Goal: Task Accomplishment & Management: Use online tool/utility

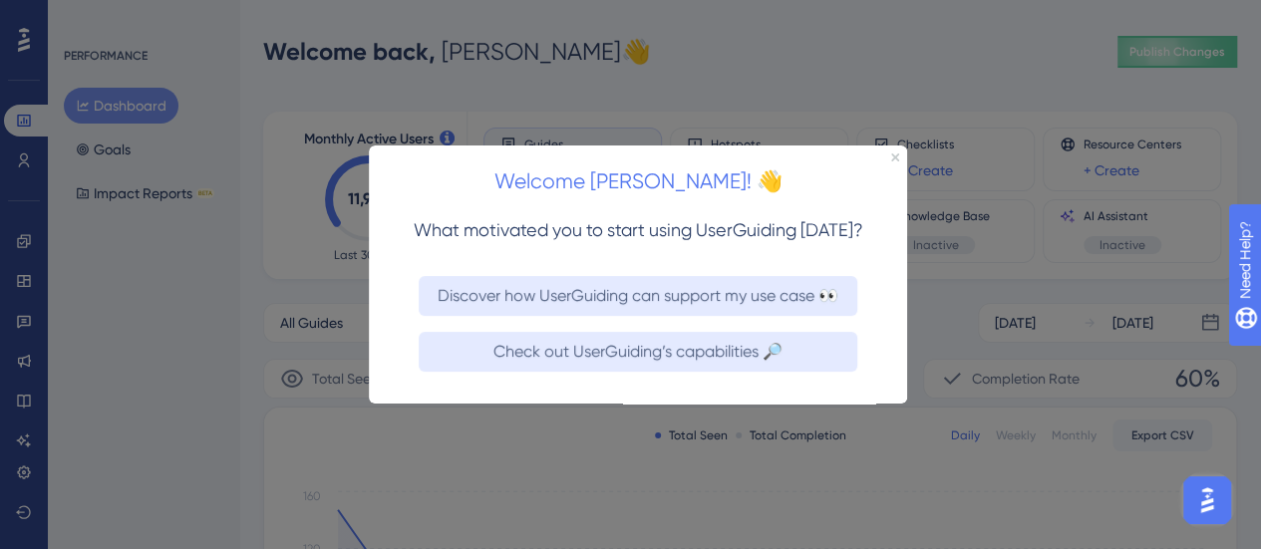
click at [890, 161] on div "Welcome [PERSON_NAME]! 👋" at bounding box center [638, 176] width 538 height 62
click at [893, 156] on icon "Close Preview" at bounding box center [895, 157] width 8 height 8
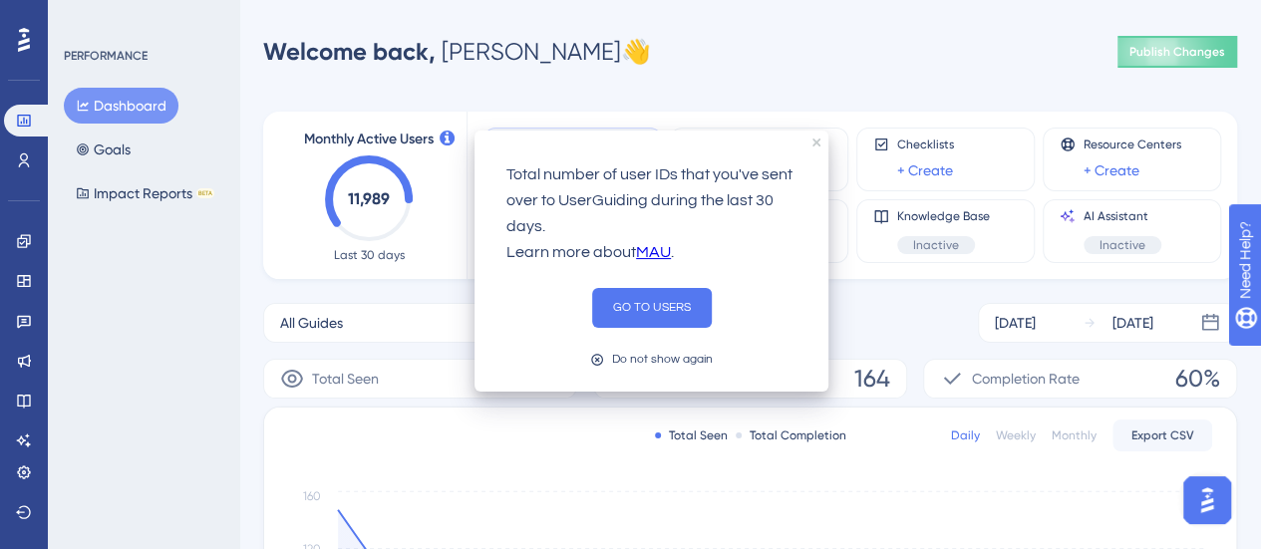
click at [161, 310] on div "PERFORMANCE Dashboard Goals Impact Reports BETA" at bounding box center [143, 274] width 191 height 549
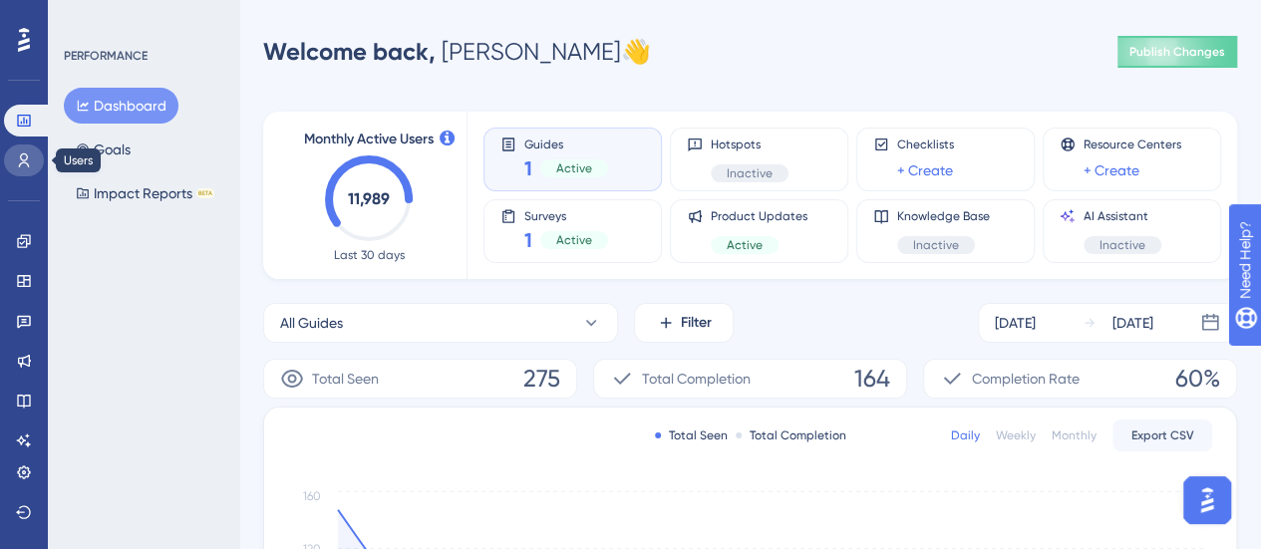
click at [23, 161] on icon at bounding box center [24, 161] width 16 height 16
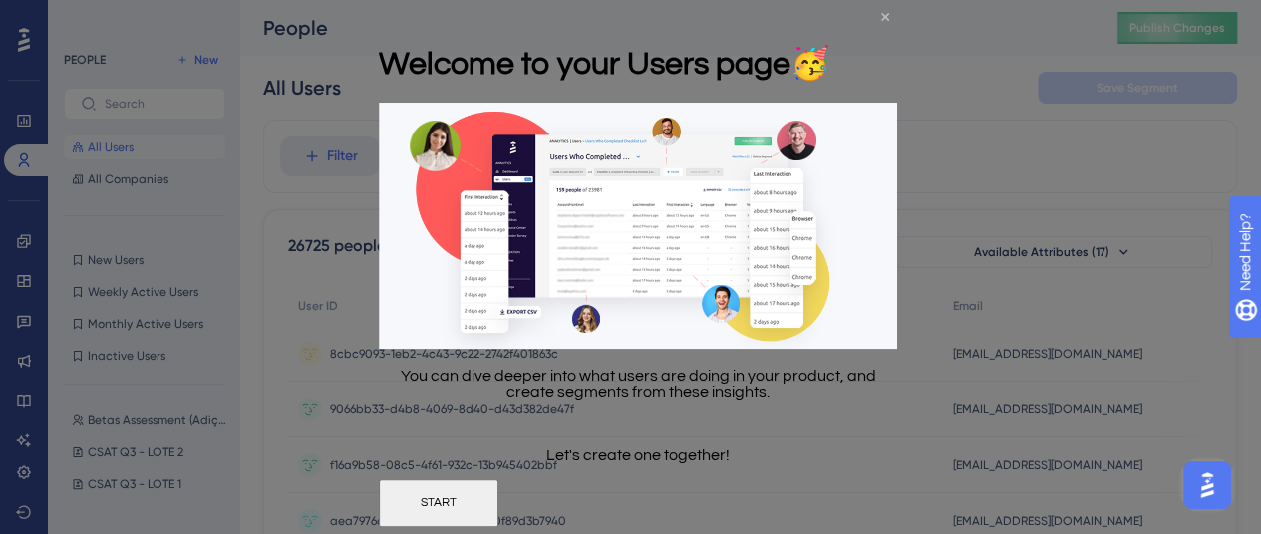
drag, startPoint x: 883, startPoint y: 16, endPoint x: 1256, endPoint y: 21, distance: 372.9
click at [883, 16] on icon "Close Preview" at bounding box center [885, 16] width 8 height 8
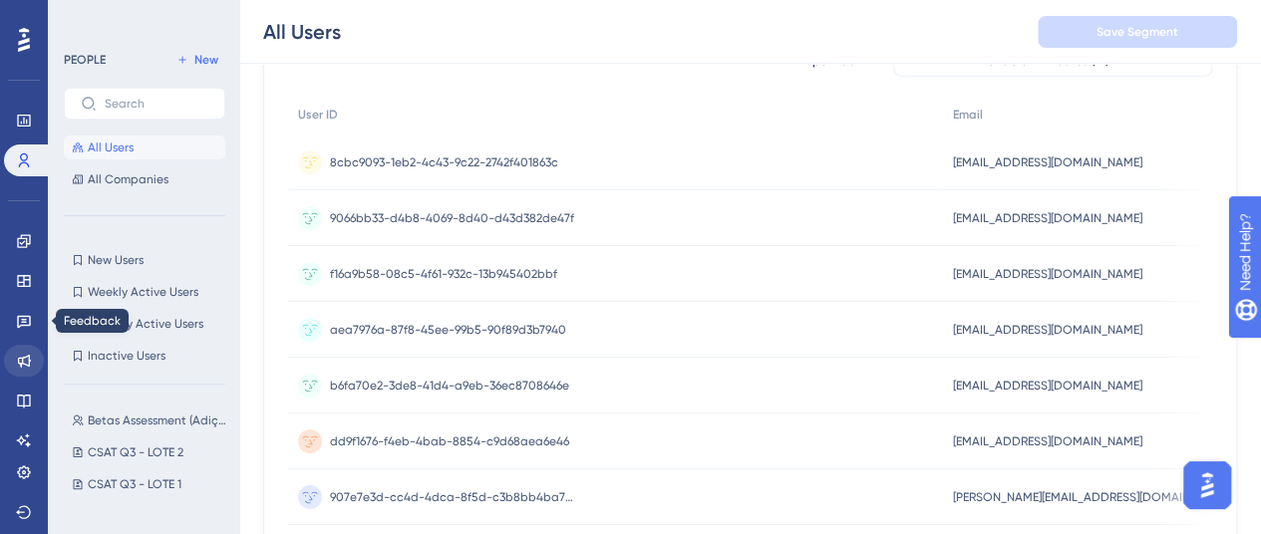
scroll to position [399, 0]
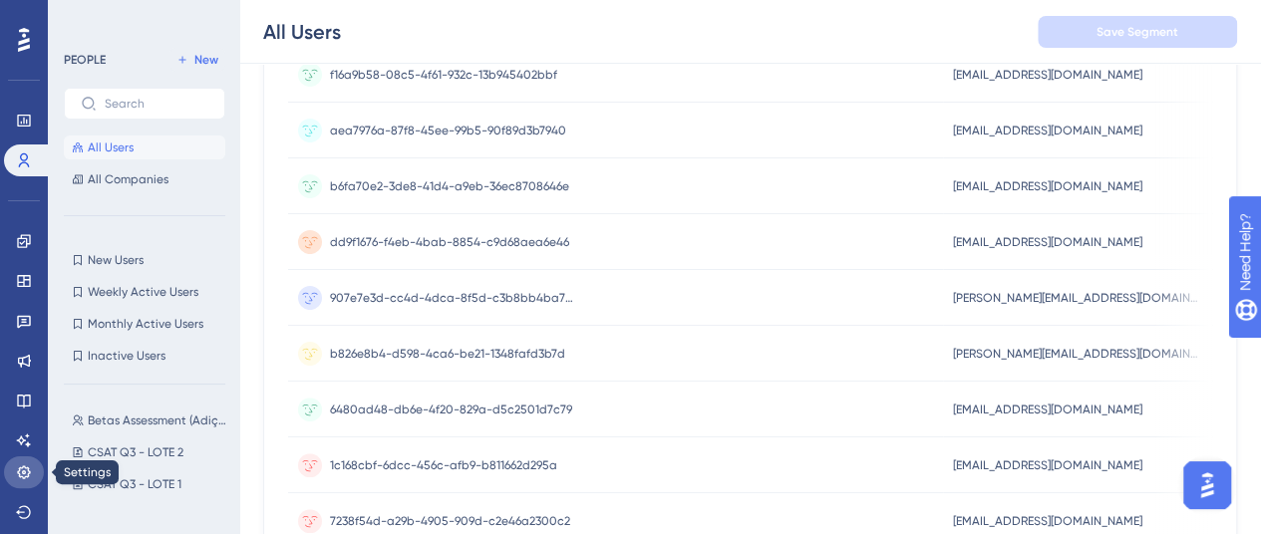
click at [20, 473] on icon at bounding box center [24, 473] width 16 height 16
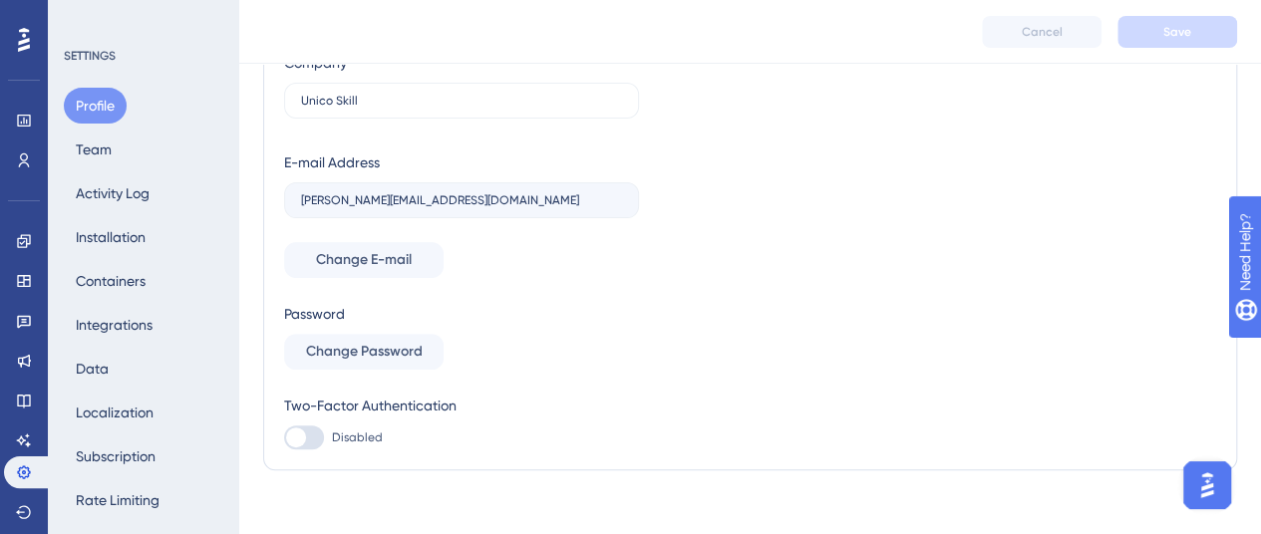
scroll to position [212, 0]
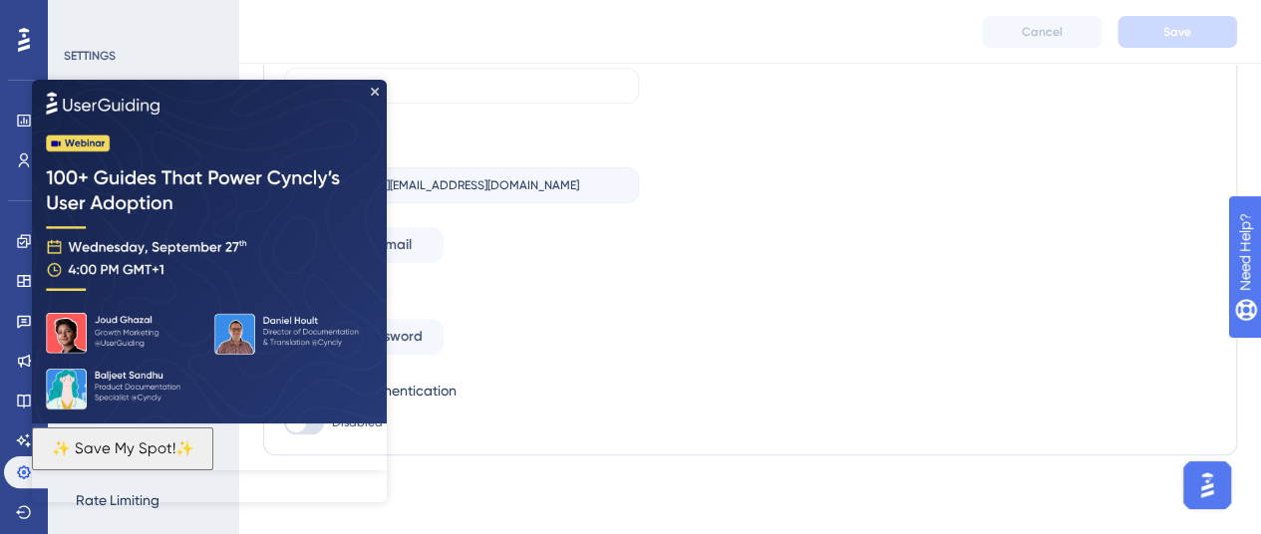
click at [369, 93] on img at bounding box center [209, 252] width 355 height 344
click at [375, 91] on icon "Close Preview" at bounding box center [375, 92] width 8 height 8
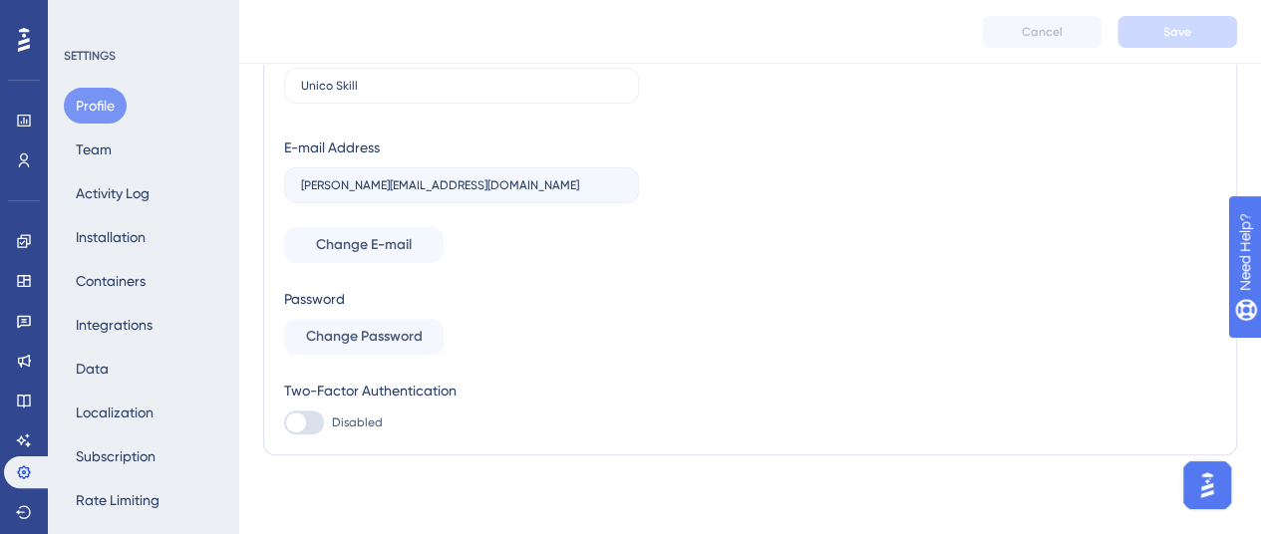
scroll to position [0, 0]
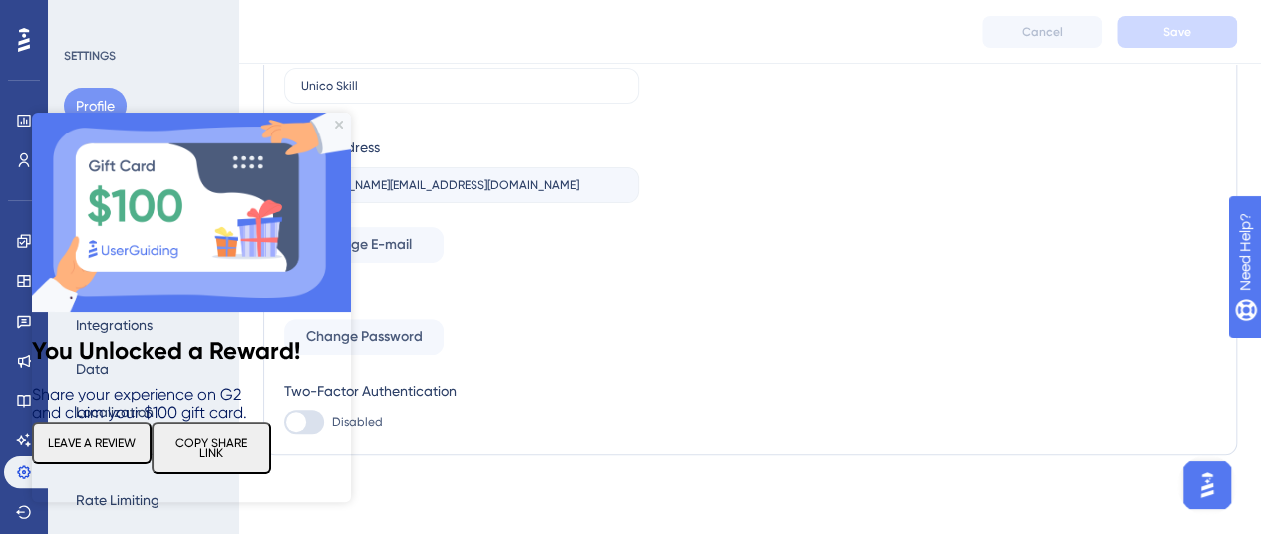
click at [132, 281] on img at bounding box center [191, 212] width 319 height 199
click at [339, 123] on icon "Close Preview" at bounding box center [339, 125] width 8 height 8
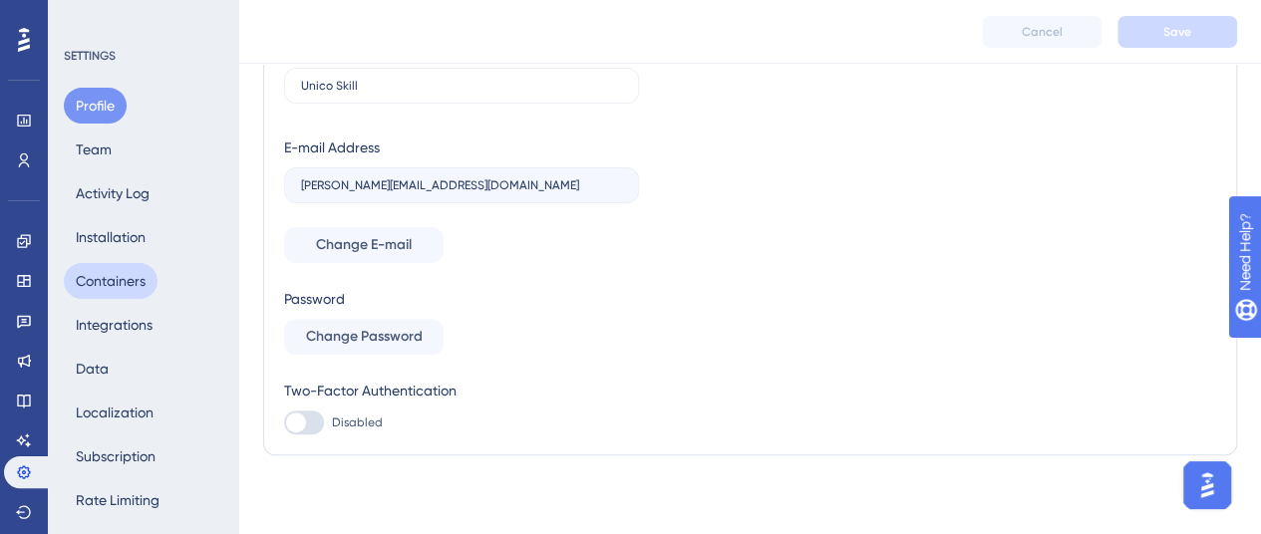
click at [100, 276] on button "Containers" at bounding box center [111, 281] width 94 height 36
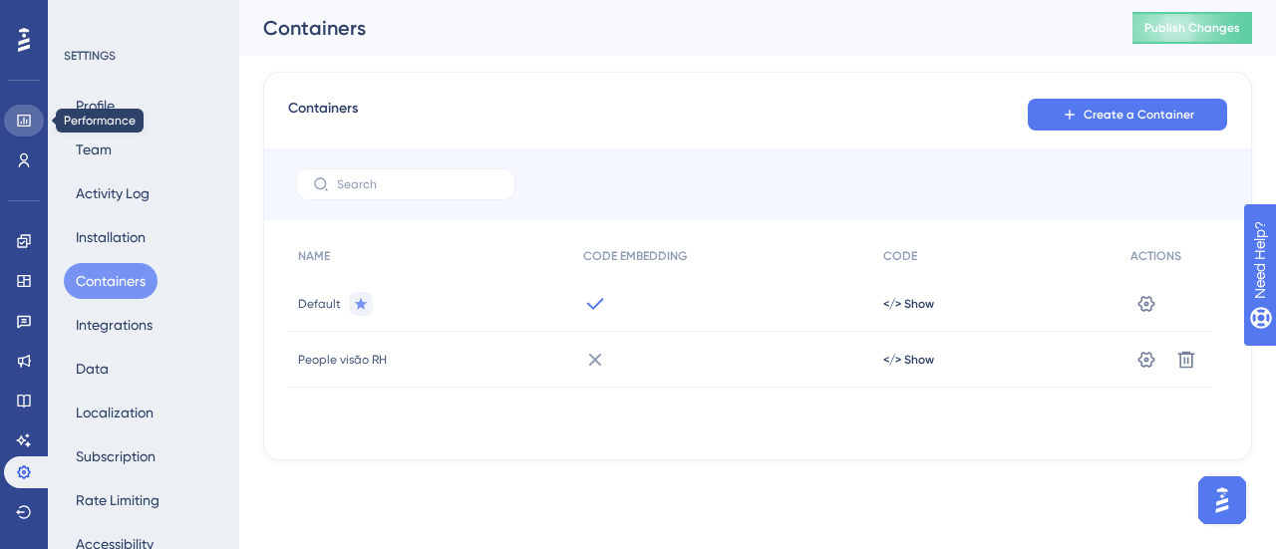
click at [22, 123] on icon at bounding box center [23, 121] width 13 height 12
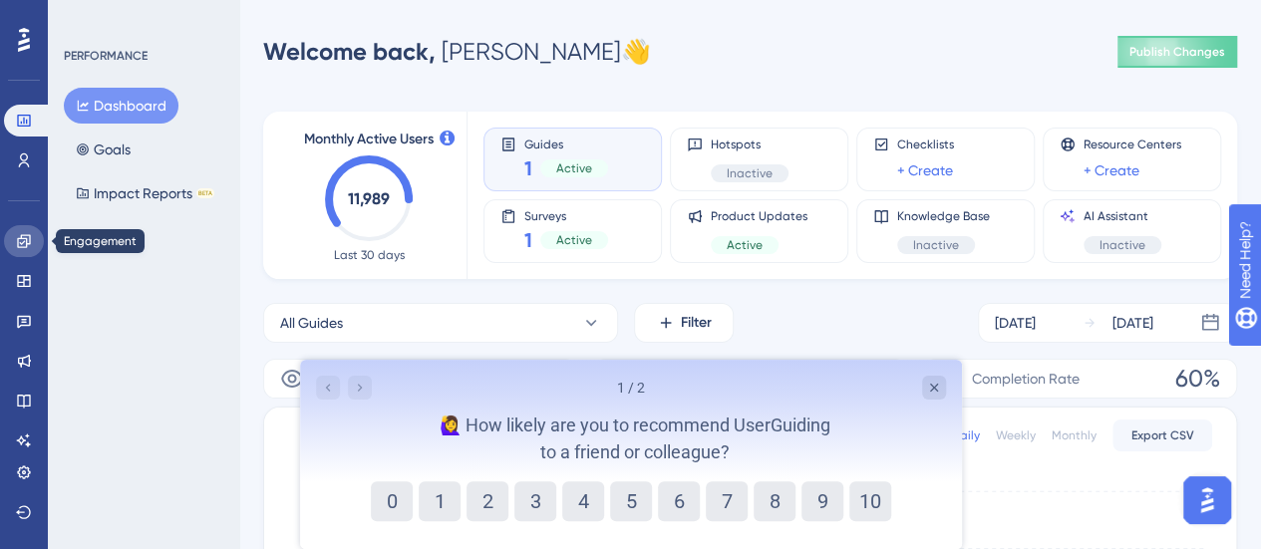
click at [20, 234] on icon at bounding box center [24, 241] width 16 height 16
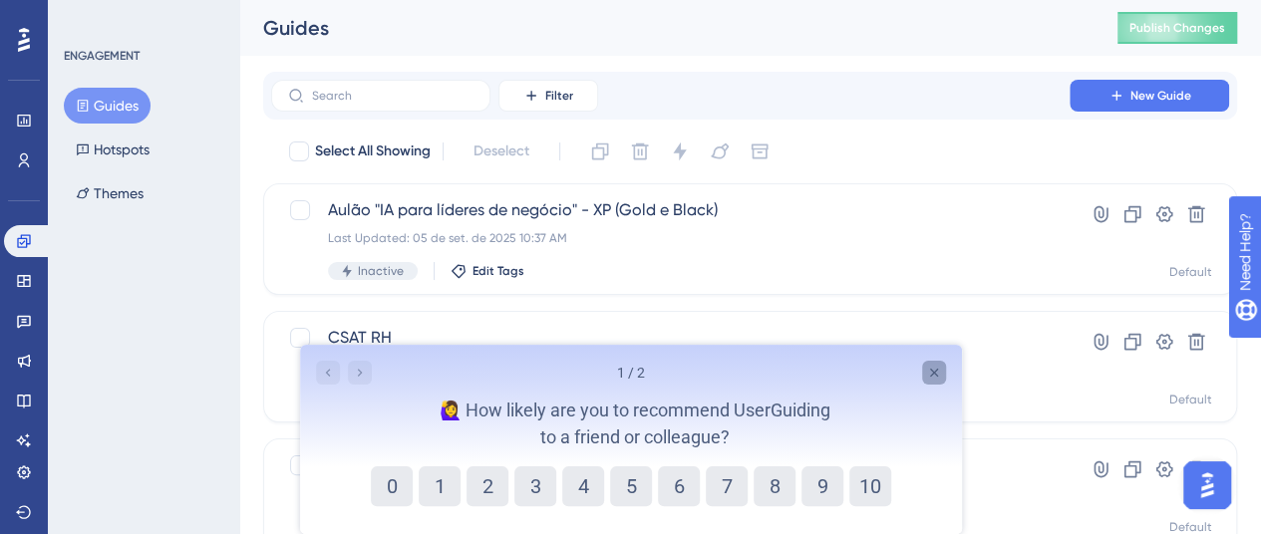
click at [925, 373] on icon "Close survey" at bounding box center [933, 373] width 16 height 16
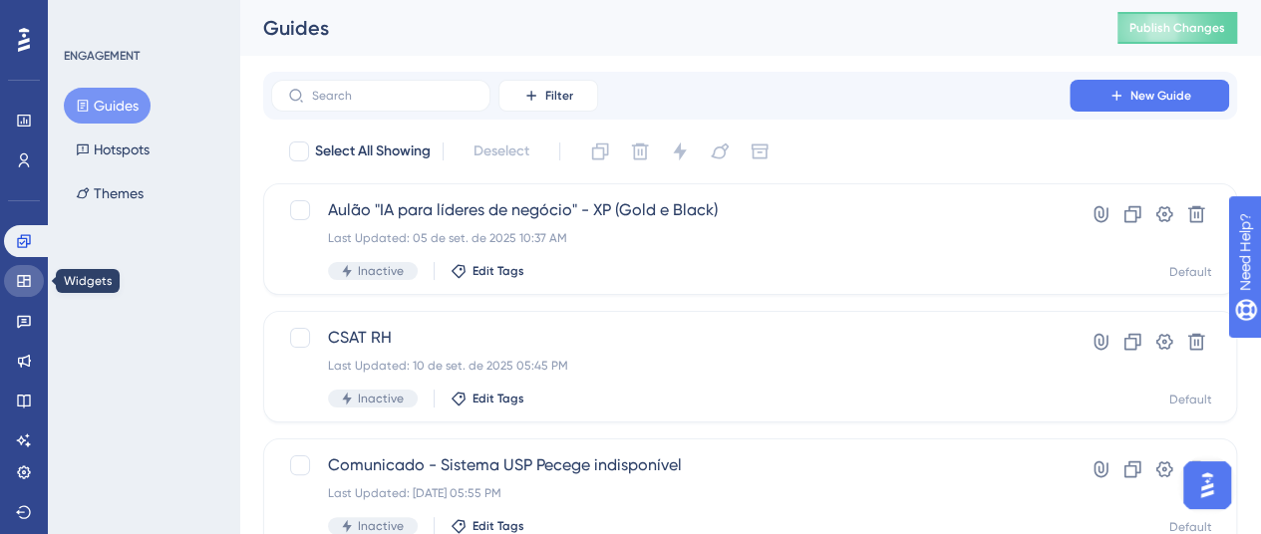
click at [30, 275] on icon at bounding box center [23, 281] width 13 height 12
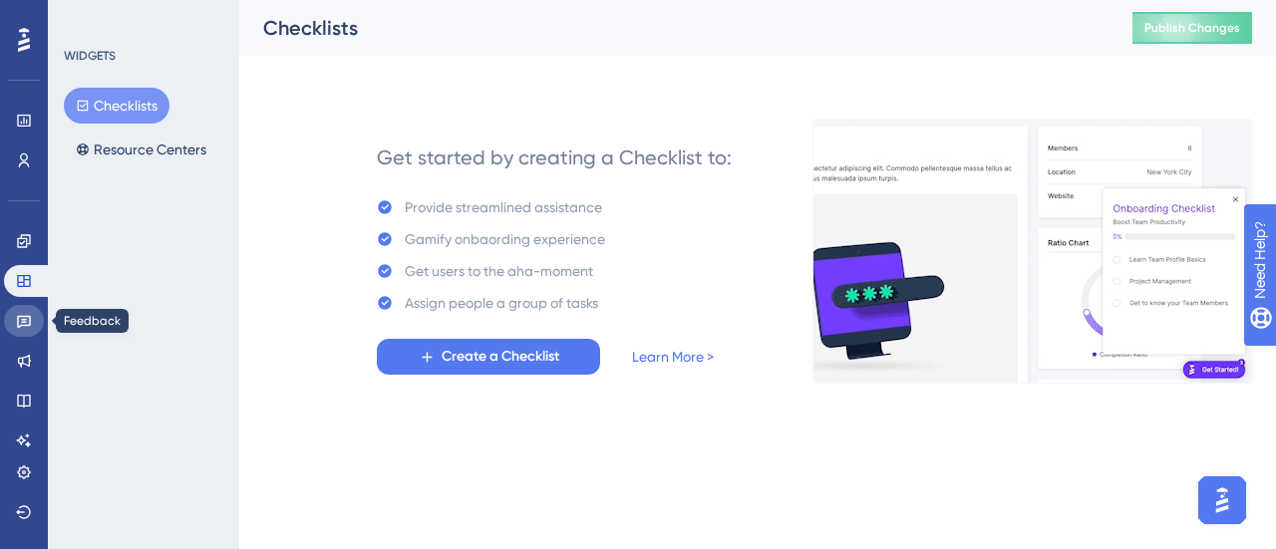
click at [33, 322] on link at bounding box center [24, 321] width 40 height 32
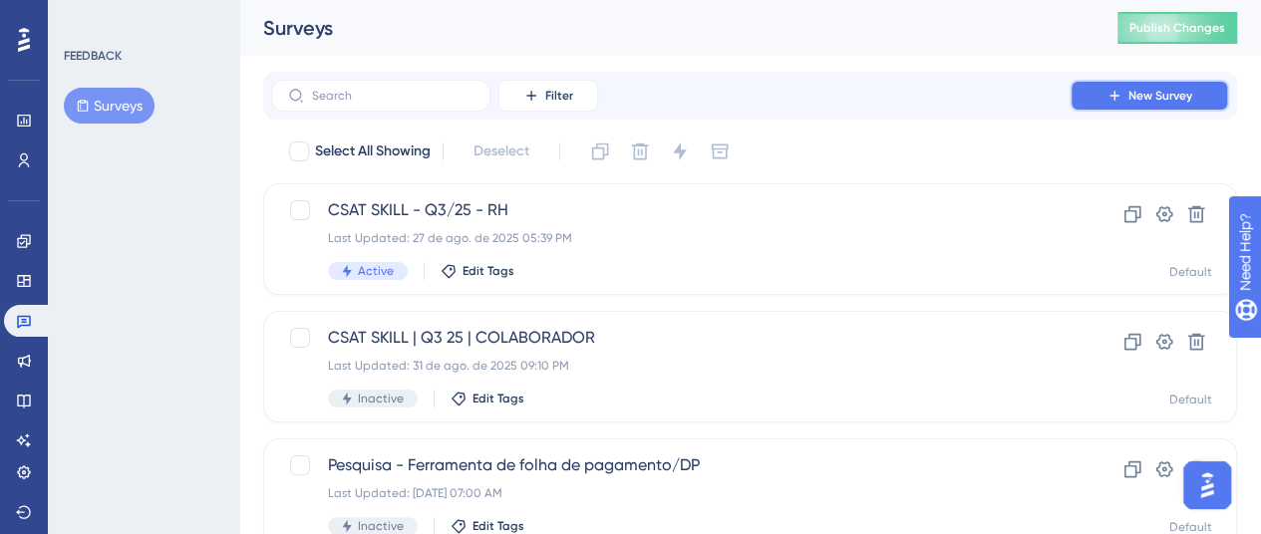
click at [1130, 103] on span "New Survey" at bounding box center [1160, 96] width 64 height 16
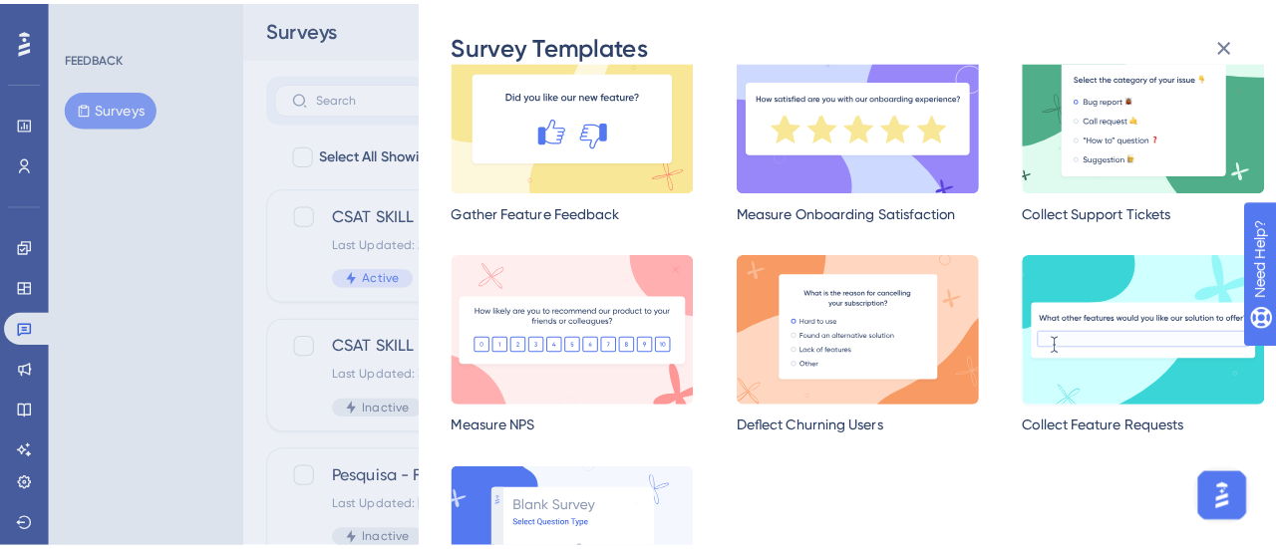
scroll to position [199, 0]
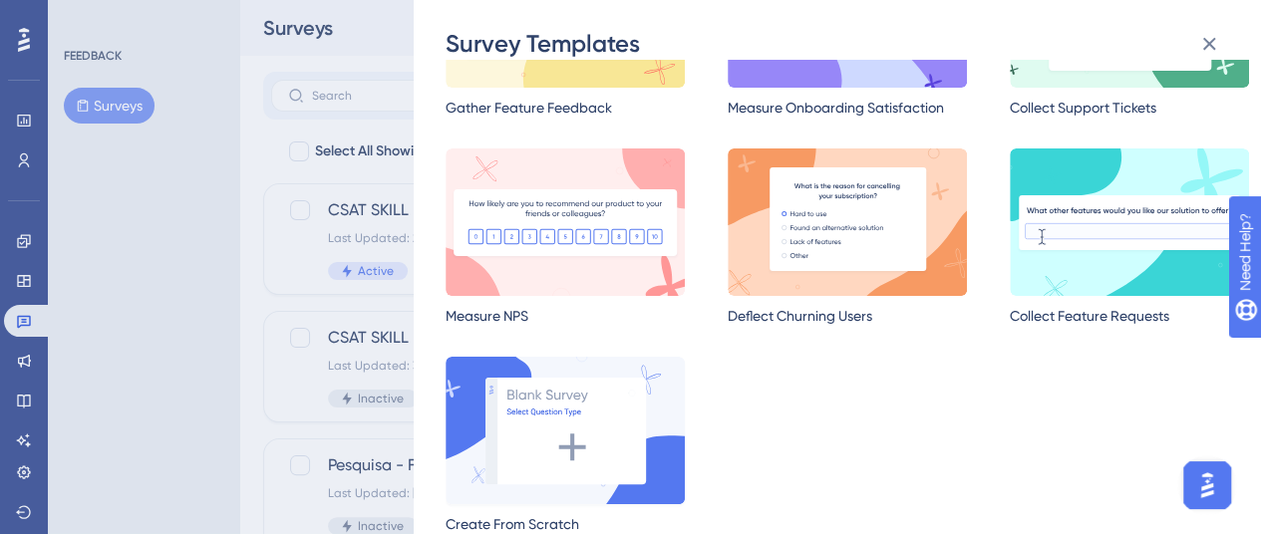
click at [567, 419] on img at bounding box center [565, 431] width 239 height 148
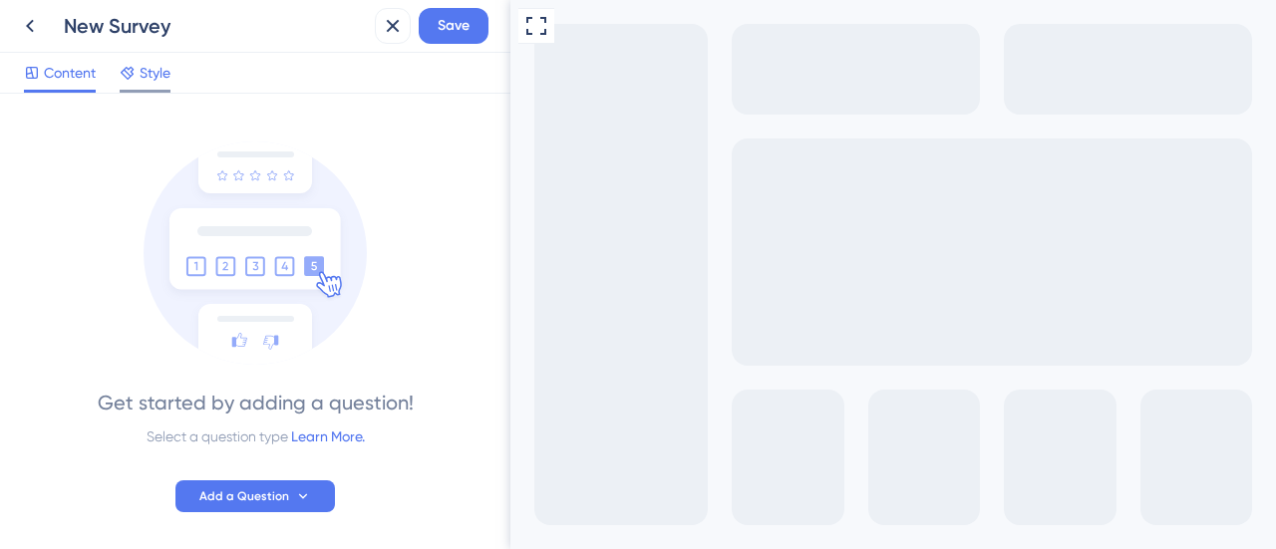
click at [148, 71] on span "Style" at bounding box center [155, 73] width 31 height 24
click at [74, 71] on span "Content" at bounding box center [70, 73] width 52 height 24
click at [269, 493] on span "Add a Question" at bounding box center [244, 496] width 90 height 16
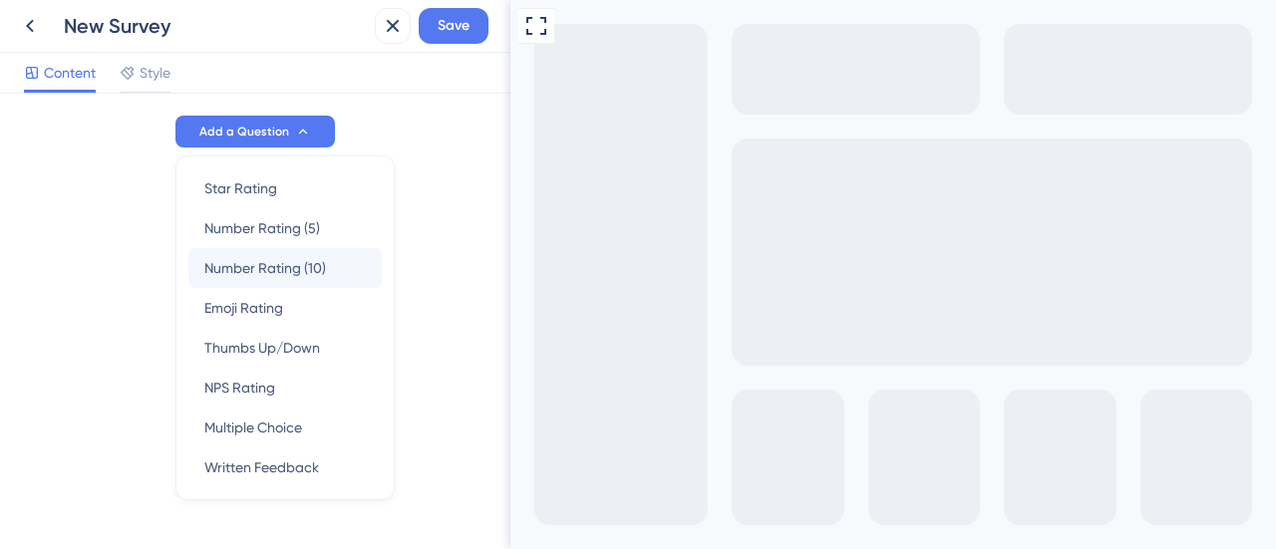
scroll to position [395, 0]
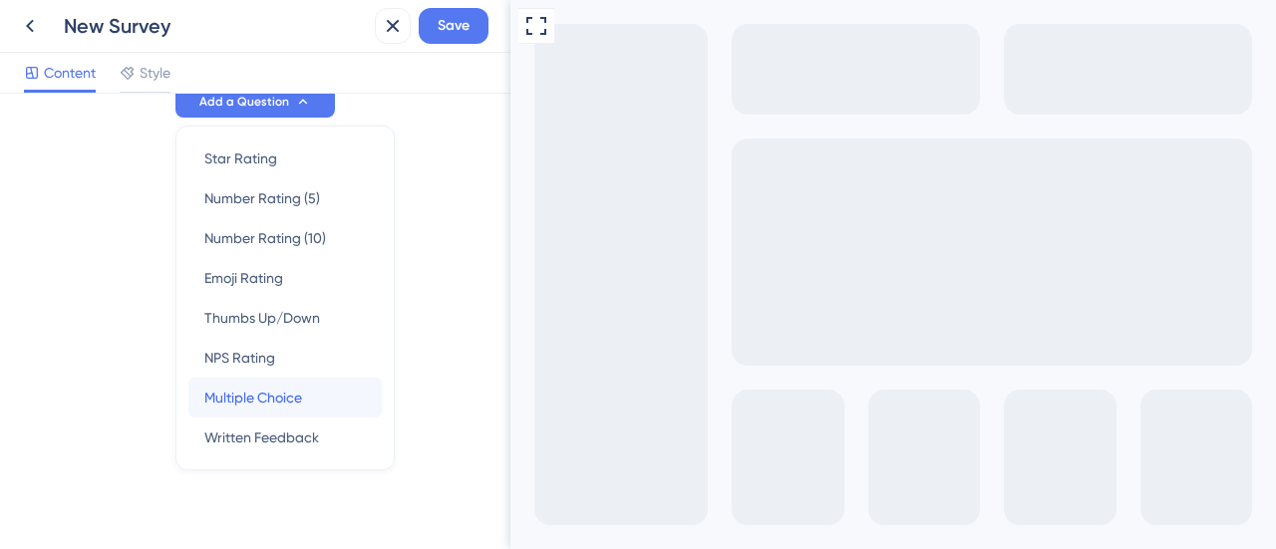
click at [269, 394] on span "Multiple Choice" at bounding box center [253, 398] width 98 height 24
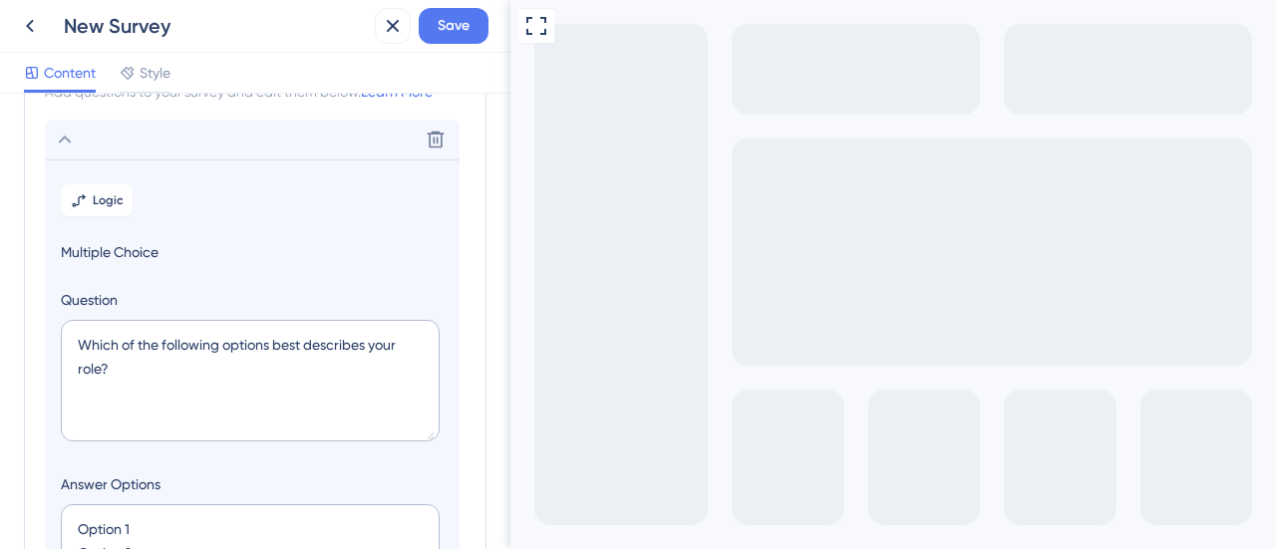
scroll to position [116, 0]
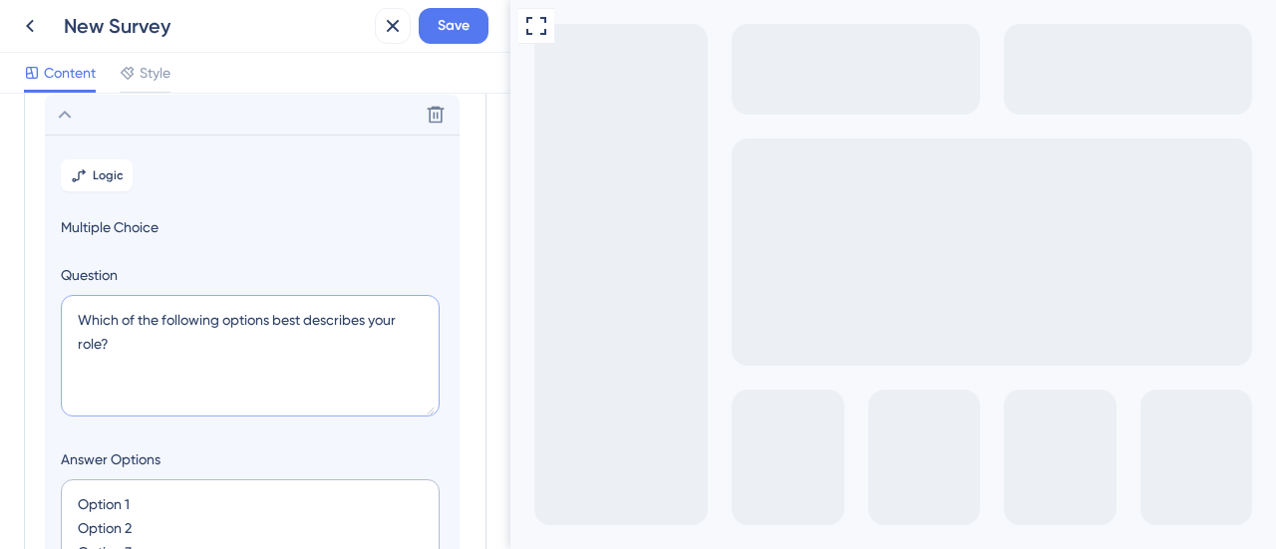
click at [270, 329] on textarea "Which of the following options best describes your role?" at bounding box center [250, 356] width 379 height 122
drag, startPoint x: 181, startPoint y: 351, endPoint x: 53, endPoint y: 314, distance: 133.8
click at [53, 314] on section "Logic Multiple Choice Question Which of the following options best describes yo…" at bounding box center [252, 499] width 415 height 729
paste textarea "Qual sua faixa etária"
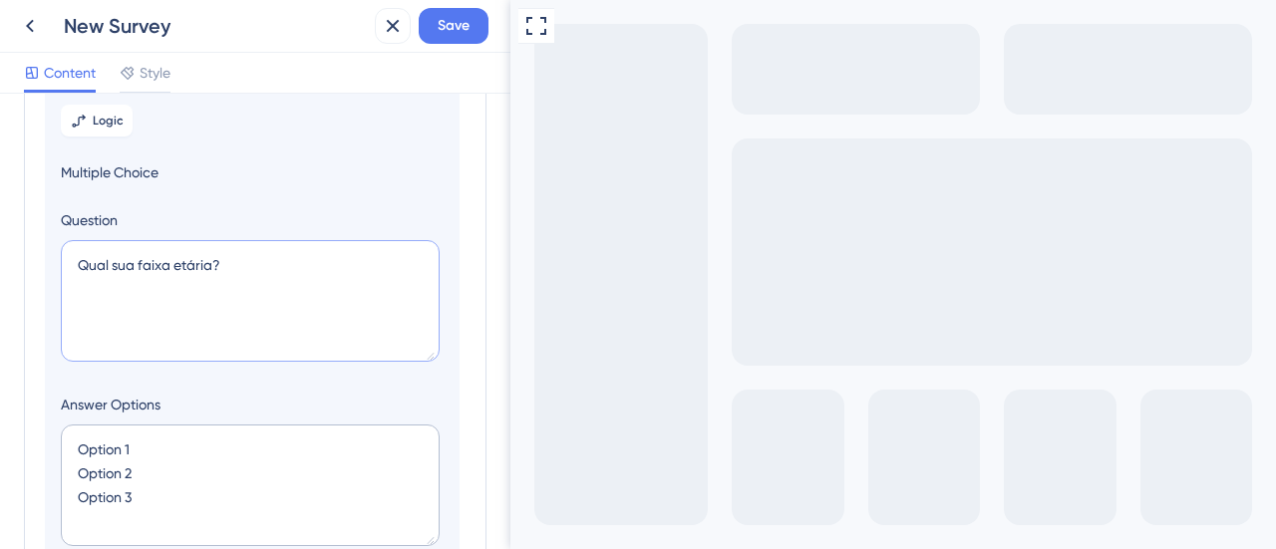
scroll to position [215, 0]
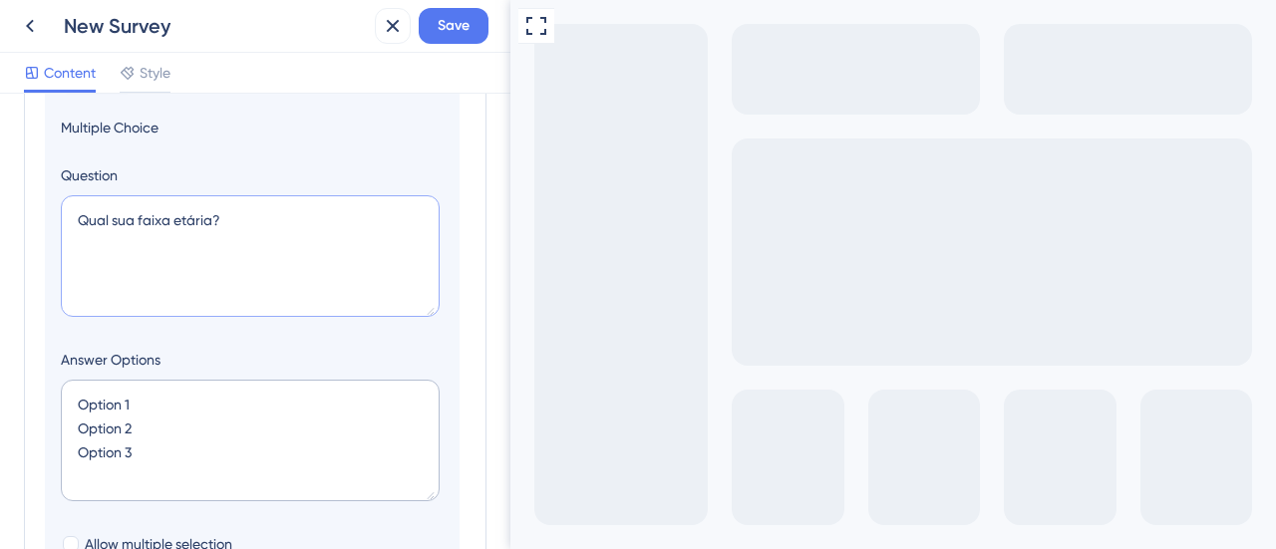
type textarea "Qual sua faixa etária?"
drag, startPoint x: 151, startPoint y: 460, endPoint x: 30, endPoint y: 346, distance: 165.7
click at [30, 346] on div "Survey Questions Add questions to your survey and edit them below. Learn More D…" at bounding box center [255, 369] width 463 height 934
paste textarea "Menor de 18 anos Entre 18 e 25 anos Entre 26 e 35 anos Entre 36 e 45 anos Entre…"
type textarea "Menor de 18 anos Entre 18 e 25 anos Entre 26 e 35 anos Entre 36 e 45 anos Entre…"
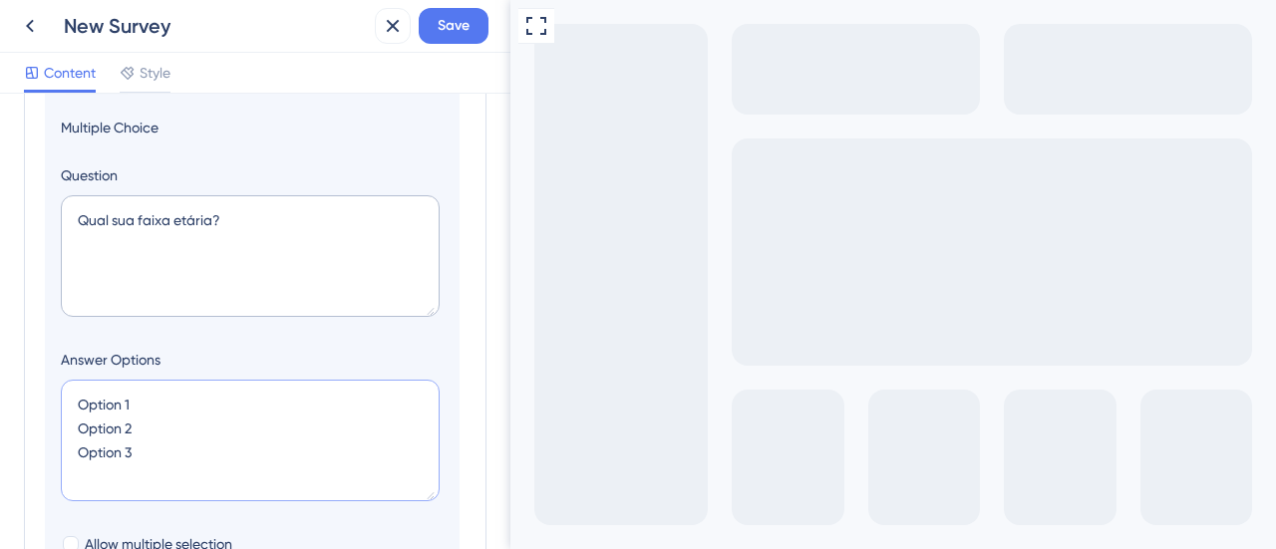
type input "260"
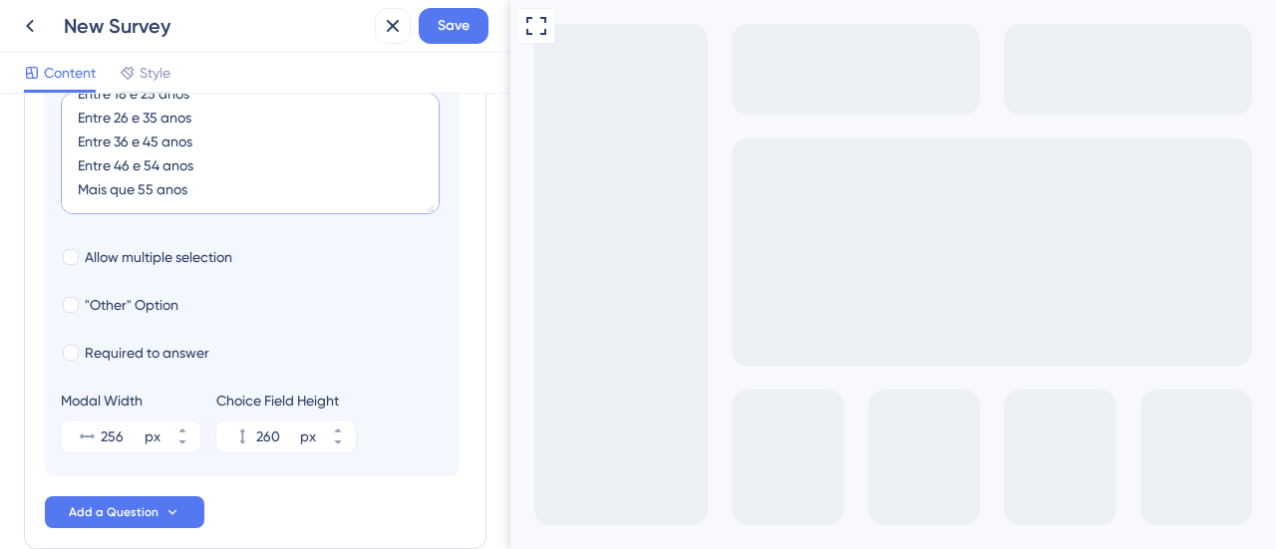
scroll to position [504, 0]
type textarea "Menor de 18 anos Entre 18 e 25 anos Entre 26 e 35 anos Entre 36 e 45 anos Entre…"
click at [138, 509] on span "Add a Question" at bounding box center [114, 510] width 90 height 16
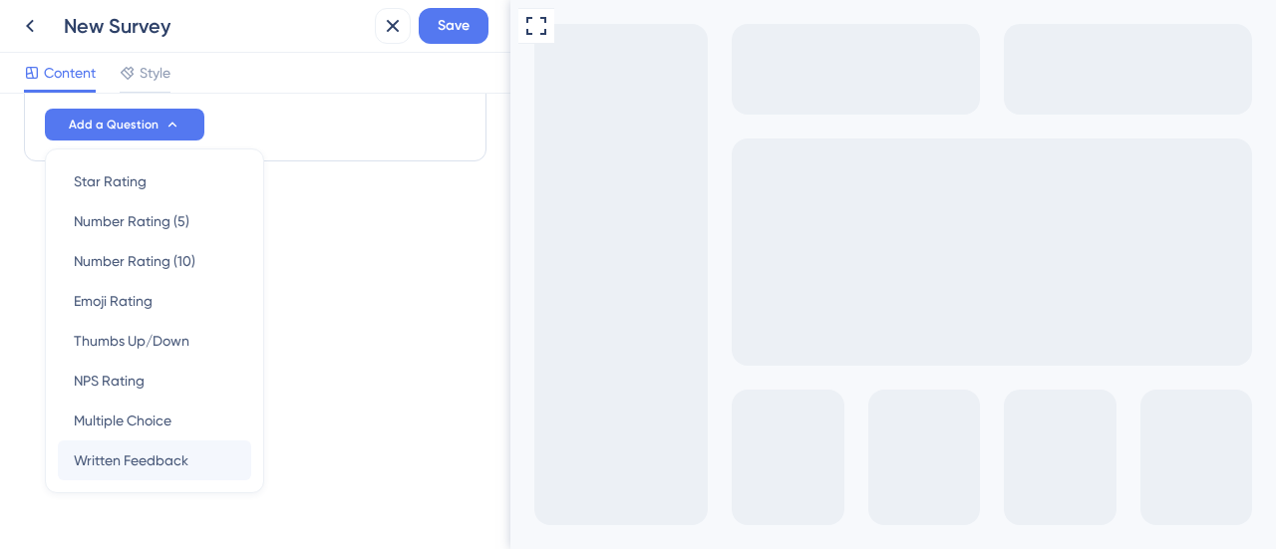
scroll to position [911, 0]
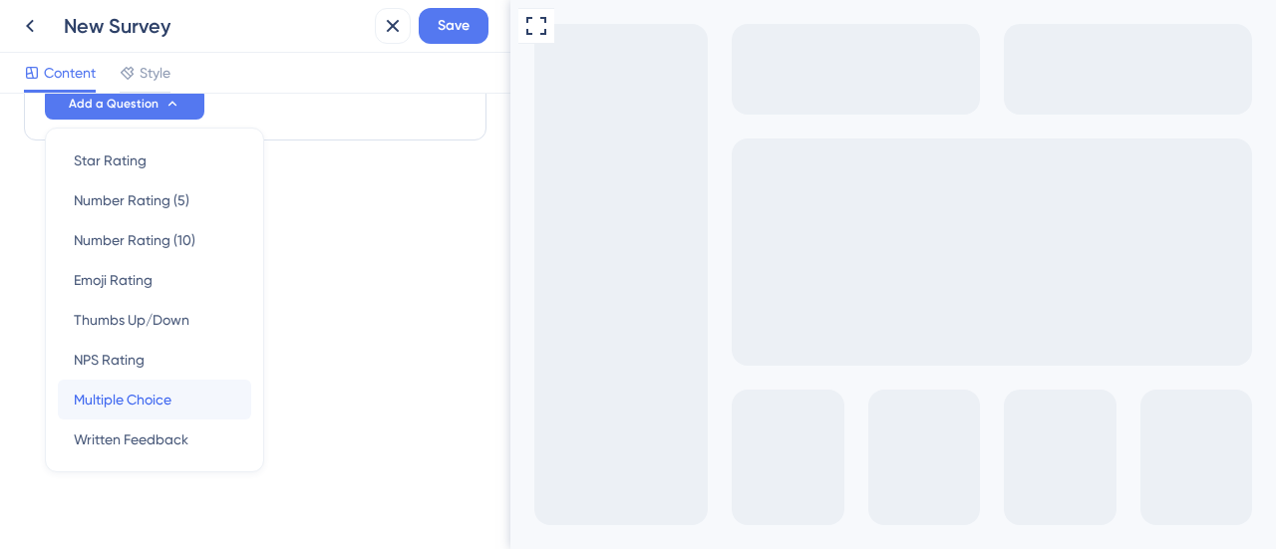
click at [130, 401] on span "Multiple Choice" at bounding box center [123, 400] width 98 height 24
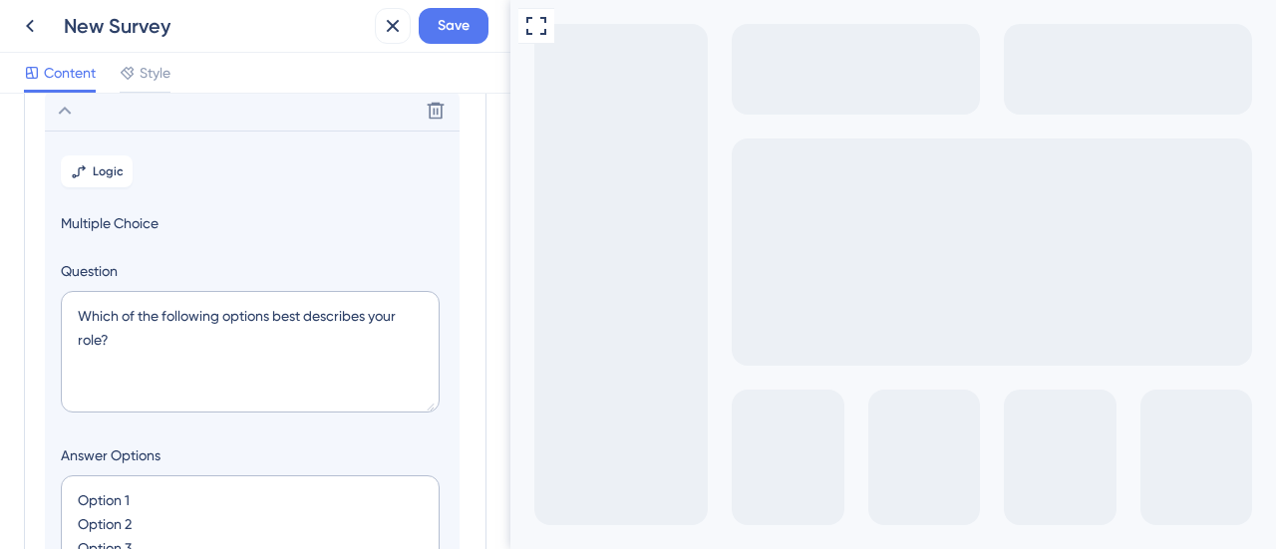
scroll to position [171, 0]
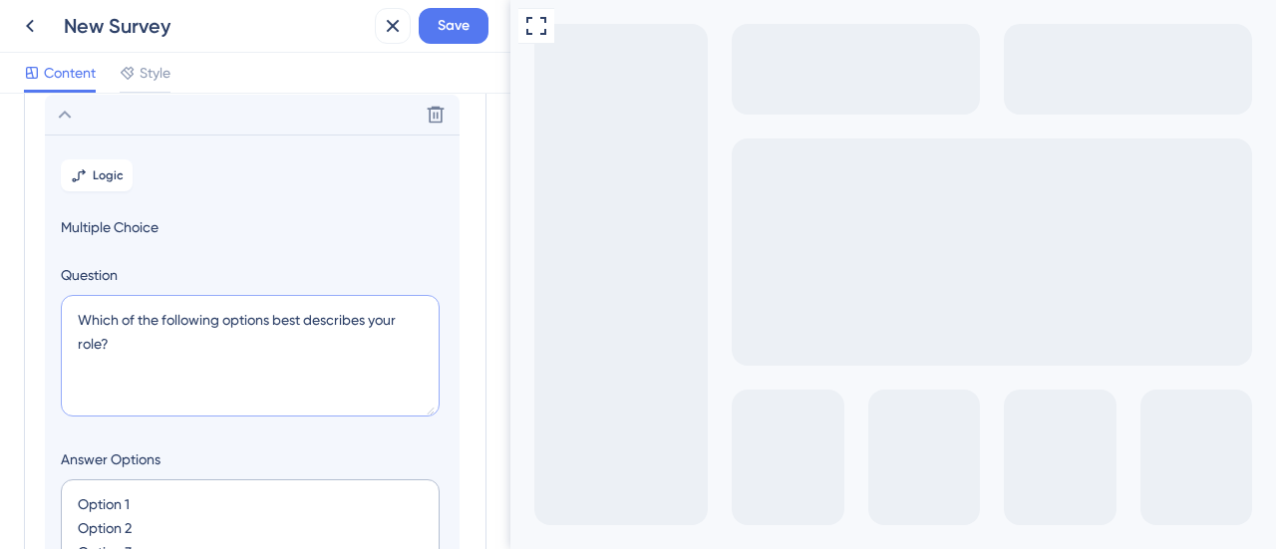
drag, startPoint x: 154, startPoint y: 346, endPoint x: 38, endPoint y: 304, distance: 123.0
click at [38, 304] on div "Survey Questions Add questions to your survey and edit them below. Learn More Q…" at bounding box center [255, 441] width 463 height 990
paste textarea "Qual sua posição?"
click at [137, 314] on textarea "Qual sua posição?" at bounding box center [250, 356] width 379 height 122
type textarea "Qual sua cargo na empresa?"
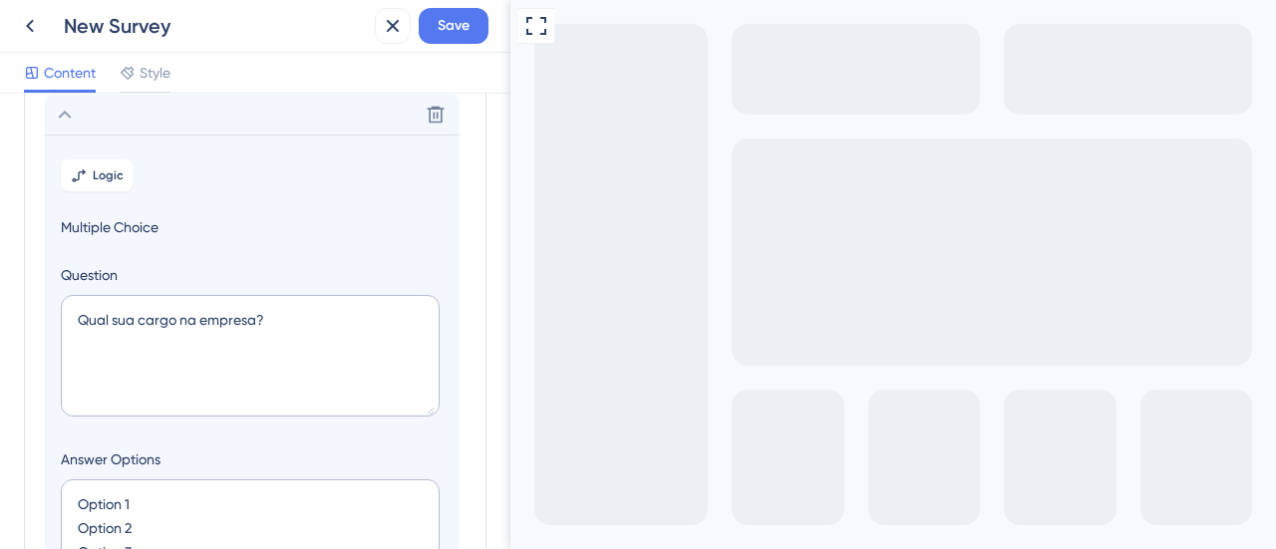
click at [409, 234] on span "Multiple Choice" at bounding box center [252, 227] width 383 height 24
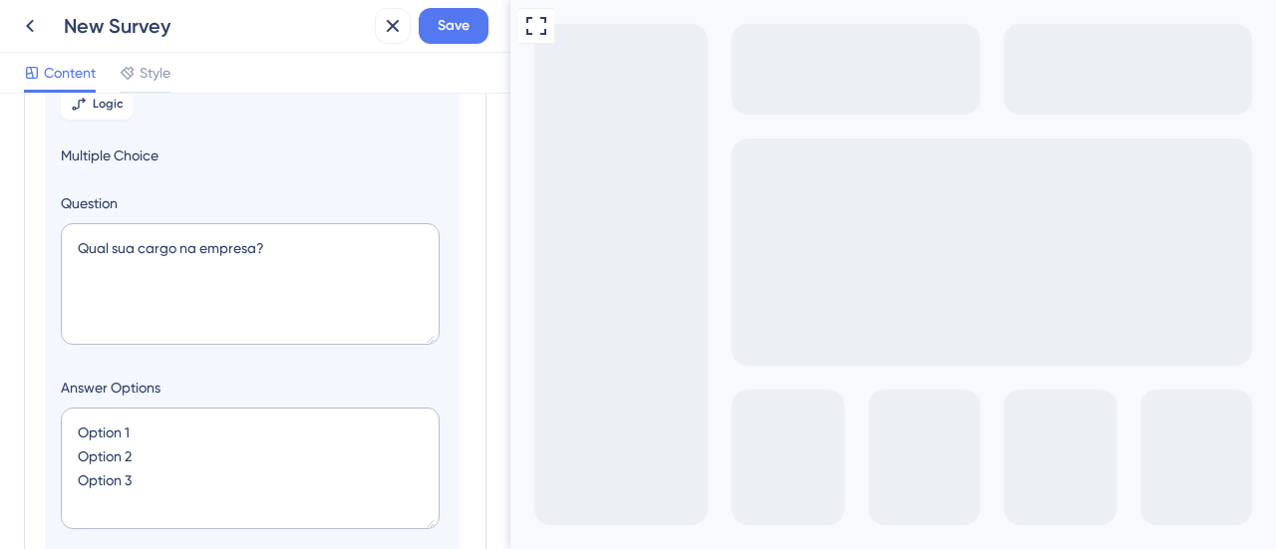
scroll to position [371, 0]
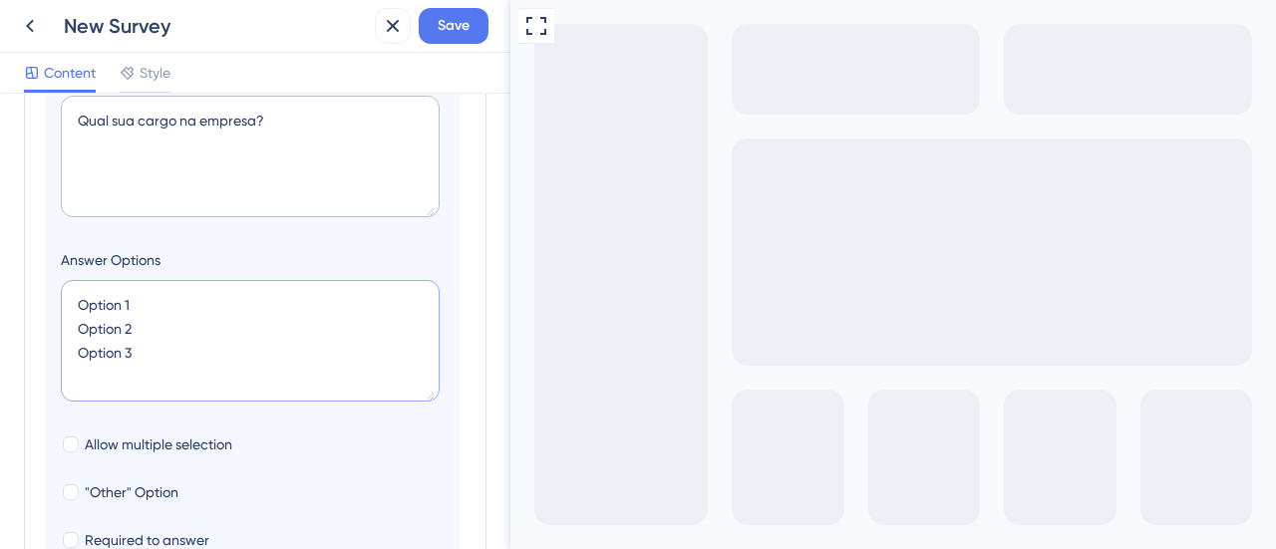
drag, startPoint x: 138, startPoint y: 352, endPoint x: 53, endPoint y: 254, distance: 129.3
click at [53, 254] on section "Logic Multiple Choice Question Qual sua cargo na empresa? Answer Options Option…" at bounding box center [252, 299] width 415 height 729
paste textarea "Estagiário/Jovem aprendiz Operário/Serviços gerais Assistente Analista Coordena…"
type textarea "Estagiário/Jovem aprendiz Operário/Serviços gerais Assistente Analista Coordena…"
type input "304"
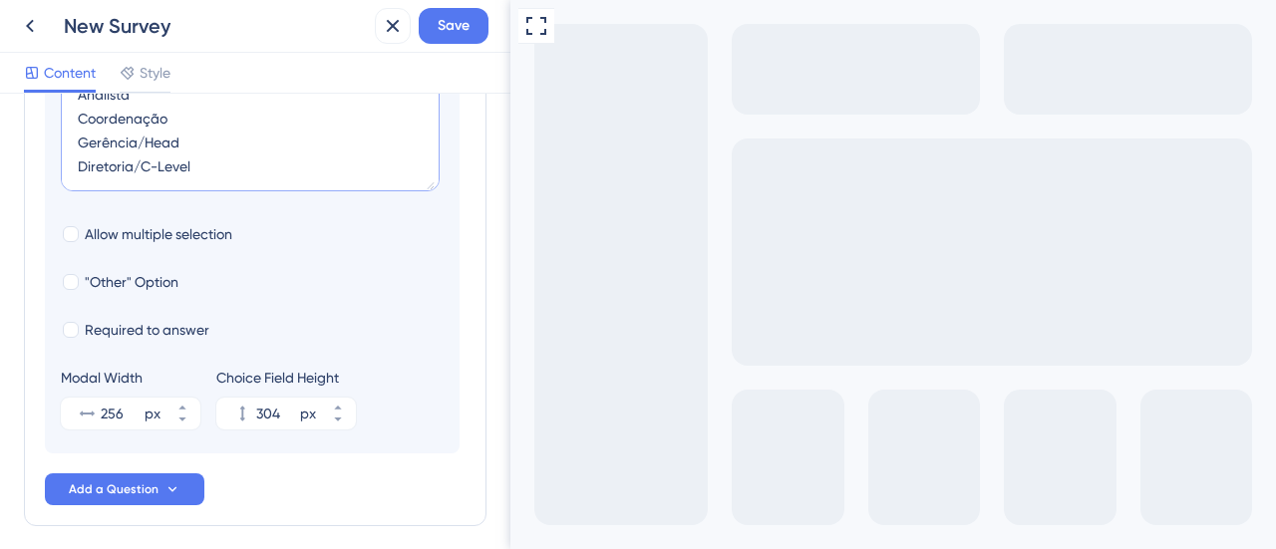
scroll to position [660, 0]
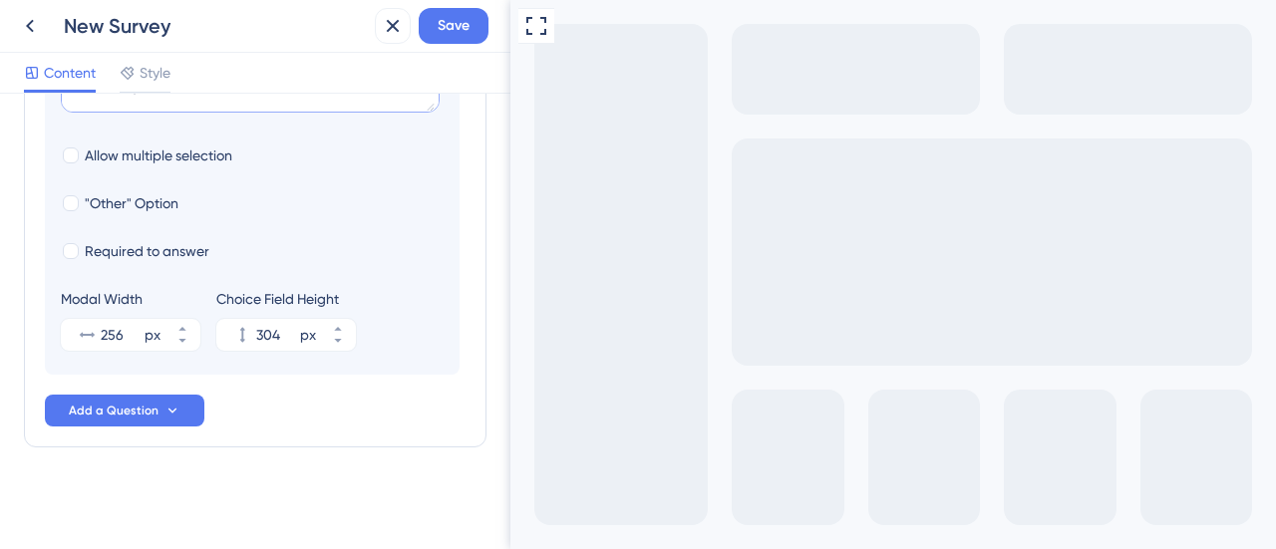
type textarea "Estagiário/Jovem aprendiz Operário/Serviços gerais Assistente Analista Coordena…"
click at [149, 410] on span "Add a Question" at bounding box center [114, 411] width 90 height 16
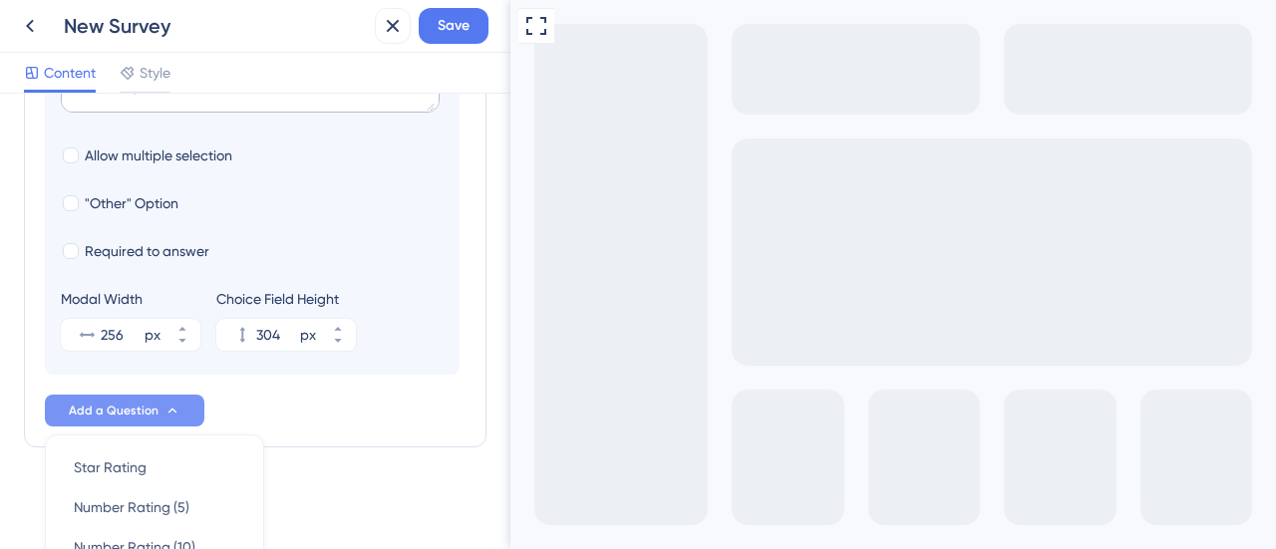
scroll to position [967, 0]
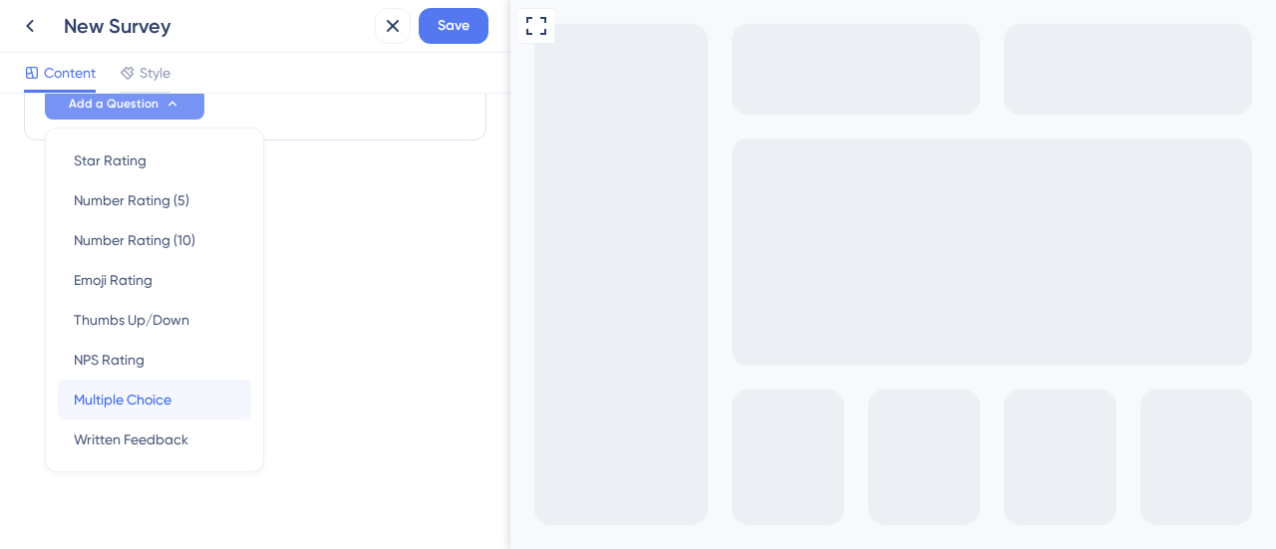
click at [145, 395] on span "Multiple Choice" at bounding box center [123, 400] width 98 height 24
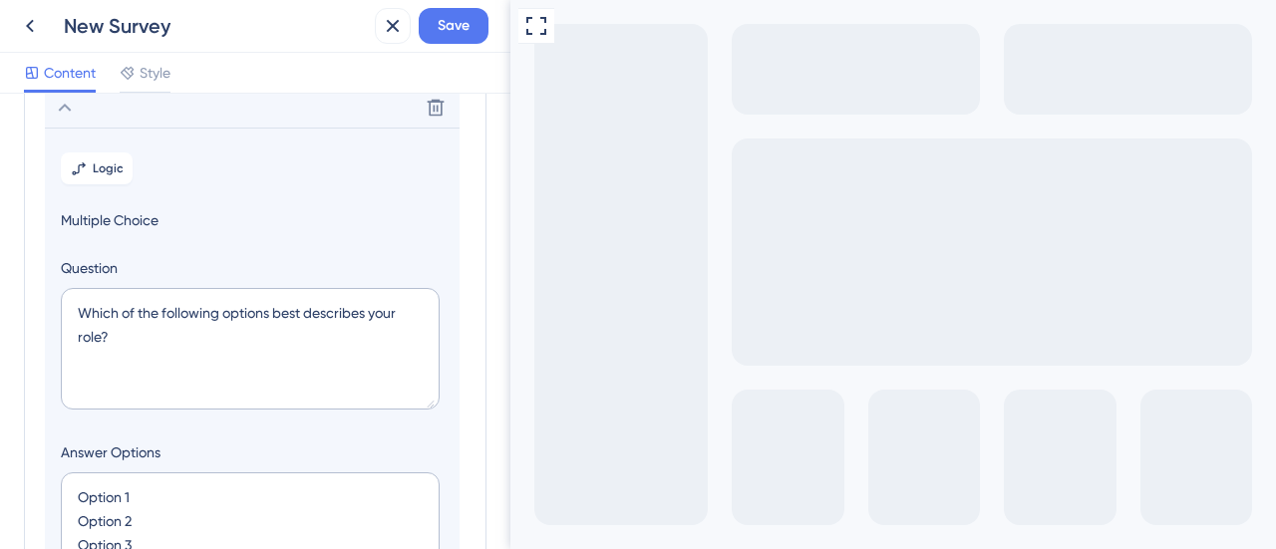
scroll to position [227, 0]
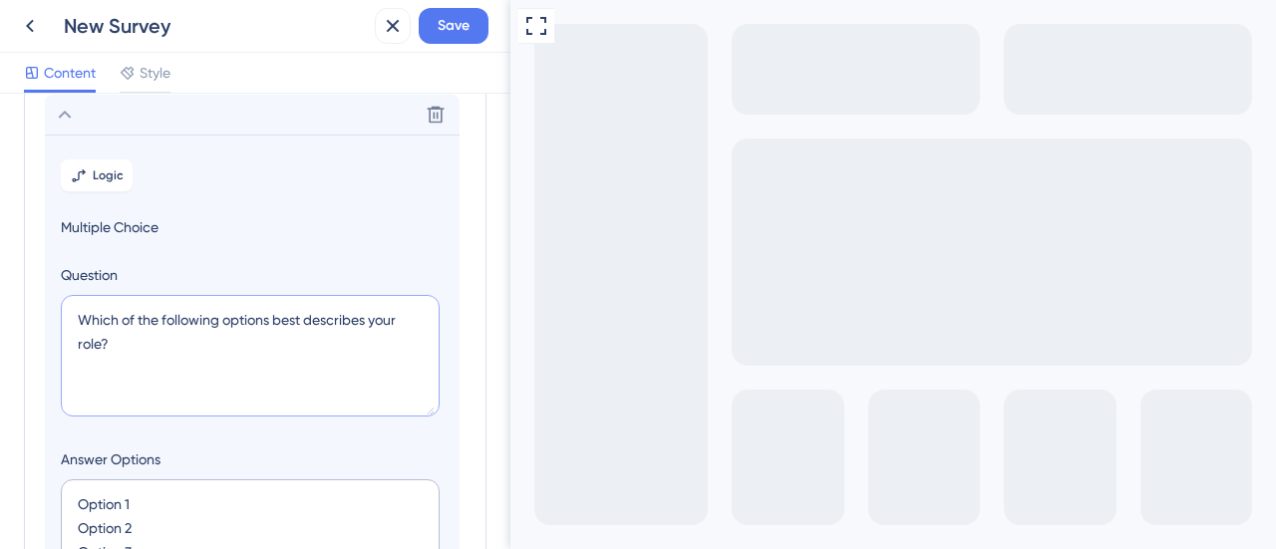
drag, startPoint x: 114, startPoint y: 347, endPoint x: 54, endPoint y: 305, distance: 73.0
click at [54, 305] on section "Logic Multiple Choice Question Which of the following options best describes yo…" at bounding box center [252, 499] width 415 height 729
paste textarea "Qual seu grau de instrução formal"
type textarea "Qual seu grau de instrução formal?"
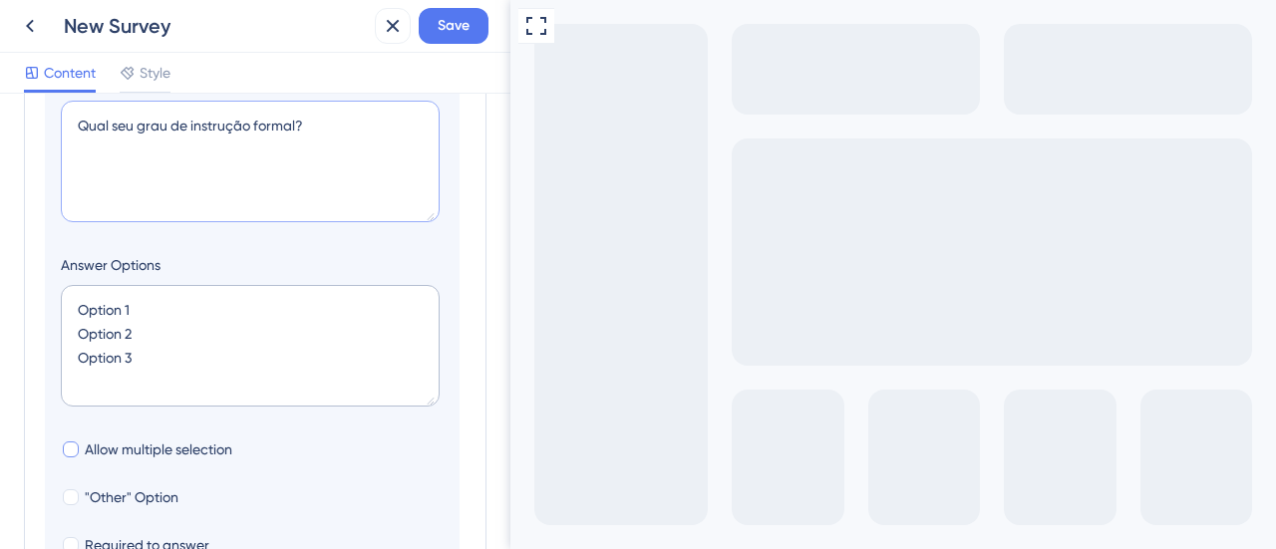
scroll to position [427, 0]
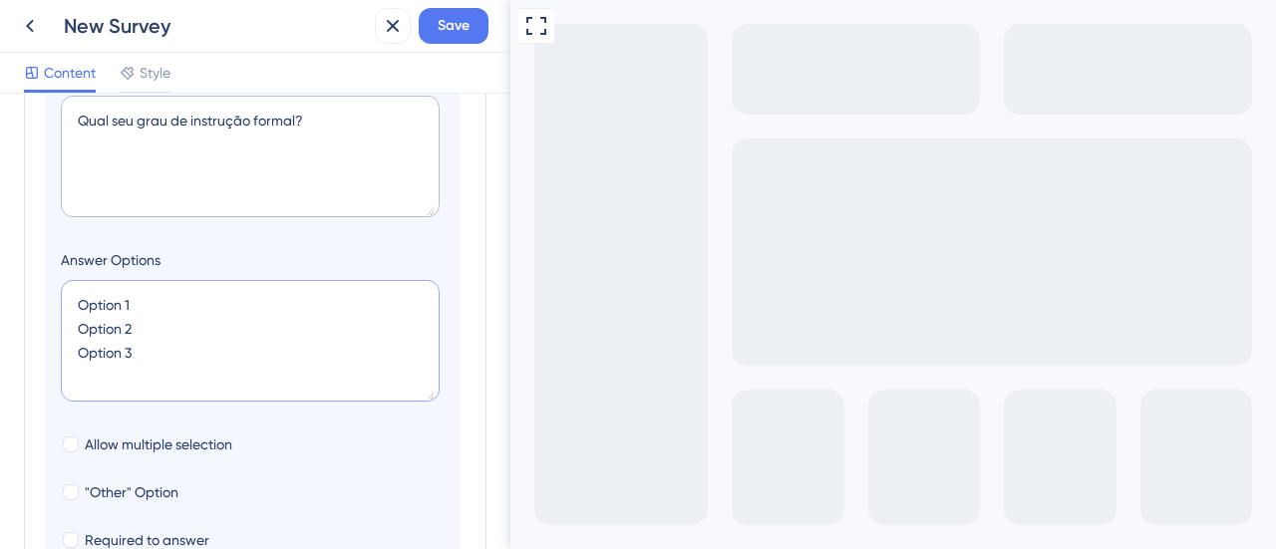
drag, startPoint x: 105, startPoint y: 339, endPoint x: 4, endPoint y: 284, distance: 114.6
click at [6, 284] on div "Survey Questions Add questions to your survey and edit them below. Learn More Q…" at bounding box center [255, 322] width 510 height 456
paste textarea "Ensino médio incompleto Ensino médio completo Ensino superior incompleto Ensino…"
type textarea "Ensino médio incompleto Ensino médio completo Ensino superior incompleto Ensino…"
type input "348"
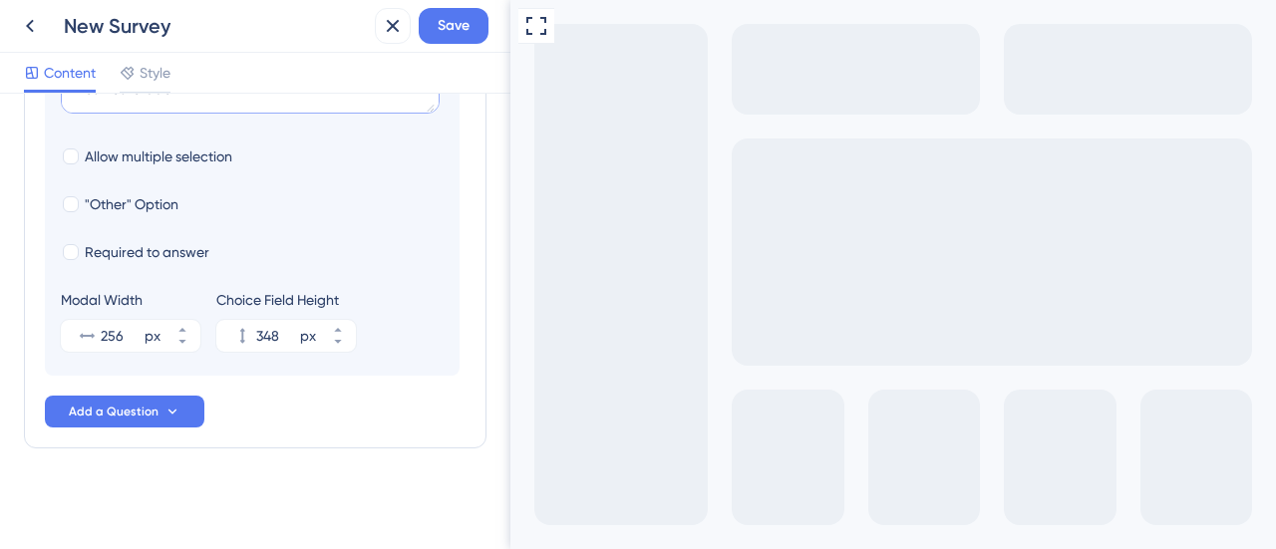
scroll to position [716, 0]
type textarea "Ensino médio incompleto Ensino médio completo Ensino superior incompleto Ensino…"
click at [175, 411] on icon at bounding box center [172, 411] width 16 height 16
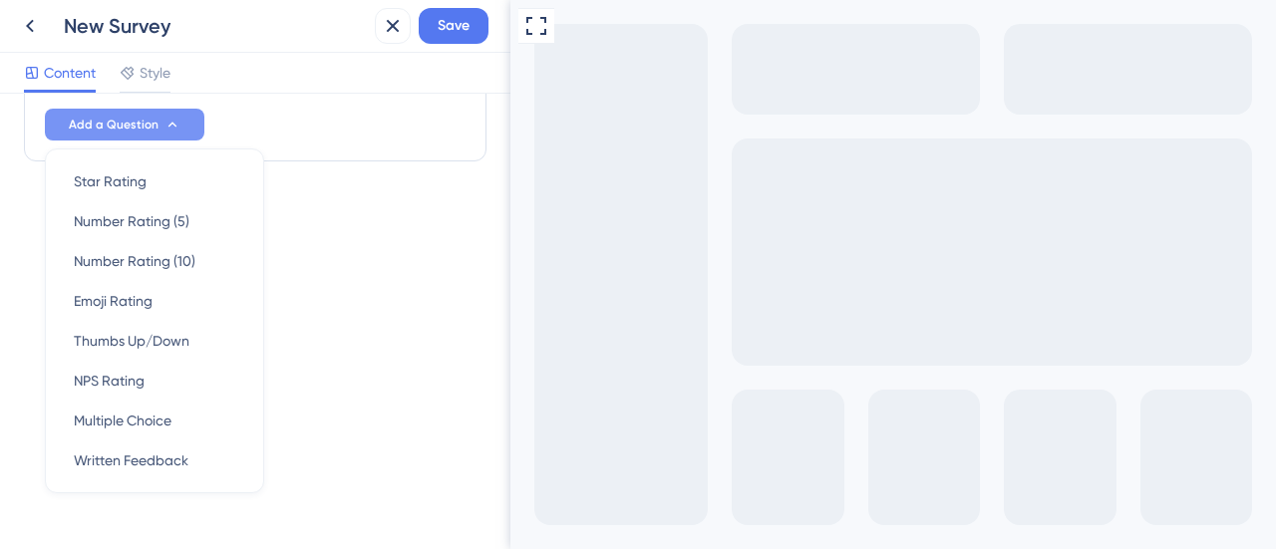
scroll to position [1023, 0]
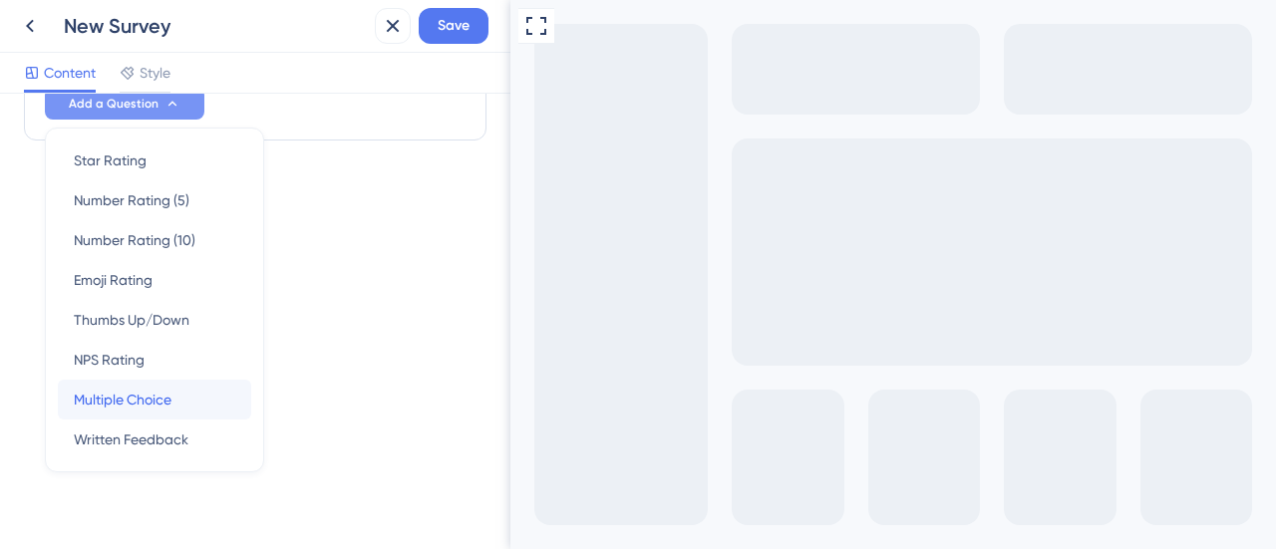
click at [157, 397] on span "Multiple Choice" at bounding box center [123, 400] width 98 height 24
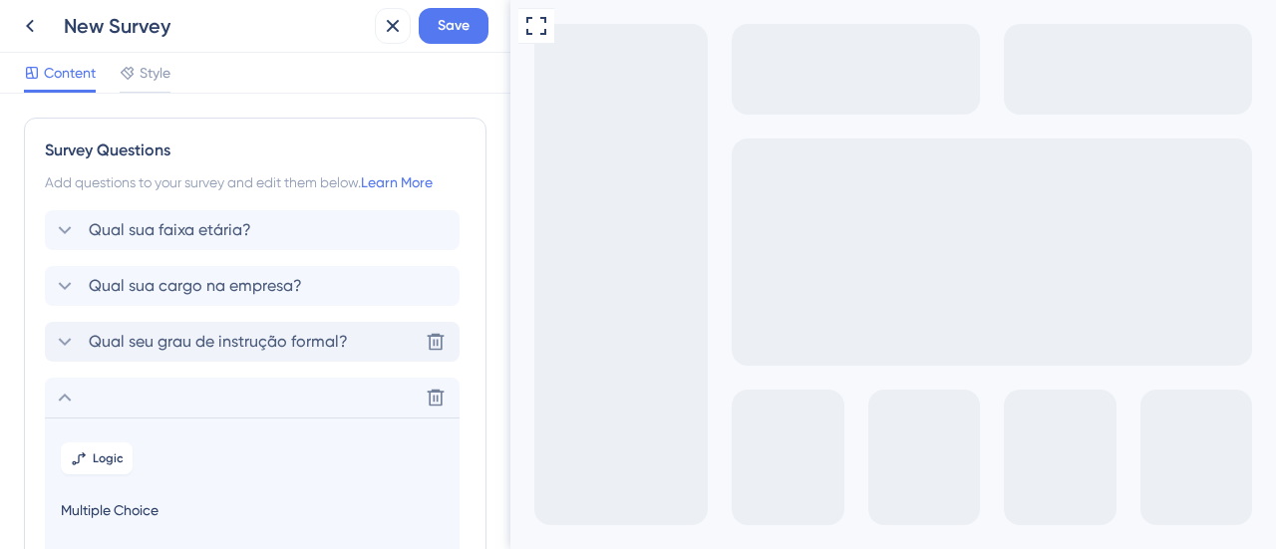
scroll to position [199, 0]
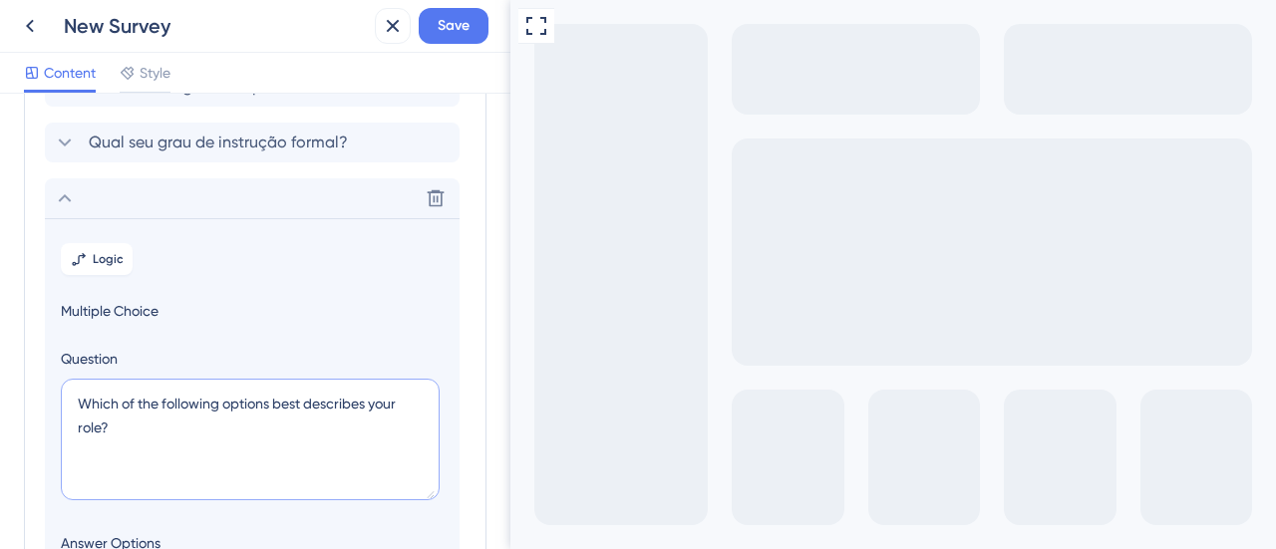
drag, startPoint x: 109, startPoint y: 423, endPoint x: 65, endPoint y: 360, distance: 76.6
click at [65, 360] on div "Question Which of the following options best describes your role?" at bounding box center [252, 427] width 383 height 161
paste textarea "Há quanto tempo você não estudava formalmente antes da Unico Skill"
click at [130, 426] on textarea "Há quanto tempo você não estudava formalmente antes da Unico Skill?" at bounding box center [250, 440] width 379 height 122
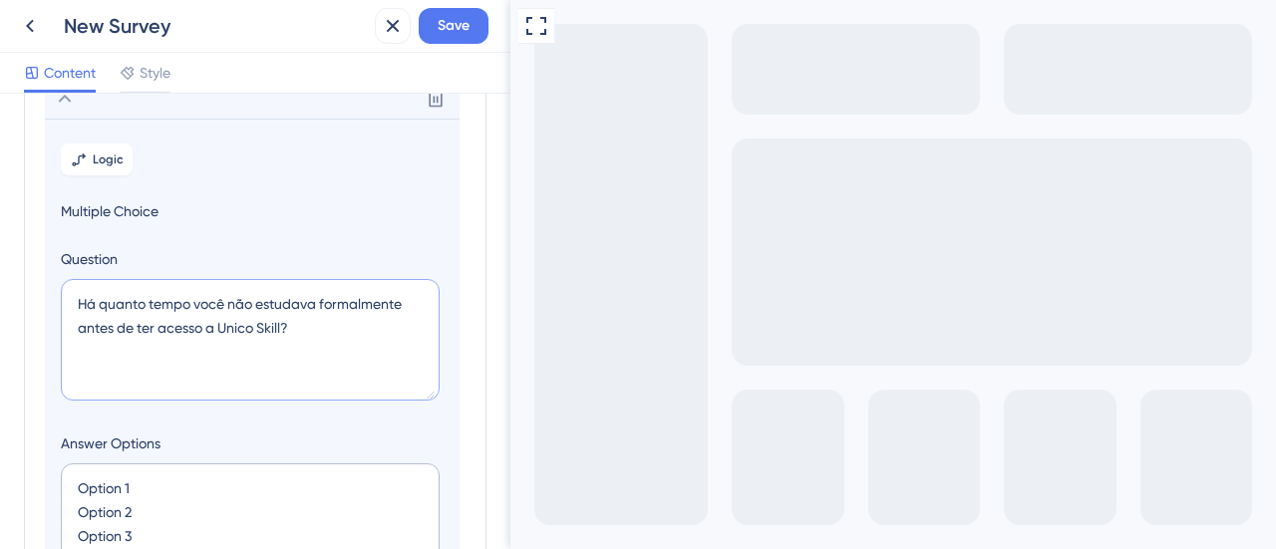
type textarea "Há quanto tempo você não estudava formalmente antes de ter acesso a Unico Skill?"
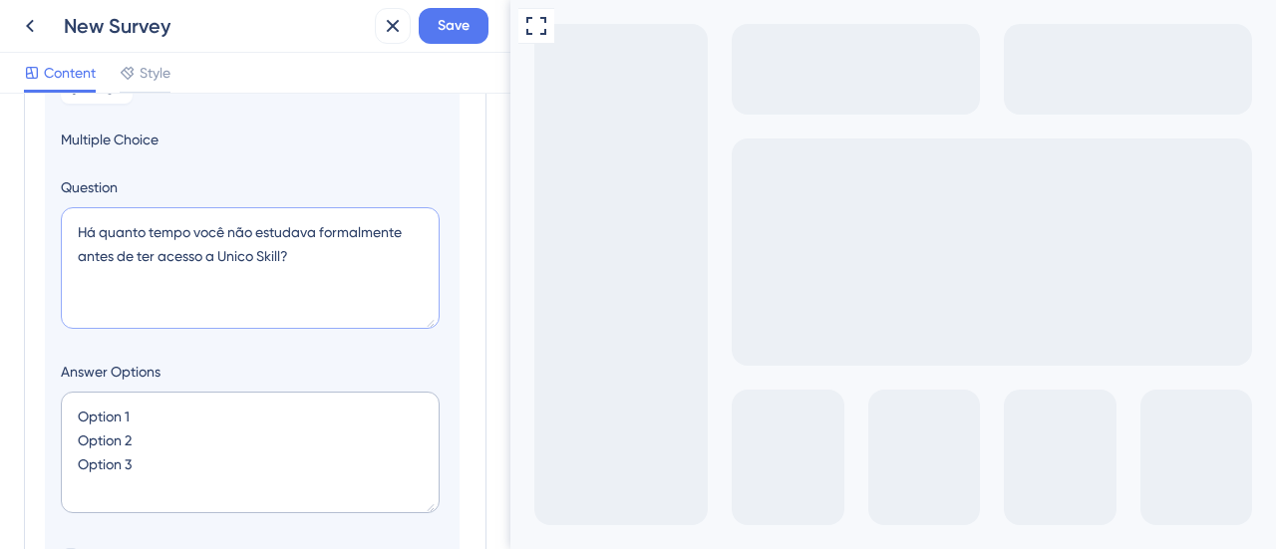
scroll to position [399, 0]
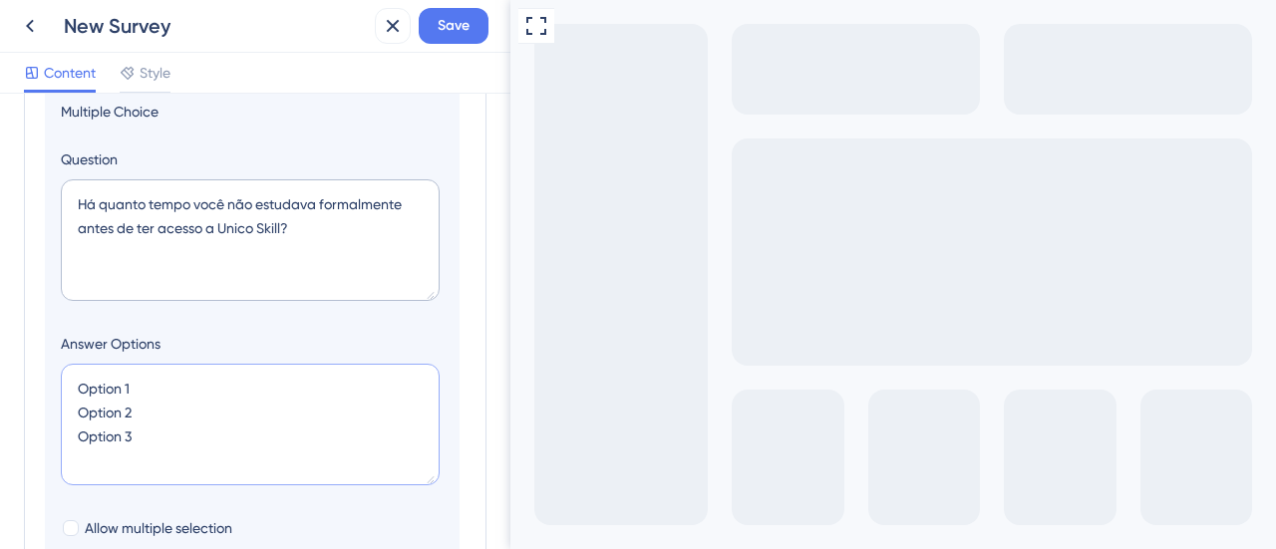
drag, startPoint x: 144, startPoint y: 434, endPoint x: 44, endPoint y: 342, distance: 135.5
click at [45, 342] on section "Logic Multiple Choice Question Há quanto tempo você não estudava formalmente an…" at bounding box center [252, 383] width 415 height 729
paste textarea "Menos de 1 ano Entre 1 e 2 anos Entre 2 e 3 anos Entre 3 e 4 anos Entre 4 e 5 a…"
type textarea "Menos de 1 ano Entre 1 e 2 anos Entre 2 e 3 anos Entre 3 e 4 anos Entre 4 e 5 a…"
type input "260"
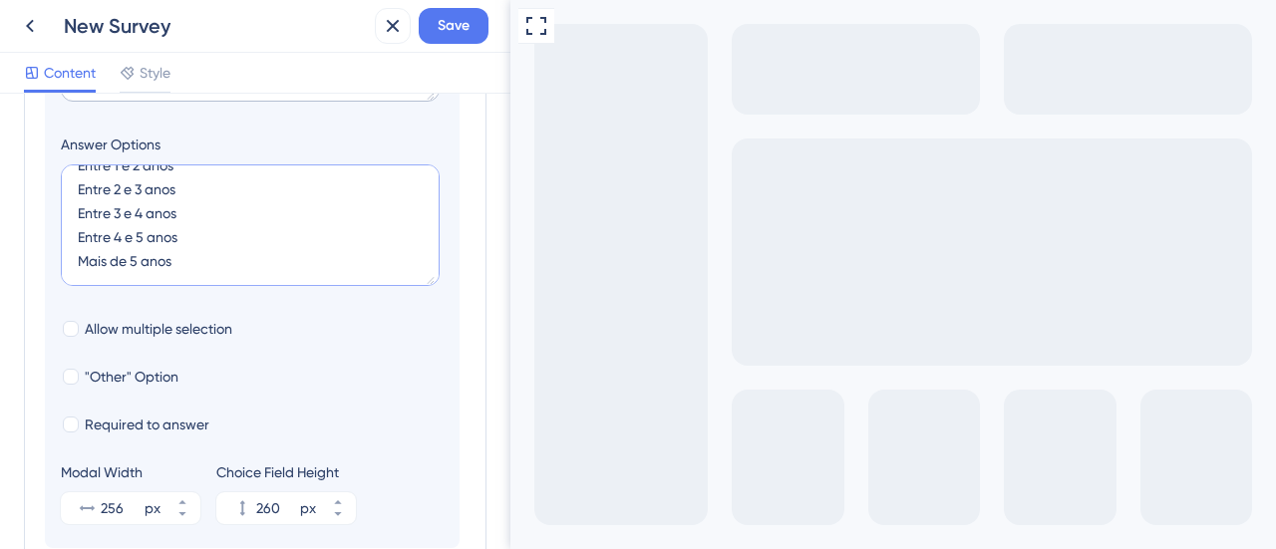
scroll to position [772, 0]
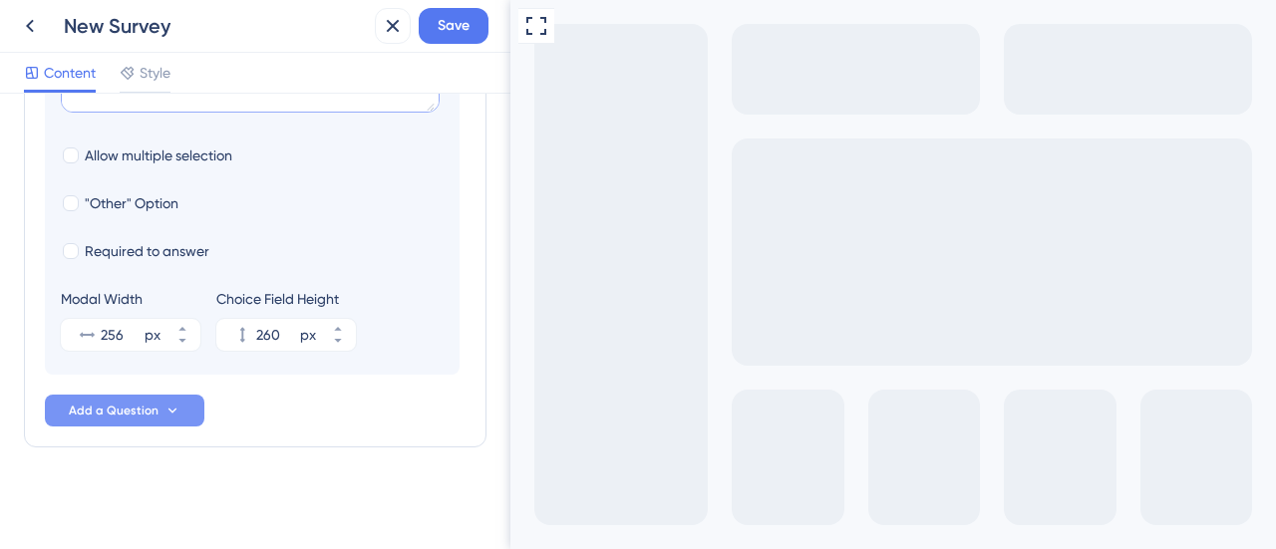
type textarea "Menos de 1 ano Entre 1 e 2 anos Entre 2 e 3 anos Entre 3 e 4 anos Entre 4 e 5 a…"
click at [136, 404] on span "Add a Question" at bounding box center [114, 411] width 90 height 16
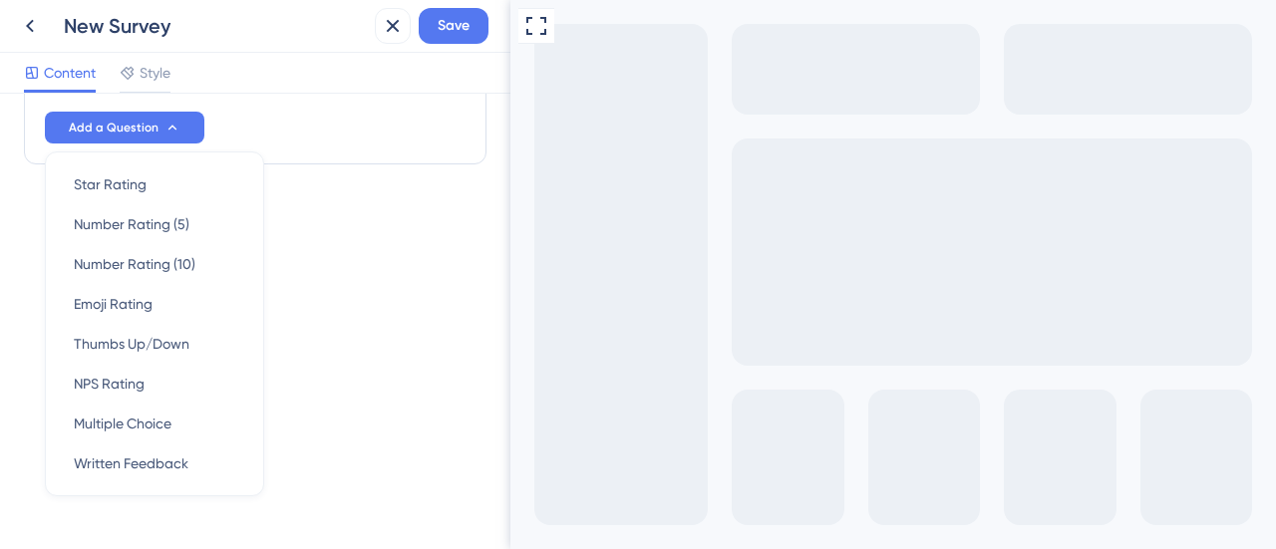
scroll to position [1079, 0]
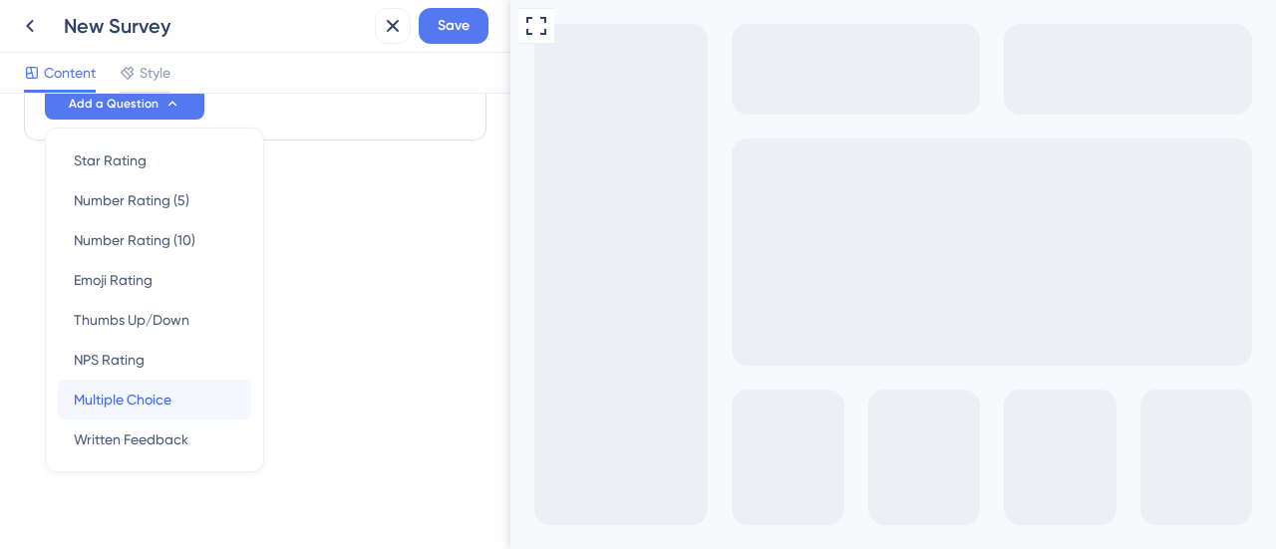
click at [163, 390] on span "Multiple Choice" at bounding box center [123, 400] width 98 height 24
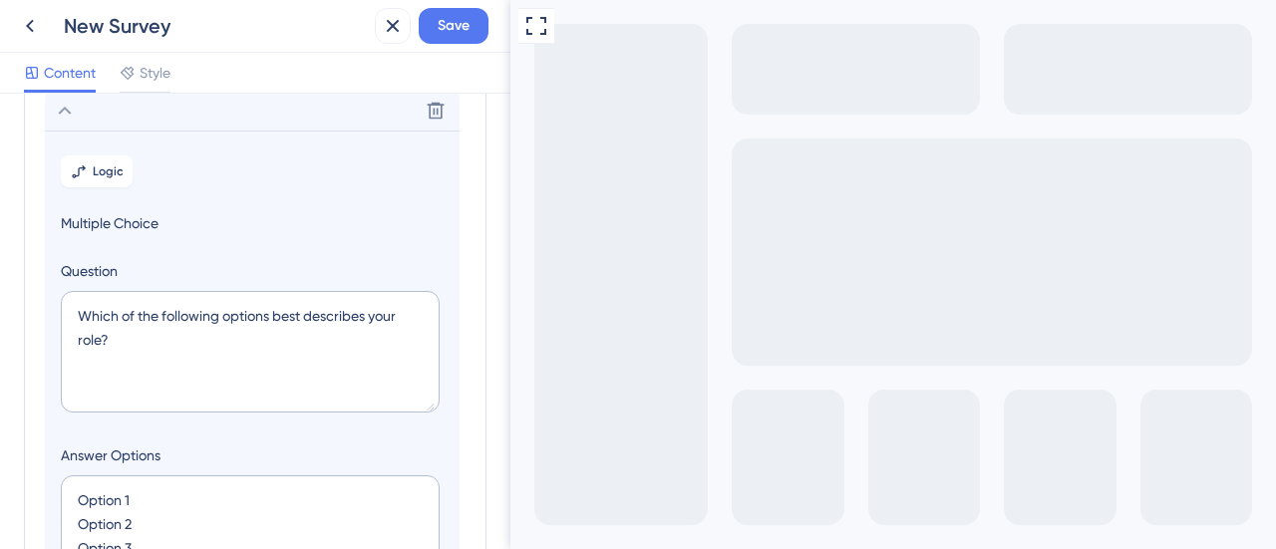
scroll to position [339, 0]
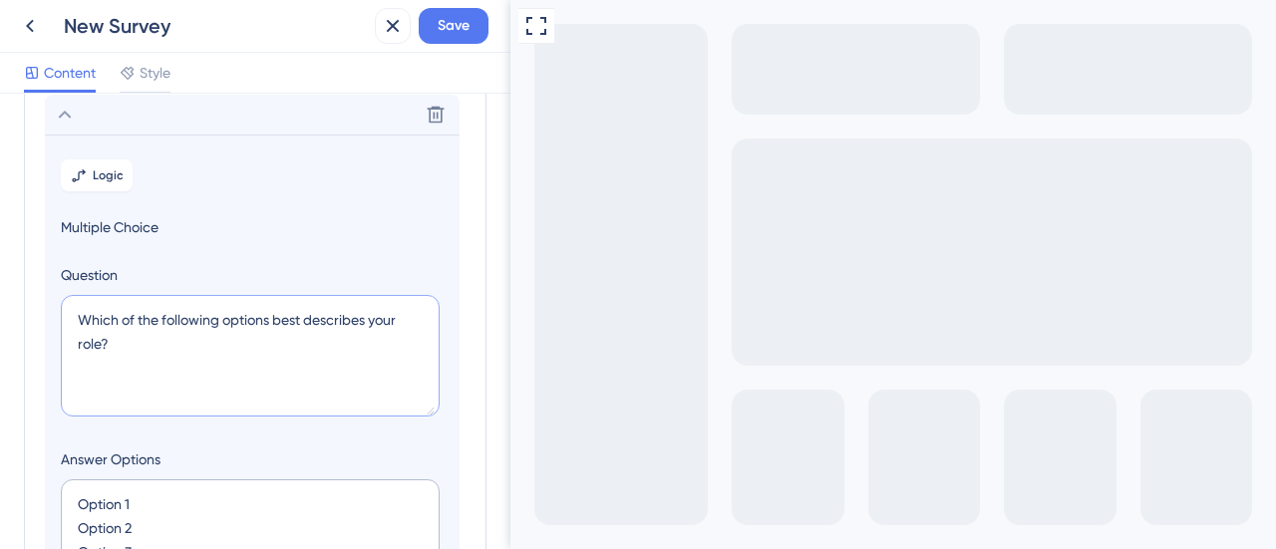
click at [70, 312] on textarea "Which of the following options best describes your role?" at bounding box center [250, 356] width 379 height 122
paste textarea "Qual a oportunidade a educação promove para sua vida agora (pode escolher + de …"
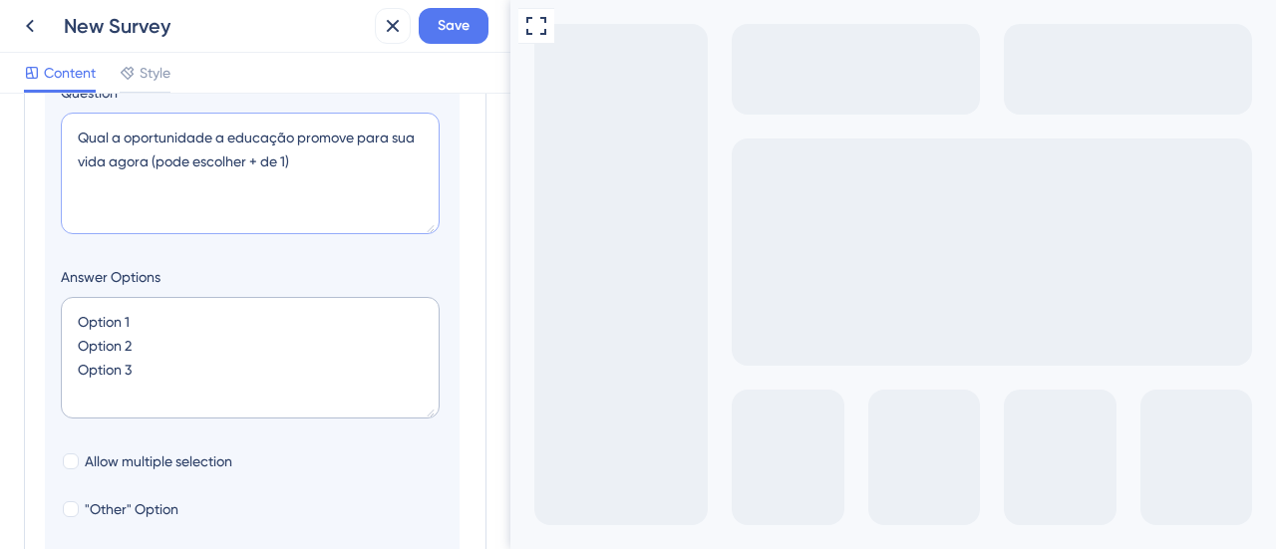
scroll to position [538, 0]
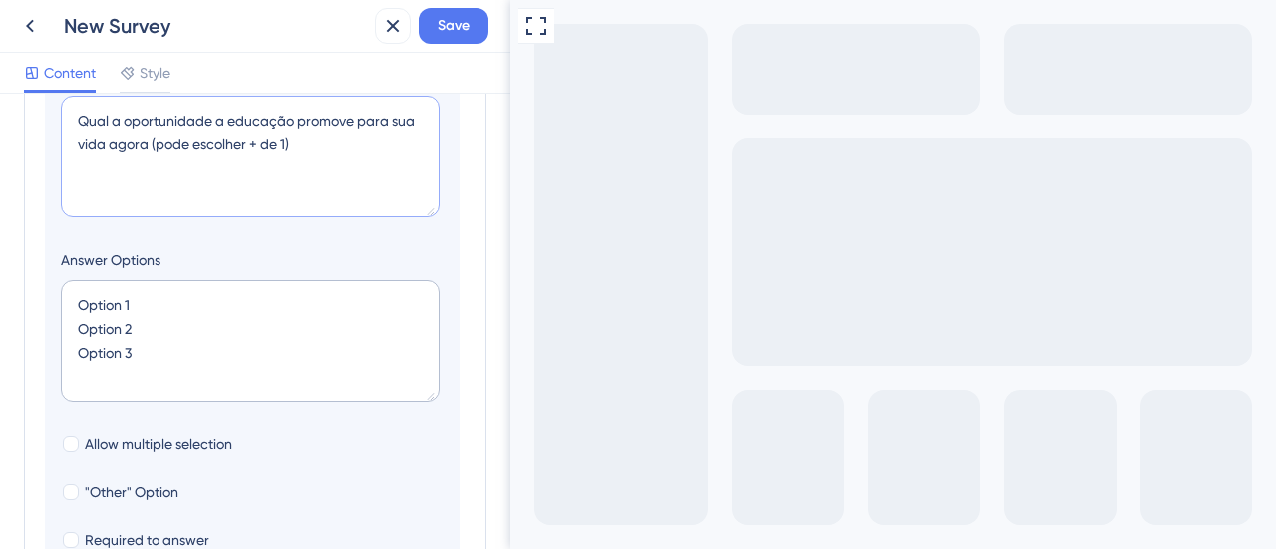
type textarea "Qual a oportunidade a educação promove para sua vida agora (pode escolher + de …"
drag, startPoint x: 90, startPoint y: 342, endPoint x: 32, endPoint y: 296, distance: 73.8
click at [32, 296] on div "Survey Questions Add questions to your survey and edit them below. Learn More Q…" at bounding box center [255, 157] width 463 height 1157
paste textarea "Melhores condições de vida (preciso de mais qualificação) Crescimento profissio…"
type textarea "Melhores condições de vida (preciso de mais qualificação) Crescimento profissio…"
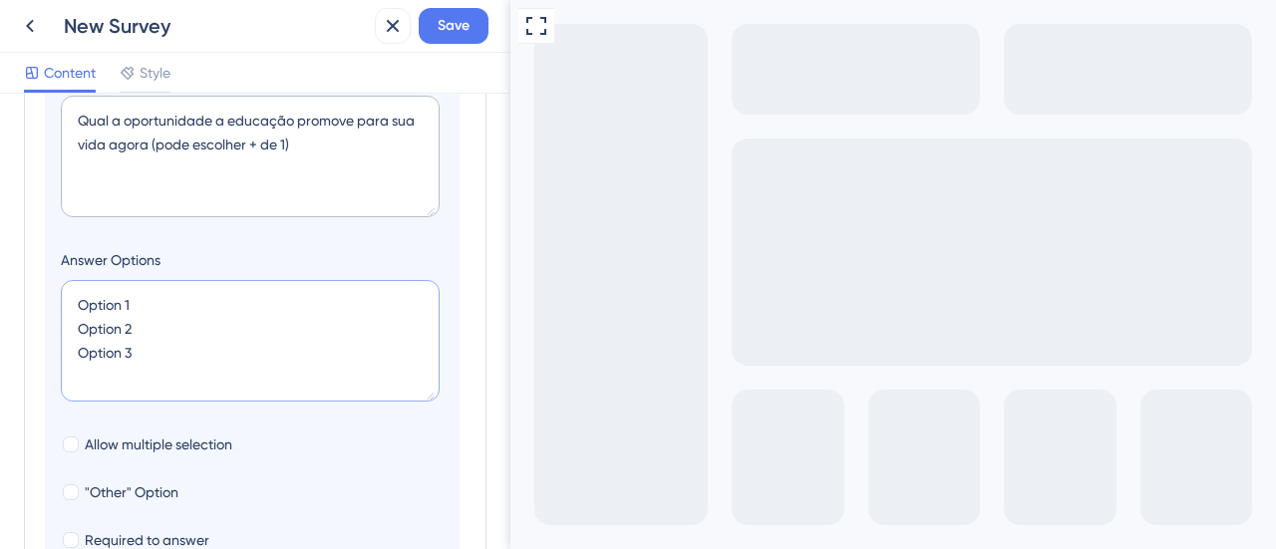
type input "260"
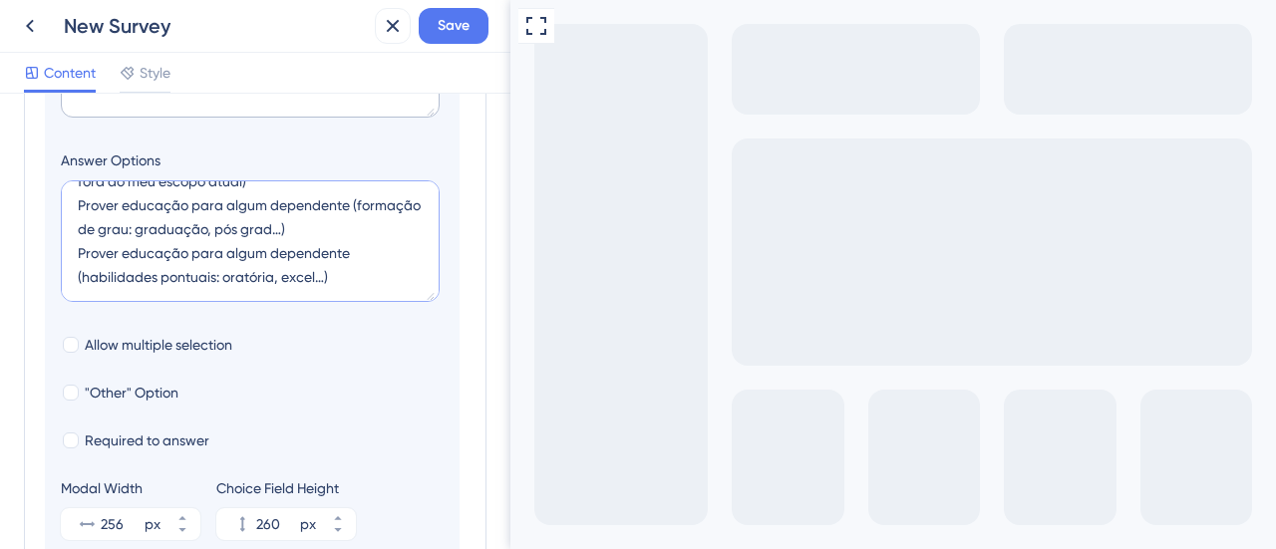
scroll to position [738, 0]
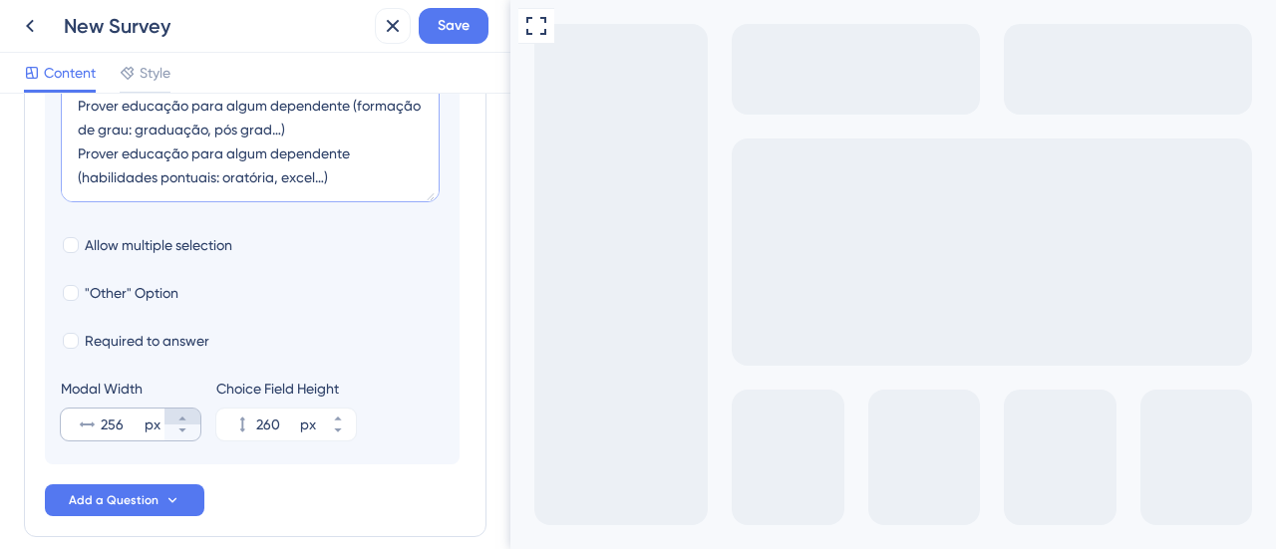
type textarea "Melhores condições de vida (preciso de mais qualificação) Crescimento profissio…"
click at [184, 419] on icon at bounding box center [182, 419] width 12 height 12
drag, startPoint x: 129, startPoint y: 411, endPoint x: 112, endPoint y: 419, distance: 18.7
click at [112, 419] on input "257" at bounding box center [121, 425] width 40 height 24
click at [124, 422] on input "257" at bounding box center [121, 425] width 40 height 24
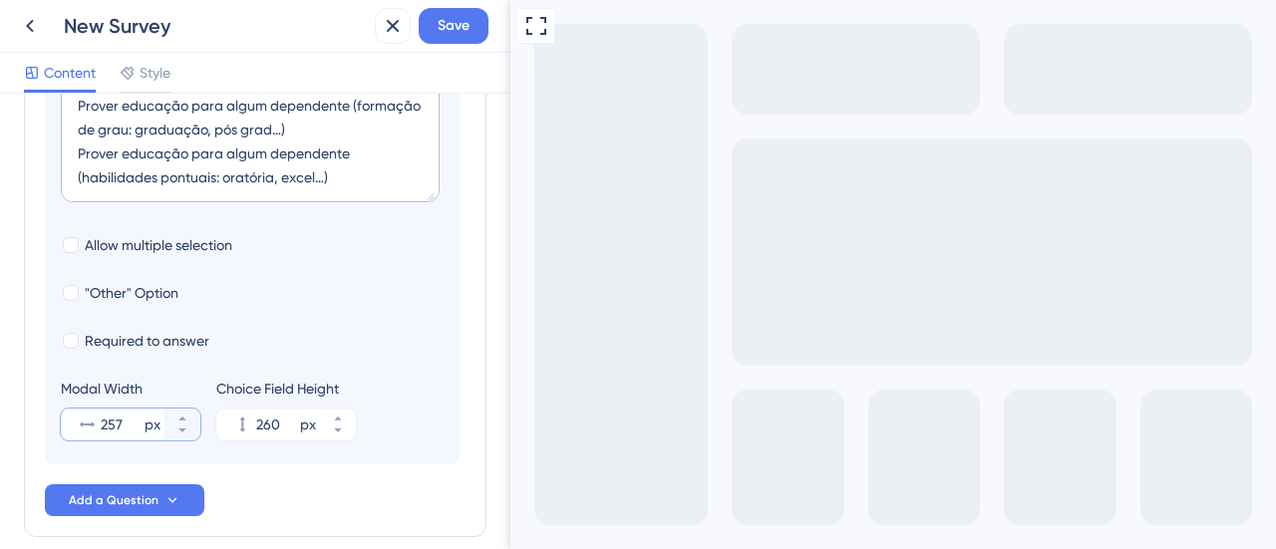
click at [132, 415] on input "257" at bounding box center [121, 425] width 40 height 24
drag, startPoint x: 129, startPoint y: 420, endPoint x: 103, endPoint y: 424, distance: 26.2
click at [103, 424] on input "257" at bounding box center [121, 425] width 40 height 24
click at [118, 417] on input "25650" at bounding box center [121, 425] width 40 height 24
click at [122, 418] on input "25650" at bounding box center [121, 425] width 40 height 24
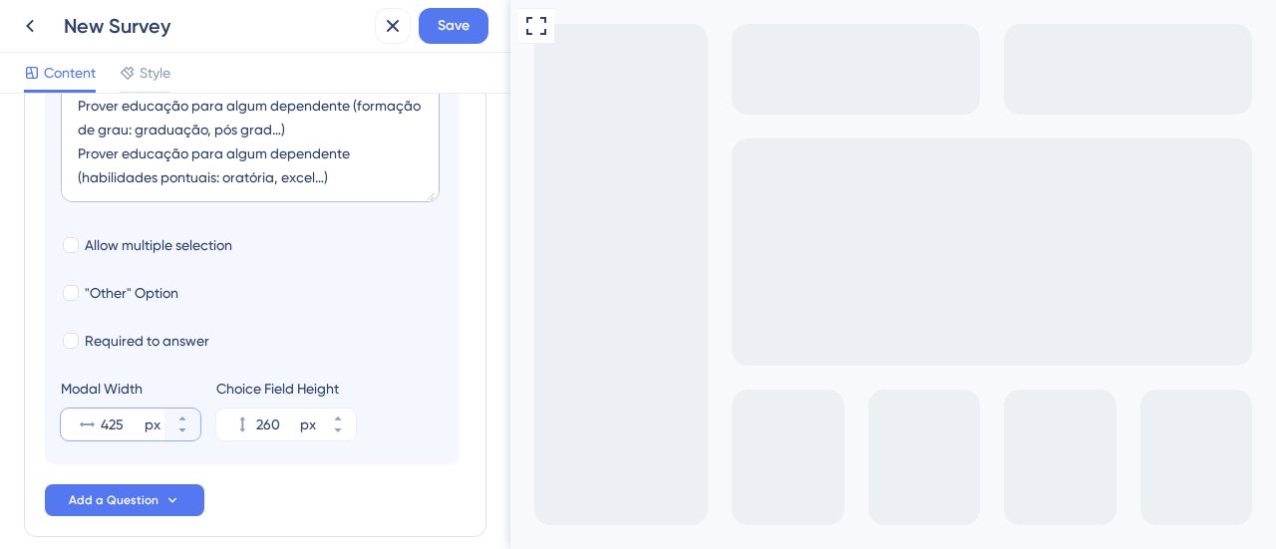
click at [108, 417] on input "425" at bounding box center [121, 425] width 40 height 24
click at [110, 424] on input "2565" at bounding box center [121, 425] width 40 height 24
type input "565"
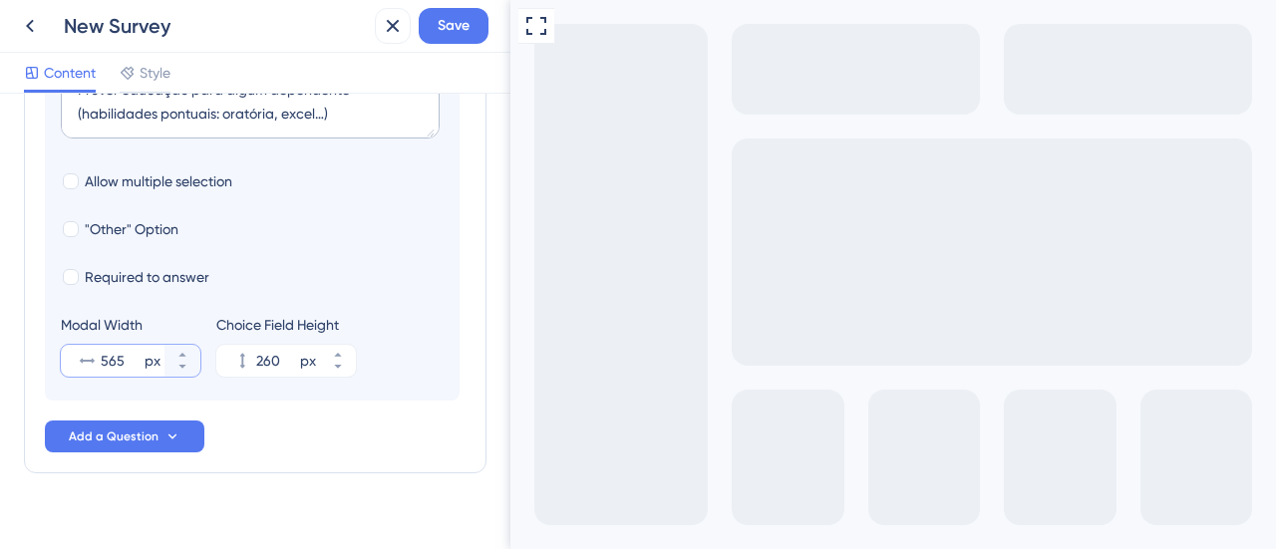
scroll to position [827, 0]
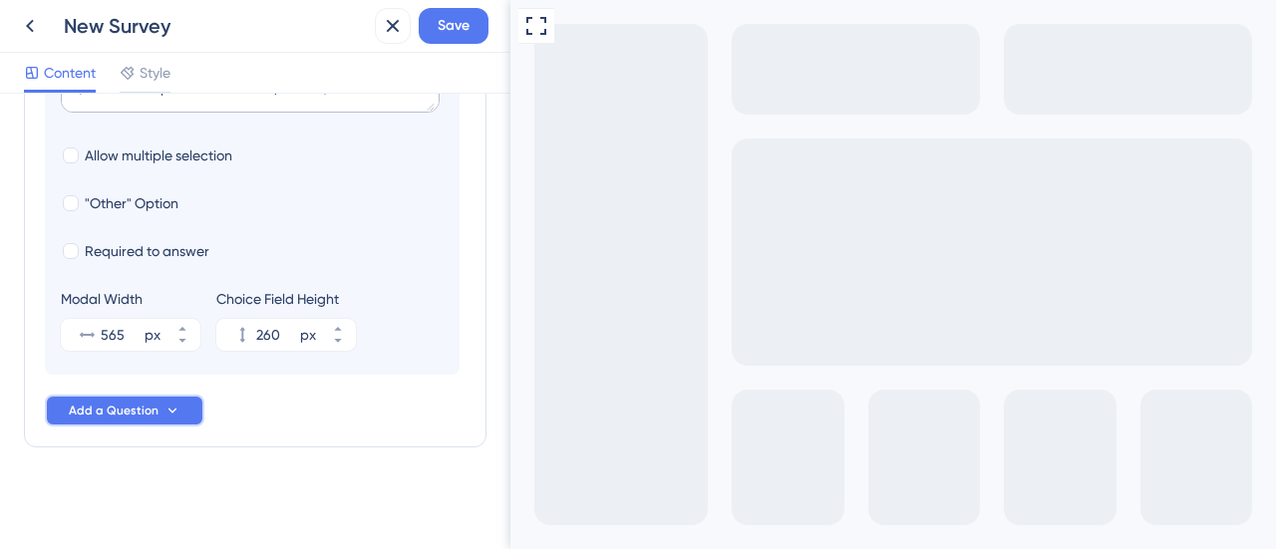
click at [153, 413] on span "Add a Question" at bounding box center [114, 411] width 90 height 16
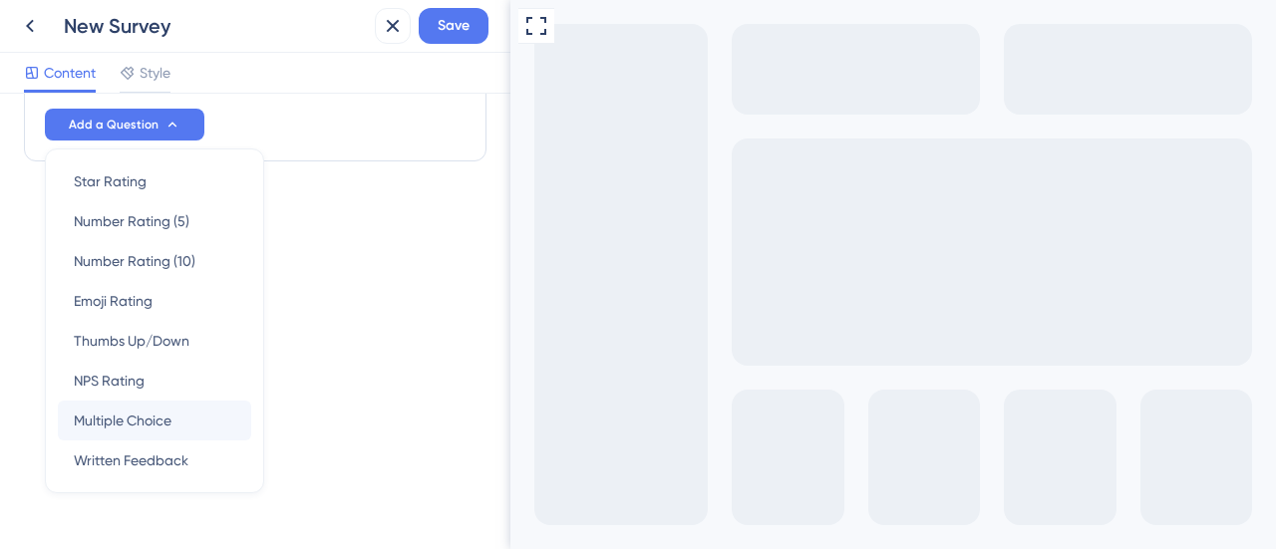
scroll to position [1134, 0]
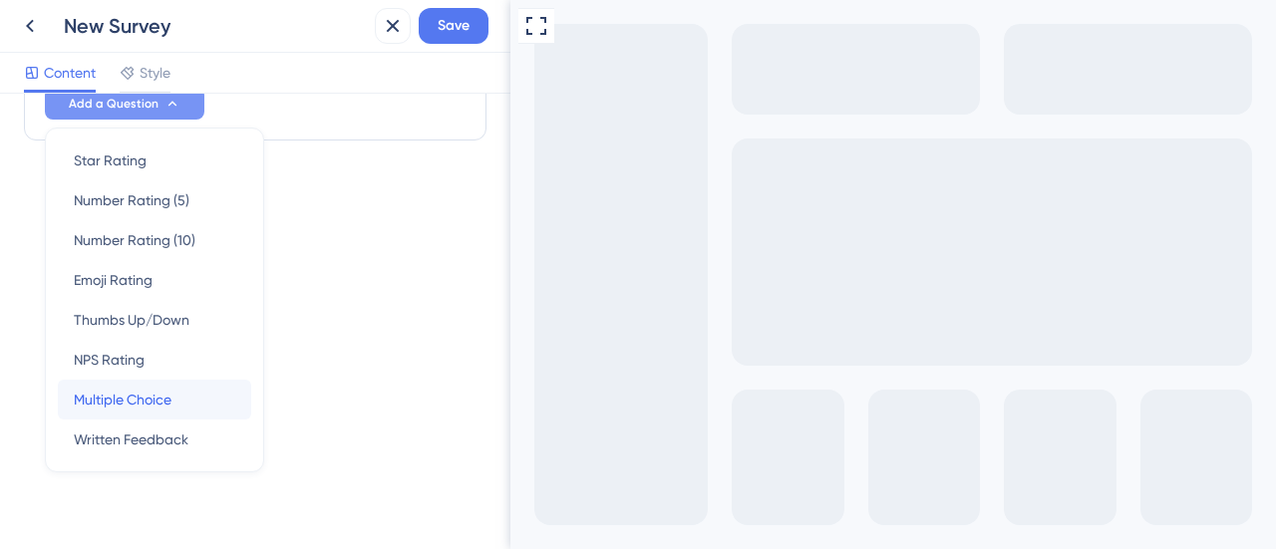
click at [122, 396] on span "Multiple Choice" at bounding box center [123, 400] width 98 height 24
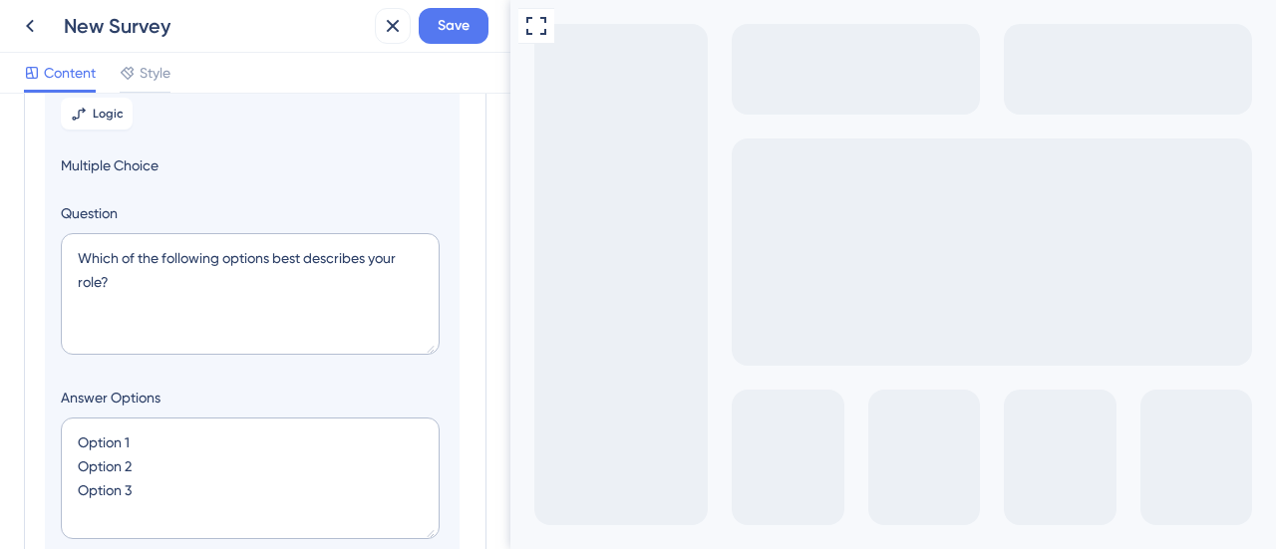
scroll to position [395, 0]
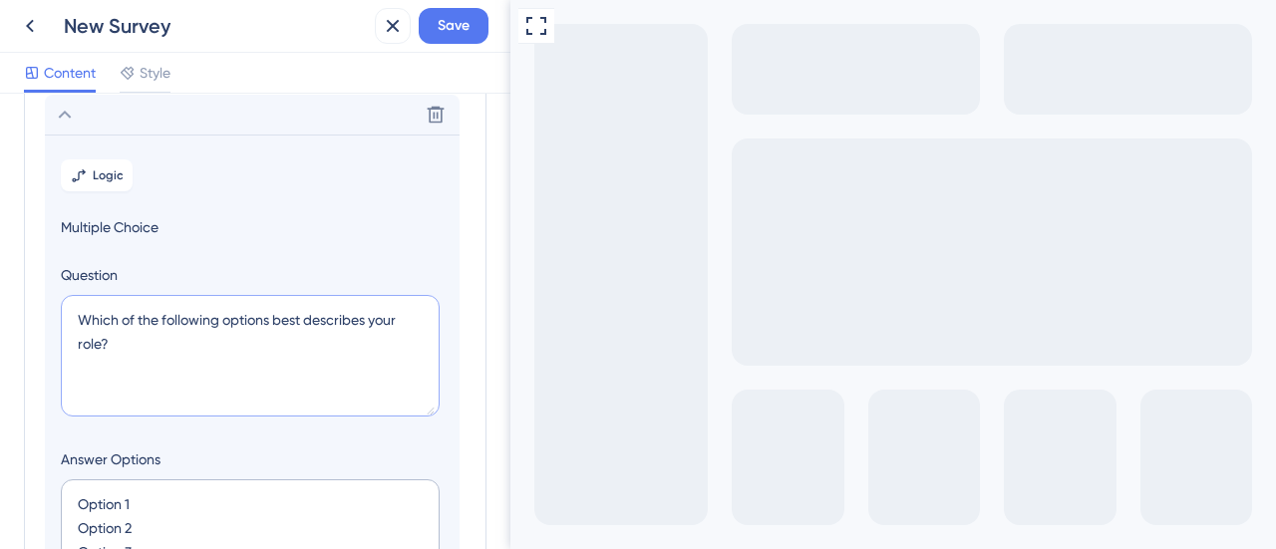
drag, startPoint x: 89, startPoint y: 328, endPoint x: 73, endPoint y: 306, distance: 27.1
click at [73, 306] on textarea "Which of the following options best describes your role?" at bounding box center [250, 356] width 379 height 122
paste textarea "Como você analisa seu comprometimento em continuar na empresa que você trabalha…"
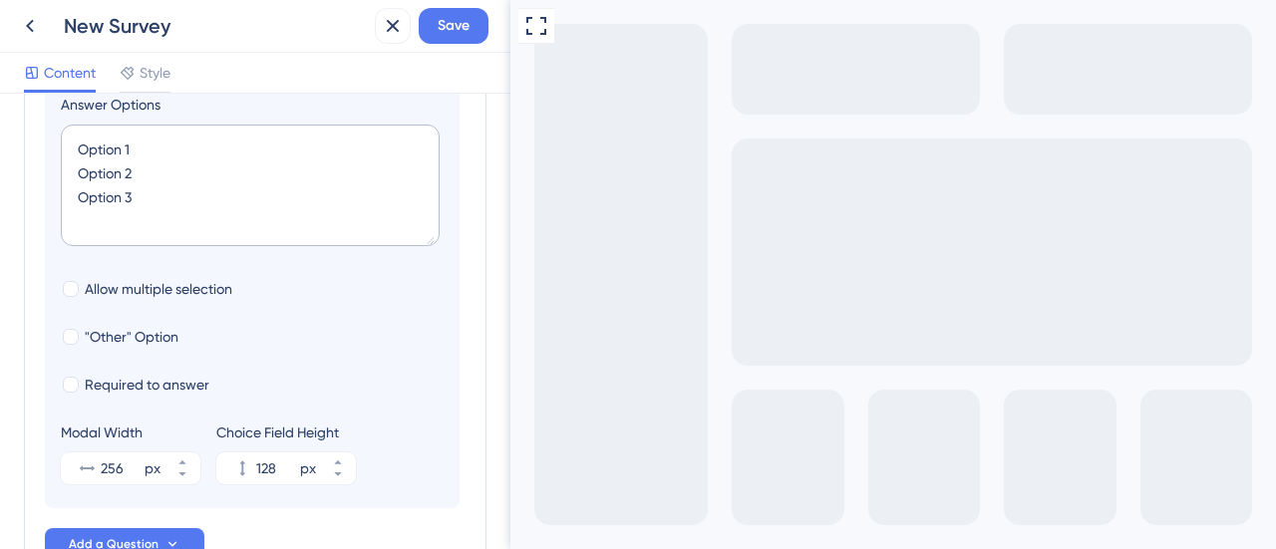
scroll to position [794, 0]
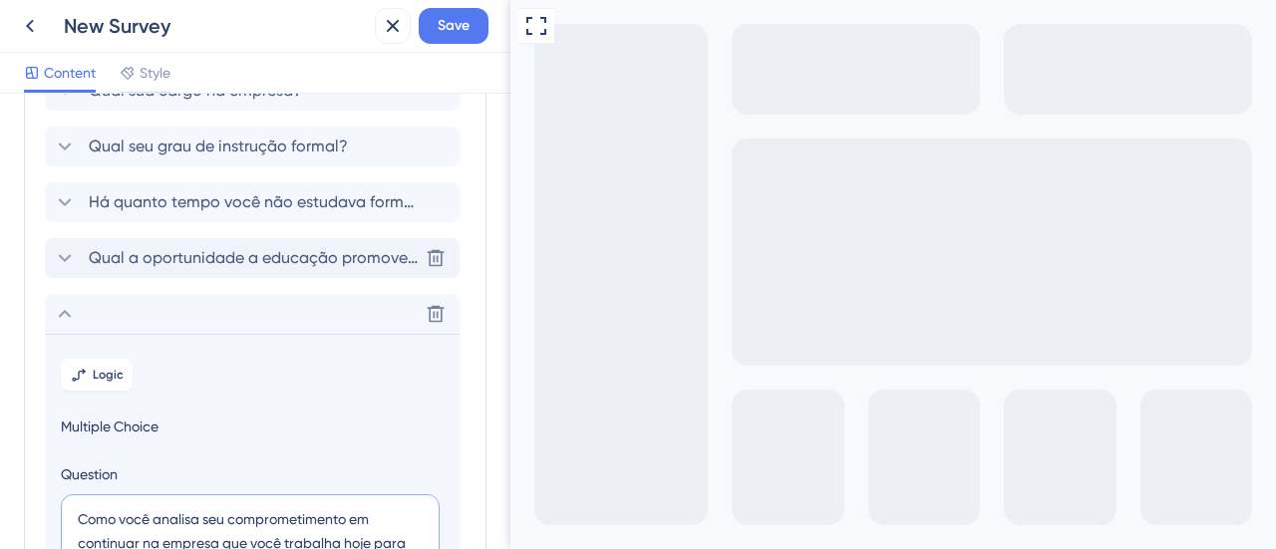
type textarea "Como você analisa seu comprometimento em continuar na empresa que você trabalha…"
click at [204, 261] on span "Qual a oportunidade a educação promove para sua vida agora (pode escolher + de …" at bounding box center [253, 258] width 329 height 24
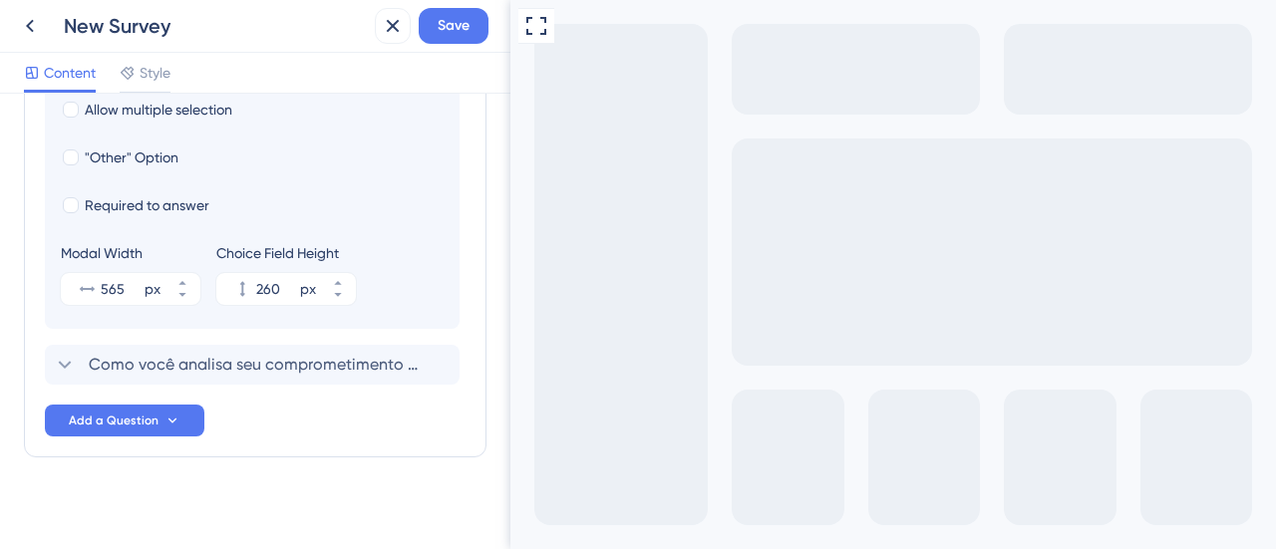
scroll to position [883, 0]
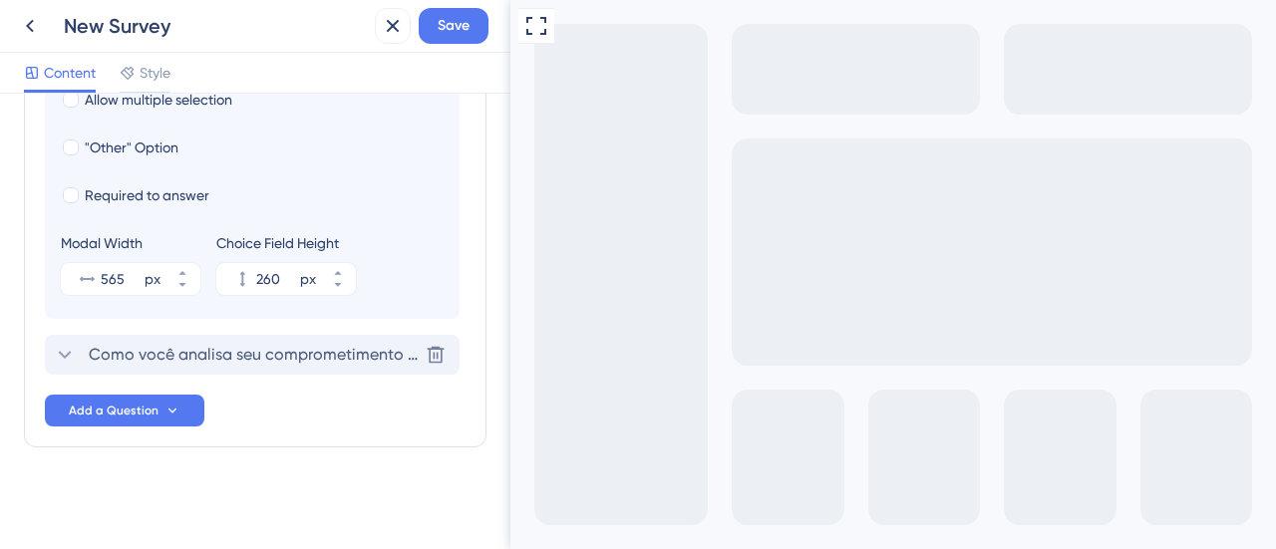
click at [69, 357] on icon at bounding box center [65, 355] width 24 height 24
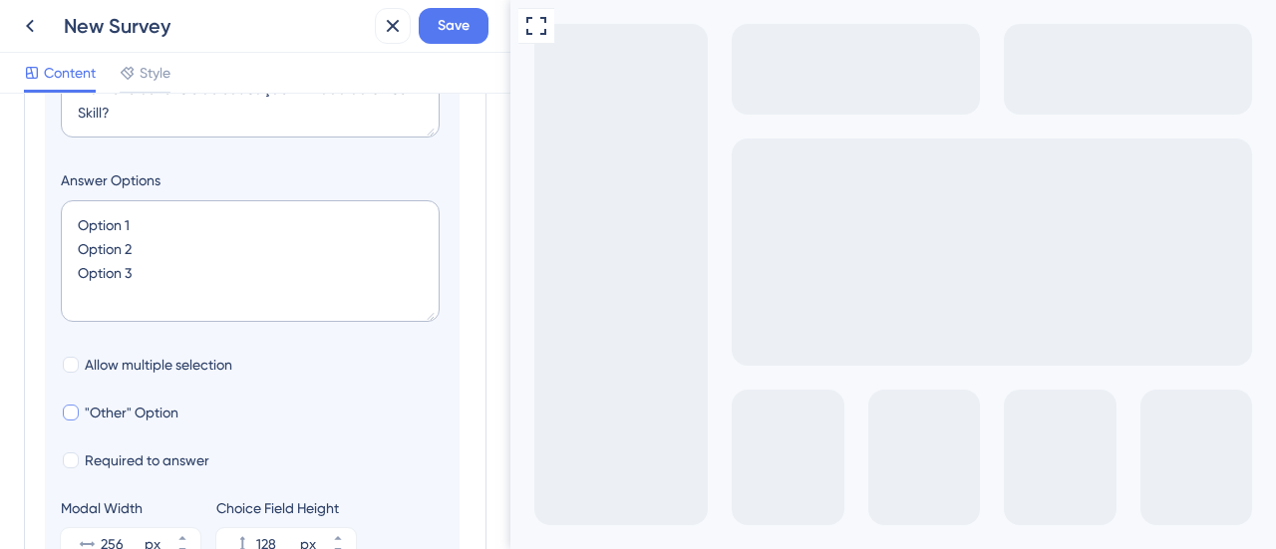
scroll to position [694, 0]
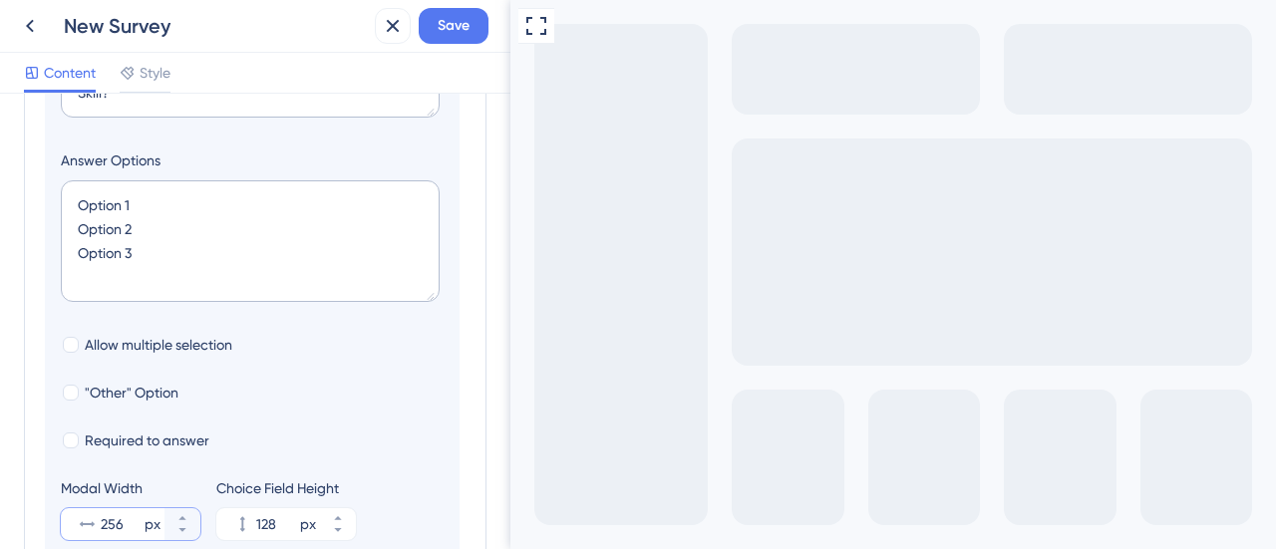
click at [117, 525] on input "256" at bounding box center [121, 524] width 40 height 24
type input "565"
drag, startPoint x: 136, startPoint y: 248, endPoint x: 49, endPoint y: 189, distance: 104.8
click at [49, 189] on section "Logic Multiple Choice Question Como você analisa seu comprometimento em continu…" at bounding box center [252, 200] width 415 height 729
paste textarea "Não aumenta meu comprometimento ou motivação Aumenta um pouco meu comprometimen…"
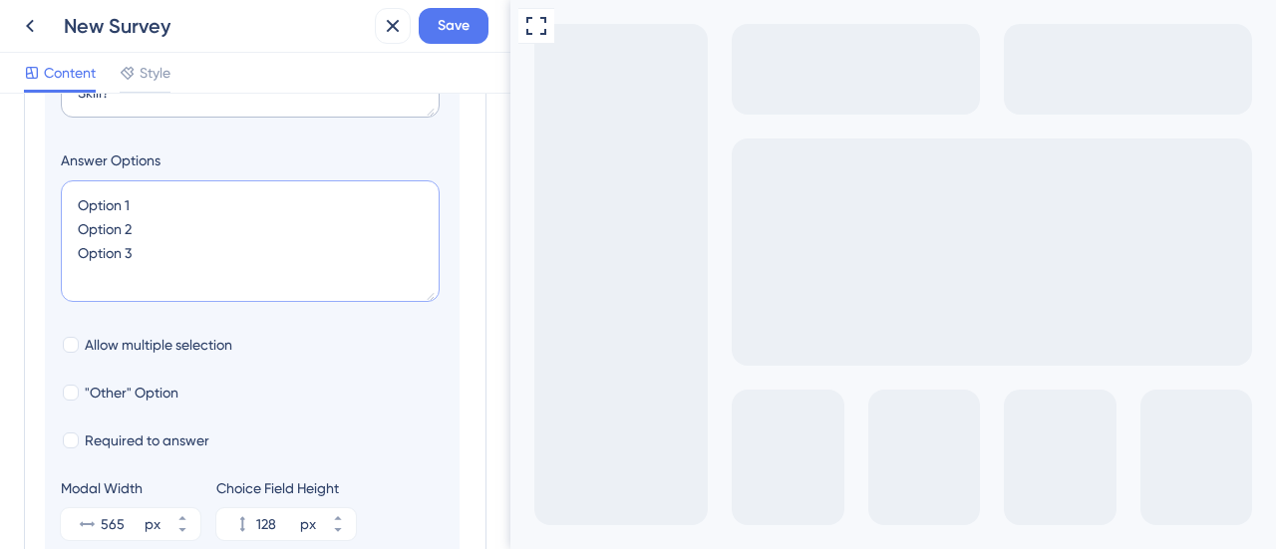
type textarea "Não aumenta meu comprometimento ou motivação Aumenta um pouco meu comprometimen…"
type input "172"
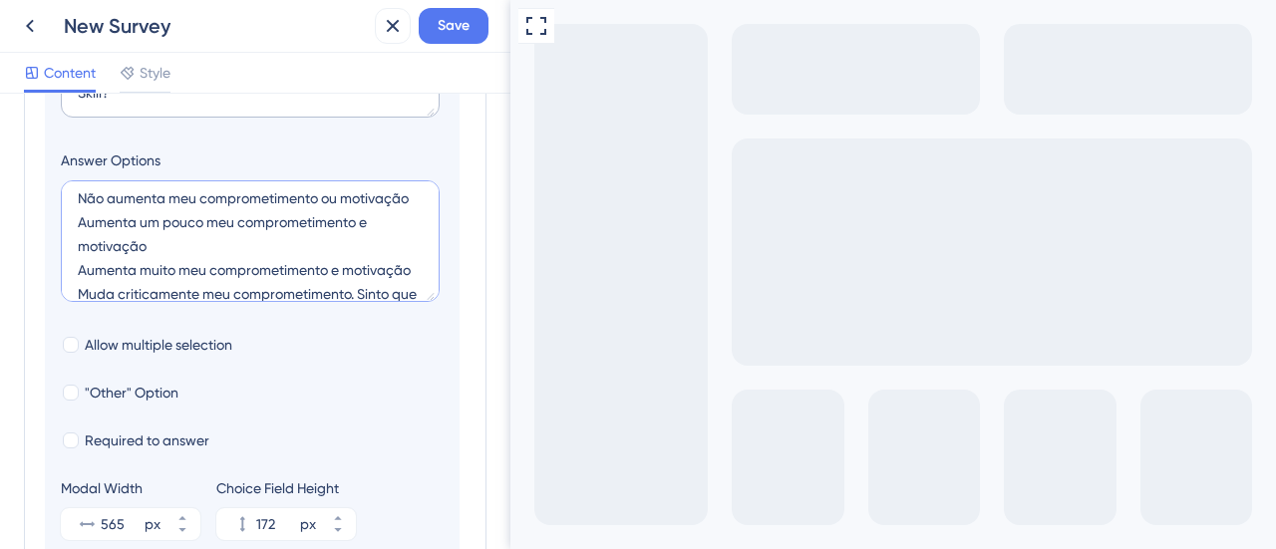
scroll to position [0, 0]
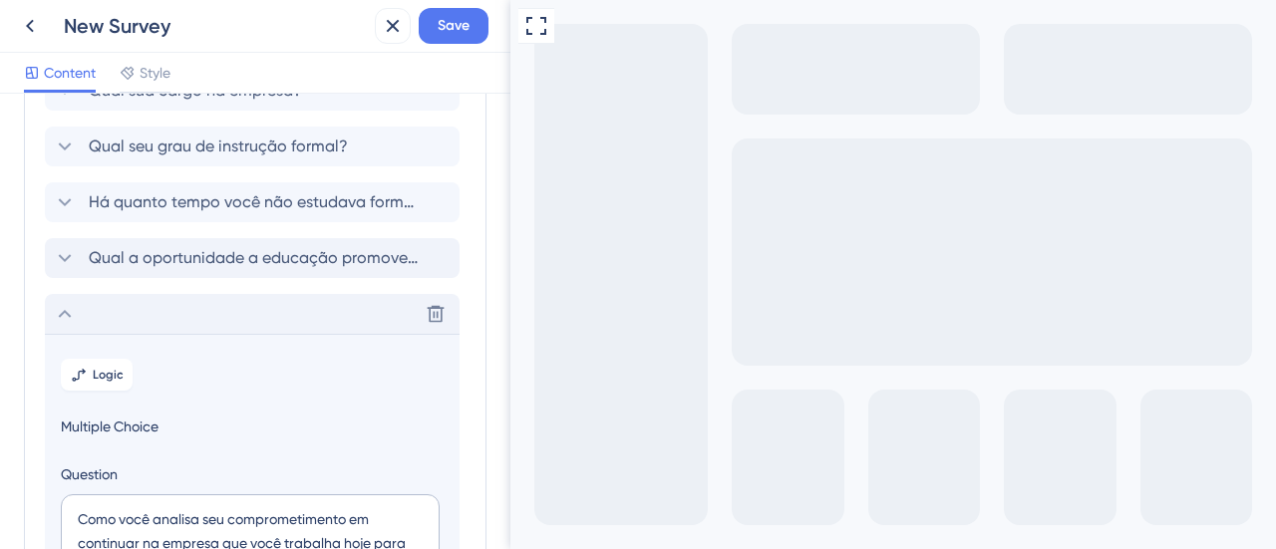
type textarea "Não aumenta meu comprometimento ou motivação Aumenta um pouco meu comprometimen…"
click at [63, 306] on icon at bounding box center [65, 314] width 24 height 24
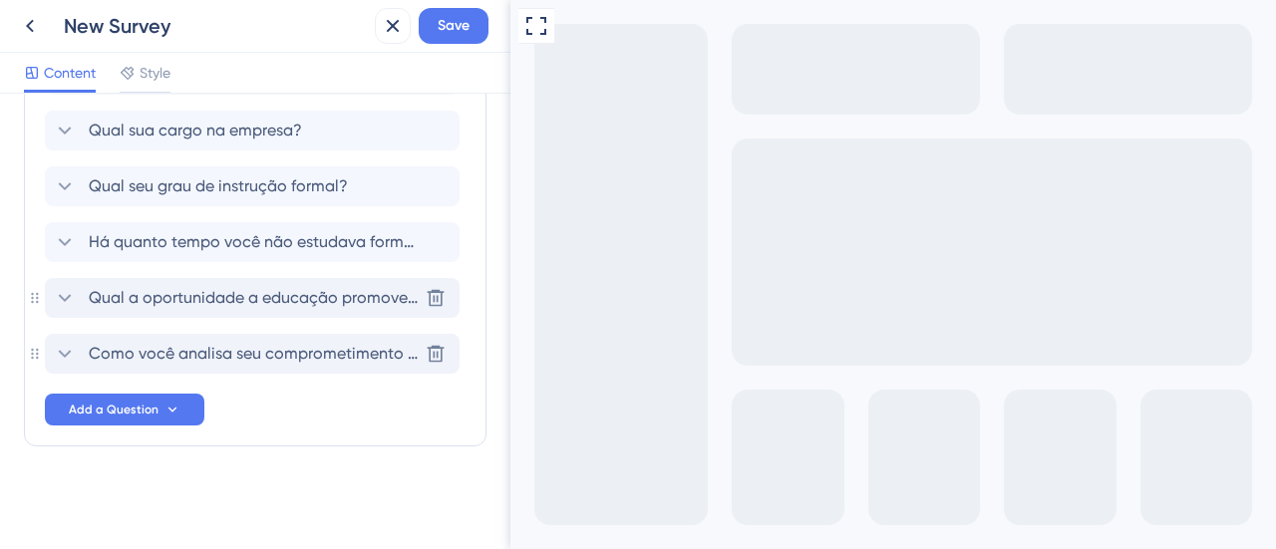
click at [67, 290] on icon at bounding box center [65, 298] width 24 height 24
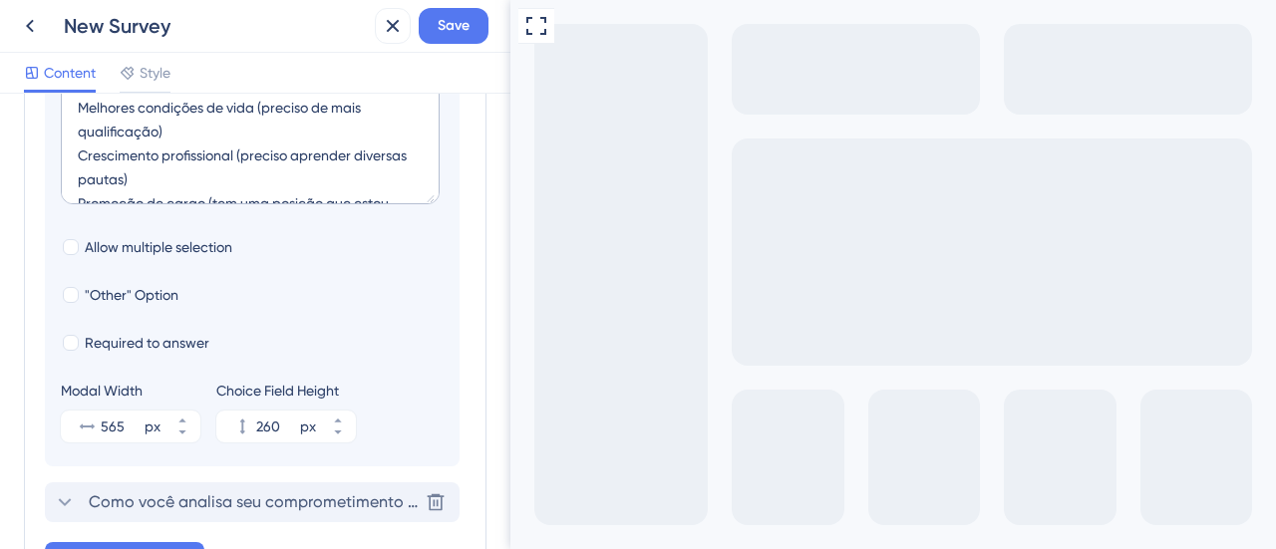
scroll to position [738, 0]
click at [72, 246] on div at bounding box center [71, 245] width 16 height 16
checkbox input "true"
click at [72, 339] on div at bounding box center [71, 341] width 16 height 16
checkbox input "true"
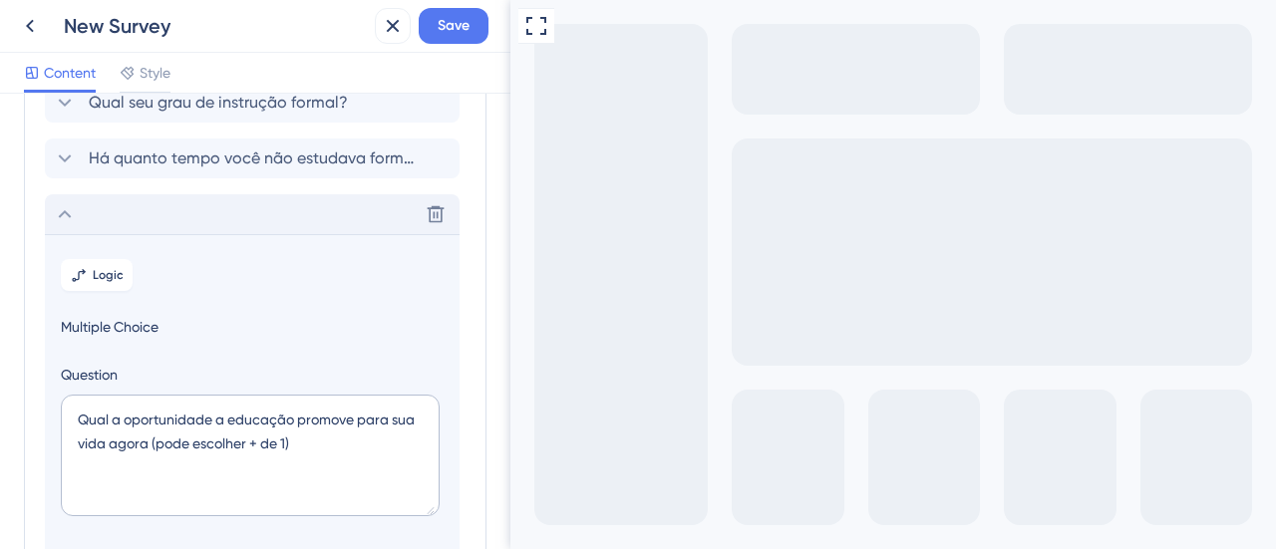
click at [70, 212] on icon at bounding box center [65, 214] width 24 height 24
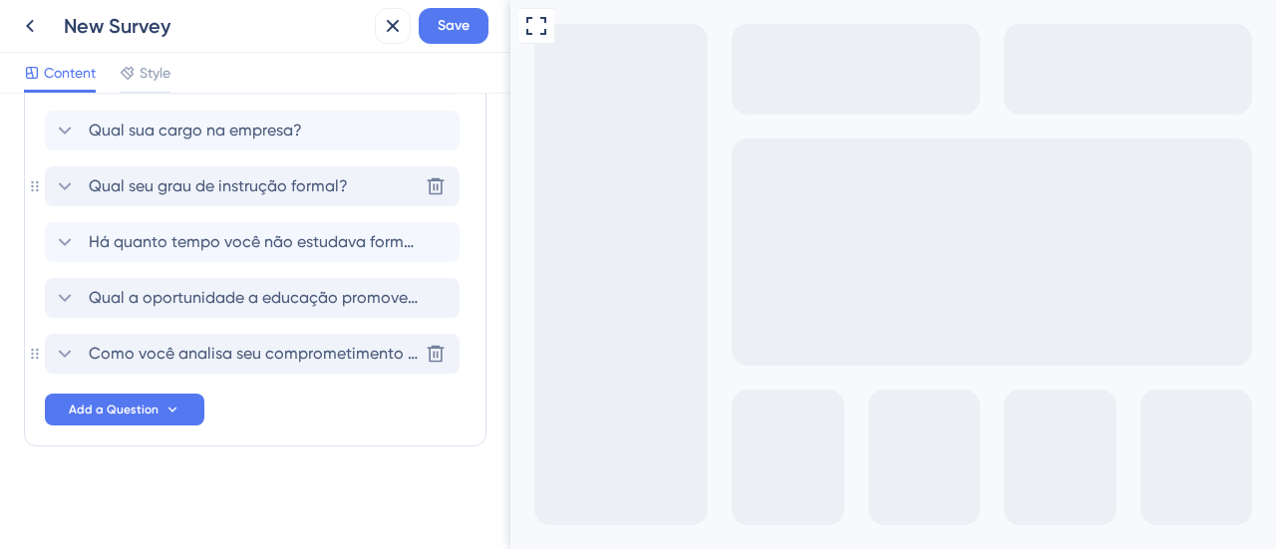
scroll to position [56, 0]
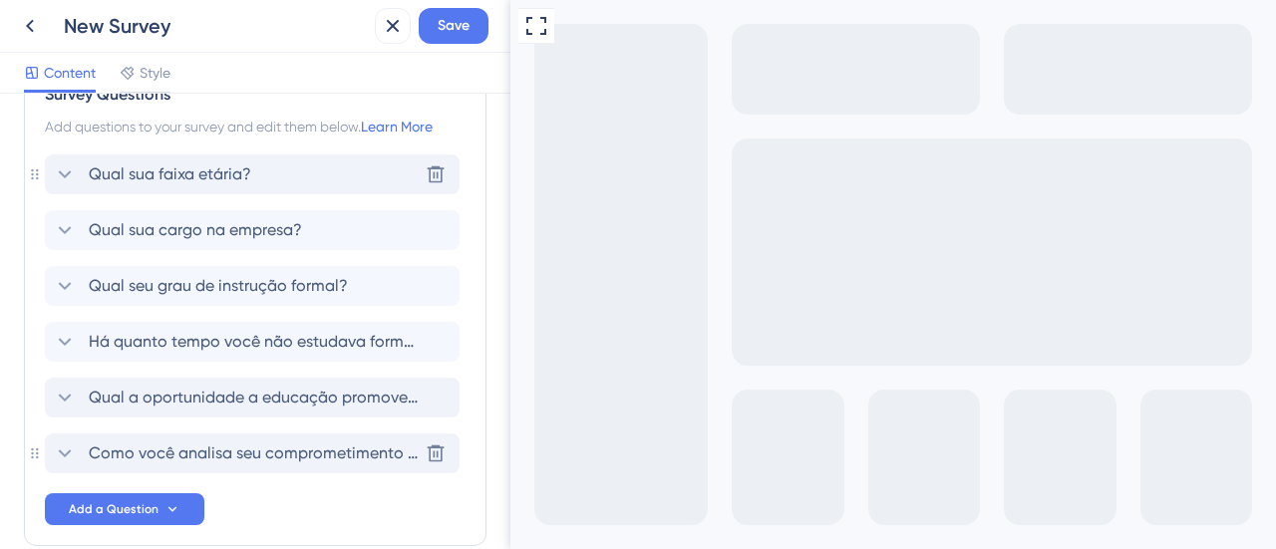
click at [67, 172] on icon at bounding box center [65, 174] width 24 height 24
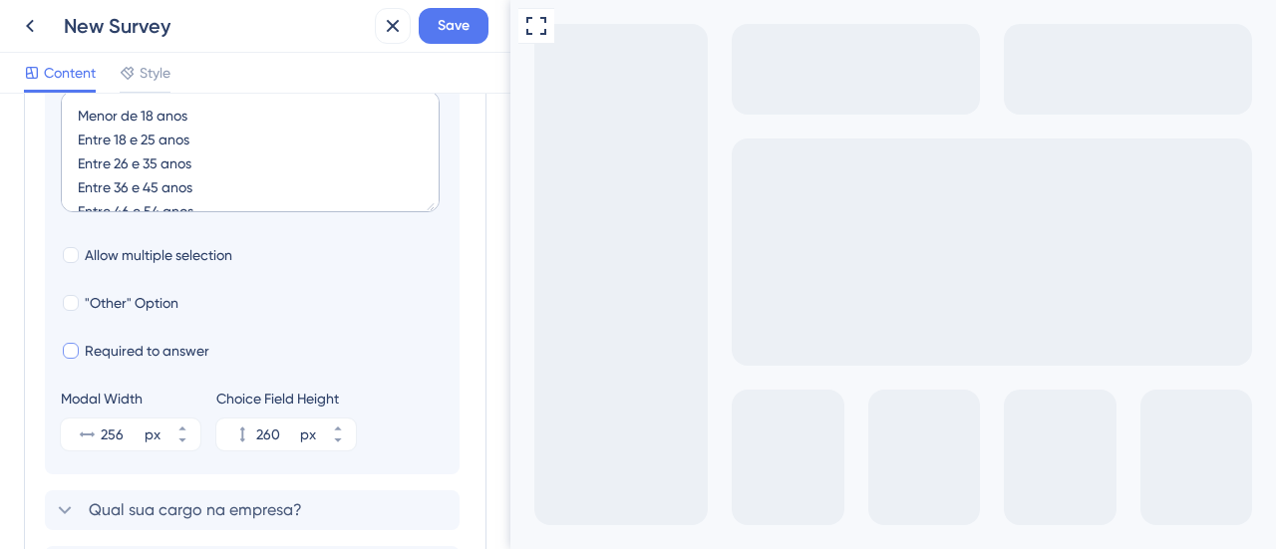
scroll to position [514, 0]
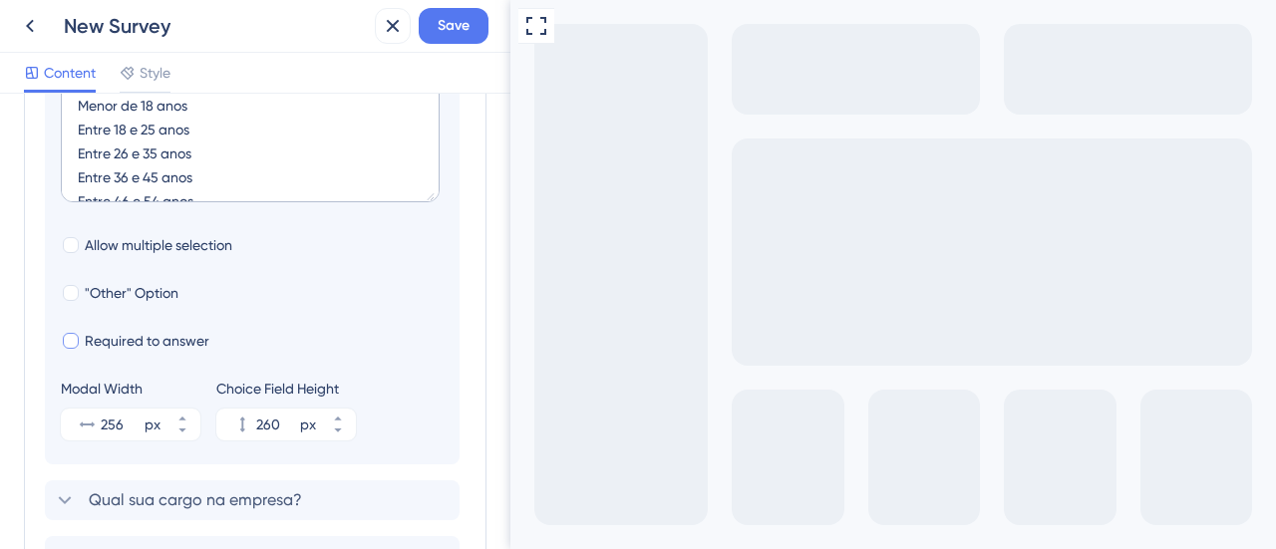
click at [69, 342] on div at bounding box center [71, 341] width 16 height 16
checkbox input "true"
click at [63, 494] on icon at bounding box center [65, 500] width 24 height 24
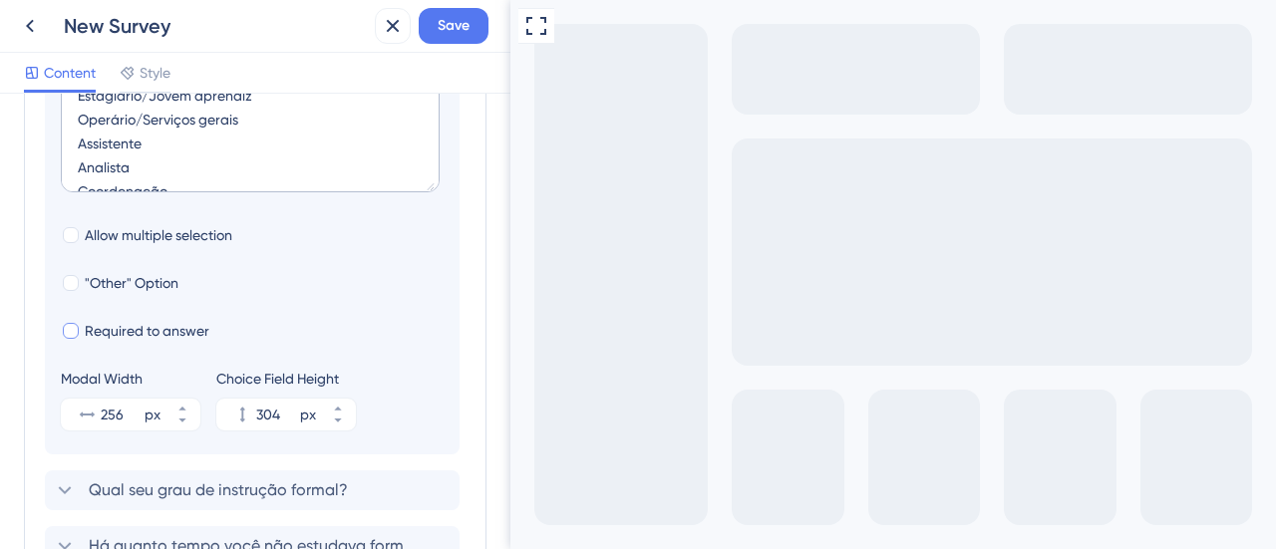
scroll to position [579, 0]
click at [74, 330] on div at bounding box center [71, 332] width 16 height 16
checkbox input "true"
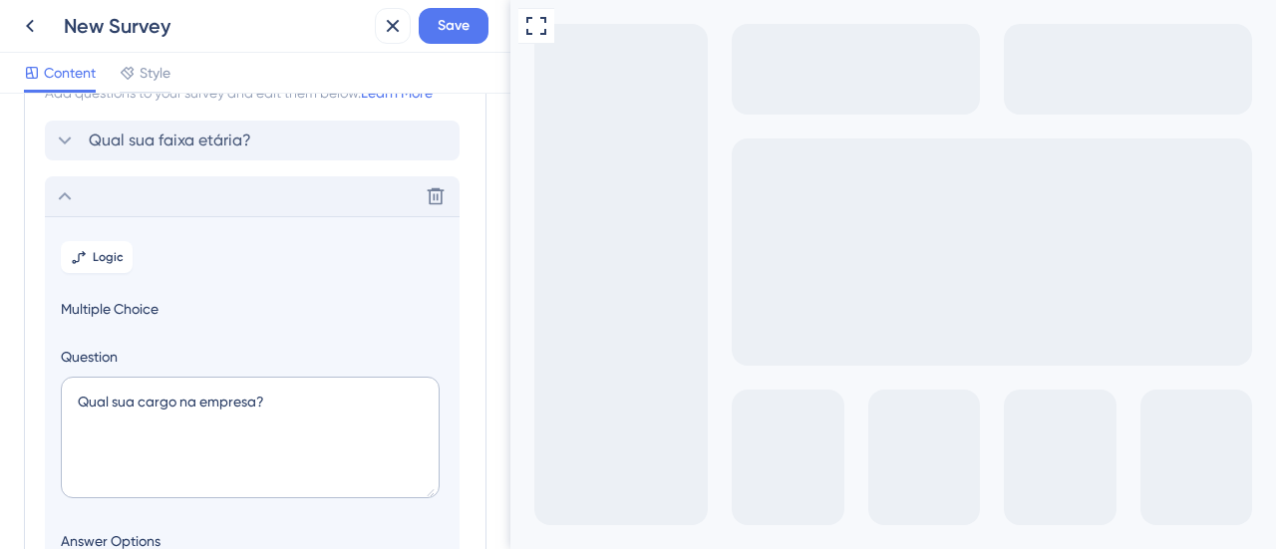
scroll to position [0, 0]
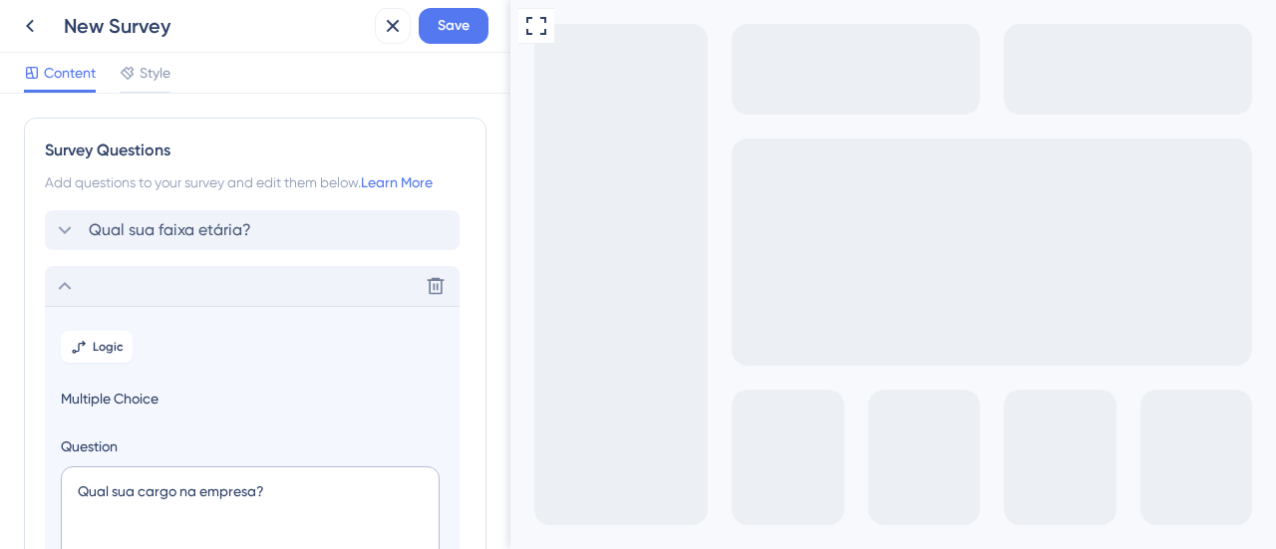
click at [62, 289] on icon at bounding box center [65, 286] width 24 height 24
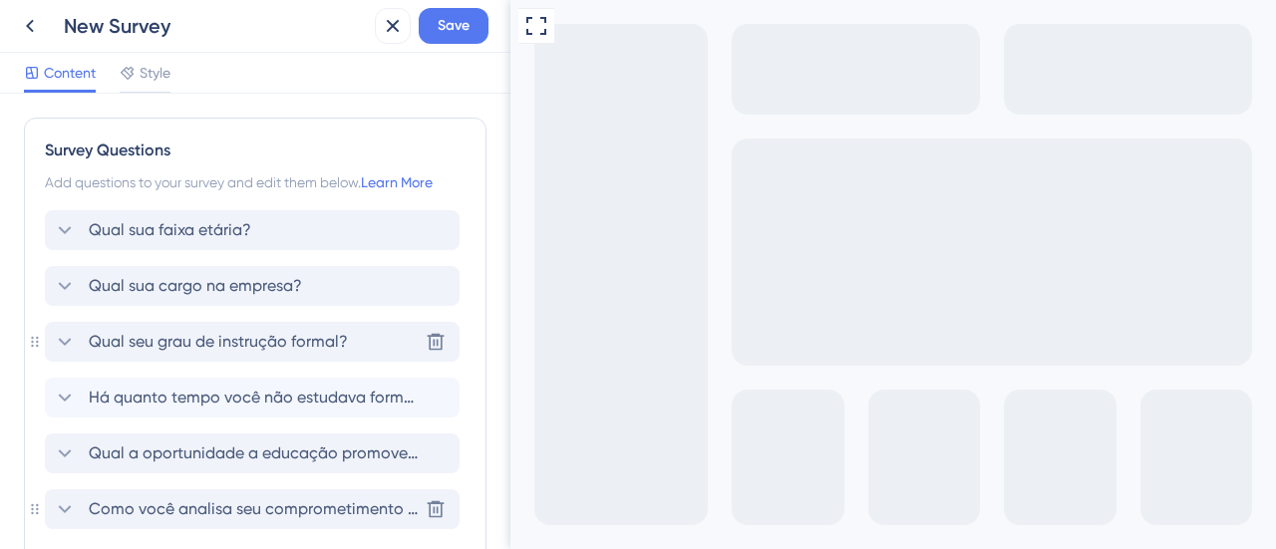
click at [66, 336] on icon at bounding box center [65, 342] width 24 height 24
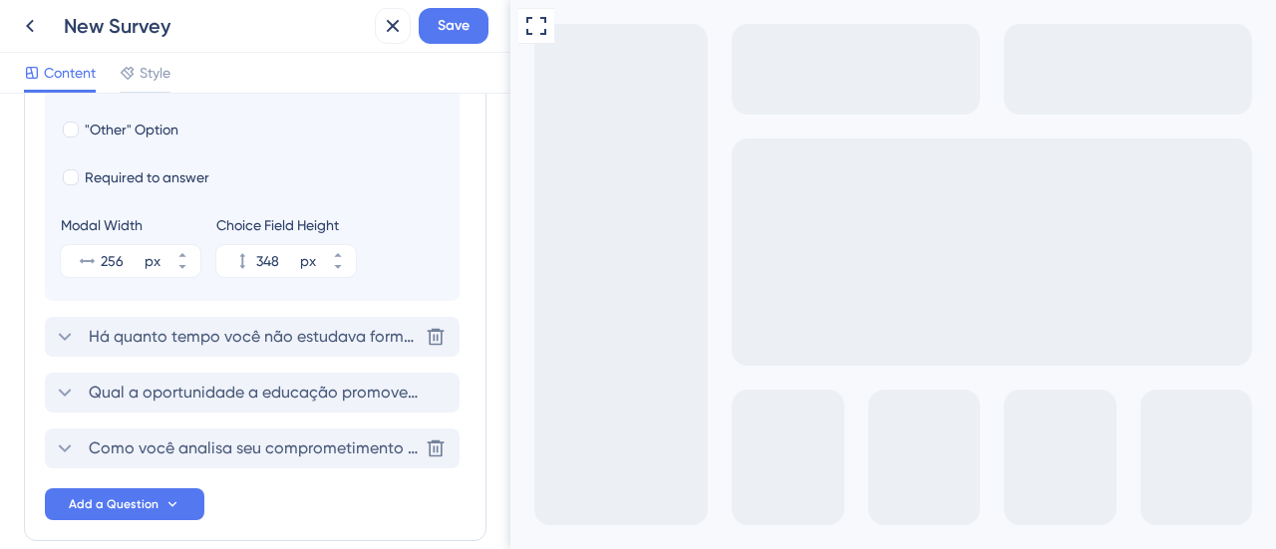
scroll to position [807, 0]
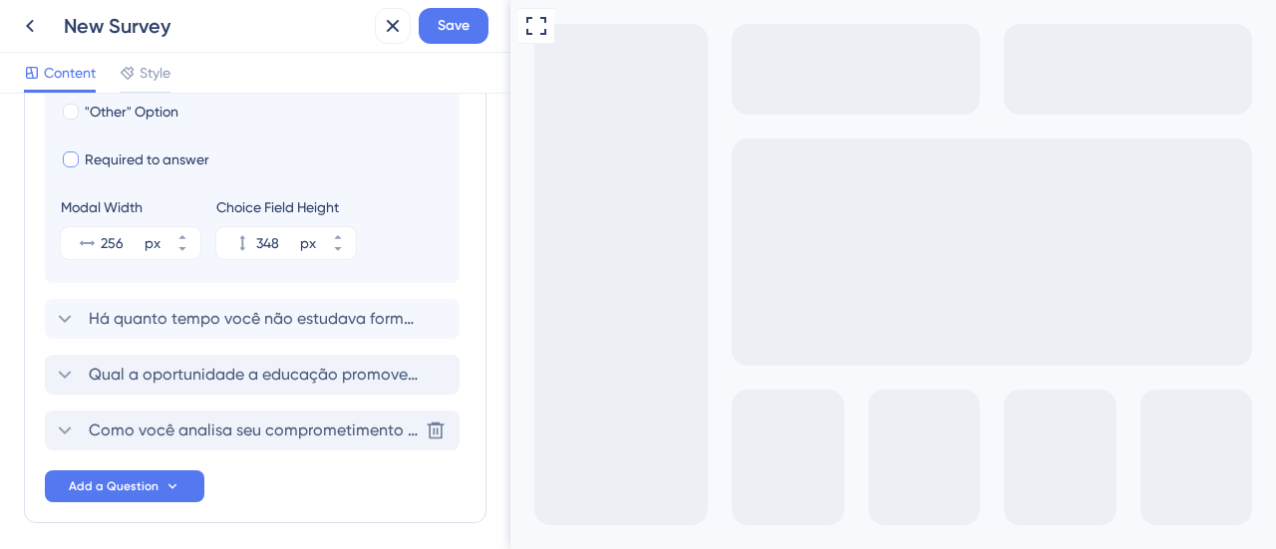
click at [74, 161] on div at bounding box center [71, 160] width 16 height 16
checkbox input "true"
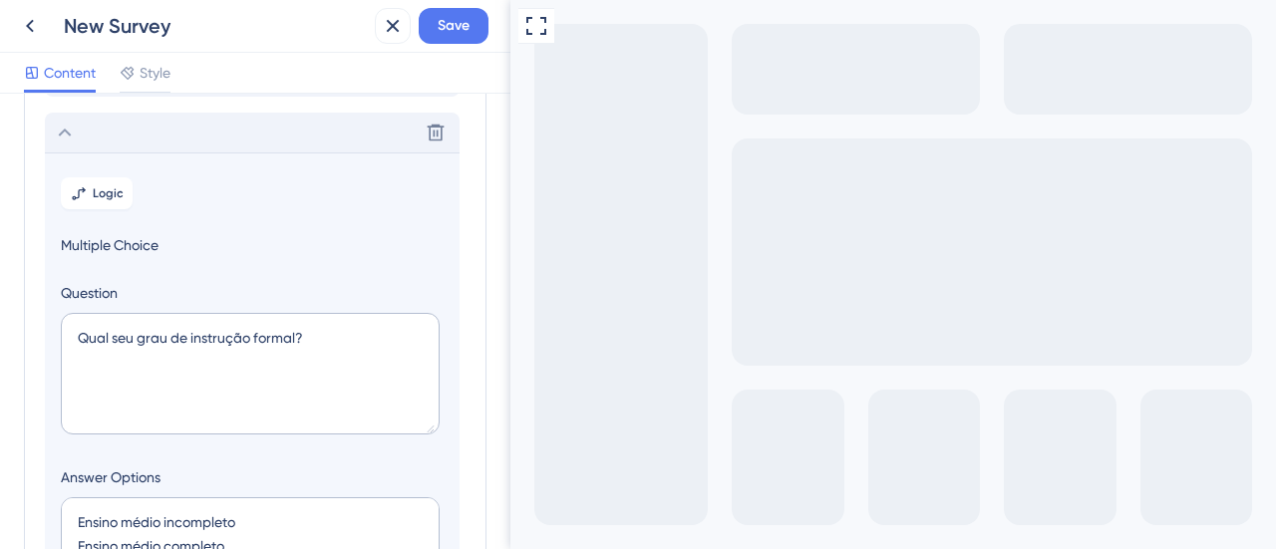
click at [67, 131] on icon at bounding box center [65, 133] width 13 height 8
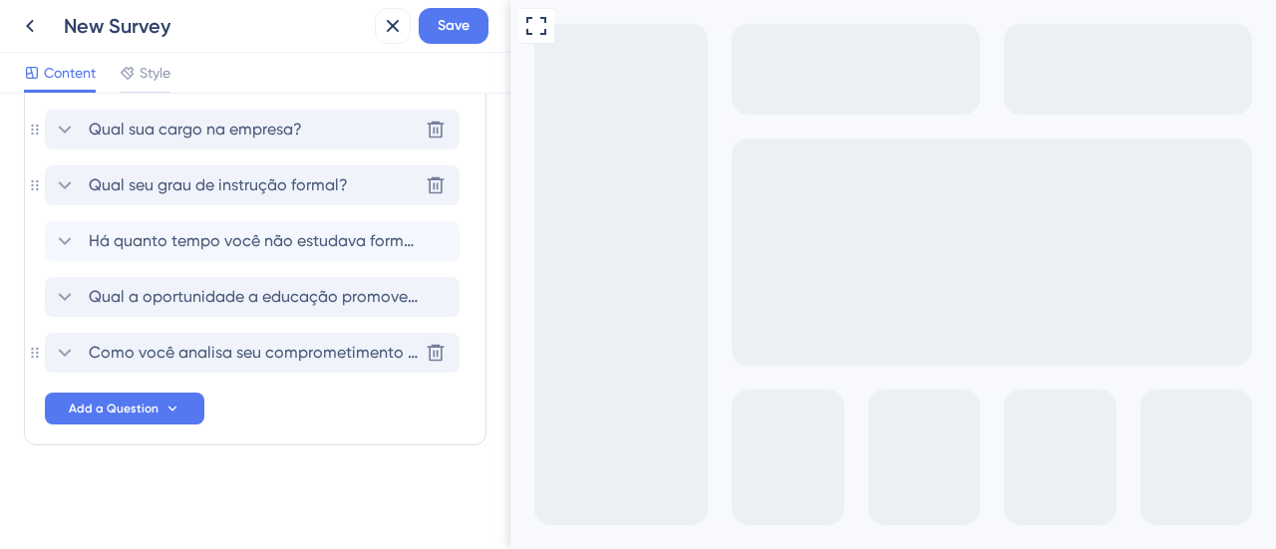
scroll to position [156, 0]
click at [63, 184] on icon at bounding box center [65, 186] width 24 height 24
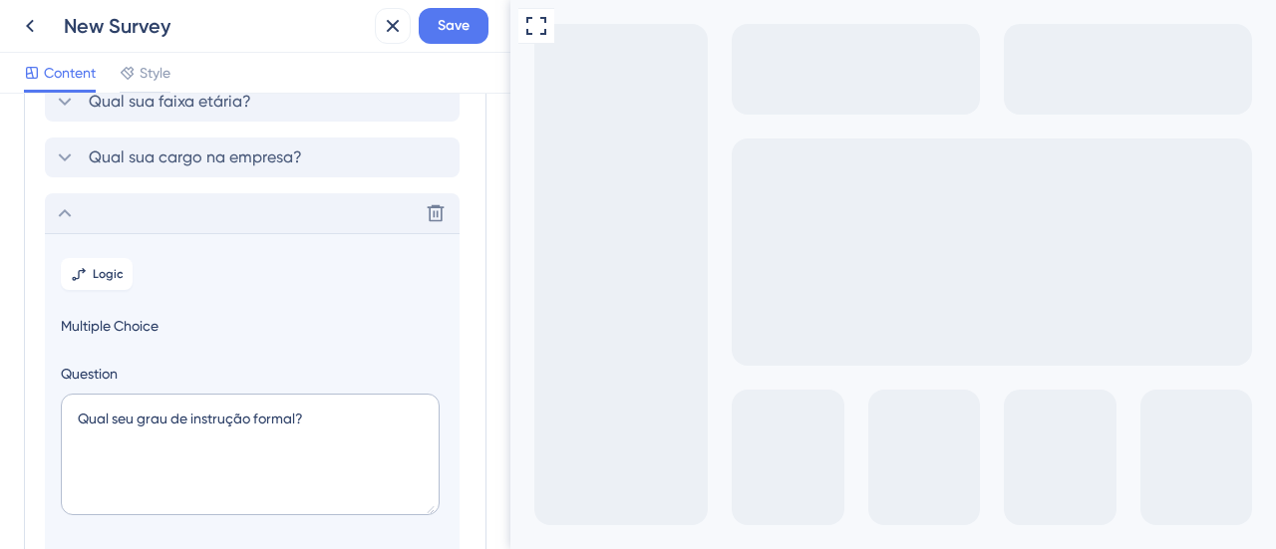
scroll to position [128, 0]
click at [65, 212] on icon at bounding box center [65, 214] width 24 height 24
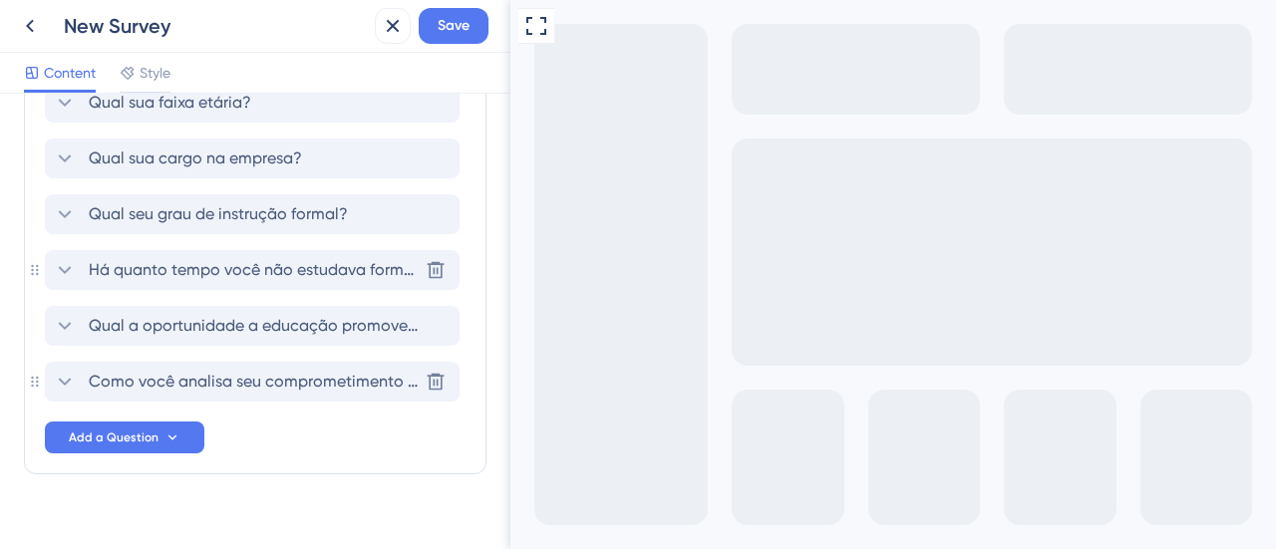
click at [65, 265] on icon at bounding box center [65, 270] width 24 height 24
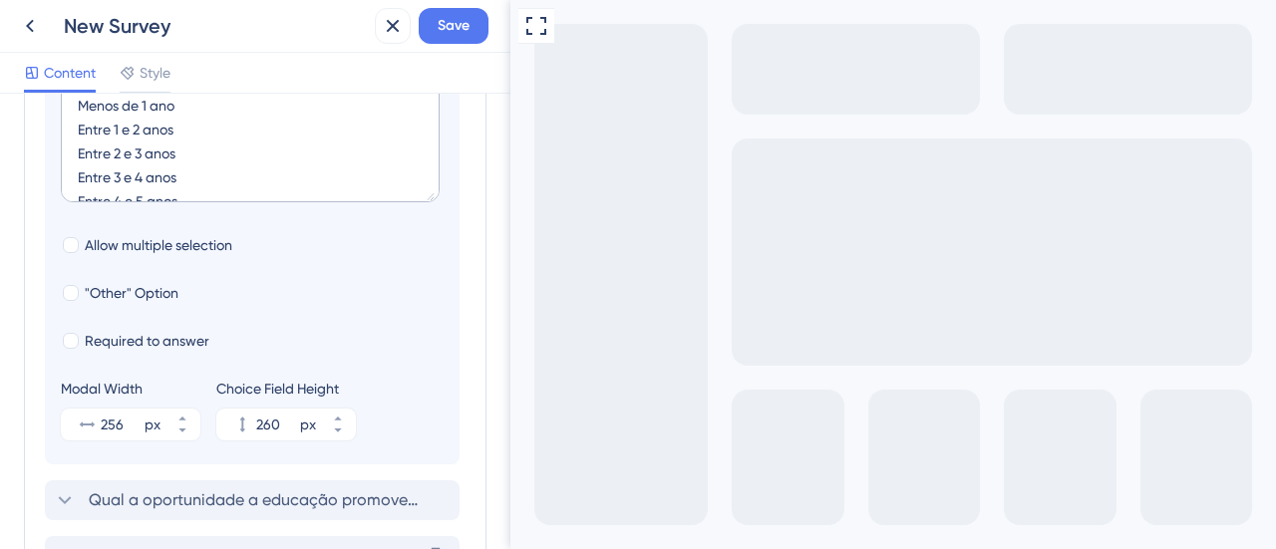
scroll to position [782, 0]
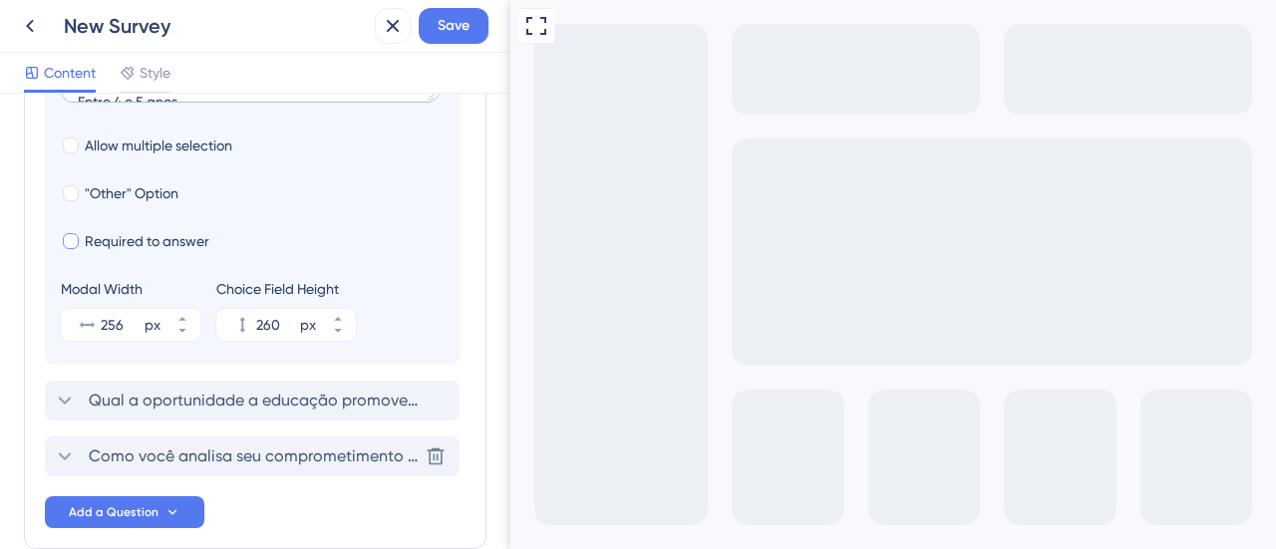
click at [74, 236] on div at bounding box center [71, 241] width 16 height 16
checkbox input "true"
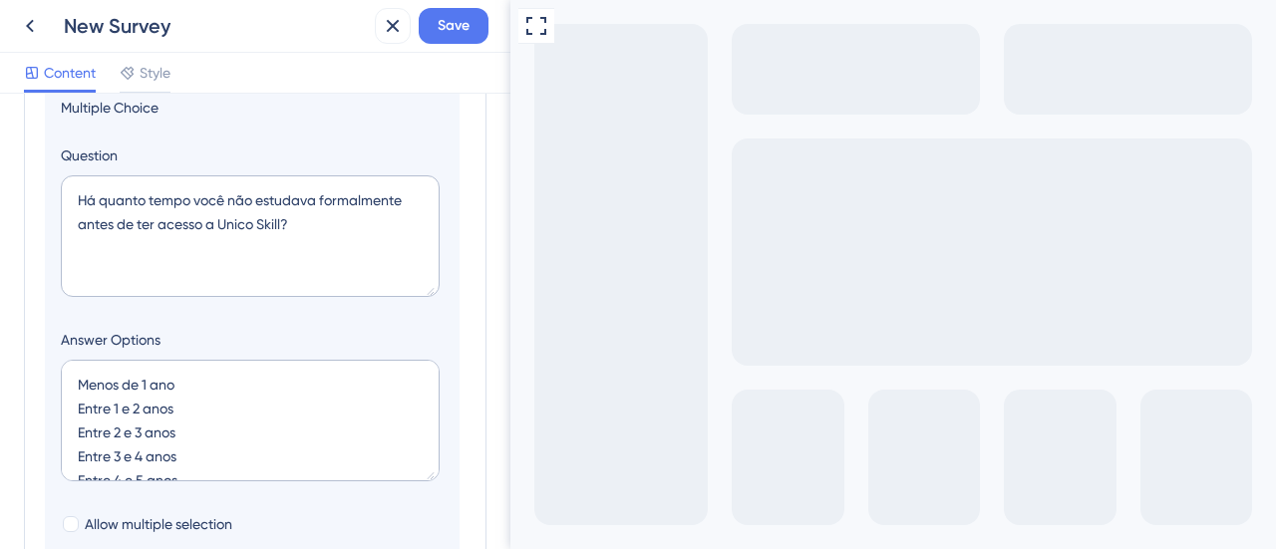
scroll to position [283, 0]
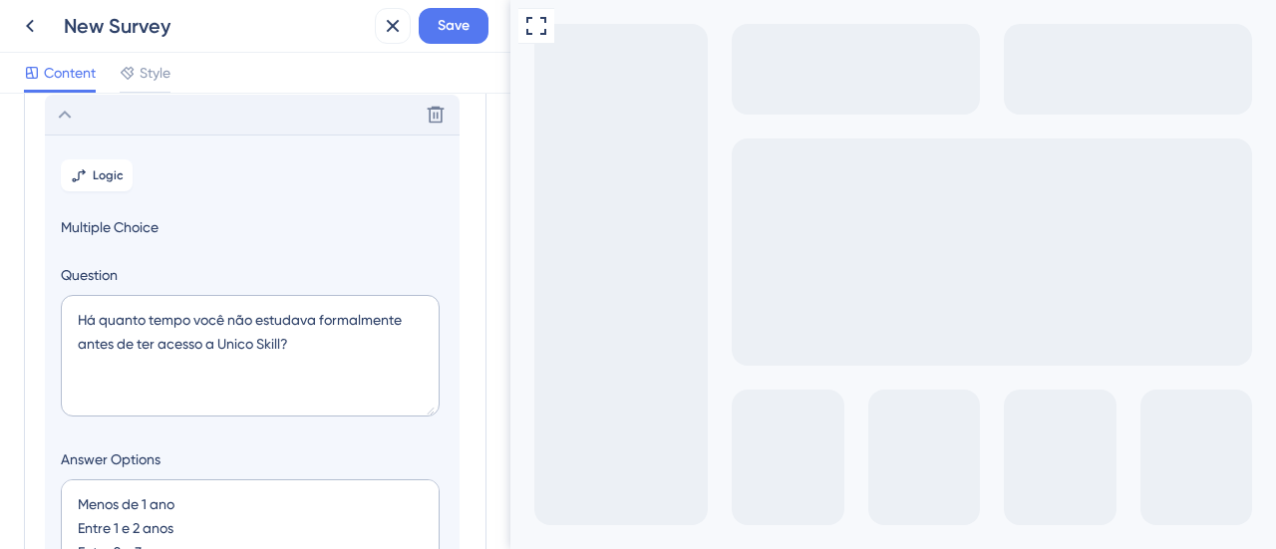
click at [64, 115] on icon at bounding box center [65, 115] width 24 height 24
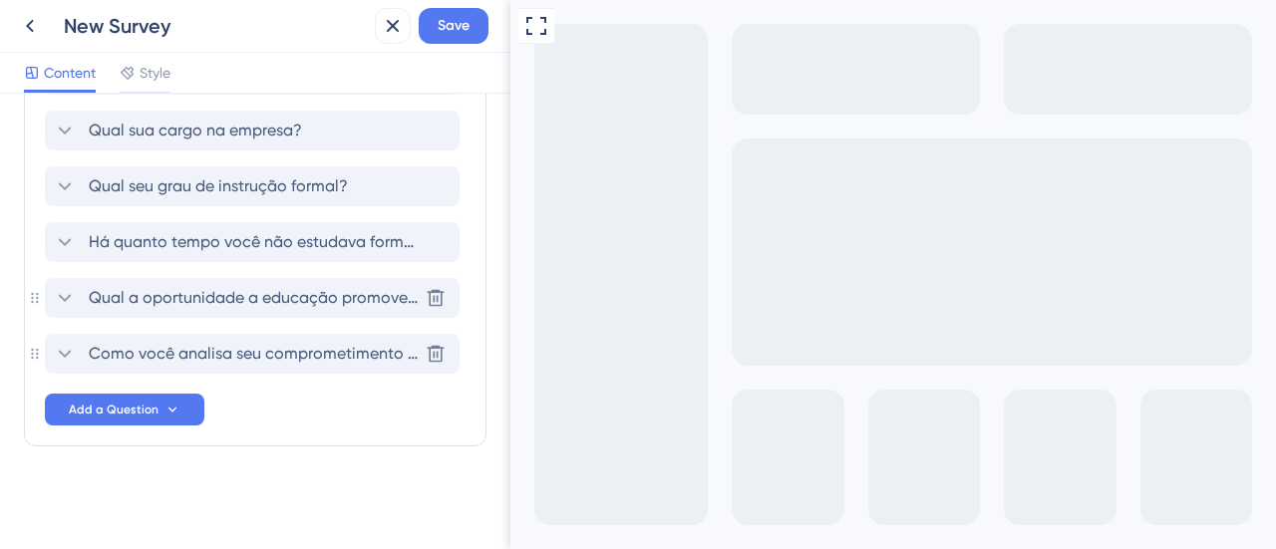
click at [70, 296] on icon at bounding box center [65, 298] width 24 height 24
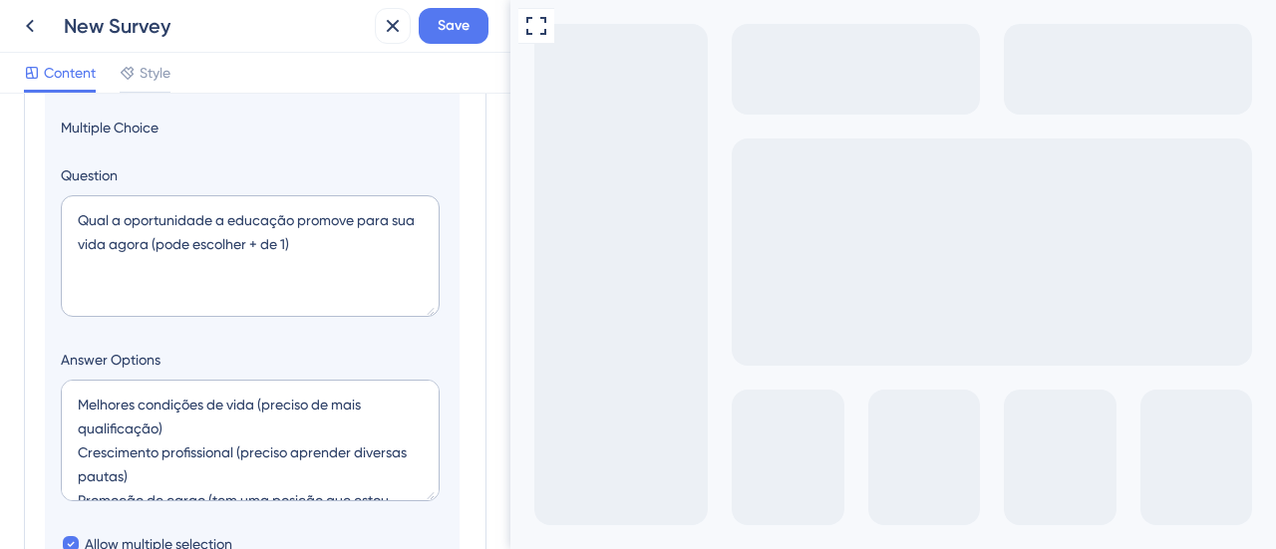
scroll to position [140, 0]
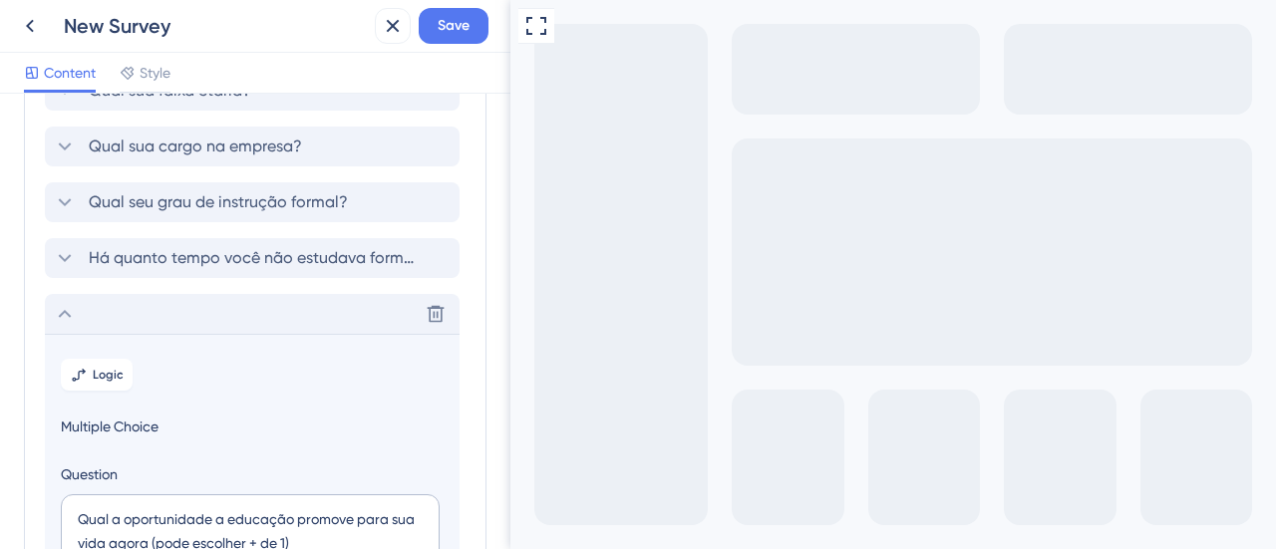
click at [63, 310] on icon at bounding box center [65, 314] width 24 height 24
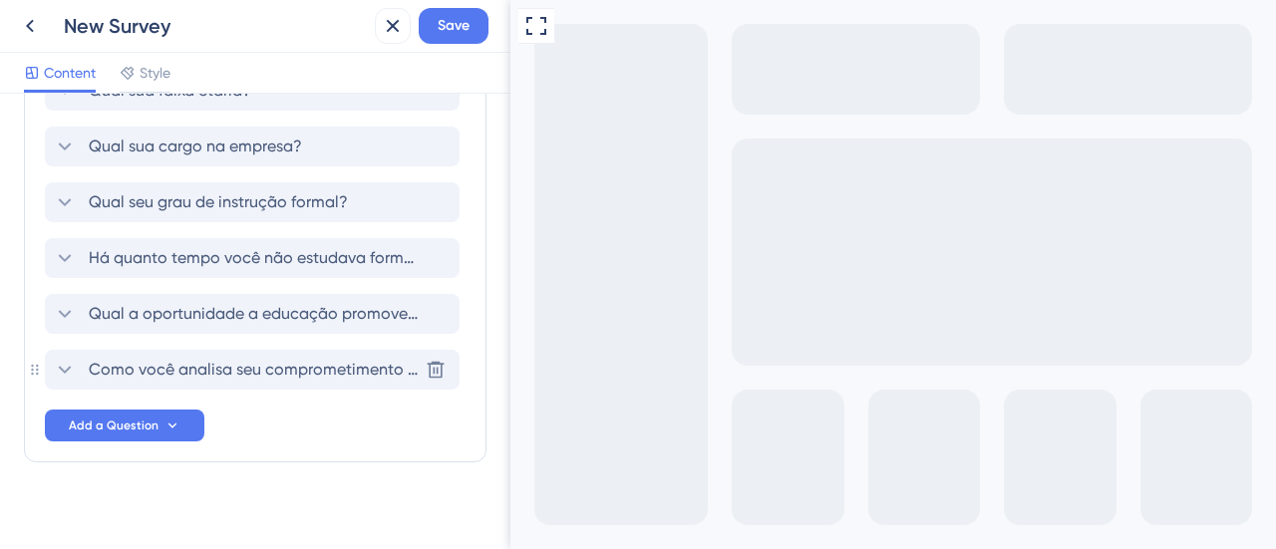
scroll to position [156, 0]
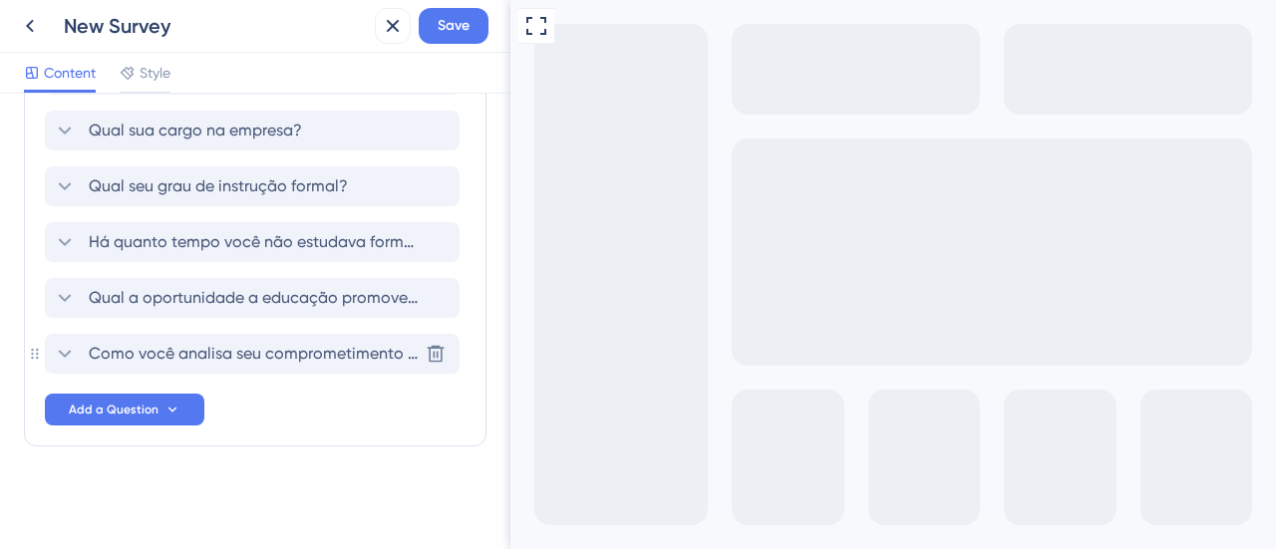
click at [62, 355] on icon at bounding box center [65, 354] width 24 height 24
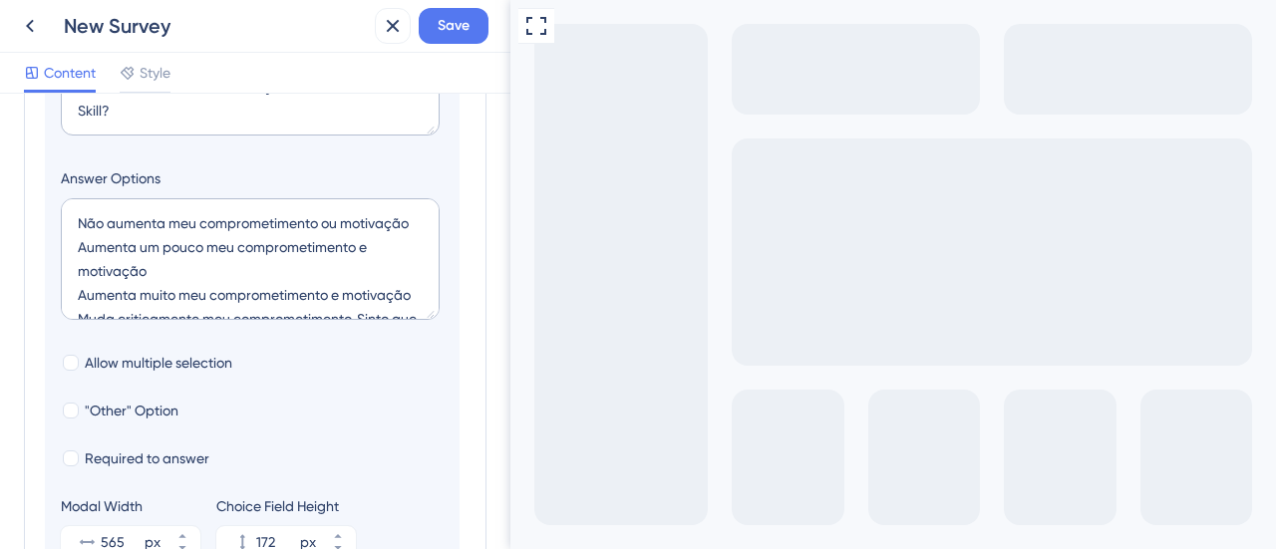
scroll to position [694, 0]
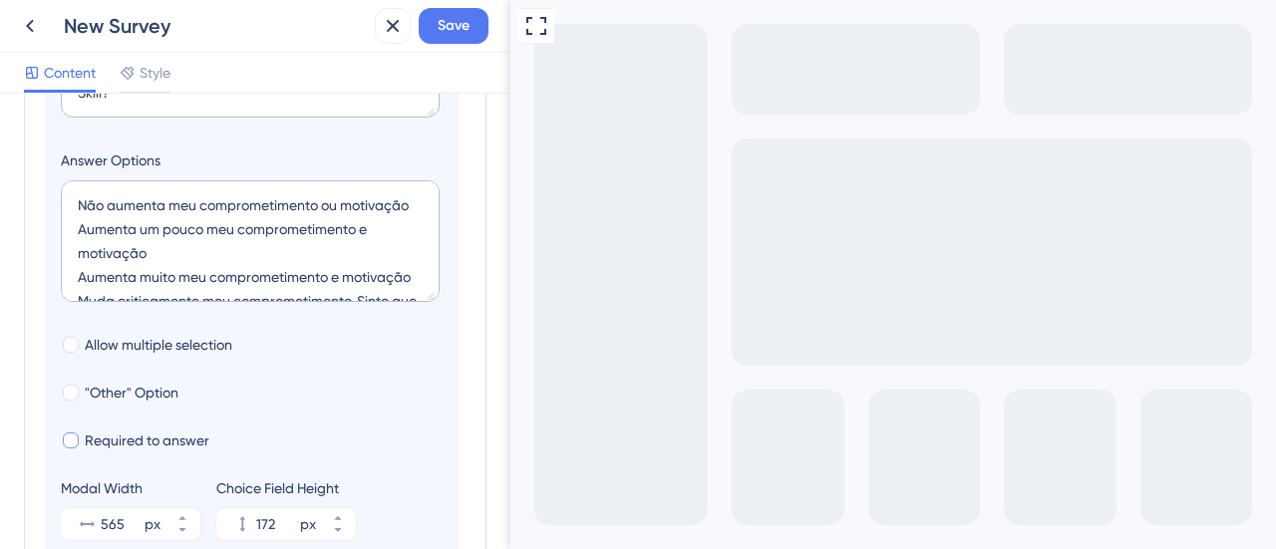
click at [70, 441] on div at bounding box center [71, 441] width 16 height 16
checkbox input "true"
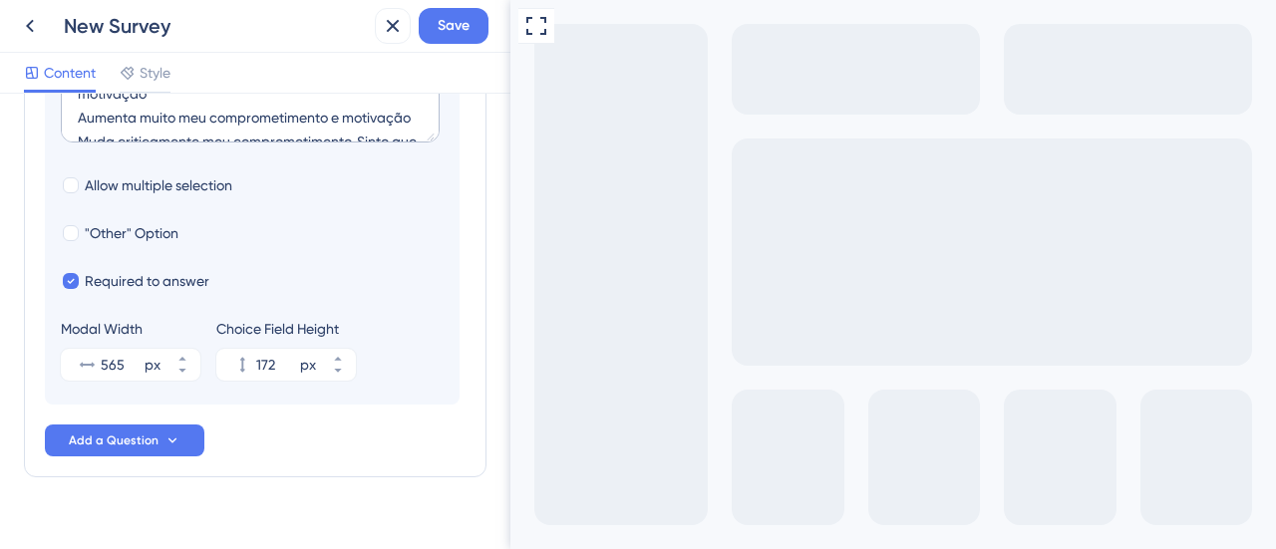
scroll to position [883, 0]
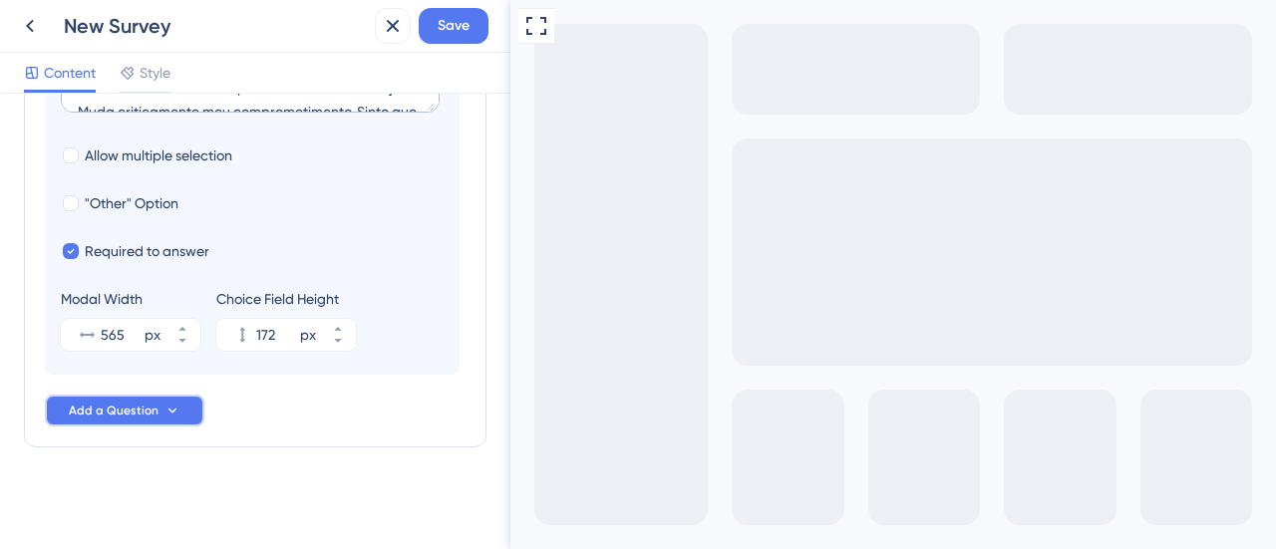
click at [168, 410] on icon at bounding box center [172, 410] width 8 height 5
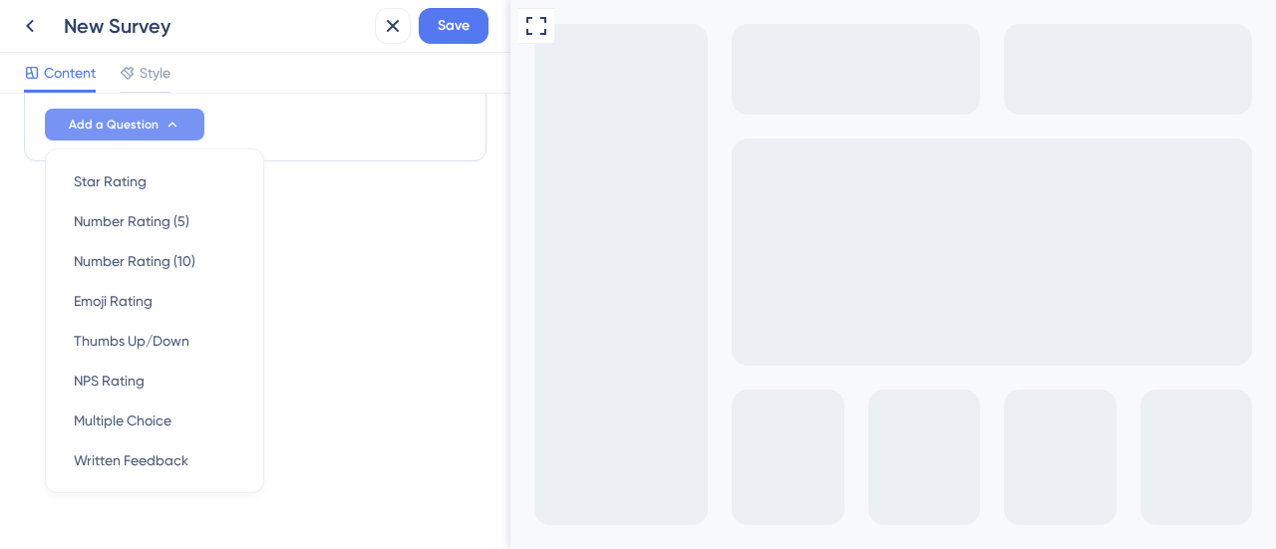
scroll to position [1190, 0]
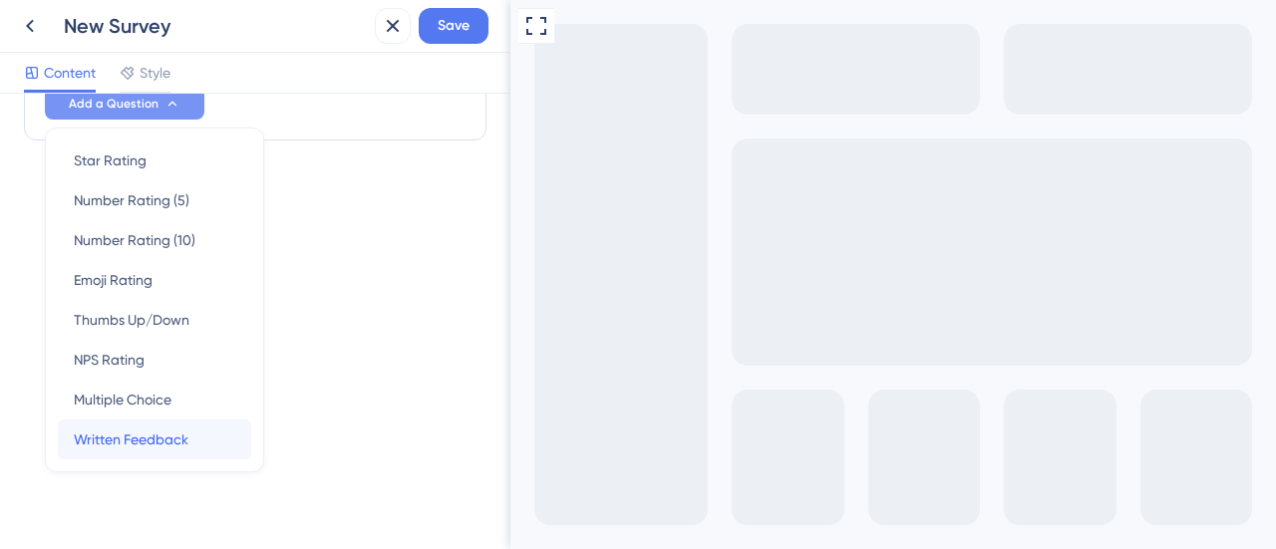
click at [152, 438] on span "Written Feedback" at bounding box center [131, 440] width 115 height 24
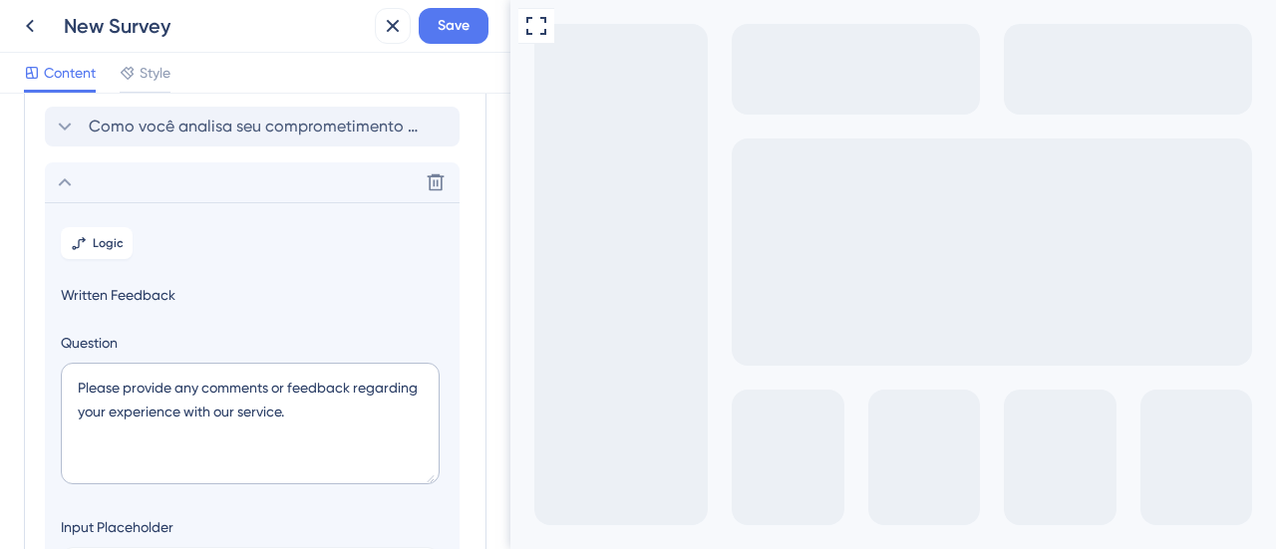
scroll to position [351, 0]
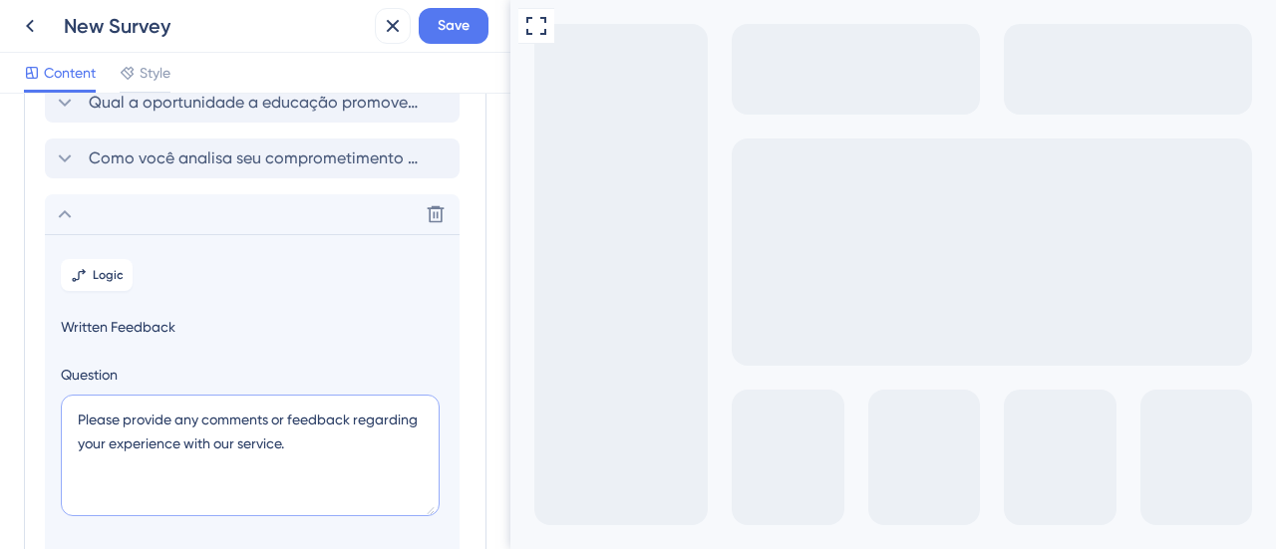
drag, startPoint x: 297, startPoint y: 442, endPoint x: 52, endPoint y: 413, distance: 246.9
click at [52, 413] on section "Logic Written Feedback Question Please provide any comments or feedback regardi…" at bounding box center [252, 528] width 415 height 588
paste textarea "Em um parágrafo, como o benefício-educação contribuiu na sua percepção sobre a …"
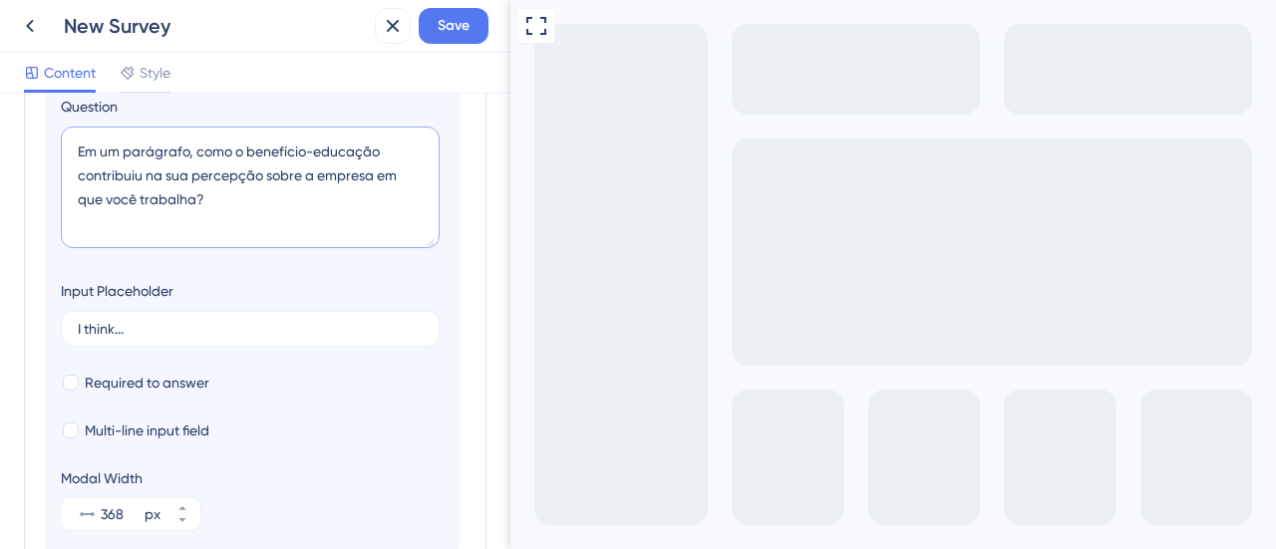
scroll to position [650, 0]
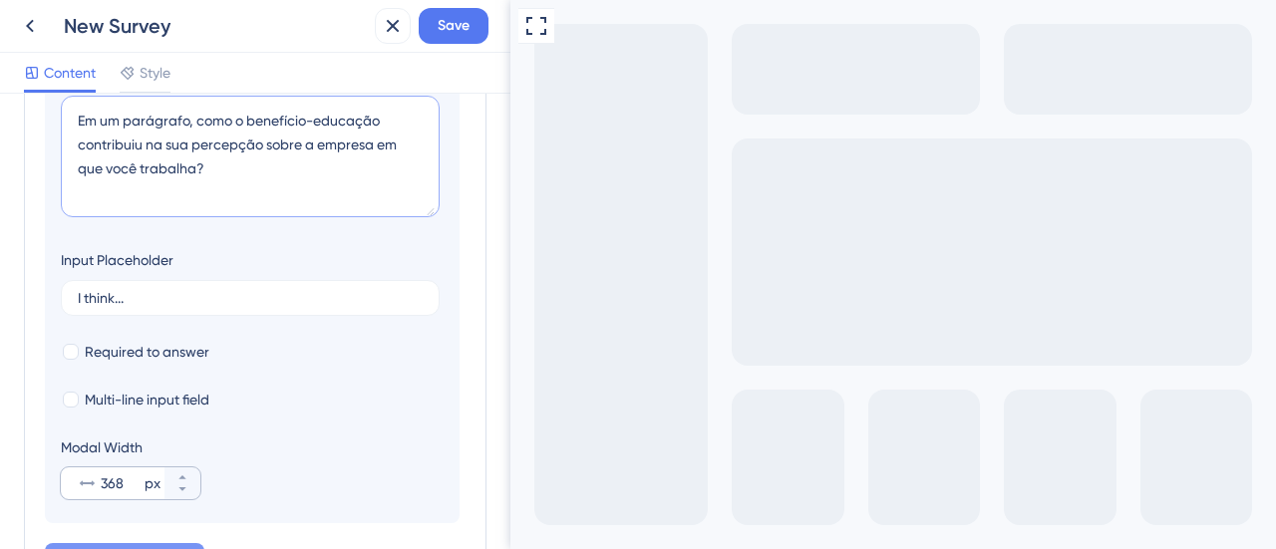
type textarea "Em um parágrafo, como o benefício-educação contribuiu na sua percepção sobre a …"
click at [112, 483] on input "368" at bounding box center [121, 484] width 40 height 24
click at [100, 482] on div "368 px" at bounding box center [113, 484] width 104 height 32
click at [101, 482] on input "368" at bounding box center [121, 484] width 40 height 24
click at [102, 480] on input "368" at bounding box center [121, 484] width 40 height 24
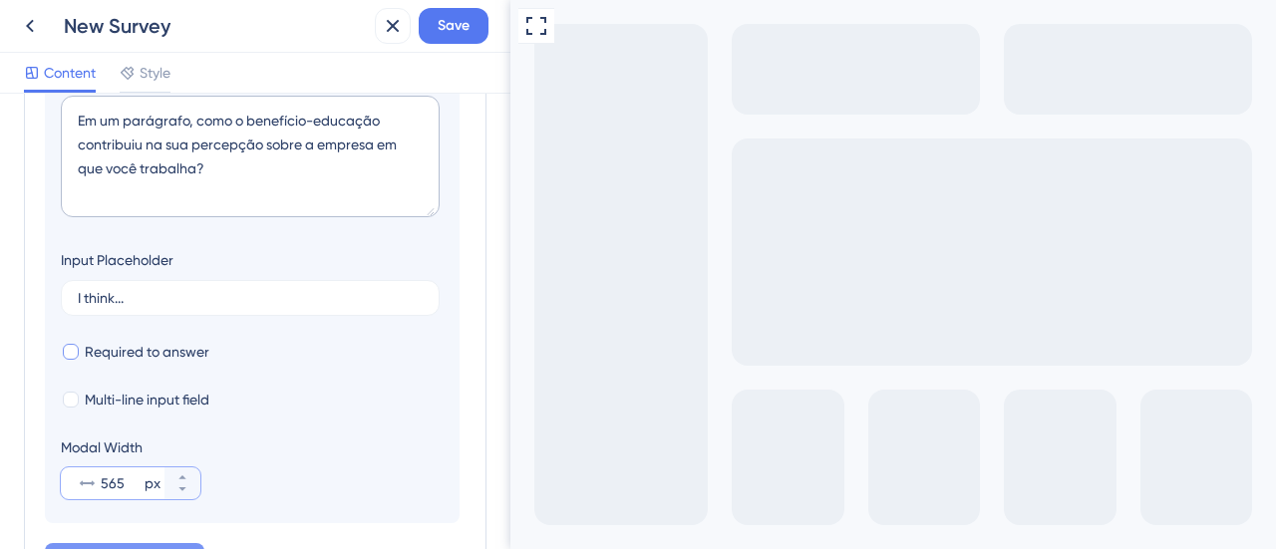
type input "565"
click at [67, 347] on div at bounding box center [71, 352] width 16 height 16
checkbox input "true"
click at [71, 400] on div at bounding box center [71, 400] width 16 height 16
click at [71, 400] on icon at bounding box center [71, 400] width 8 height 14
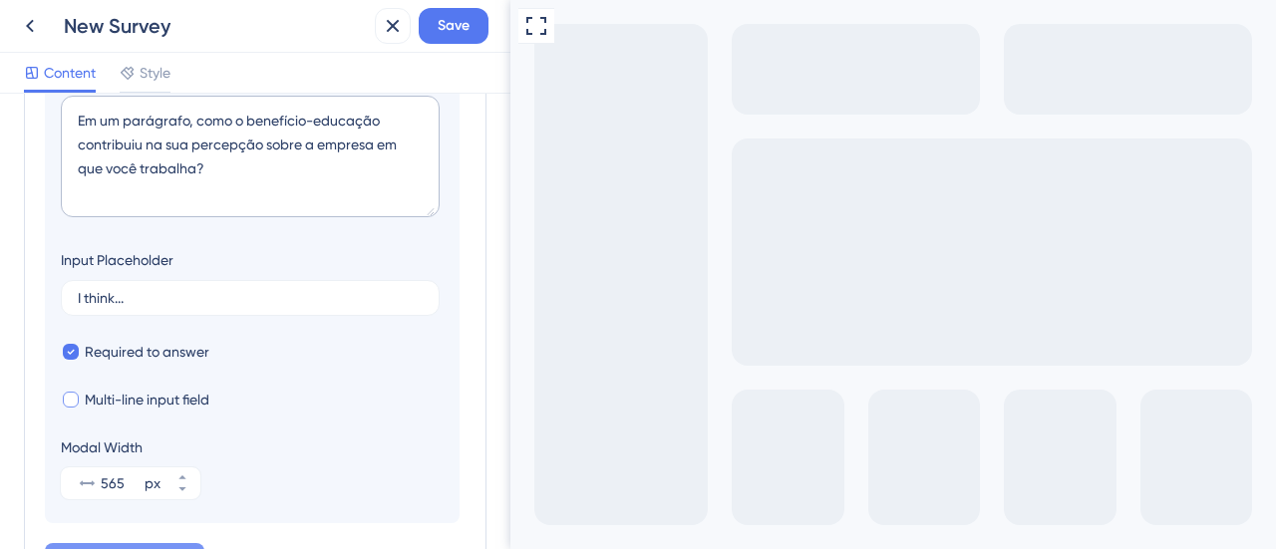
click at [71, 400] on div at bounding box center [71, 400] width 16 height 16
checkbox input "true"
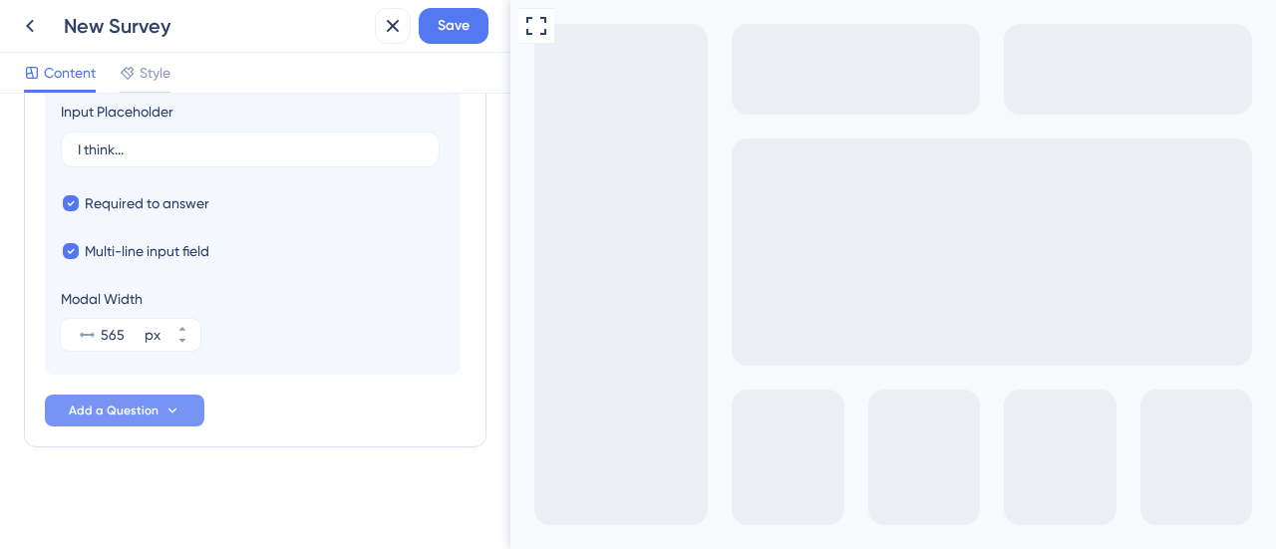
scroll to position [599, 0]
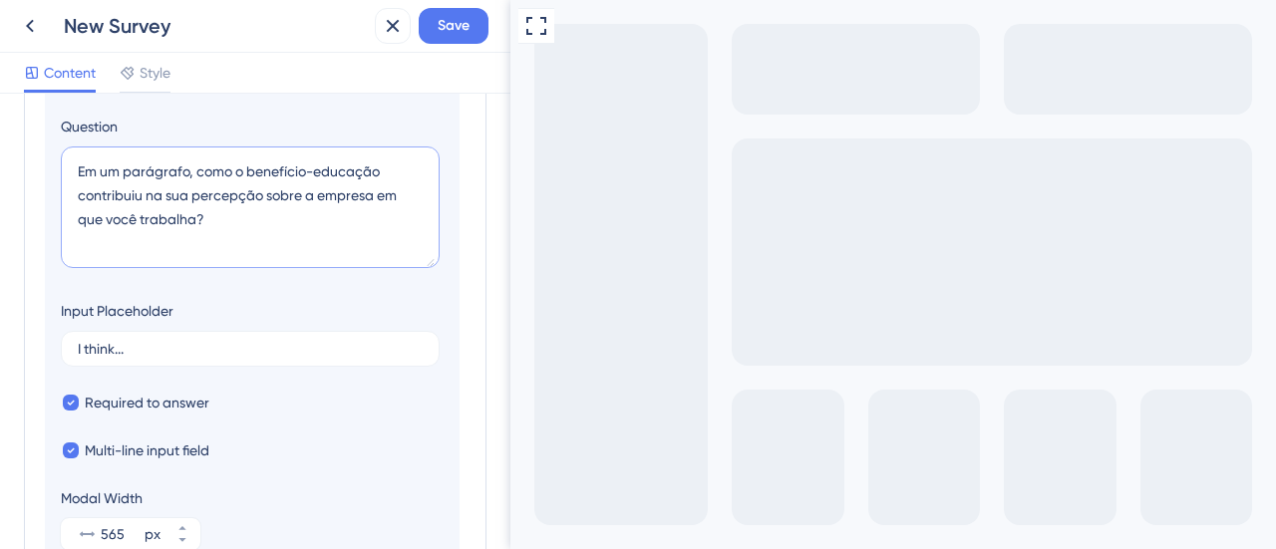
click at [237, 170] on textarea "Em um parágrafo, como o benefício-educação contribuiu na sua percepção sobre a …" at bounding box center [250, 208] width 379 height 122
type textarea "Em um parágrafo, como a Unico Skill contribuiu na sua percepção sobre a empresa…"
click at [328, 286] on section "Logic Written Feedback Question Em um parágrafo, como a Unico Skill contribuiu …" at bounding box center [252, 280] width 415 height 588
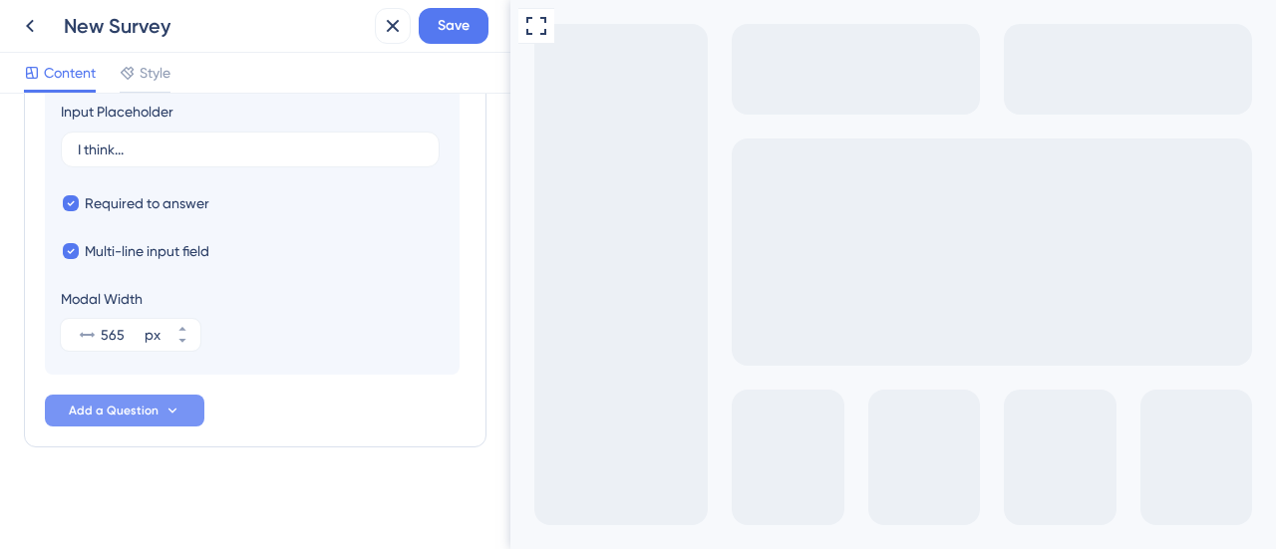
click at [146, 406] on span "Add a Question" at bounding box center [114, 411] width 90 height 16
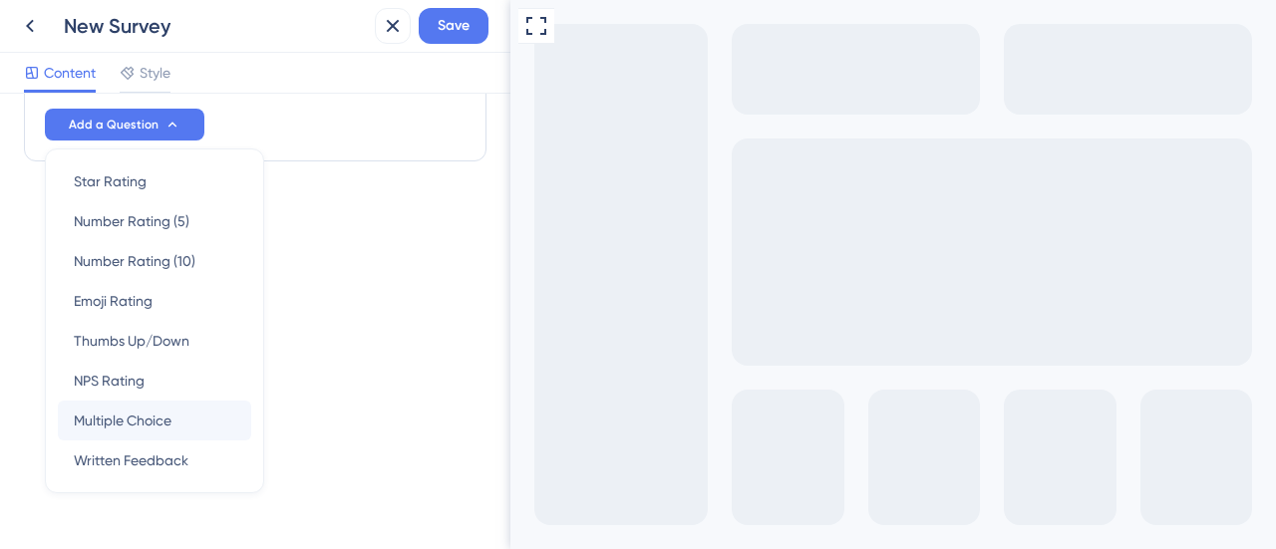
scroll to position [1107, 0]
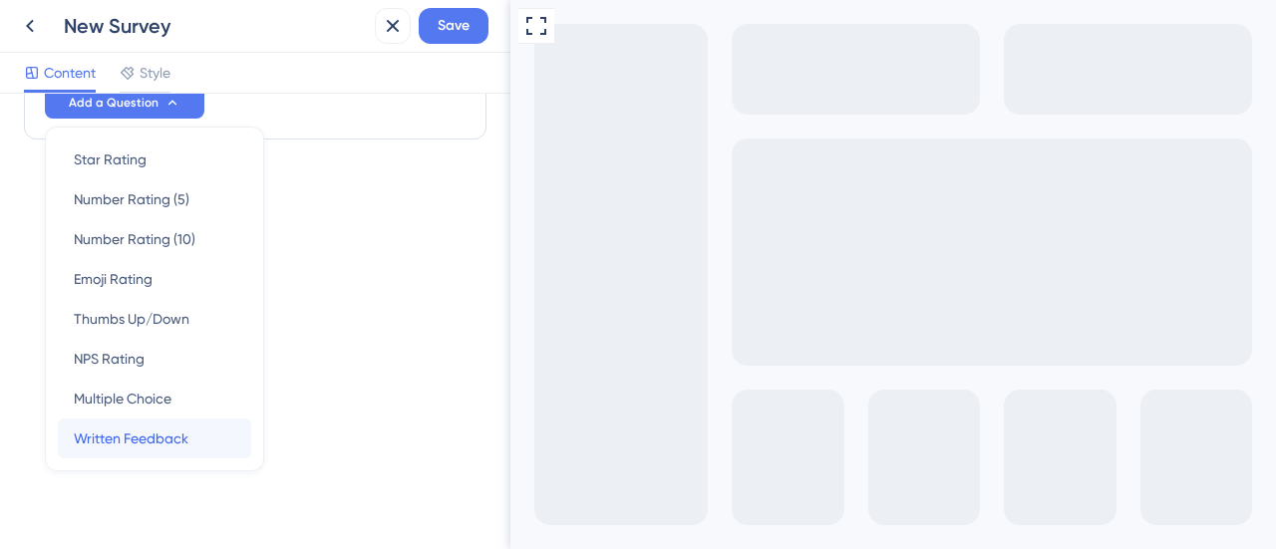
click at [122, 442] on span "Written Feedback" at bounding box center [131, 439] width 115 height 24
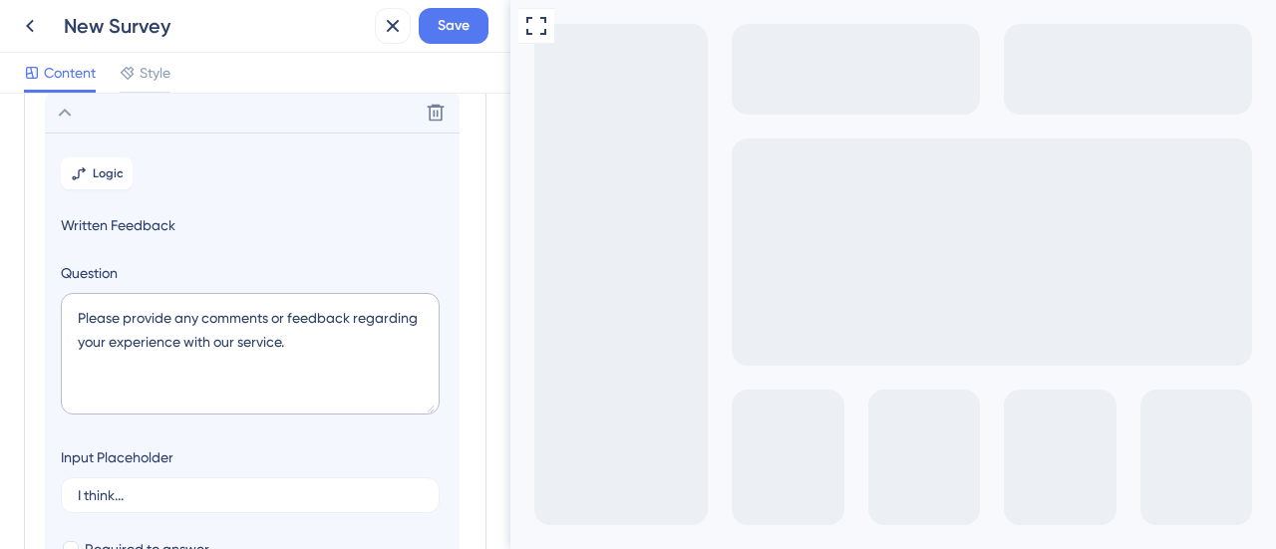
scroll to position [506, 0]
drag, startPoint x: 295, startPoint y: 344, endPoint x: 41, endPoint y: 316, distance: 255.7
click at [41, 316] on div "Survey Questions Add questions to your survey and edit them below. Learn More Q…" at bounding box center [255, 203] width 463 height 1184
paste textarea "Em um parágrafo, como você indicaria a Único Skill para outra empresa?"
click at [235, 320] on textarea "Em um parágrafo, como você indicaria a Único Skill para outra empresa?" at bounding box center [250, 356] width 379 height 122
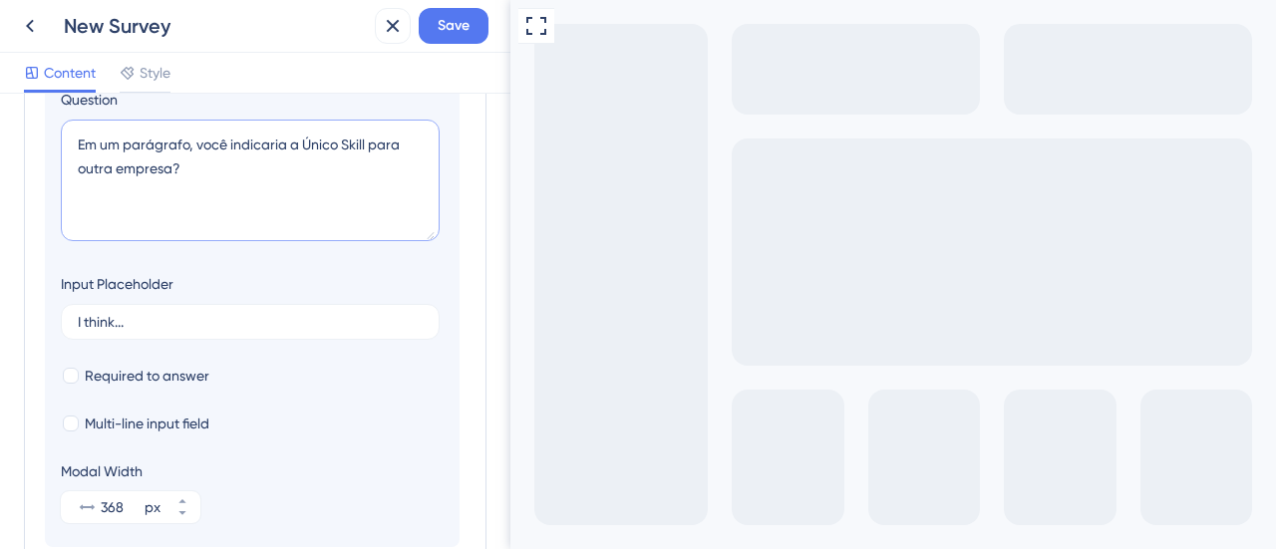
scroll to position [806, 0]
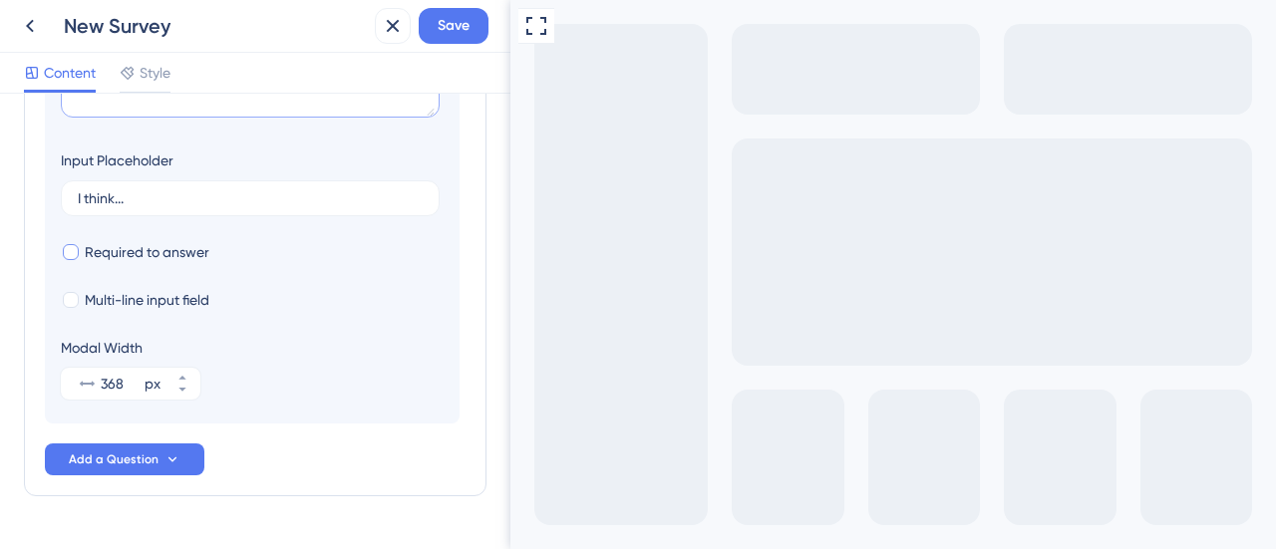
type textarea "Em um parágrafo, você indicaria a Único Skill para outra empresa?"
click at [77, 250] on div at bounding box center [71, 252] width 16 height 16
checkbox input "true"
click at [72, 300] on div at bounding box center [71, 300] width 16 height 16
checkbox input "true"
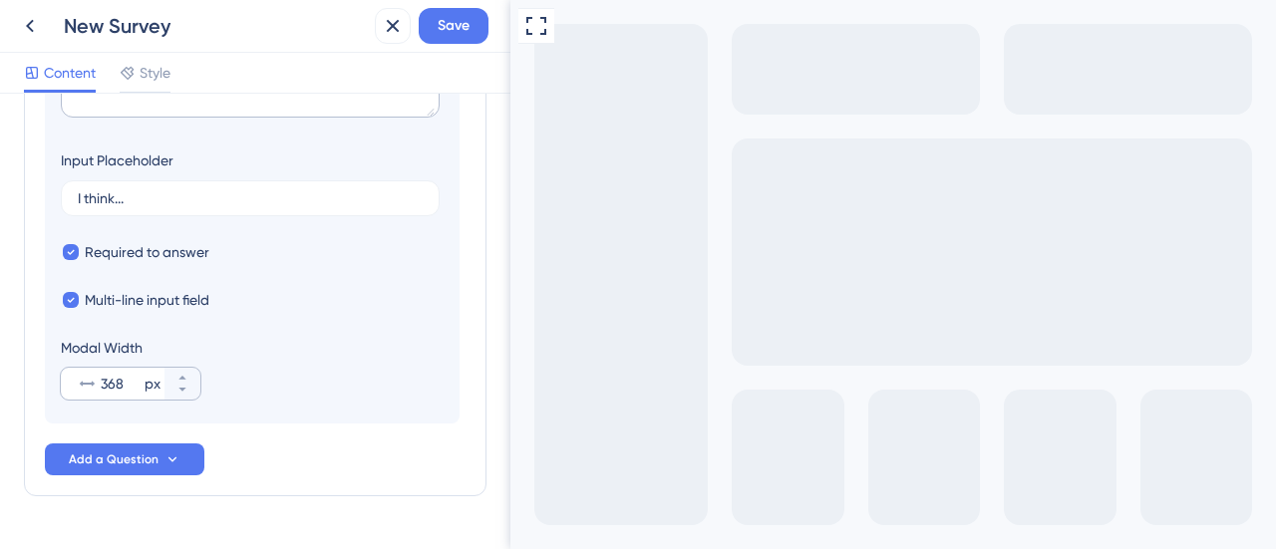
click at [98, 382] on div "368 px" at bounding box center [113, 384] width 104 height 32
click at [101, 382] on input "368" at bounding box center [121, 384] width 40 height 24
click at [104, 384] on input "368" at bounding box center [121, 384] width 40 height 24
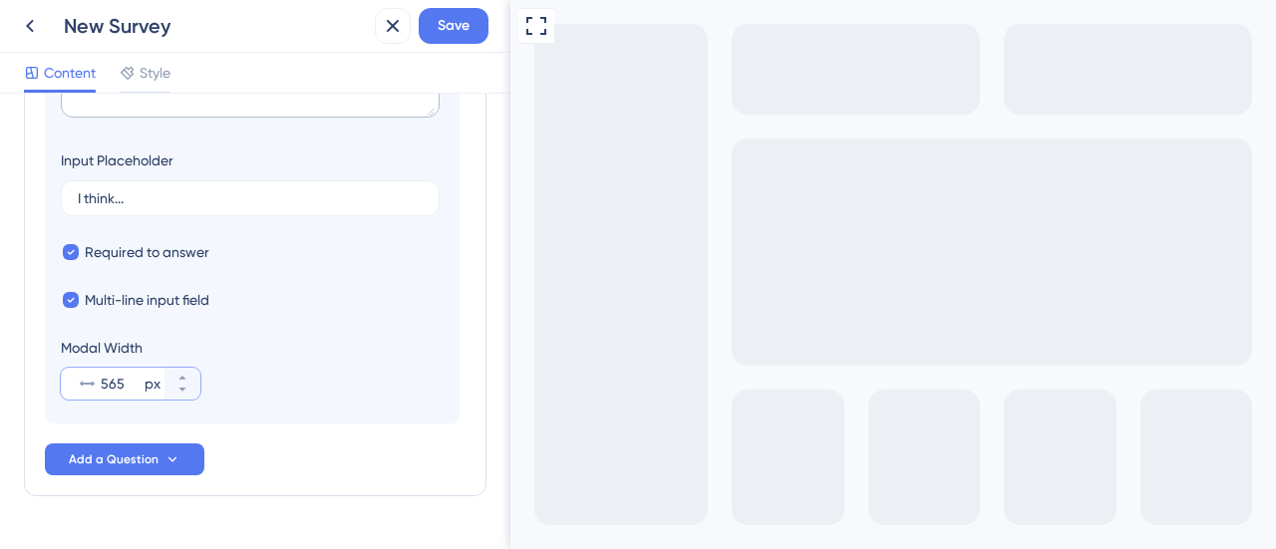
type input "565"
click at [130, 464] on span "Add a Question" at bounding box center [114, 460] width 90 height 16
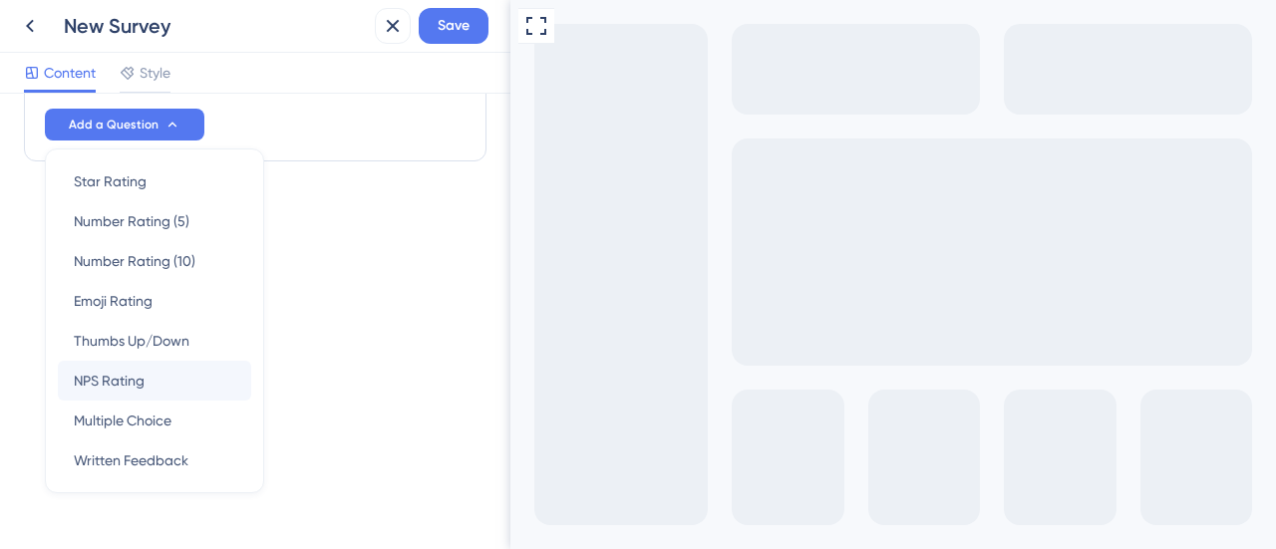
scroll to position [1162, 0]
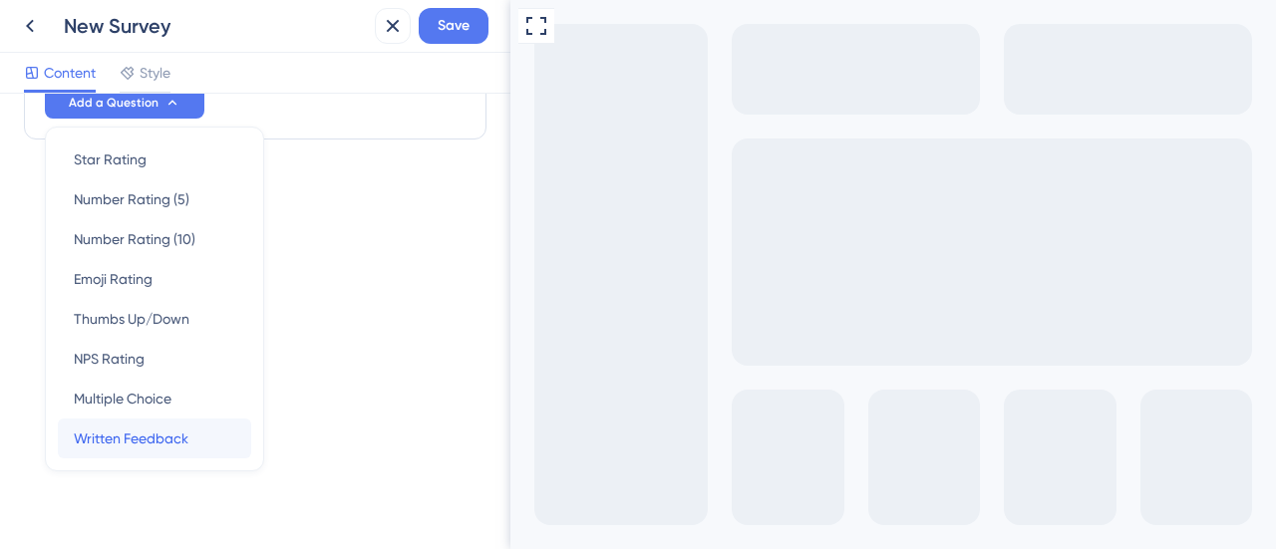
click at [144, 434] on span "Written Feedback" at bounding box center [131, 439] width 115 height 24
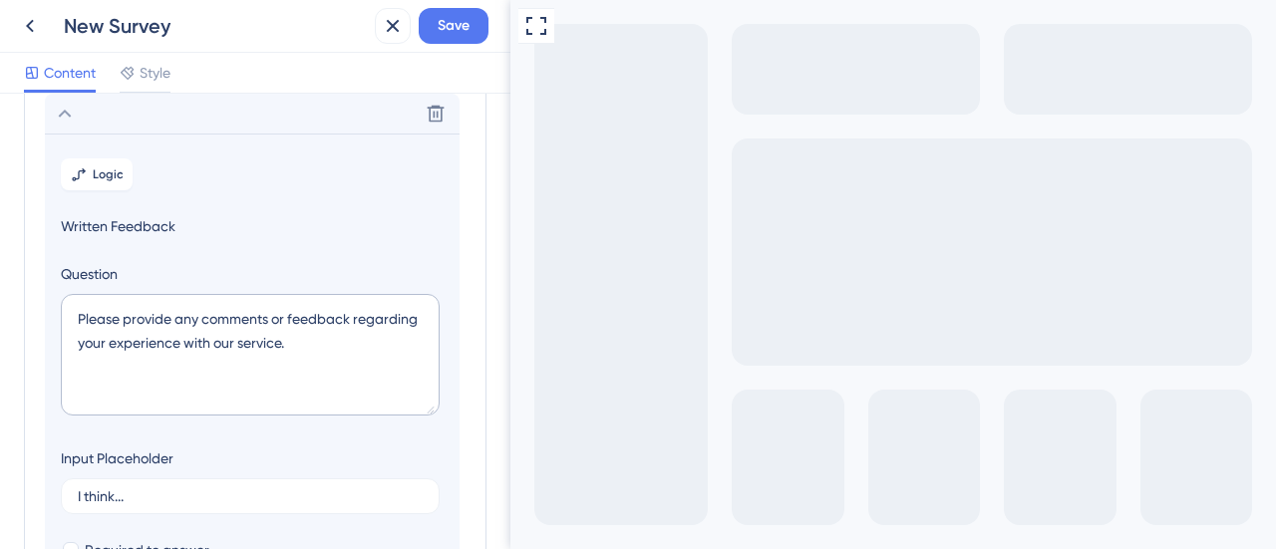
scroll to position [562, 0]
drag, startPoint x: 307, startPoint y: 342, endPoint x: 66, endPoint y: 306, distance: 243.9
click at [66, 306] on textarea "Please provide any comments or feedback regarding your experience with our serv…" at bounding box center [250, 356] width 379 height 122
paste textarea "Em um parágrafo, como você descreve a oportunidade que o benefício trouxe para …"
click at [201, 342] on textarea "Em um parágrafo, como você descreve a oportunidade que o benefício trouxe para …" at bounding box center [250, 356] width 379 height 122
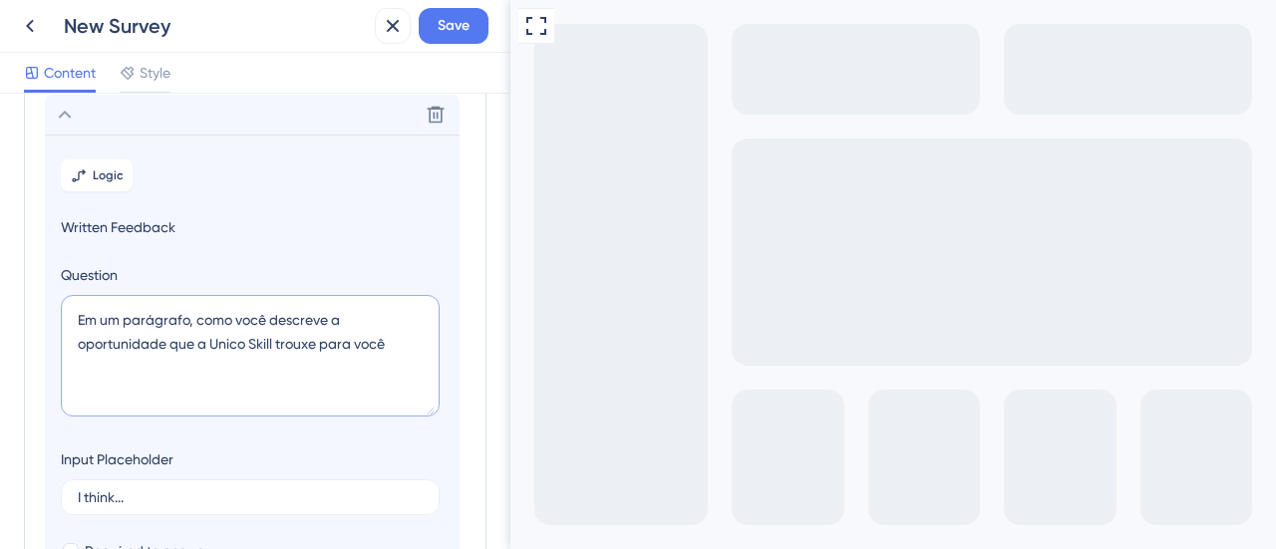
click at [404, 342] on textarea "Em um parágrafo, como você descreve a oportunidade que a Unico Skill trouxe par…" at bounding box center [250, 356] width 379 height 122
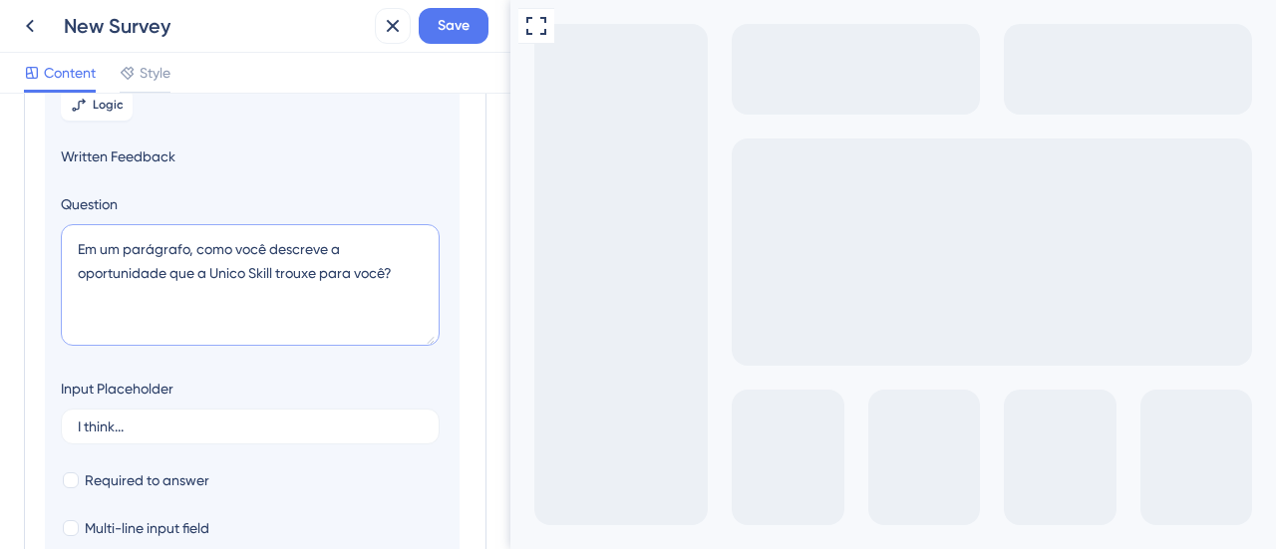
scroll to position [662, 0]
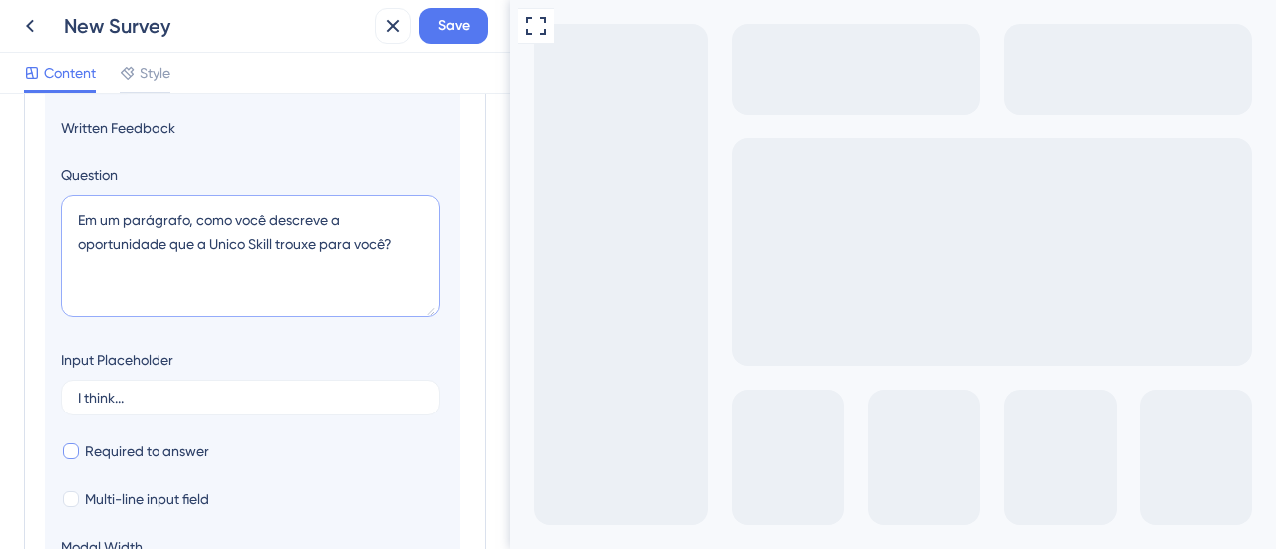
type textarea "Em um parágrafo, como você descreve a oportunidade que a Unico Skill trouxe par…"
drag, startPoint x: 71, startPoint y: 450, endPoint x: 79, endPoint y: 476, distance: 27.1
click at [71, 450] on div at bounding box center [71, 452] width 16 height 16
checkbox input "true"
click at [72, 495] on div at bounding box center [71, 499] width 16 height 16
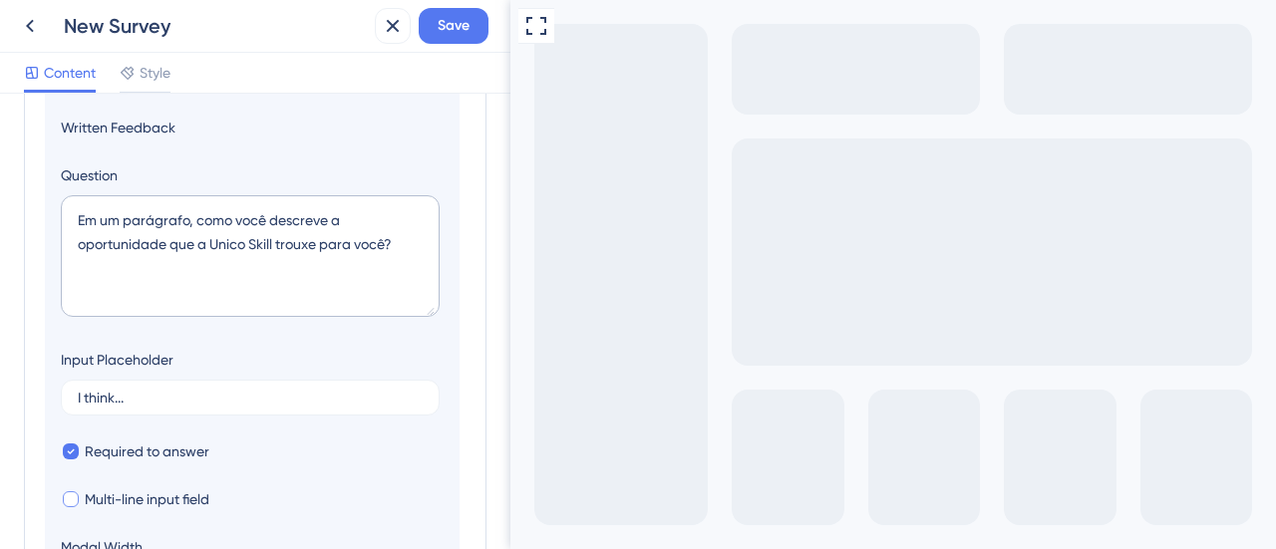
checkbox input "true"
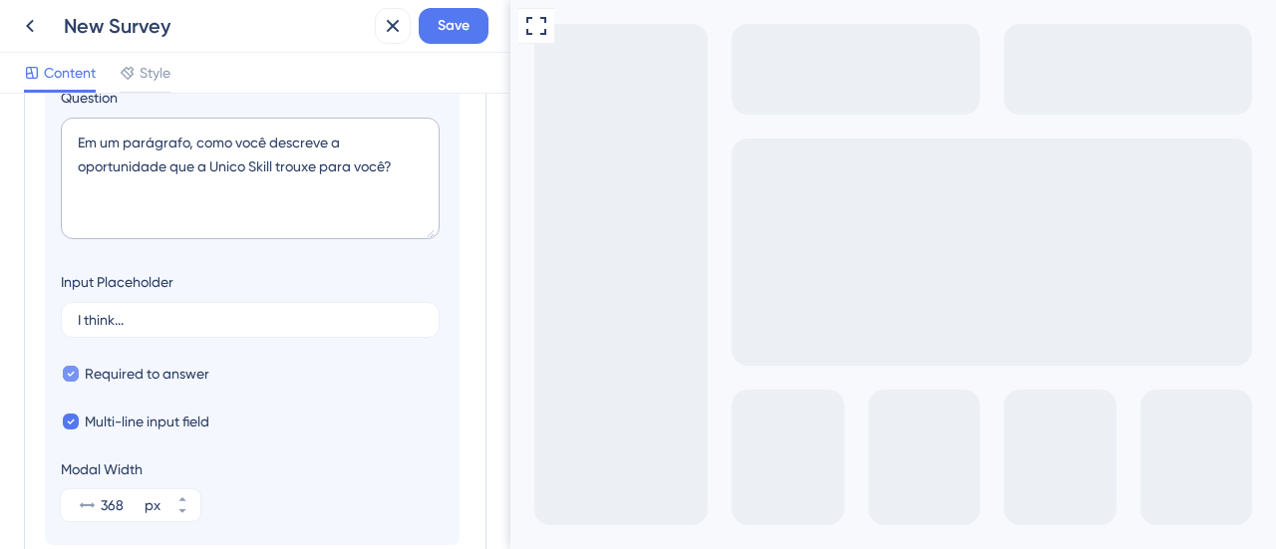
scroll to position [861, 0]
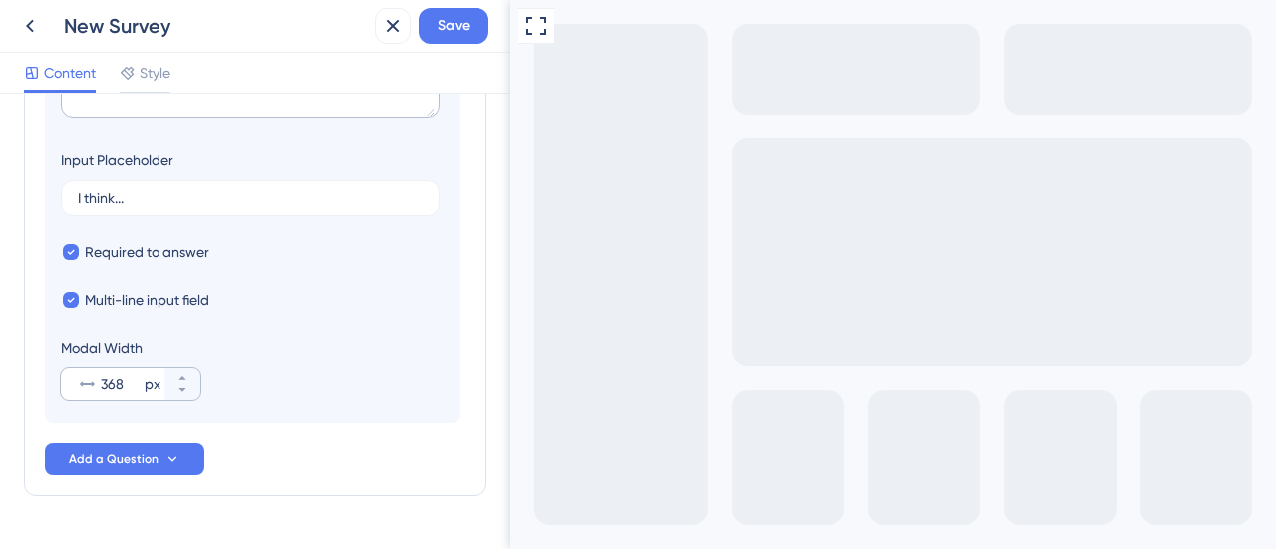
click at [98, 384] on div "368 px" at bounding box center [113, 384] width 104 height 32
click at [101, 384] on input "368" at bounding box center [121, 384] width 40 height 24
click at [102, 380] on input "368" at bounding box center [121, 384] width 40 height 24
type input "565"
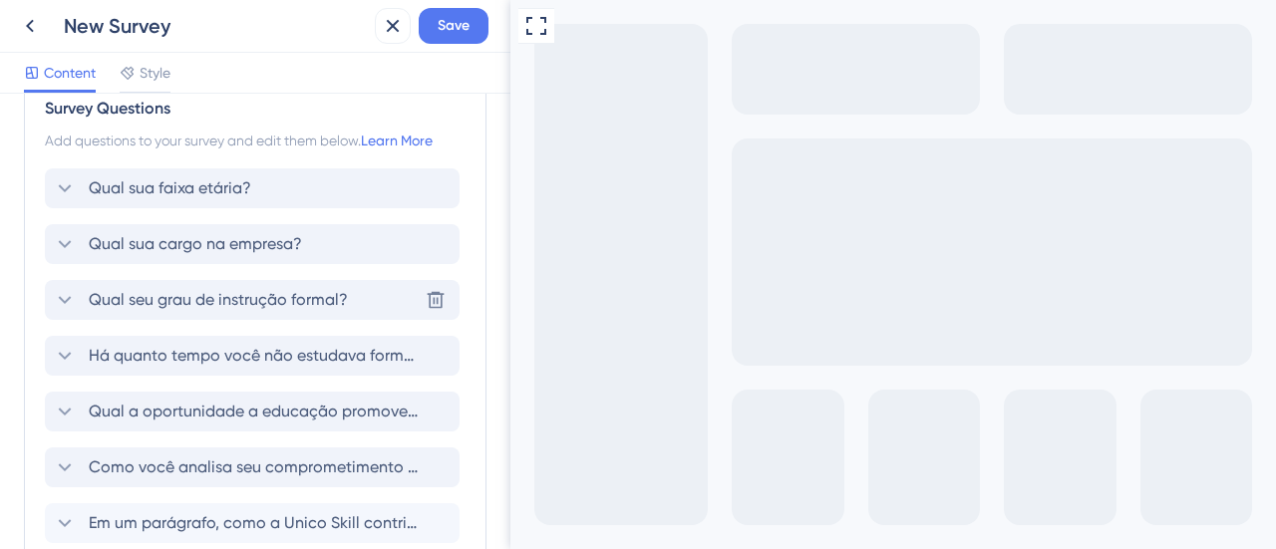
scroll to position [0, 0]
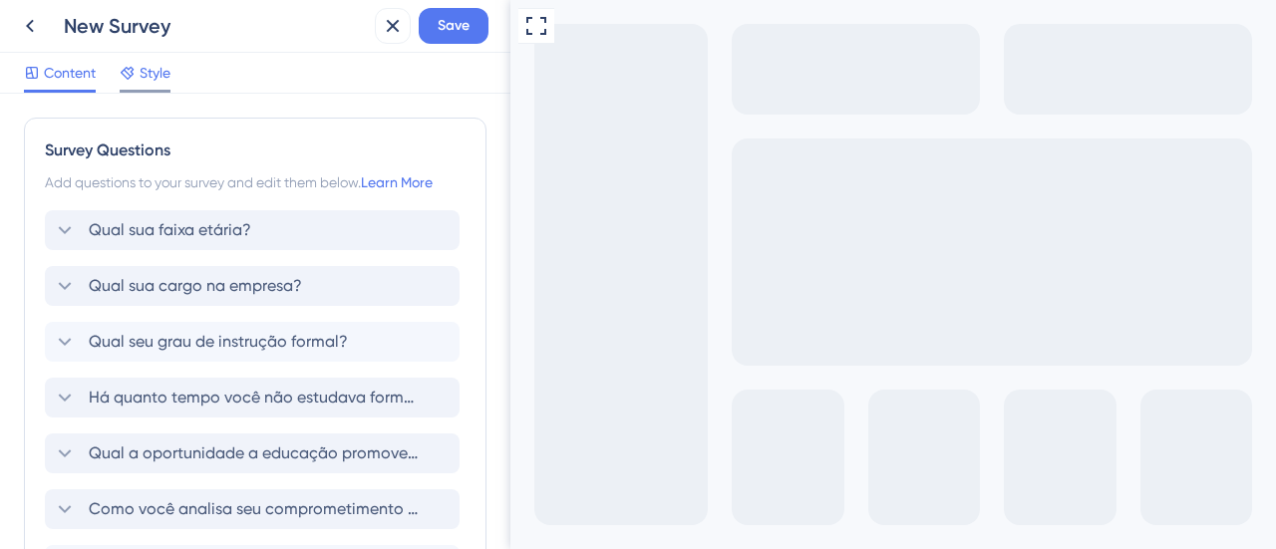
click at [138, 75] on div "Style" at bounding box center [145, 73] width 51 height 24
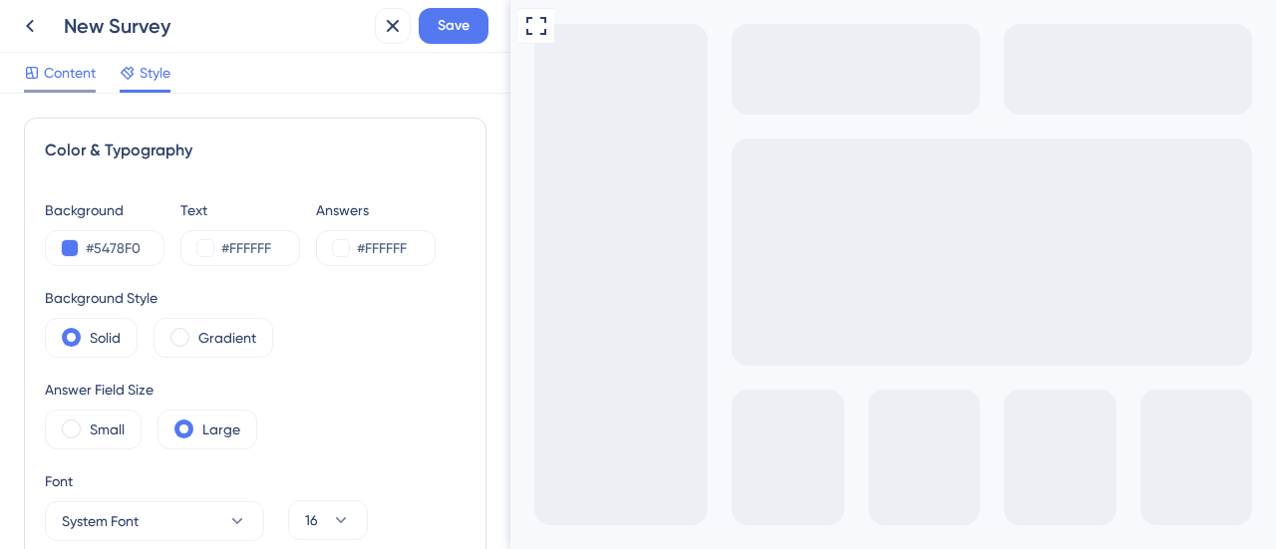
click at [68, 70] on span "Content" at bounding box center [70, 73] width 52 height 24
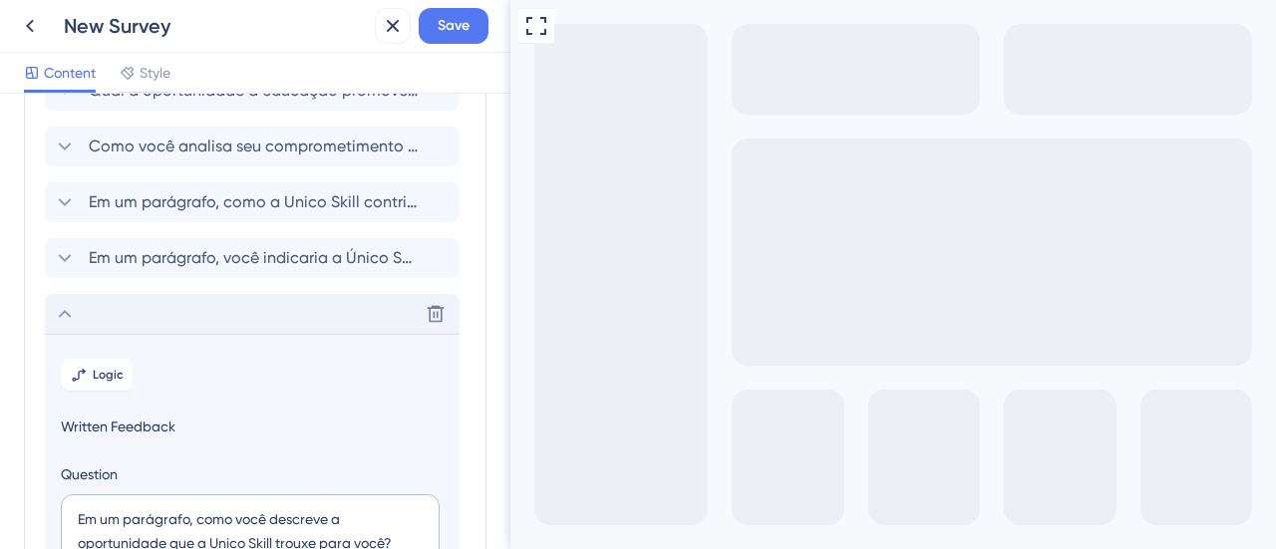
click at [66, 312] on icon at bounding box center [65, 314] width 24 height 24
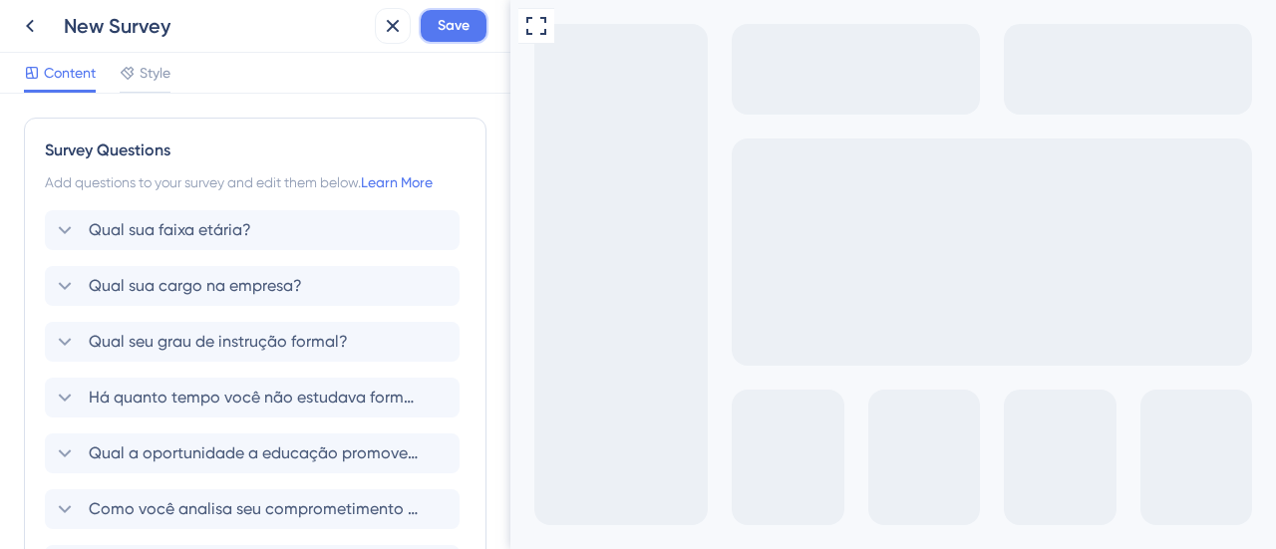
click at [442, 24] on span "Save" at bounding box center [454, 26] width 32 height 24
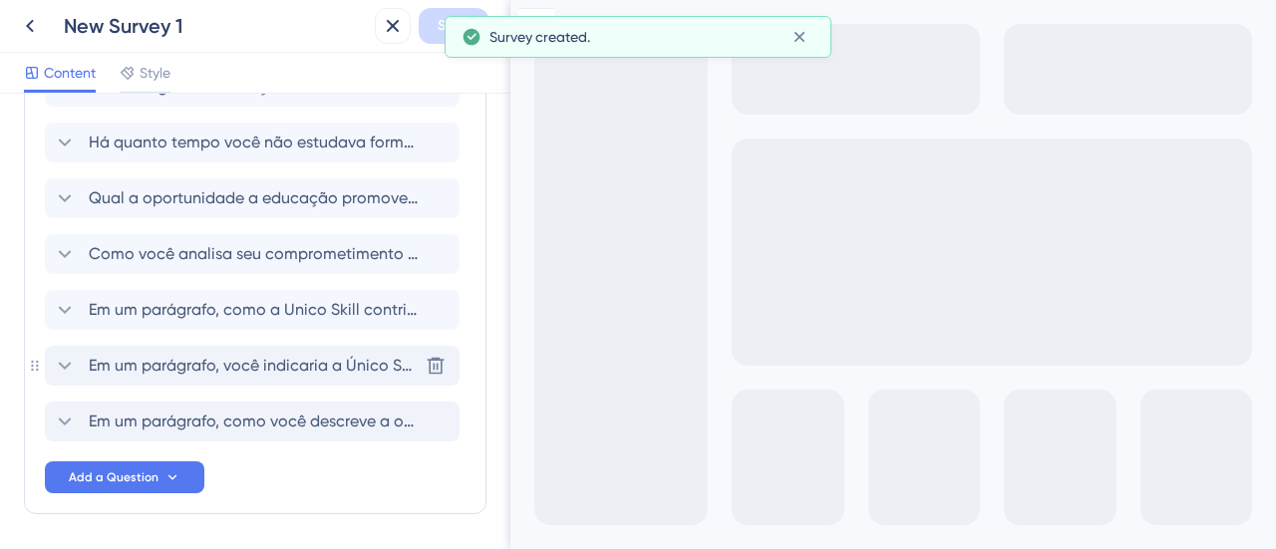
scroll to position [323, 0]
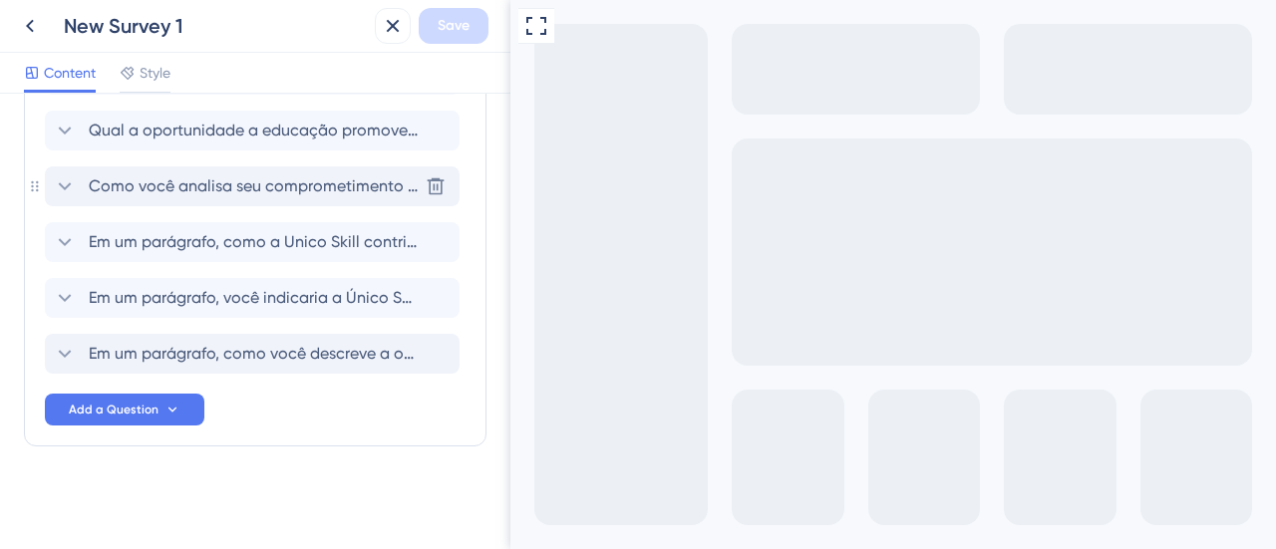
click at [135, 187] on span "Como você analisa seu comprometimento em continuar na empresa que você trabalha…" at bounding box center [253, 186] width 329 height 24
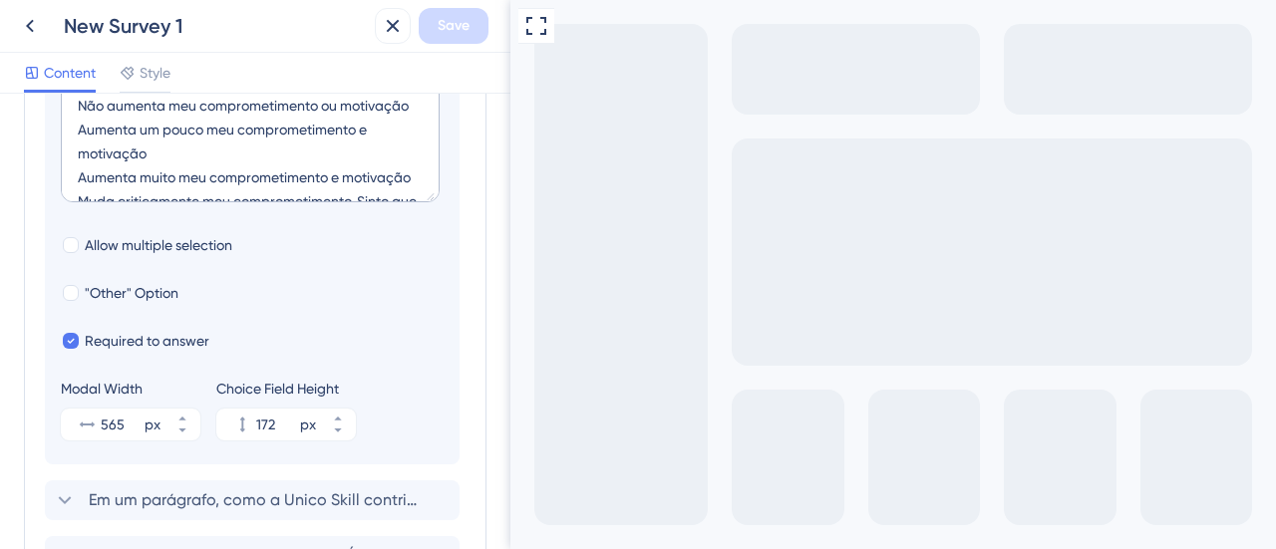
scroll to position [1051, 0]
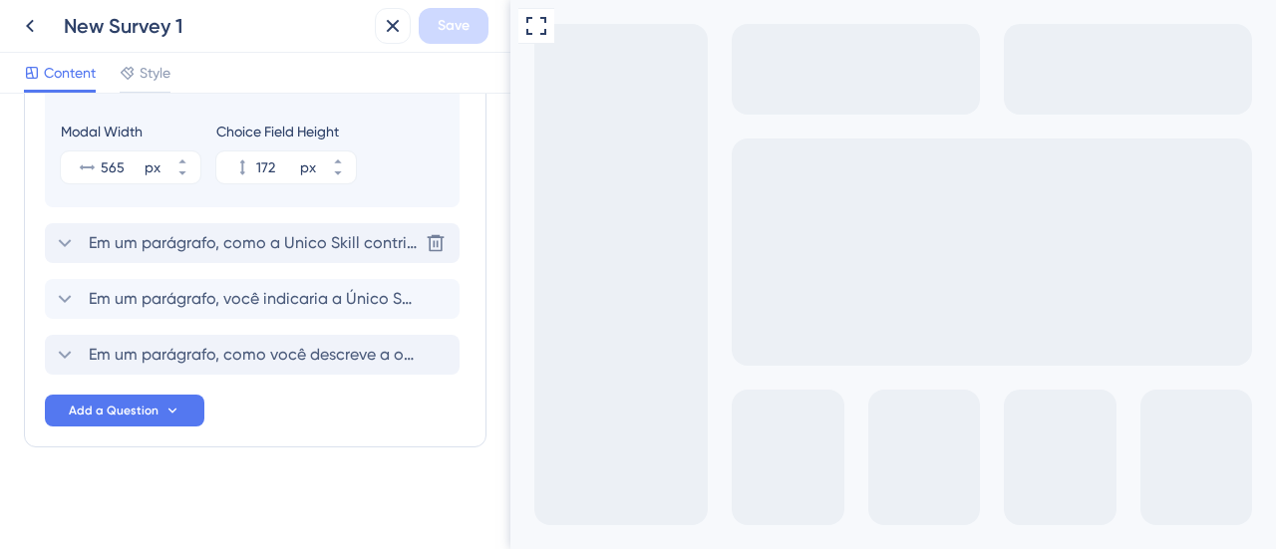
click at [60, 247] on icon at bounding box center [65, 243] width 24 height 24
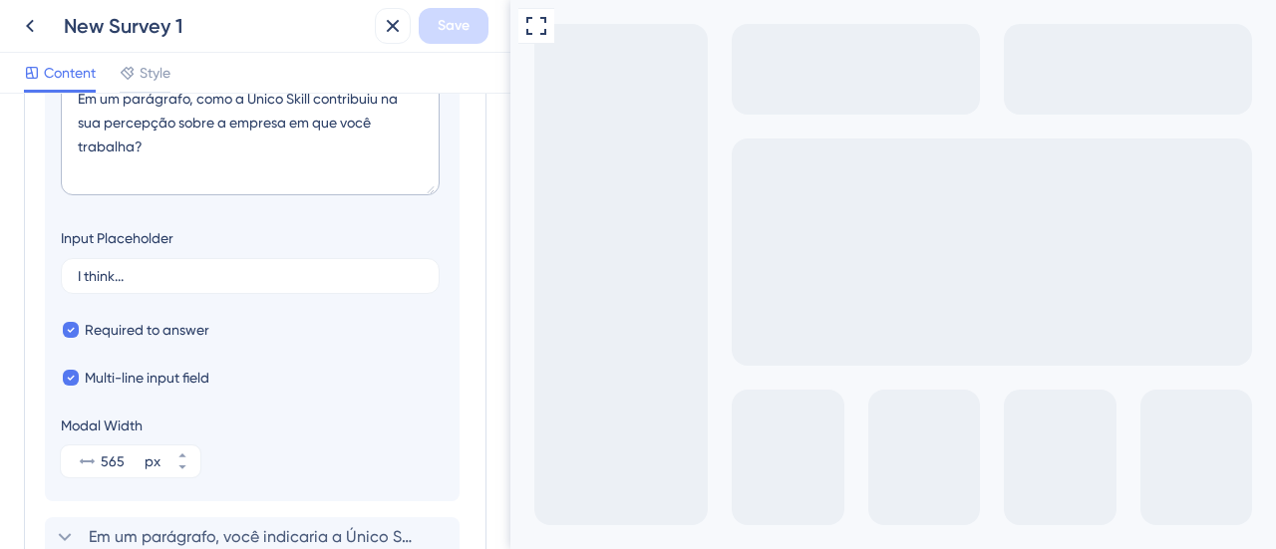
scroll to position [750, 0]
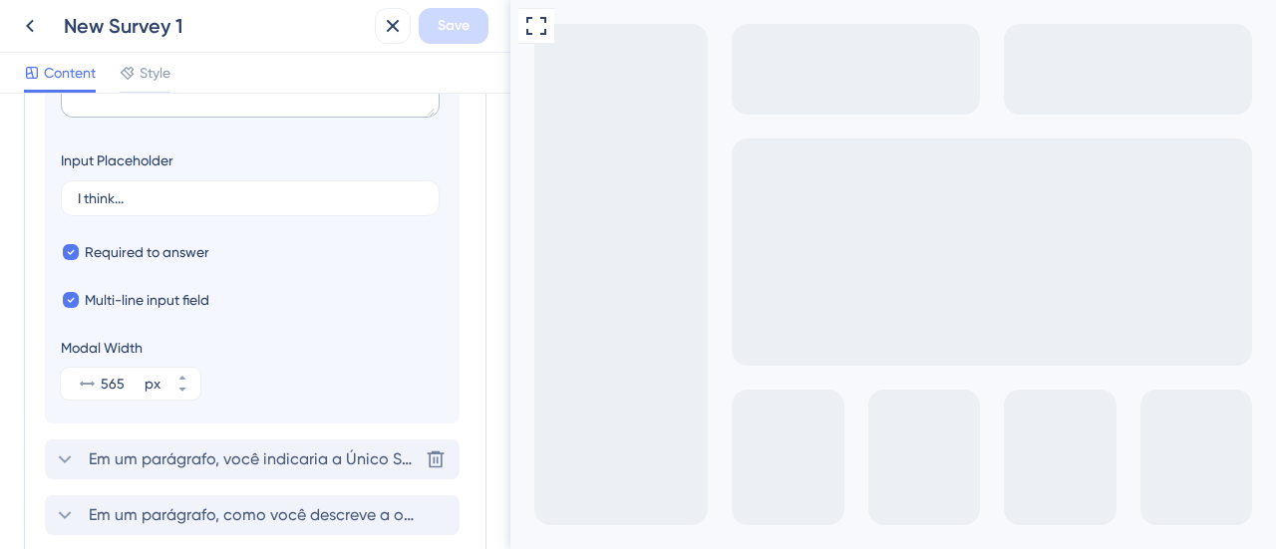
click at [69, 453] on icon at bounding box center [65, 460] width 24 height 24
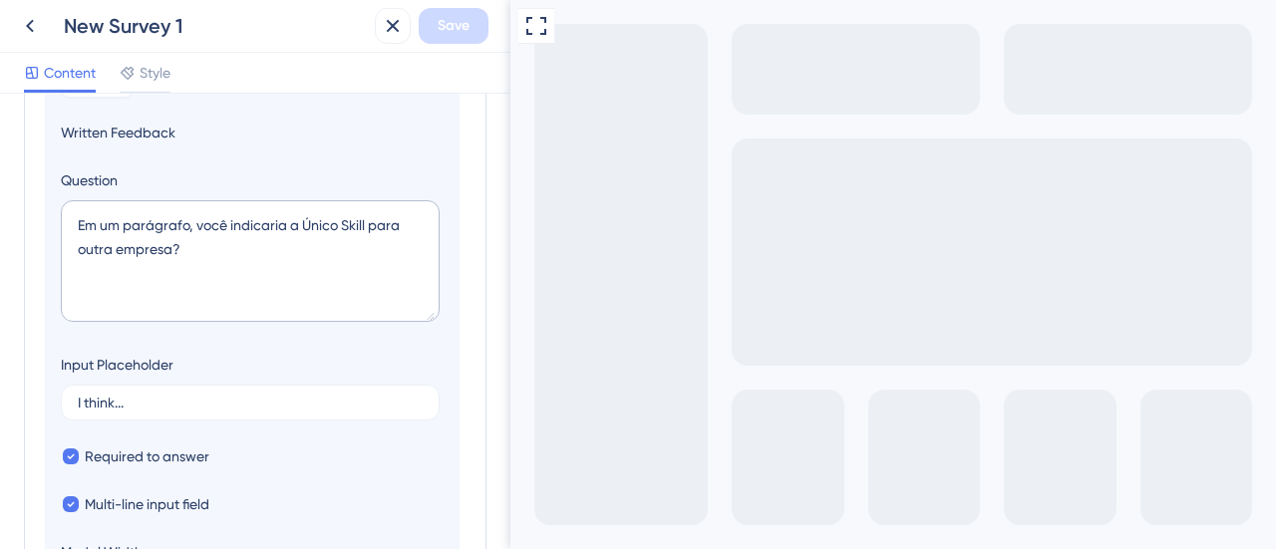
scroll to position [905, 0]
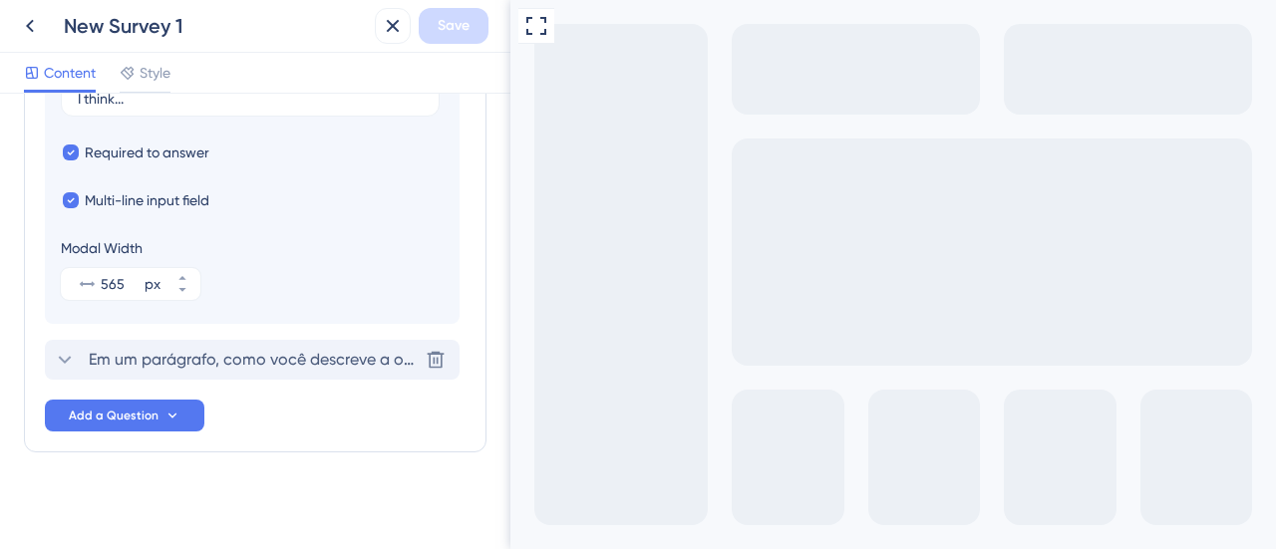
click at [50, 360] on div "Em um parágrafo, como você descreve a oportunidade que a Unico Skill trouxe par…" at bounding box center [252, 360] width 415 height 40
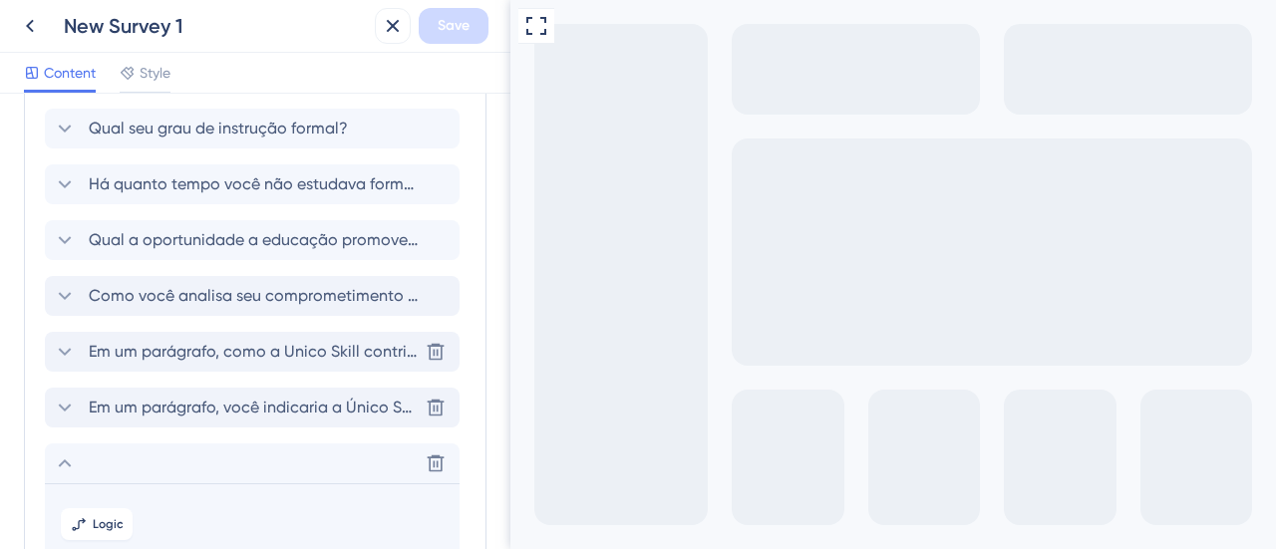
scroll to position [0, 0]
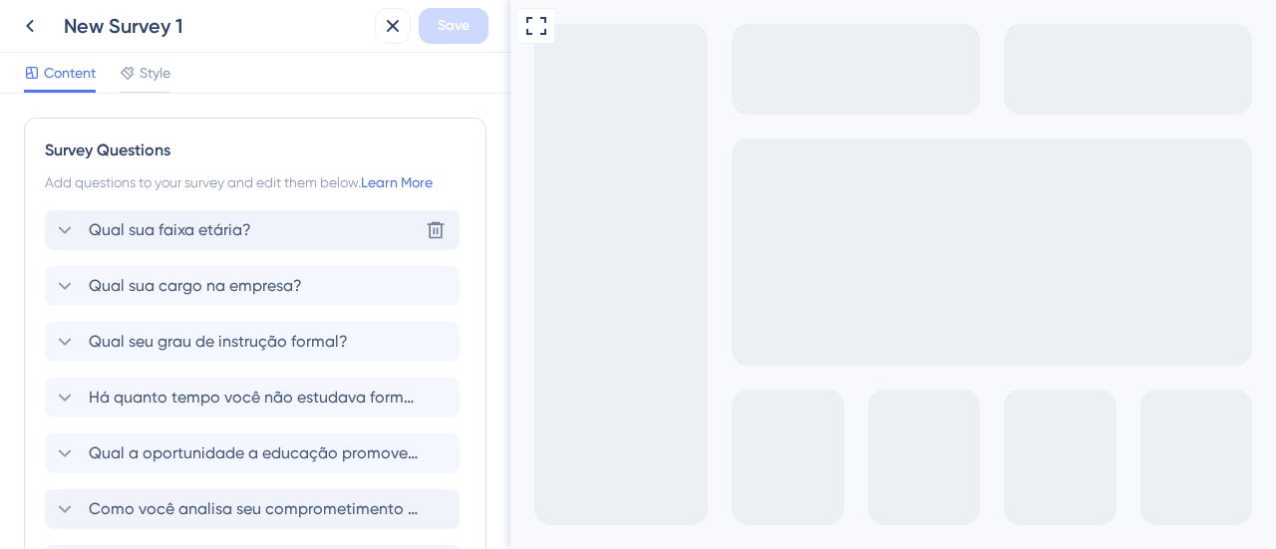
click at [65, 230] on icon at bounding box center [65, 230] width 24 height 24
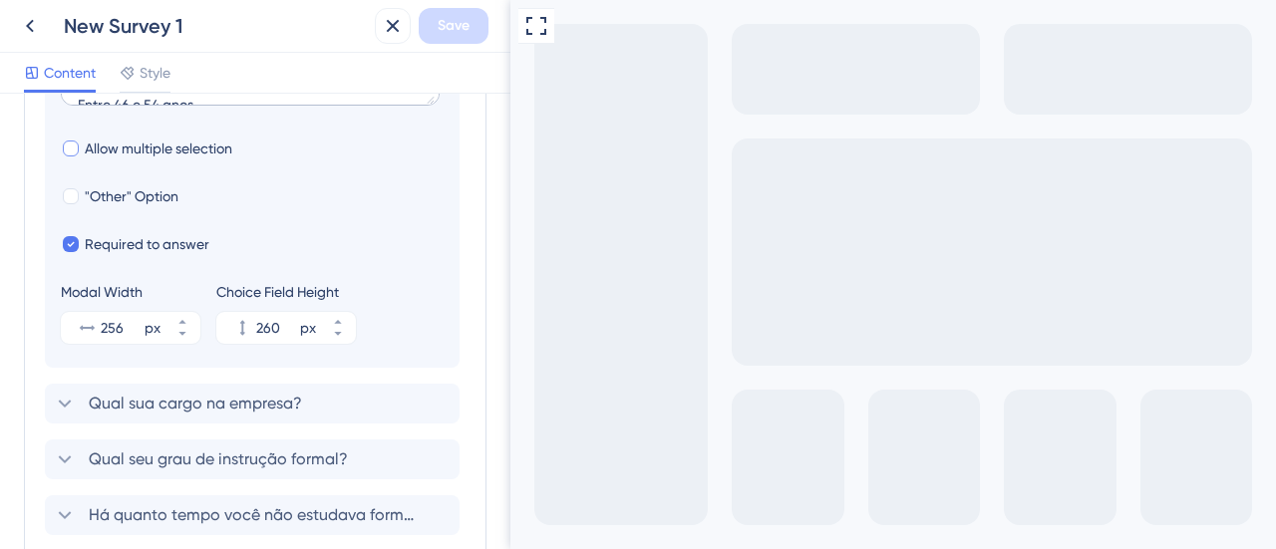
scroll to position [614, 0]
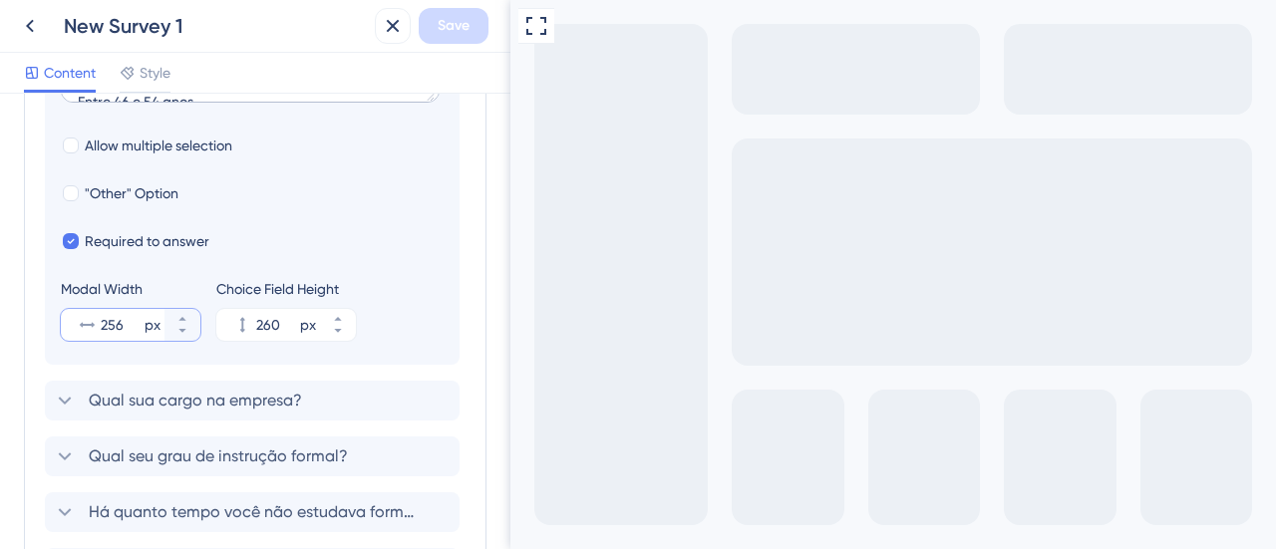
click at [103, 322] on input "256" at bounding box center [121, 325] width 40 height 24
type input "565"
click at [130, 403] on span "Qual sua cargo na empresa?" at bounding box center [195, 401] width 213 height 24
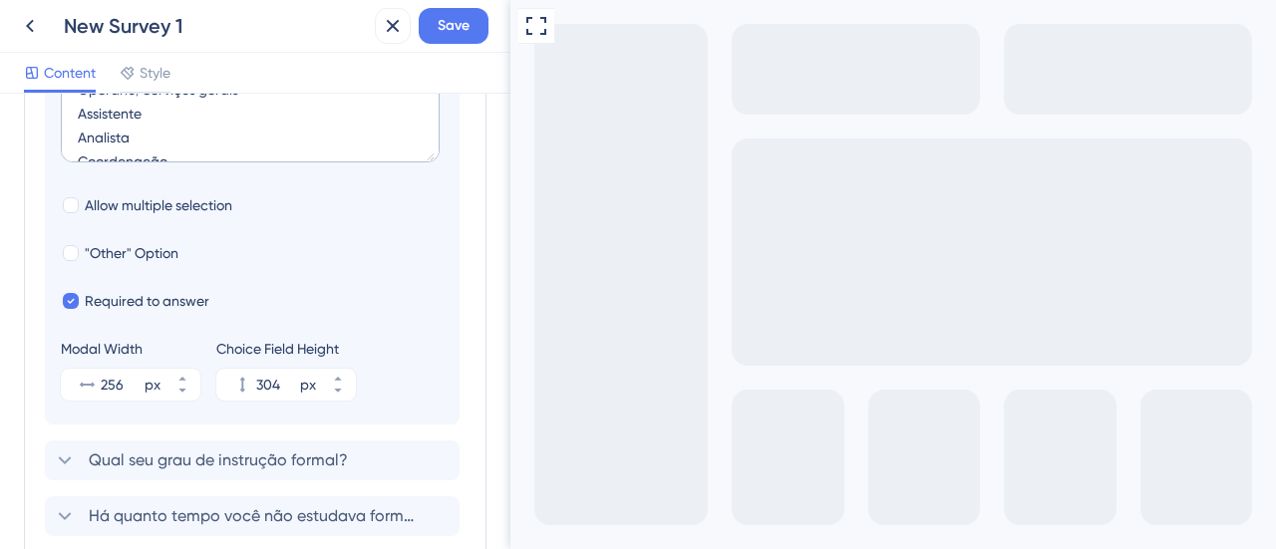
scroll to position [770, 0]
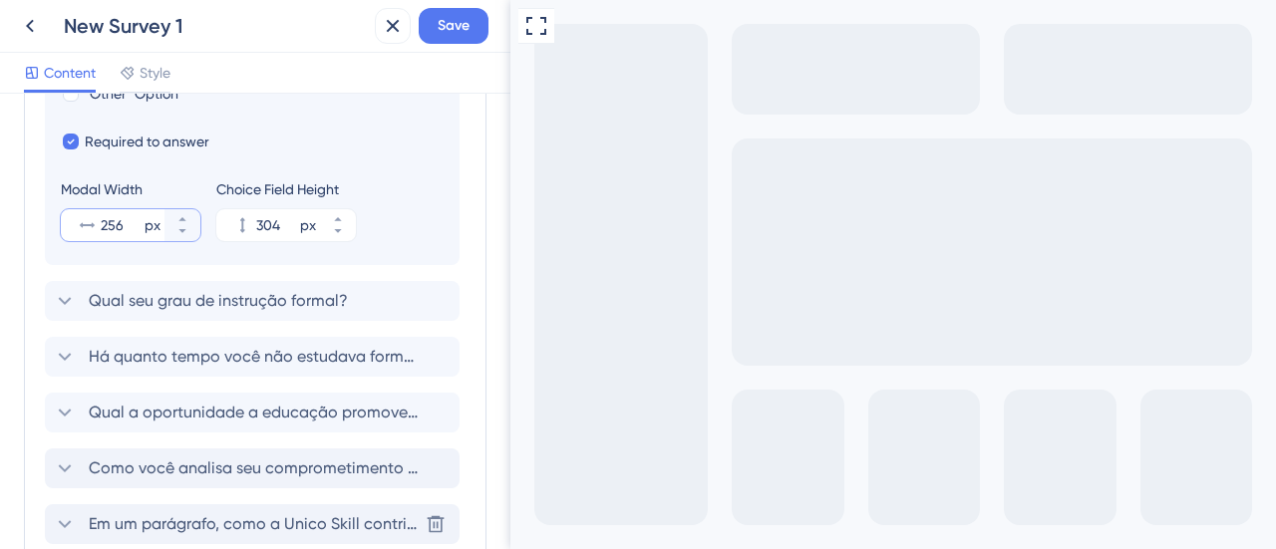
click at [105, 222] on input "256" at bounding box center [121, 225] width 40 height 24
type input "565"
click at [168, 292] on span "Qual seu grau de instrução formal?" at bounding box center [218, 301] width 259 height 24
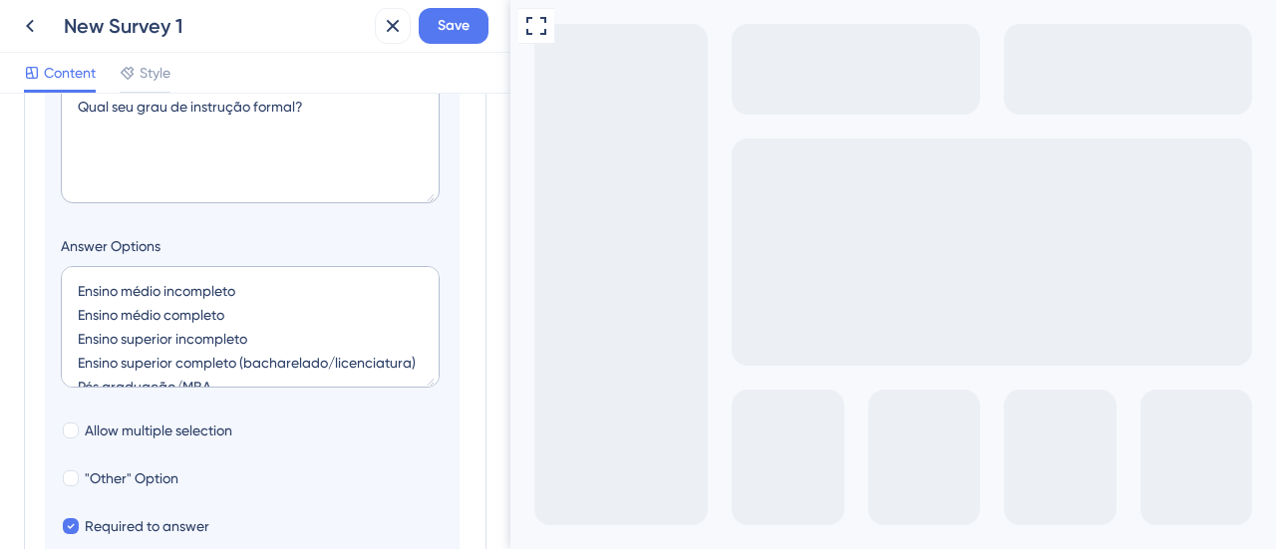
scroll to position [0, 0]
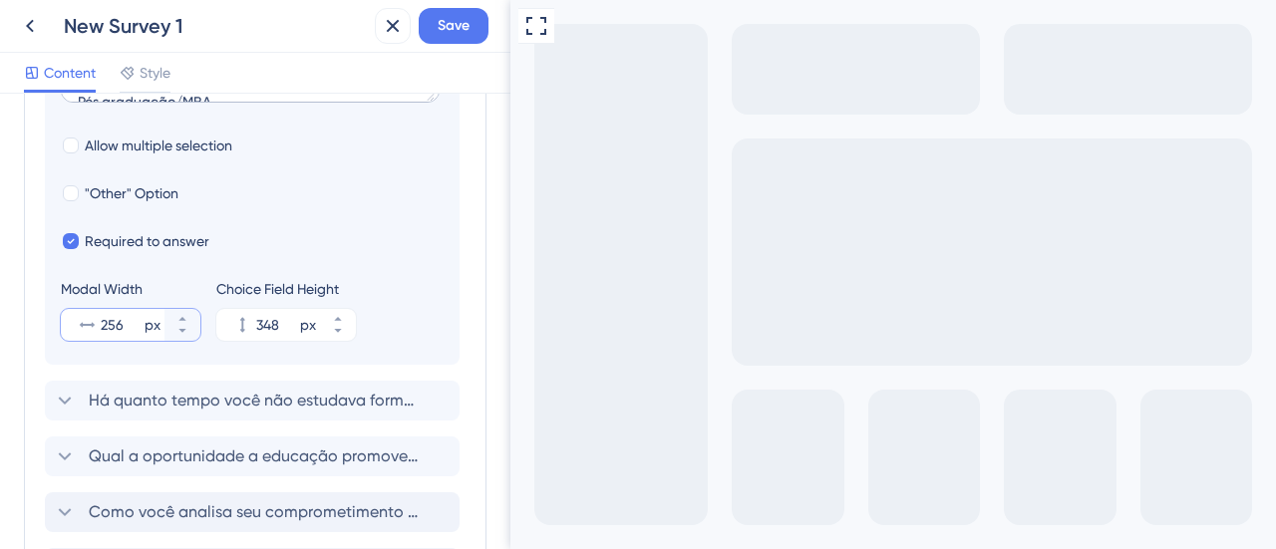
click at [101, 322] on input "256" at bounding box center [121, 325] width 40 height 24
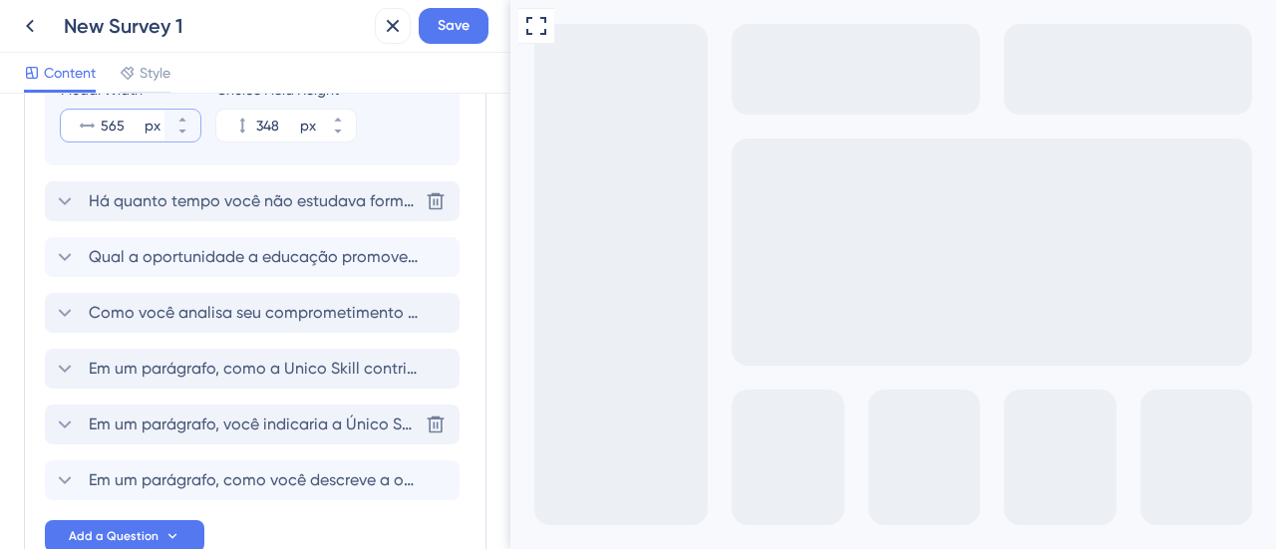
type input "565"
click at [148, 199] on span "Há quanto tempo você não estudava formalmente antes de ter acesso a Unico Skill?" at bounding box center [253, 201] width 329 height 24
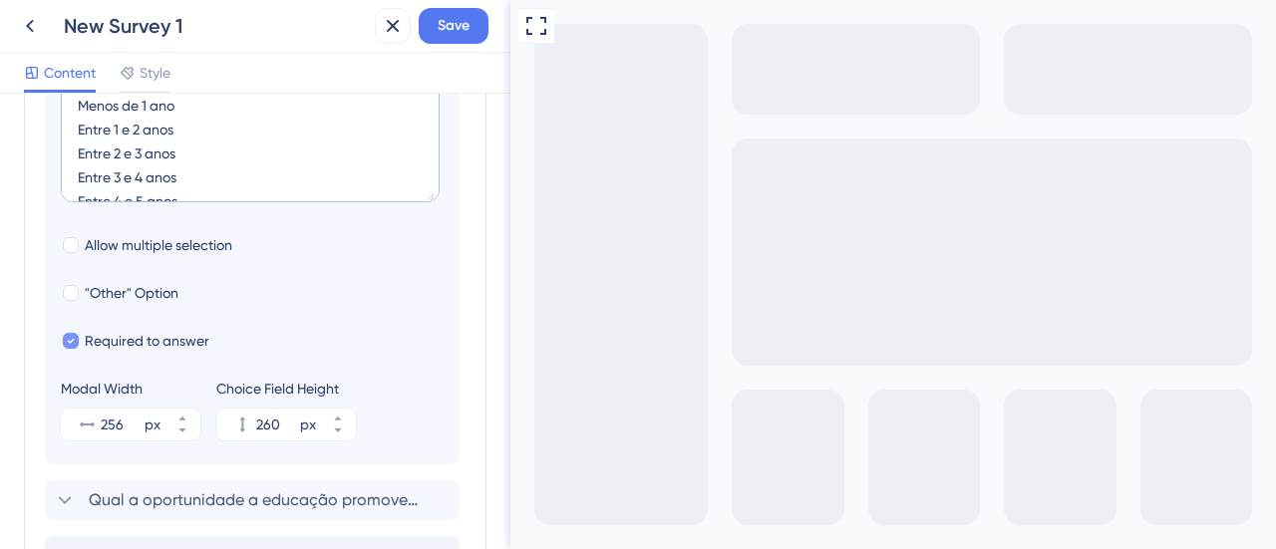
scroll to position [782, 0]
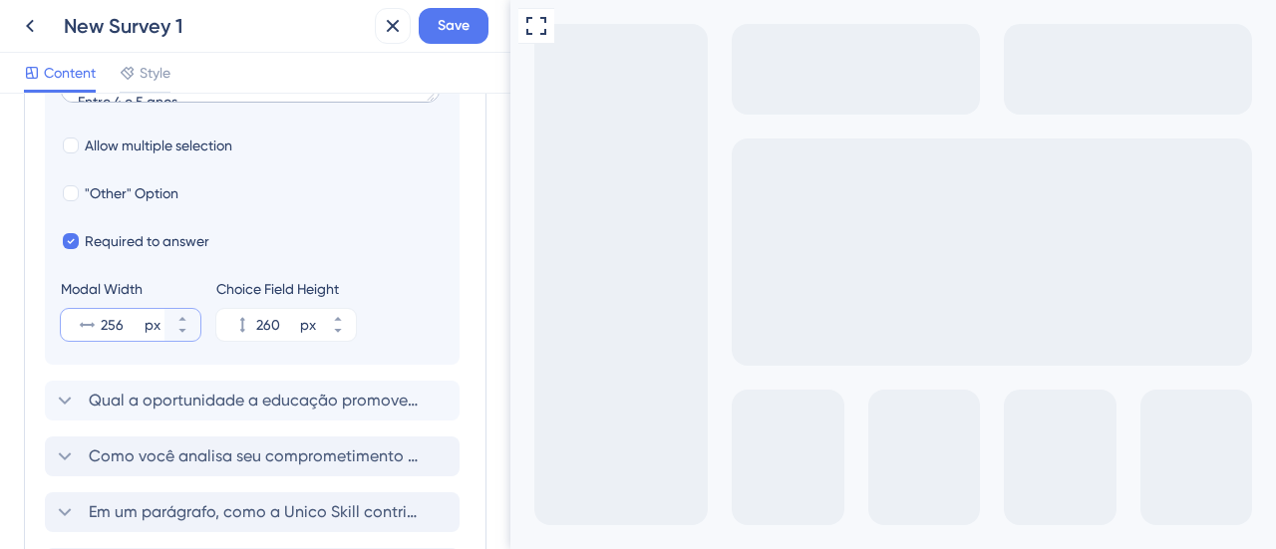
click at [104, 322] on input "256" at bounding box center [121, 325] width 40 height 24
type input "565"
click at [108, 404] on span "Qual a oportunidade a educação promove para sua vida agora (pode escolher + de …" at bounding box center [253, 401] width 329 height 24
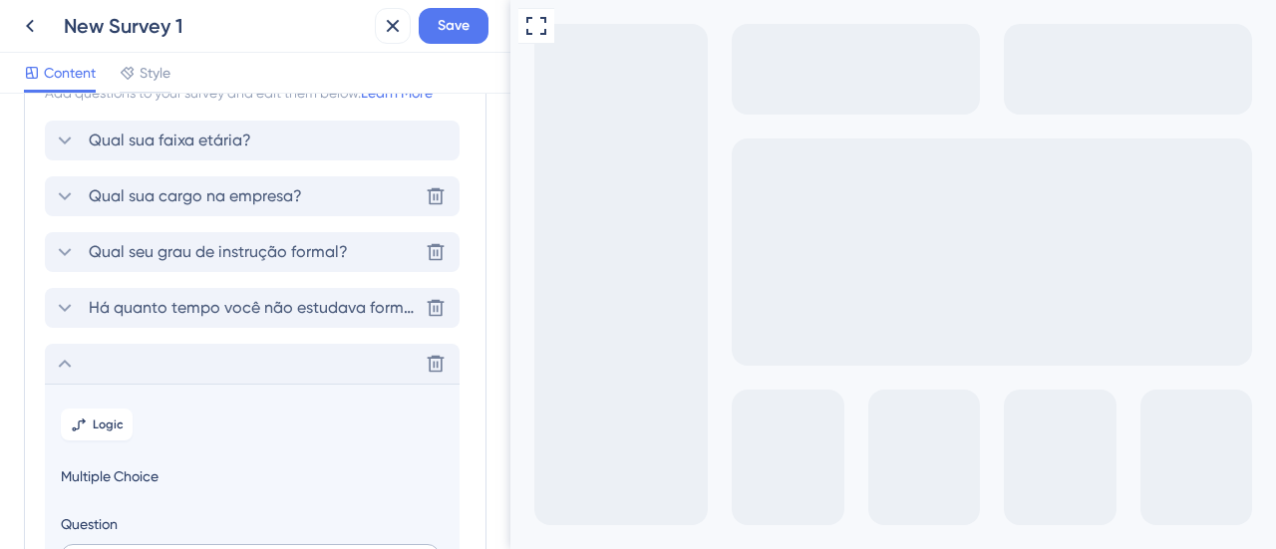
scroll to position [0, 0]
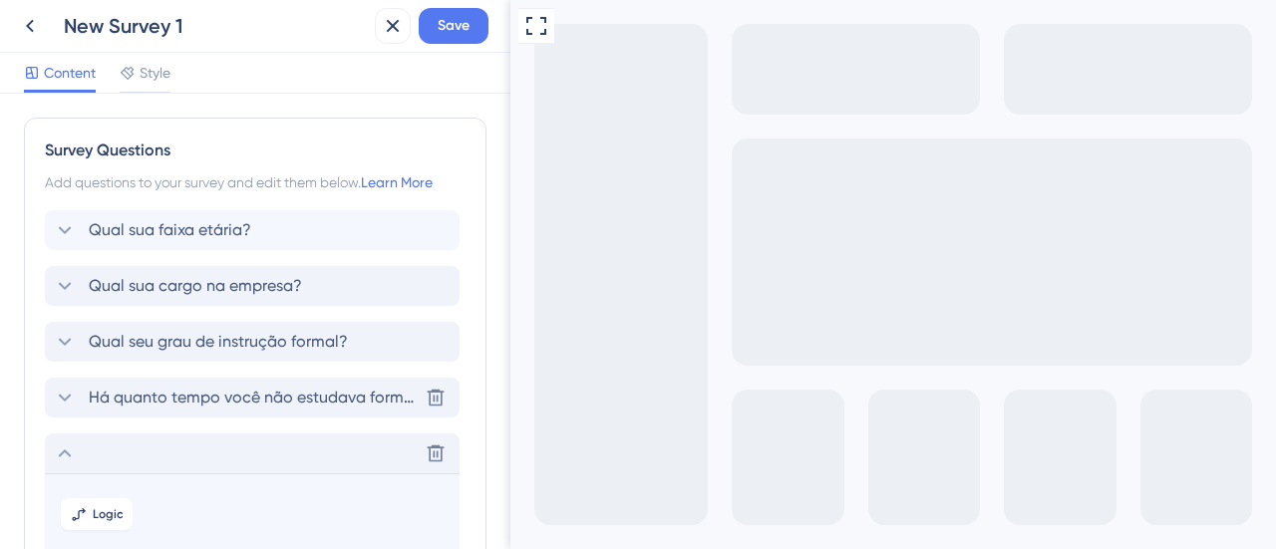
click at [62, 455] on icon at bounding box center [65, 454] width 24 height 24
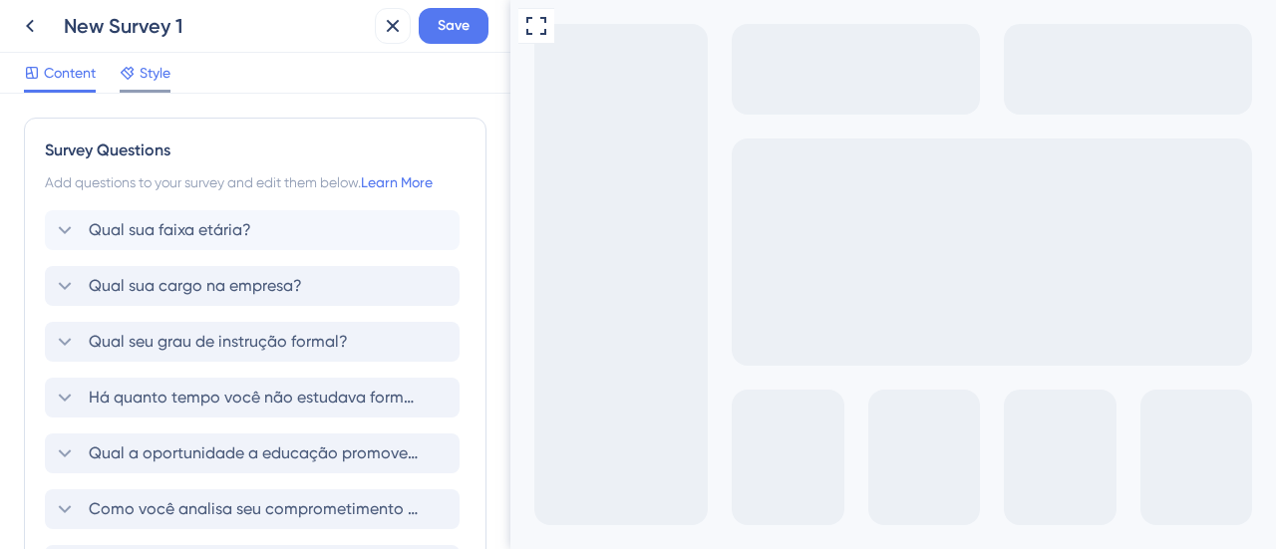
click at [141, 77] on span "Style" at bounding box center [155, 73] width 31 height 24
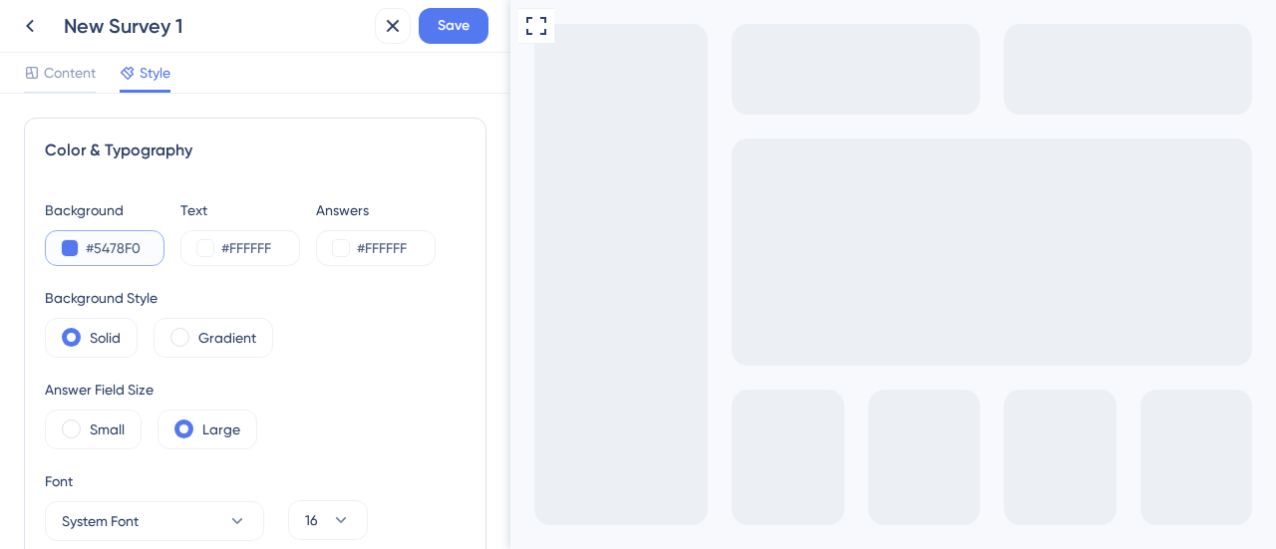
click at [64, 251] on button at bounding box center [70, 248] width 16 height 16
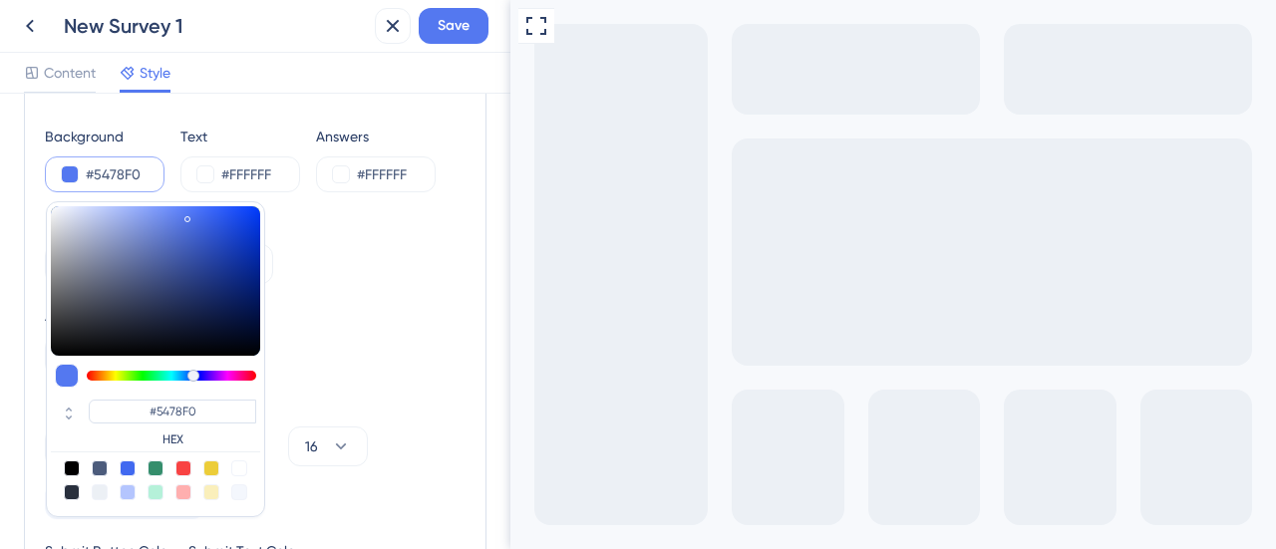
scroll to position [100, 0]
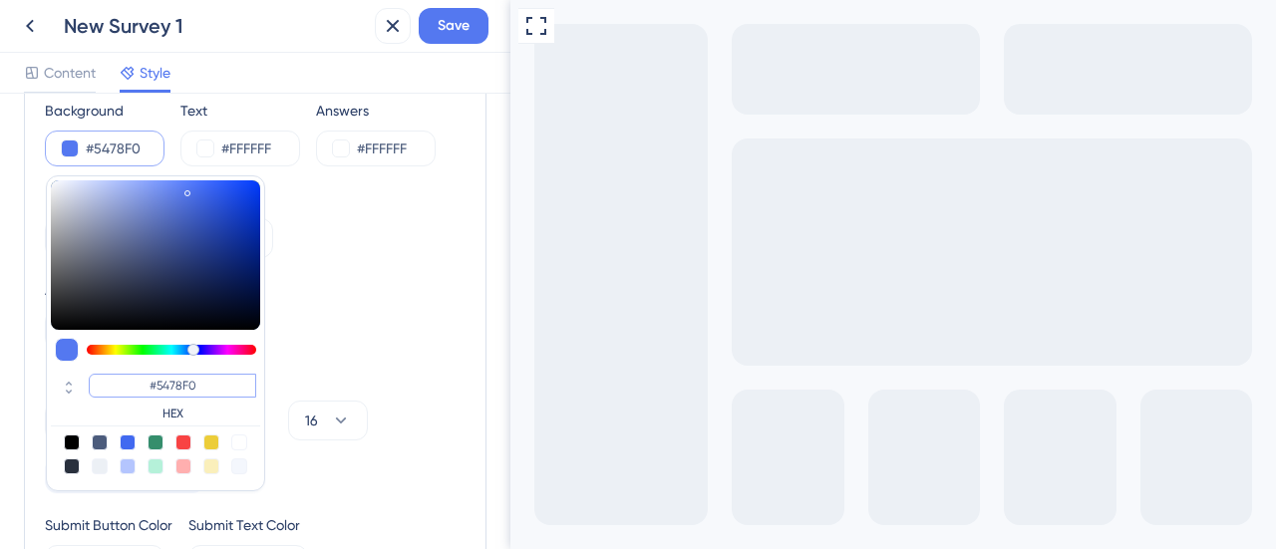
drag, startPoint x: 201, startPoint y: 388, endPoint x: 155, endPoint y: 392, distance: 47.0
click at [155, 392] on input "#5478F0" at bounding box center [172, 386] width 167 height 24
paste input "002E38"
type input "#002e38"
type input "#002E38"
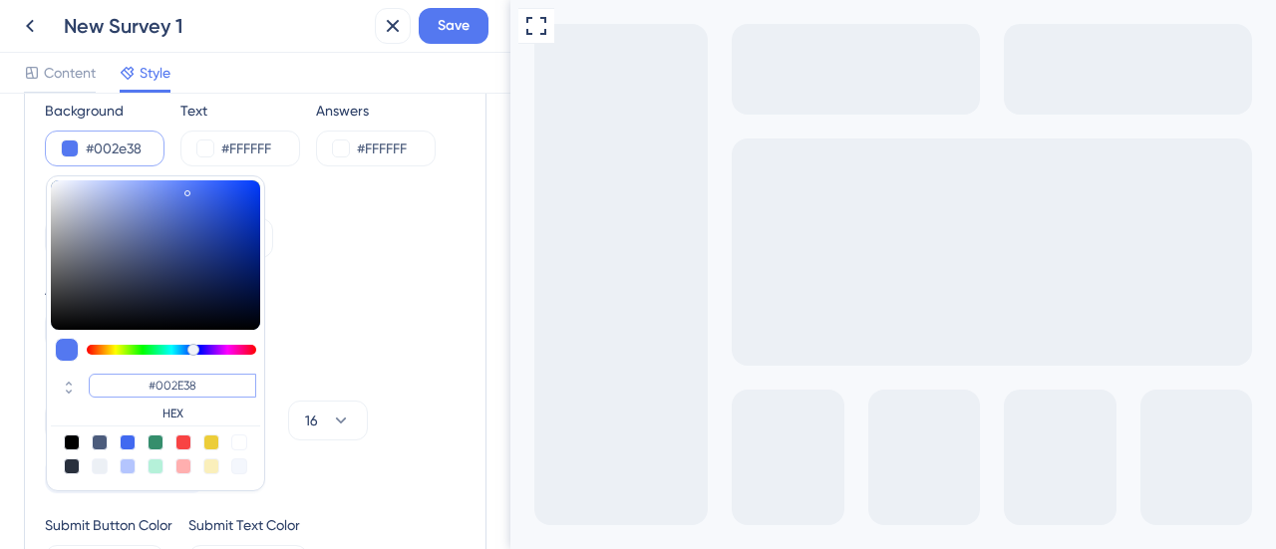
type input "#002e38"
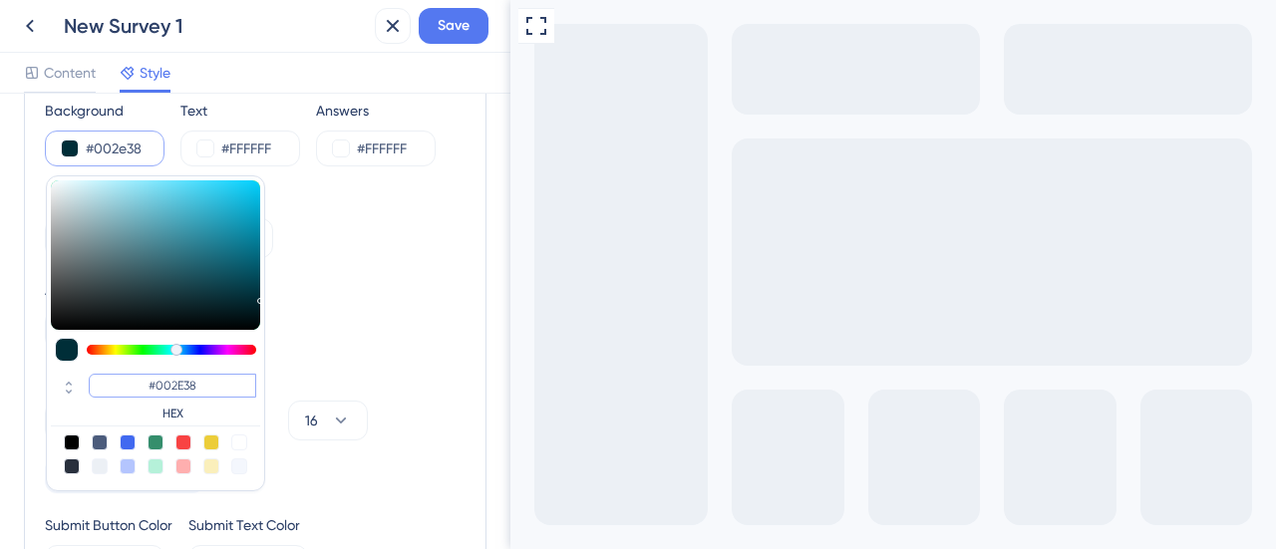
type input "#002E38"
click at [327, 346] on div "Answer Field Size Small Large" at bounding box center [255, 314] width 421 height 72
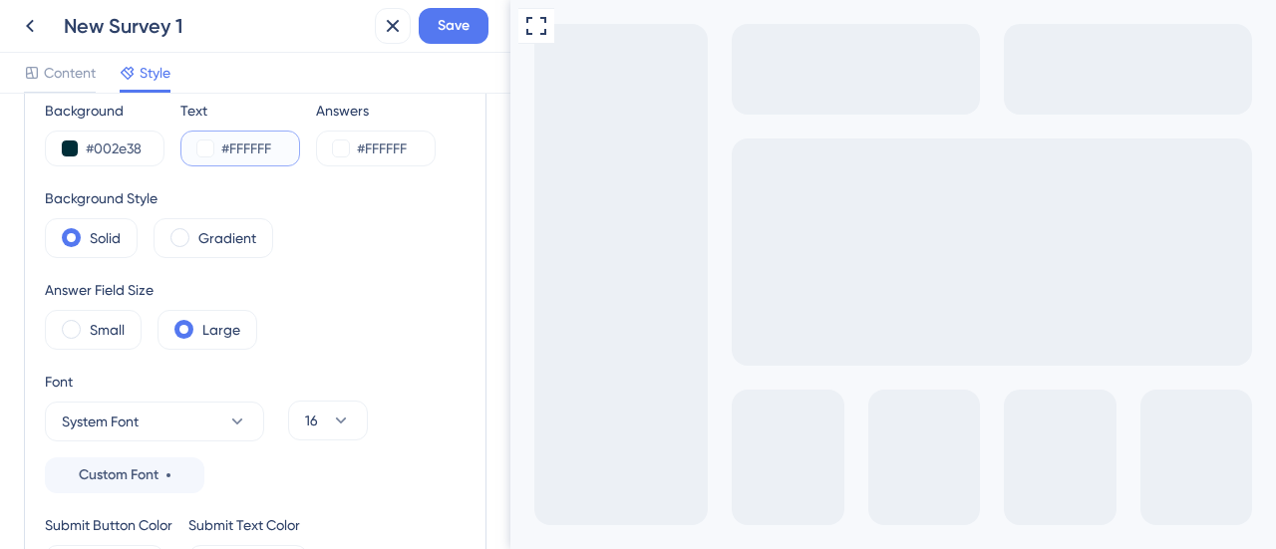
click at [255, 149] on input "#FFFFFF" at bounding box center [262, 149] width 82 height 24
paste input "7F2F2"
type input "#F7F2F2"
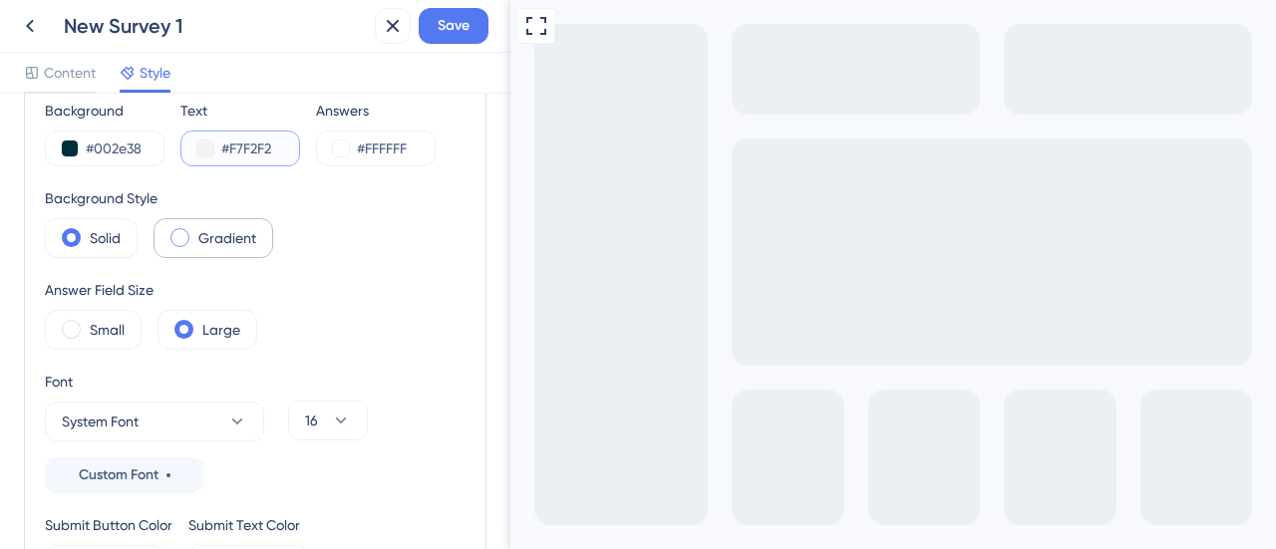
type input "#F7F2F2"
click at [179, 237] on span at bounding box center [179, 237] width 19 height 19
click at [195, 231] on input "radio" at bounding box center [195, 231] width 0 height 0
click at [83, 238] on div "Solid" at bounding box center [91, 238] width 93 height 40
click at [88, 326] on div "Small" at bounding box center [93, 330] width 97 height 40
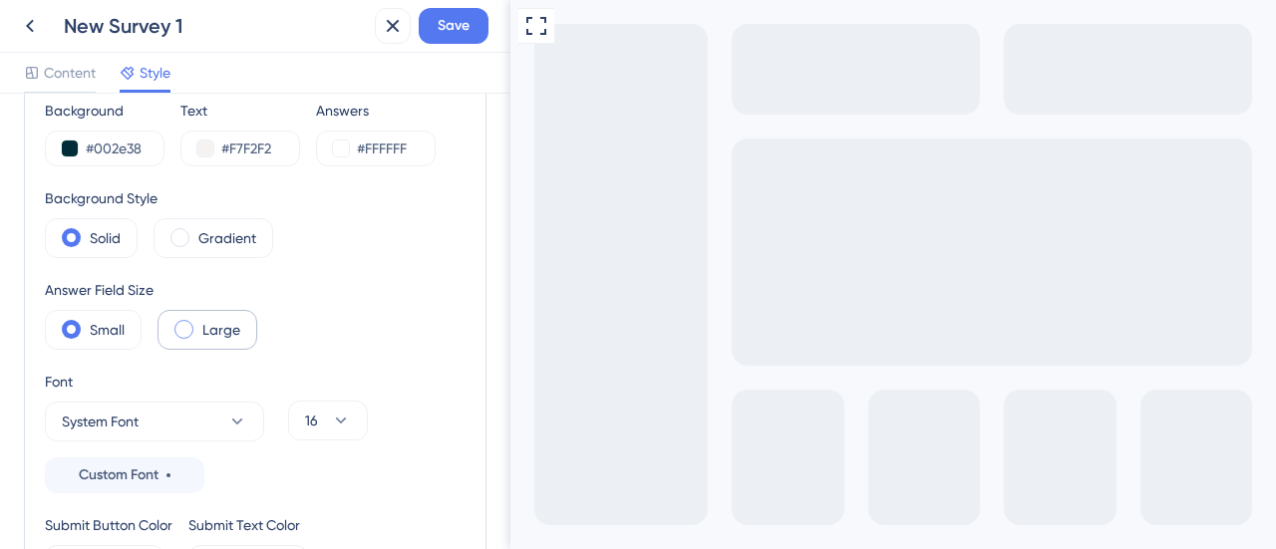
click at [190, 321] on div "Large" at bounding box center [208, 330] width 100 height 40
click at [235, 418] on icon at bounding box center [237, 422] width 20 height 20
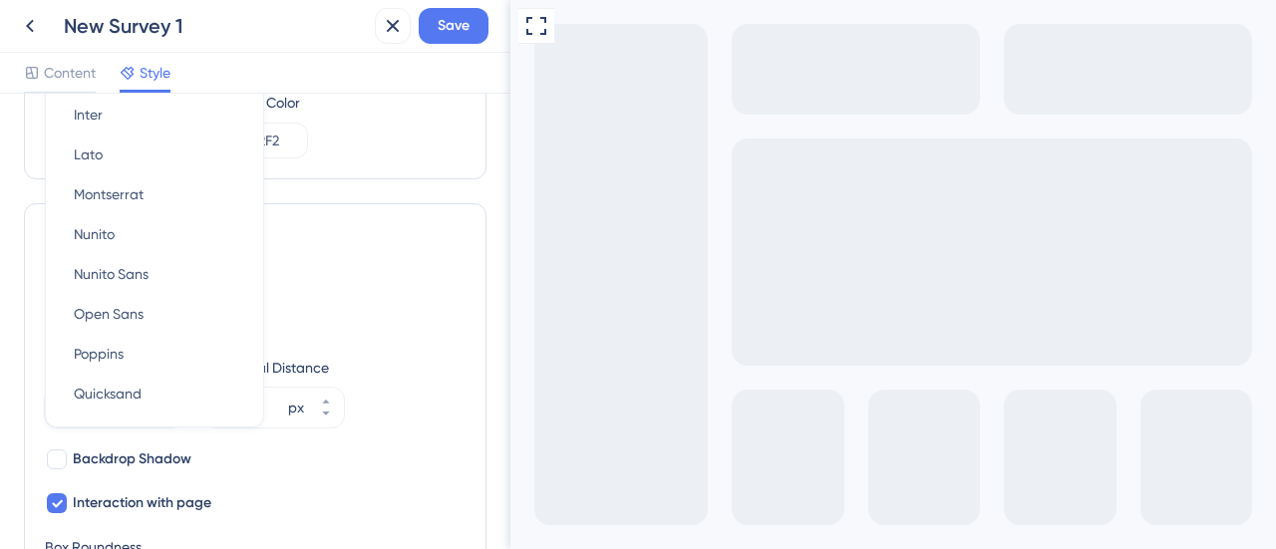
scroll to position [0, 0]
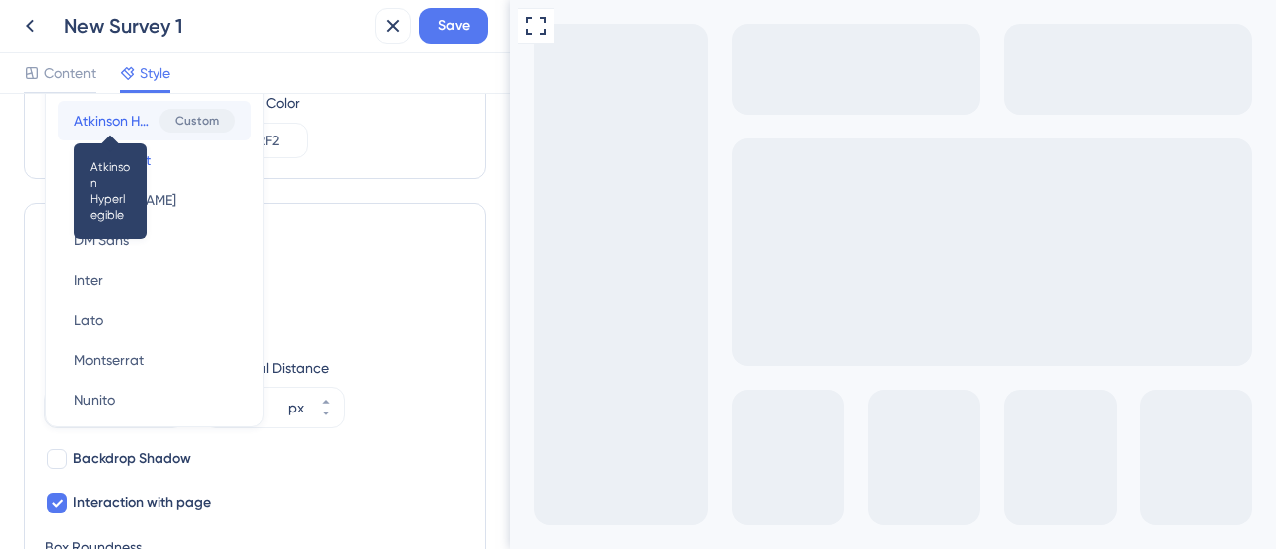
click at [118, 118] on span "Atkinson Hyperlegible" at bounding box center [113, 121] width 78 height 24
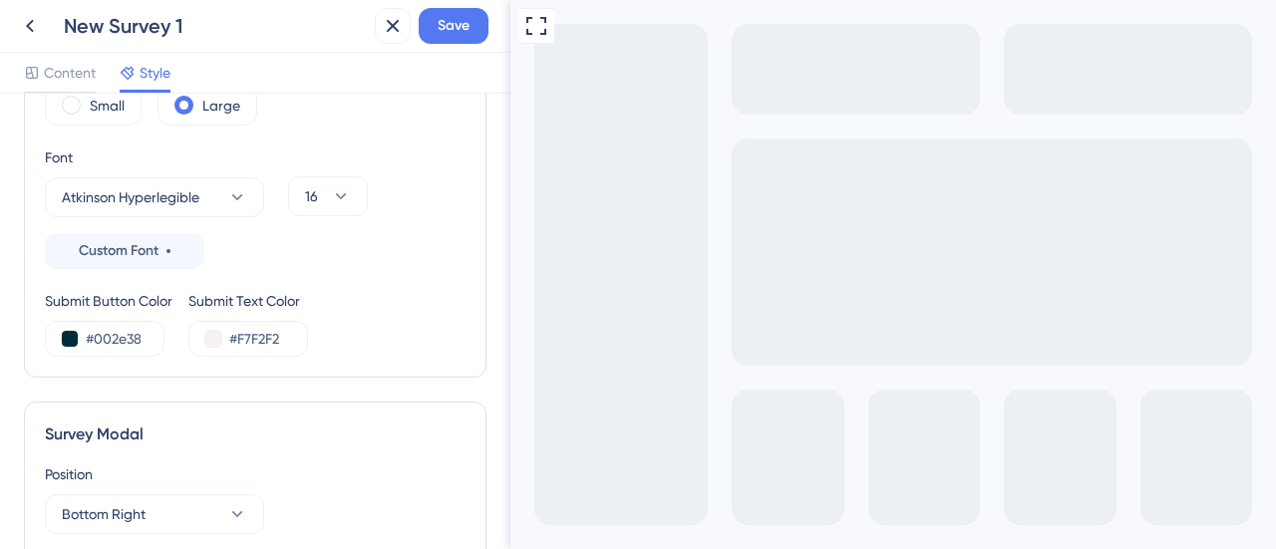
scroll to position [323, 0]
click at [211, 196] on button "Atkinson Hyperlegible" at bounding box center [154, 198] width 219 height 40
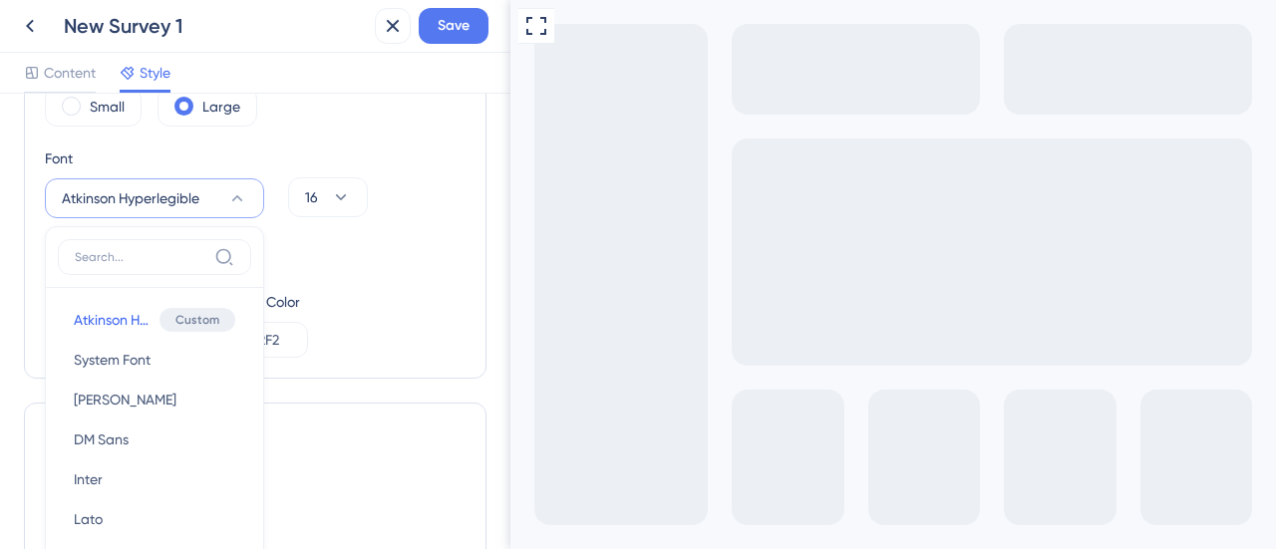
scroll to position [423, 0]
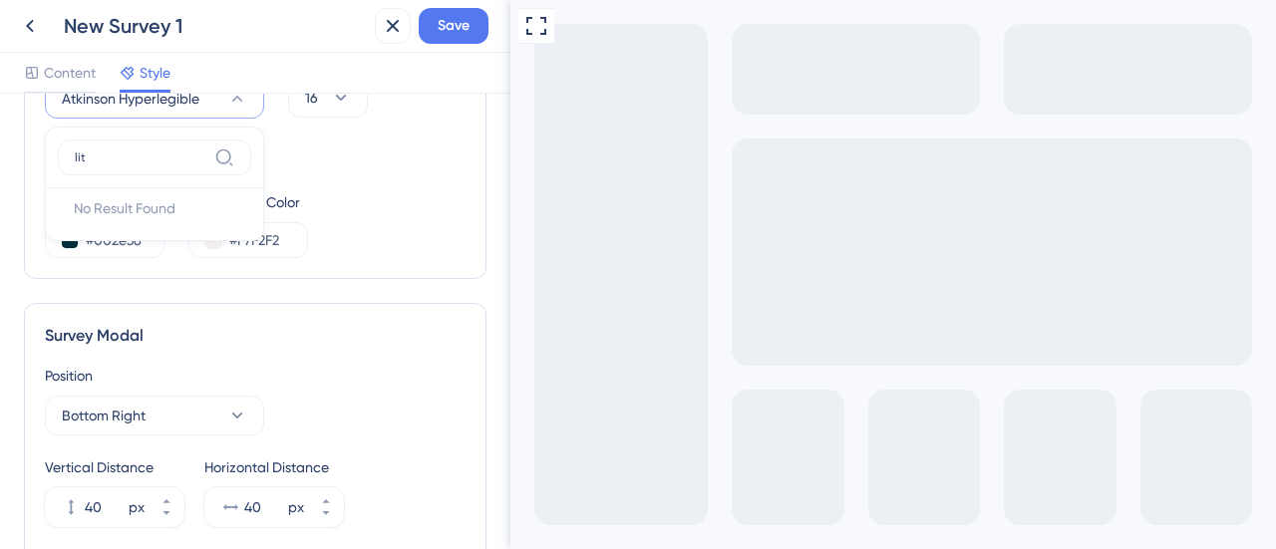
type input "lite"
drag, startPoint x: 136, startPoint y: 153, endPoint x: 42, endPoint y: 164, distance: 94.5
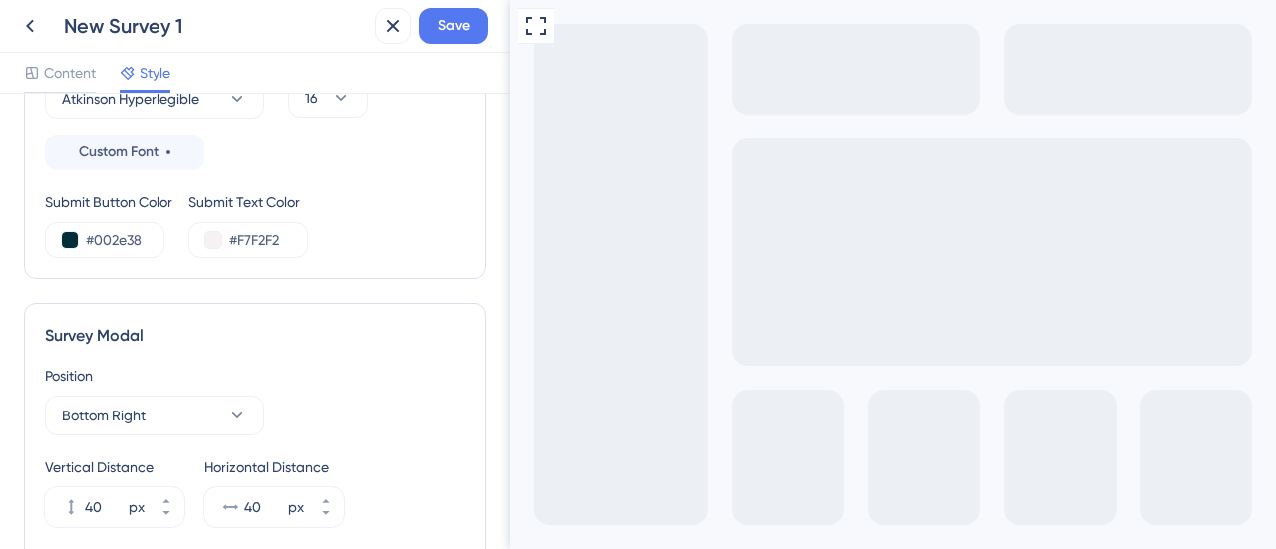
scroll to position [522, 0]
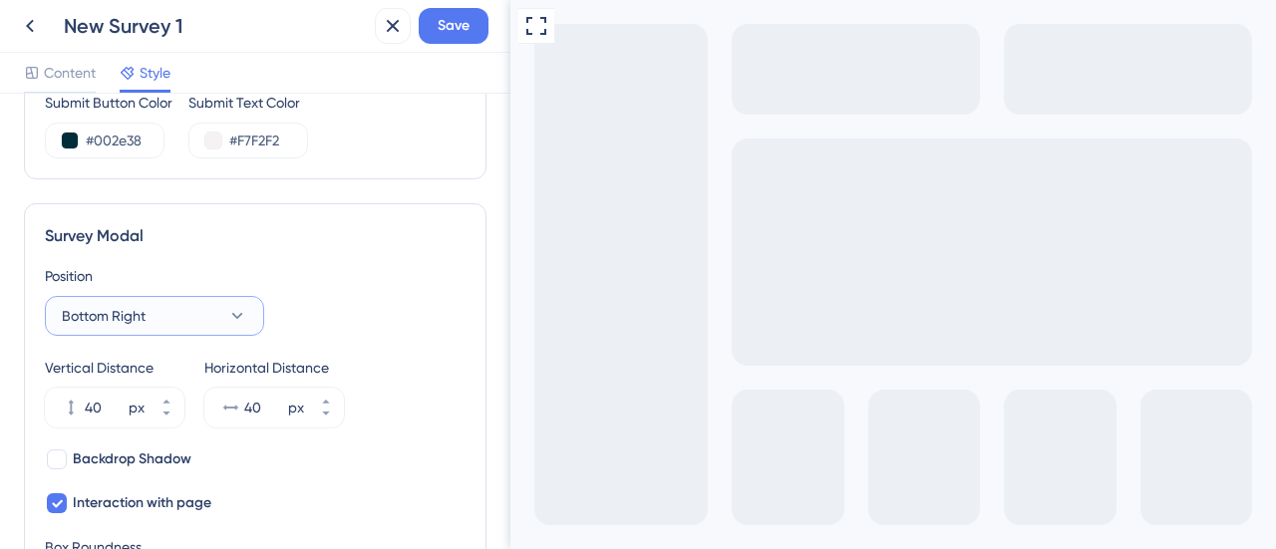
click at [239, 308] on icon at bounding box center [237, 316] width 20 height 20
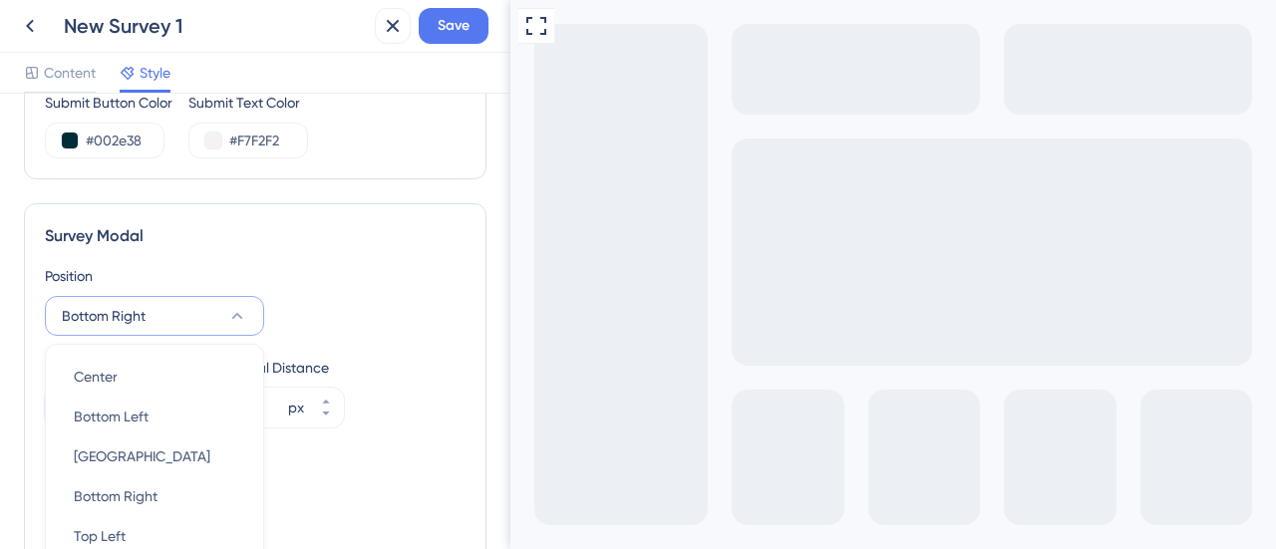
scroll to position [694, 0]
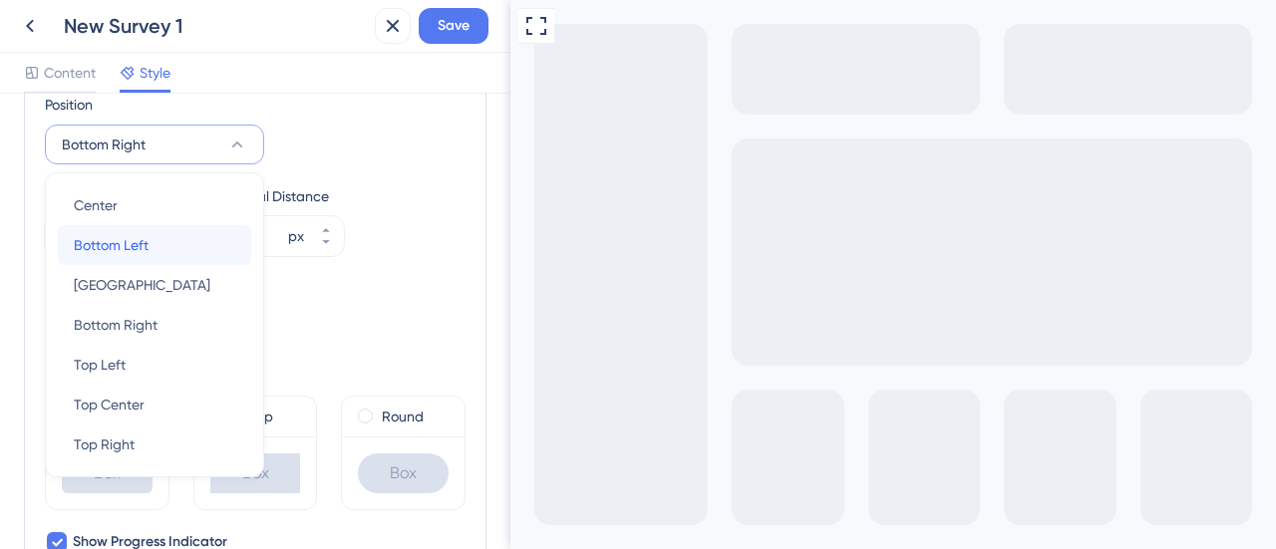
click at [138, 238] on span "Bottom Left" at bounding box center [111, 245] width 75 height 24
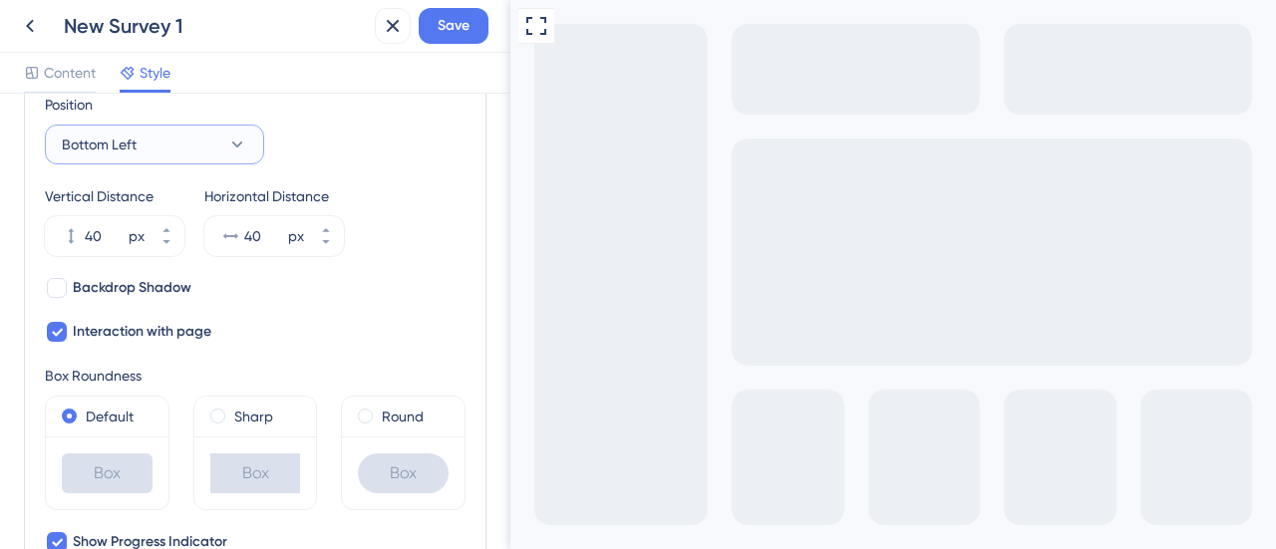
click at [230, 141] on icon at bounding box center [237, 145] width 20 height 20
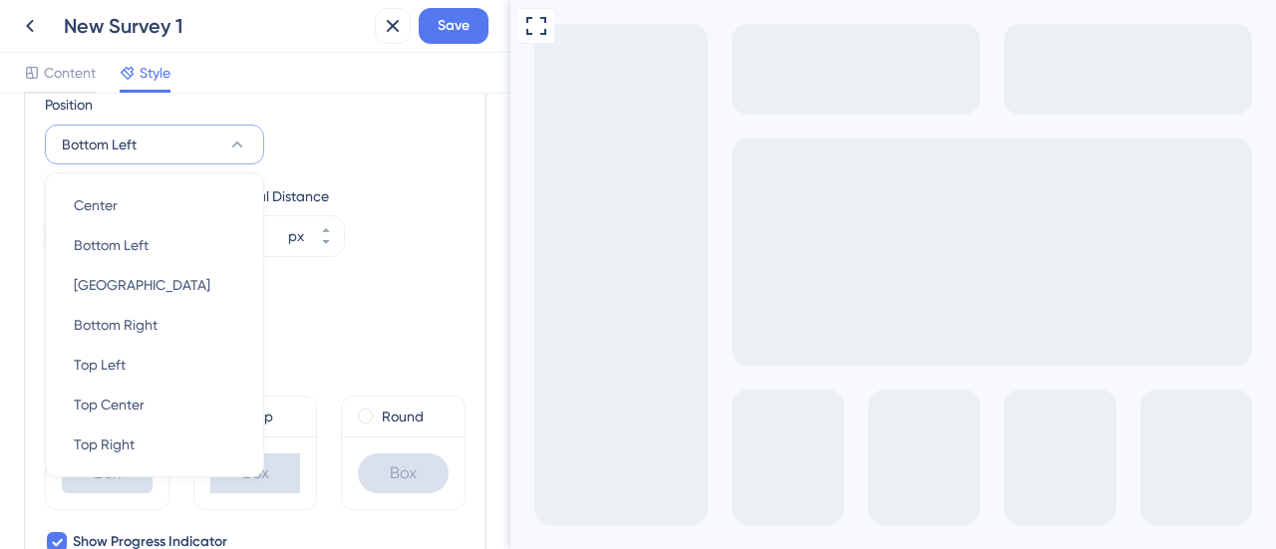
scroll to position [692, 0]
click at [138, 320] on span "Bottom Right" at bounding box center [116, 327] width 84 height 24
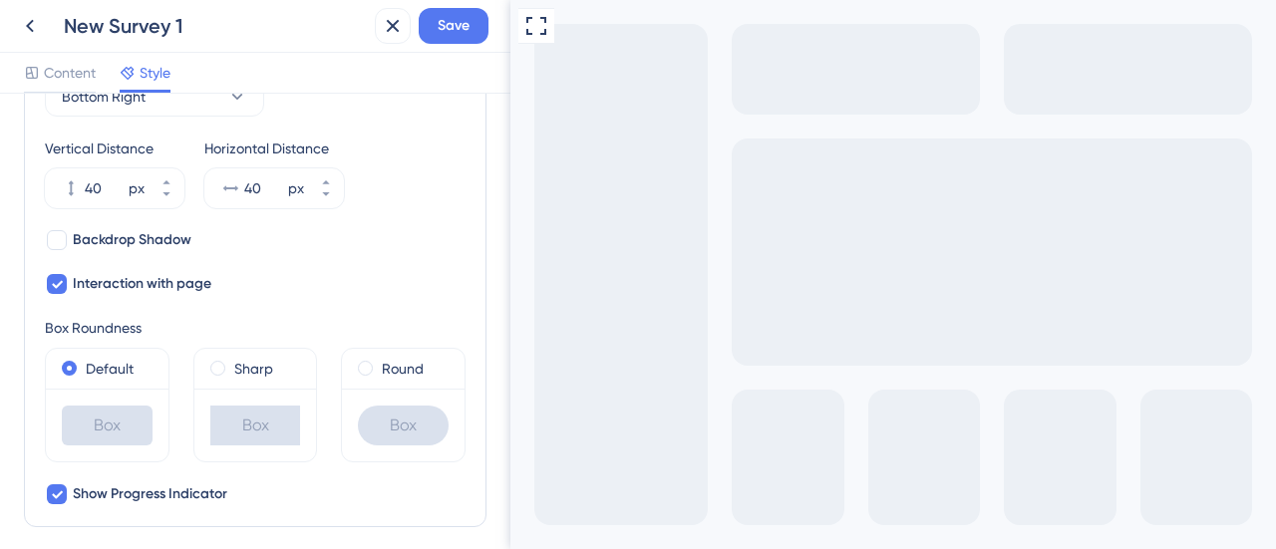
scroll to position [792, 0]
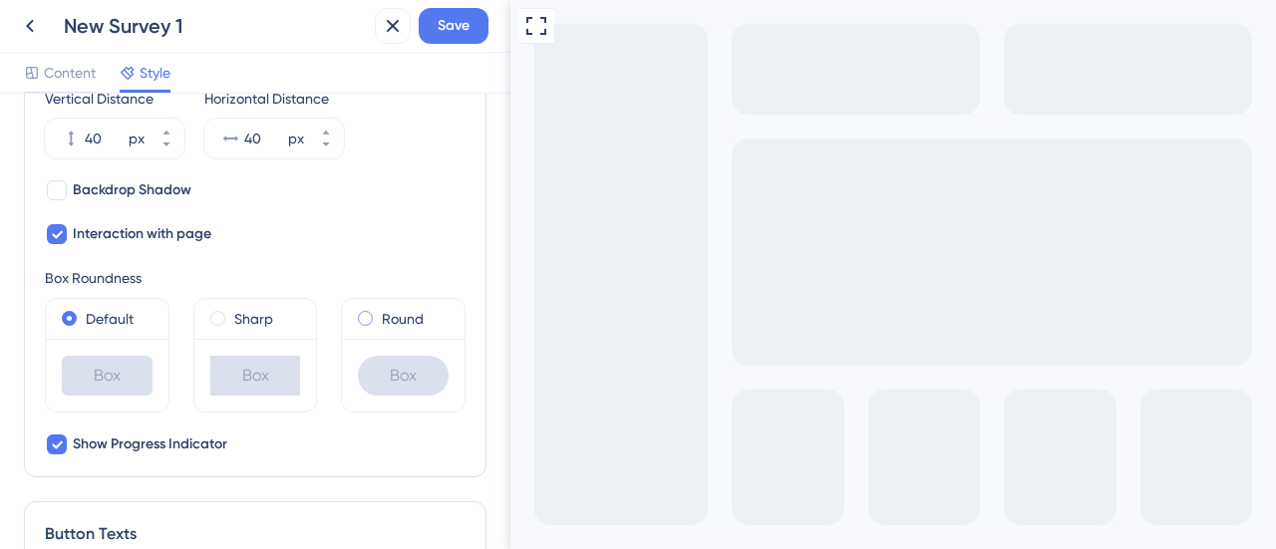
click at [358, 318] on span at bounding box center [365, 318] width 15 height 15
click at [379, 314] on input "radio" at bounding box center [379, 314] width 0 height 0
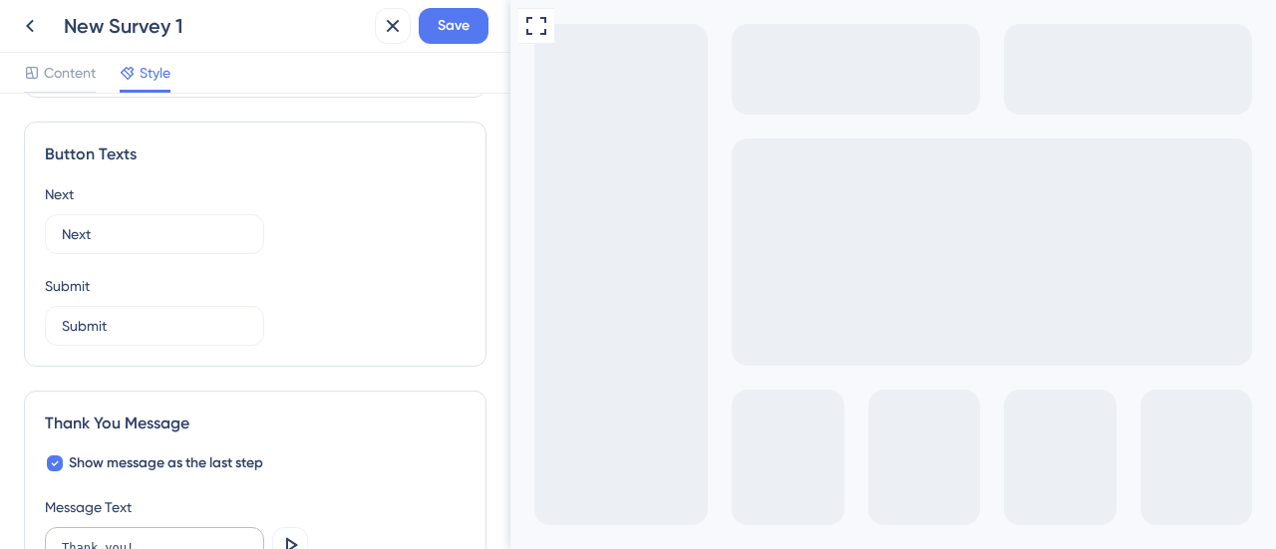
scroll to position [1190, 0]
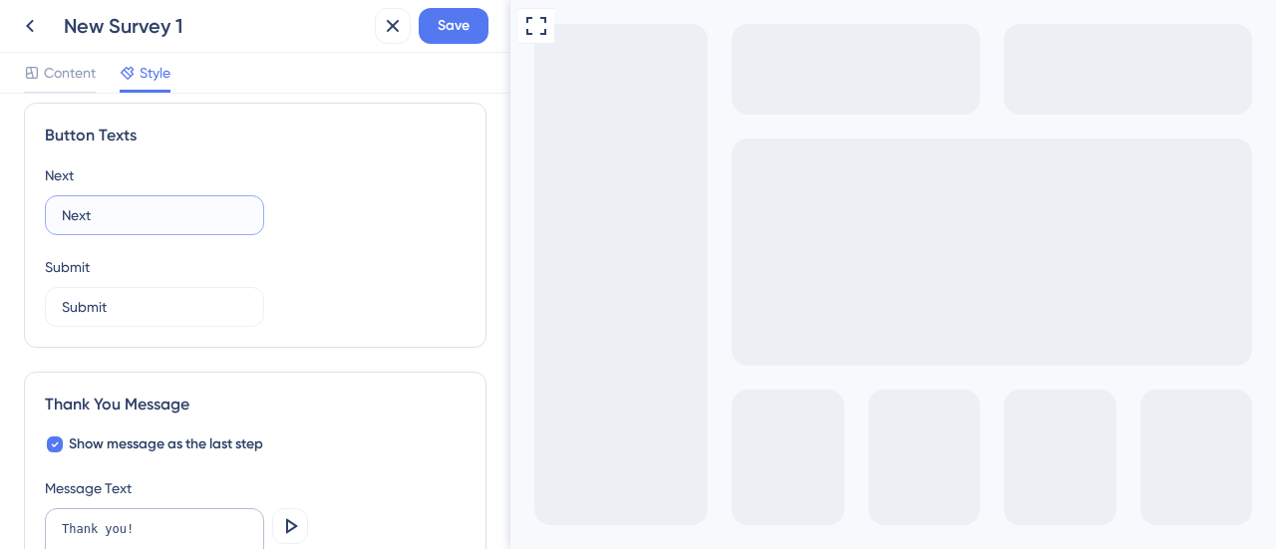
click at [152, 212] on input "Next" at bounding box center [154, 215] width 185 height 22
type input "N"
type input "Proximo"
drag, startPoint x: 81, startPoint y: 322, endPoint x: 32, endPoint y: 324, distance: 48.9
click at [32, 324] on div "Button Texts Next Proximo Submit Submit" at bounding box center [255, 225] width 463 height 245
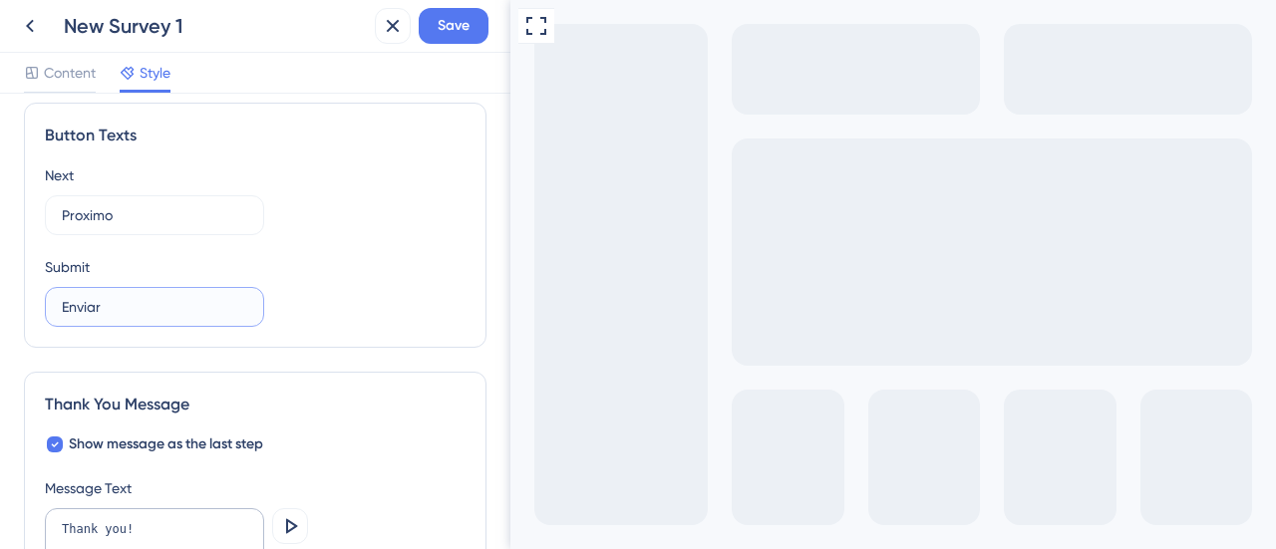
type input "Enviar"
click at [336, 298] on div "Submit Enviar" at bounding box center [255, 291] width 421 height 72
click at [80, 216] on input "Proximo" at bounding box center [154, 215] width 185 height 22
type input "Próximo"
click at [282, 245] on div "Next Próximo Submit Enviar" at bounding box center [255, 244] width 421 height 163
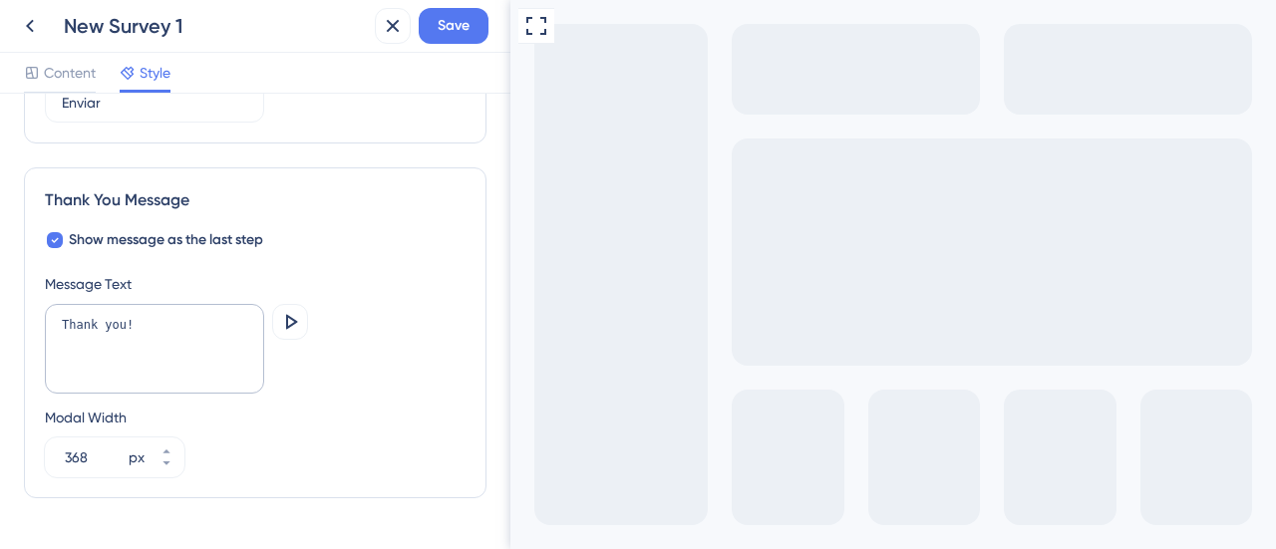
scroll to position [1396, 0]
click at [163, 316] on textarea "Thank you!" at bounding box center [154, 348] width 219 height 90
drag, startPoint x: 155, startPoint y: 318, endPoint x: 30, endPoint y: 350, distance: 128.6
click at [30, 350] on div "Thank You Message Show message as the last step Message Text Thank you! Preview…" at bounding box center [255, 331] width 463 height 331
type textarea "Muito Obrigado pela participação"
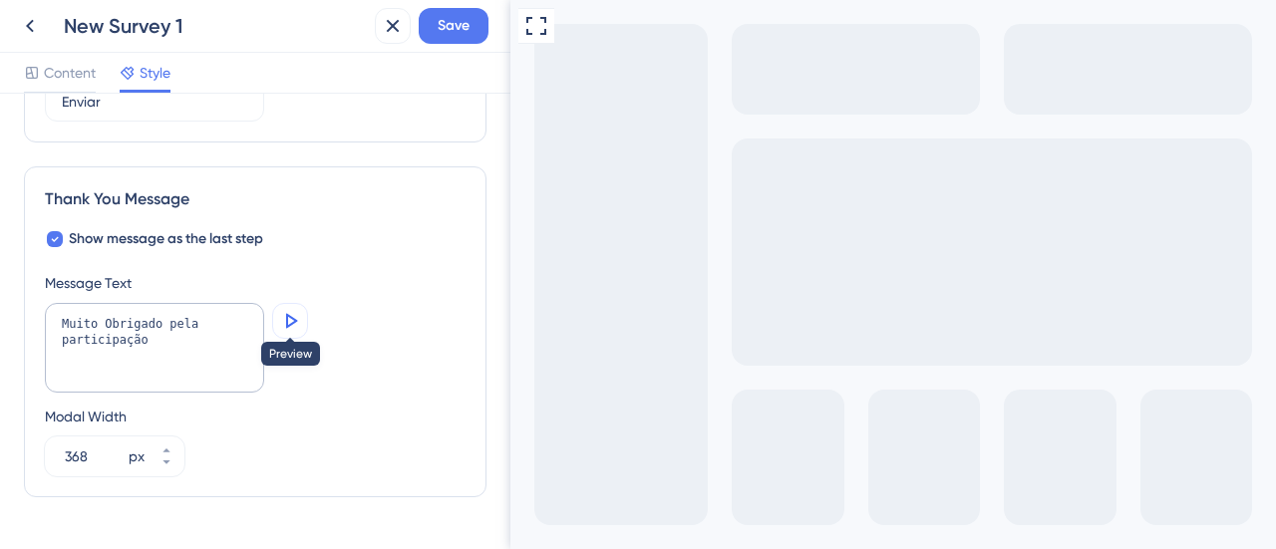
click at [285, 312] on icon at bounding box center [290, 321] width 24 height 24
click at [375, 358] on div "Muito Obrigado pela participação Preview" at bounding box center [255, 350] width 421 height 94
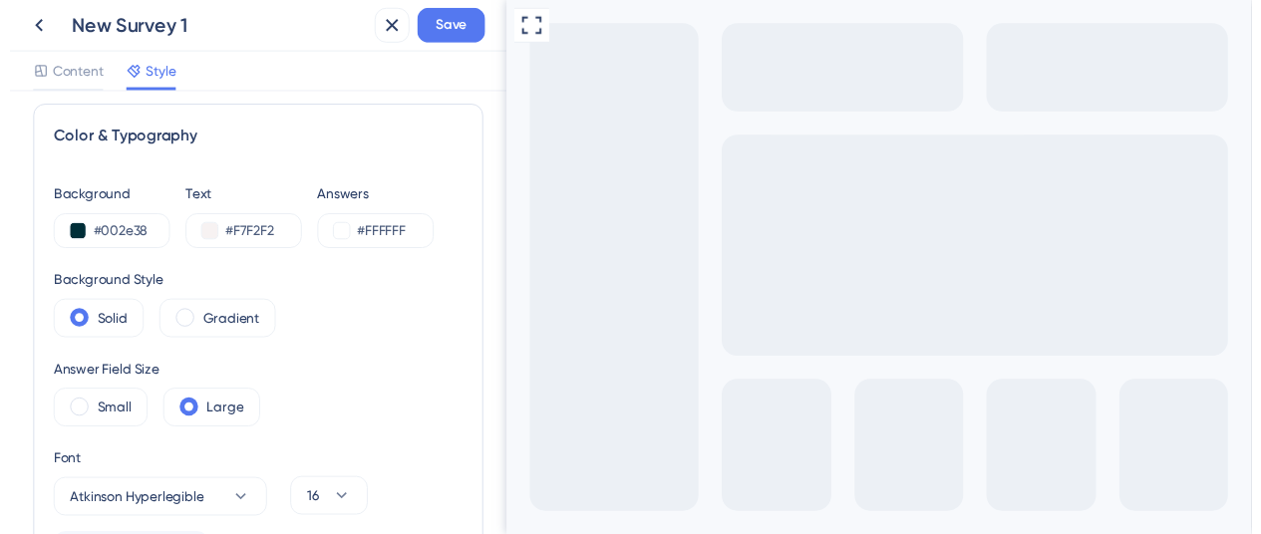
scroll to position [0, 0]
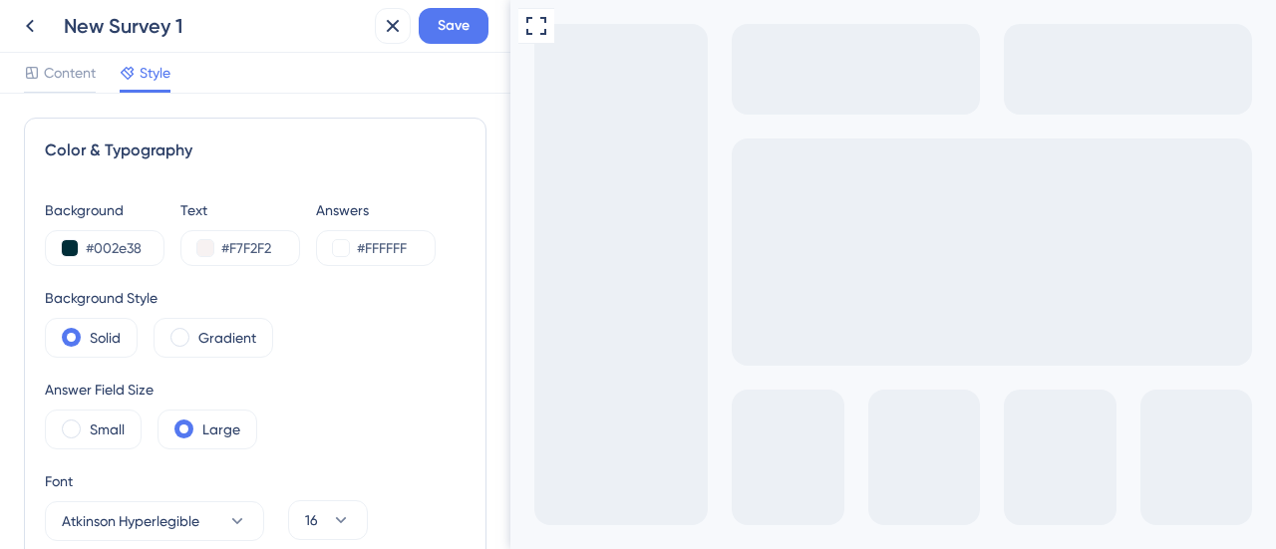
click at [183, 22] on div "New Survey 1" at bounding box center [215, 26] width 303 height 28
click at [436, 21] on button "Save" at bounding box center [454, 26] width 70 height 36
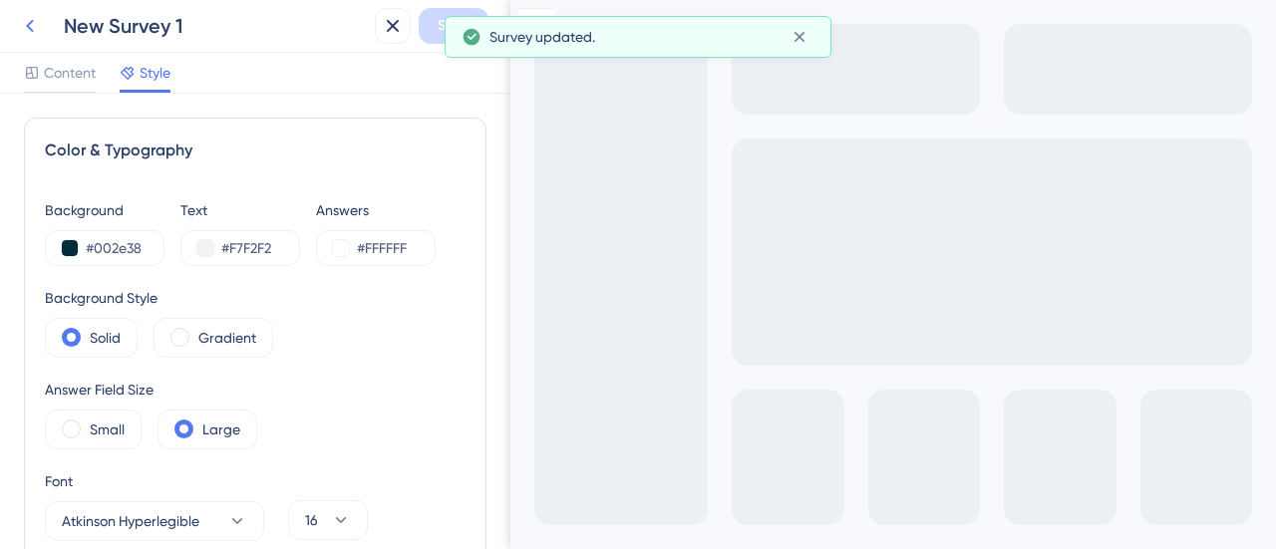
click at [27, 33] on icon at bounding box center [30, 26] width 24 height 24
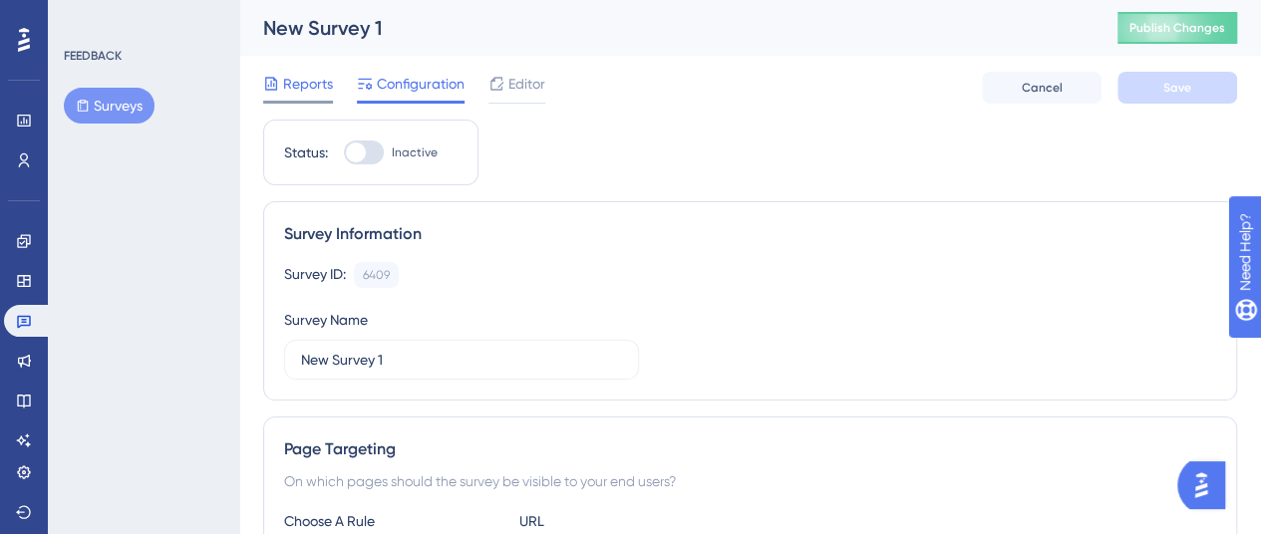
click at [301, 83] on span "Reports" at bounding box center [308, 84] width 50 height 24
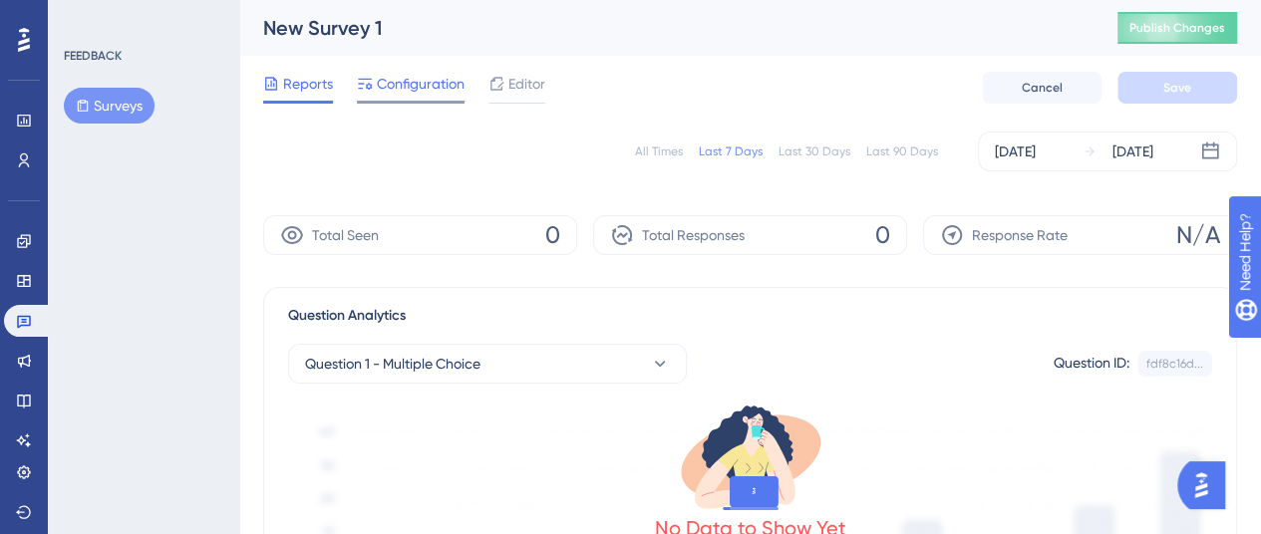
click at [413, 93] on span "Configuration" at bounding box center [421, 84] width 88 height 24
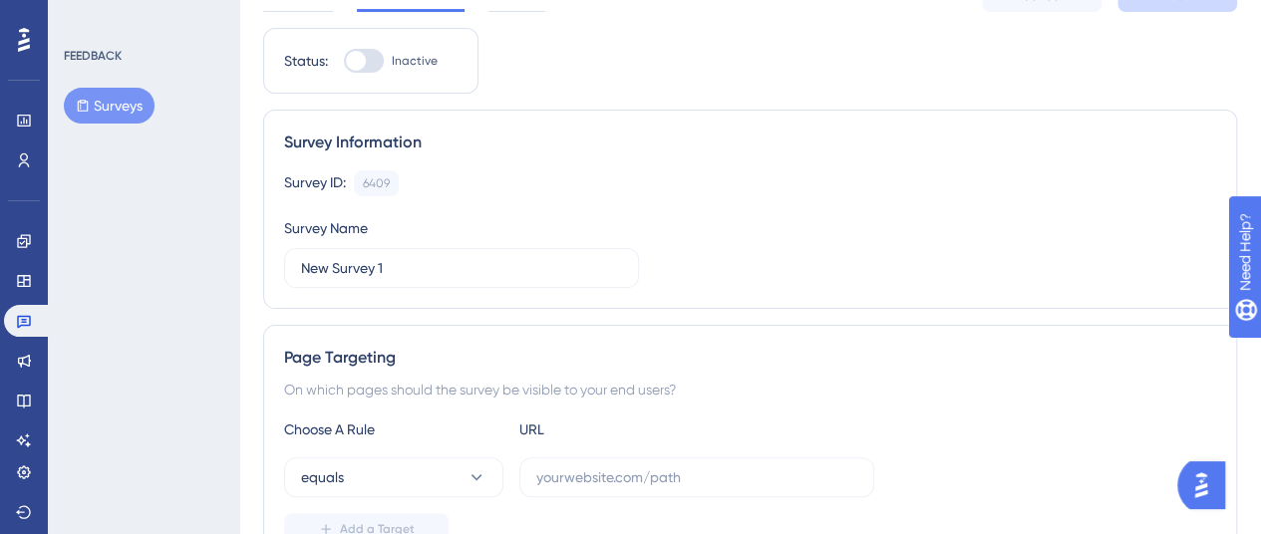
scroll to position [199, 0]
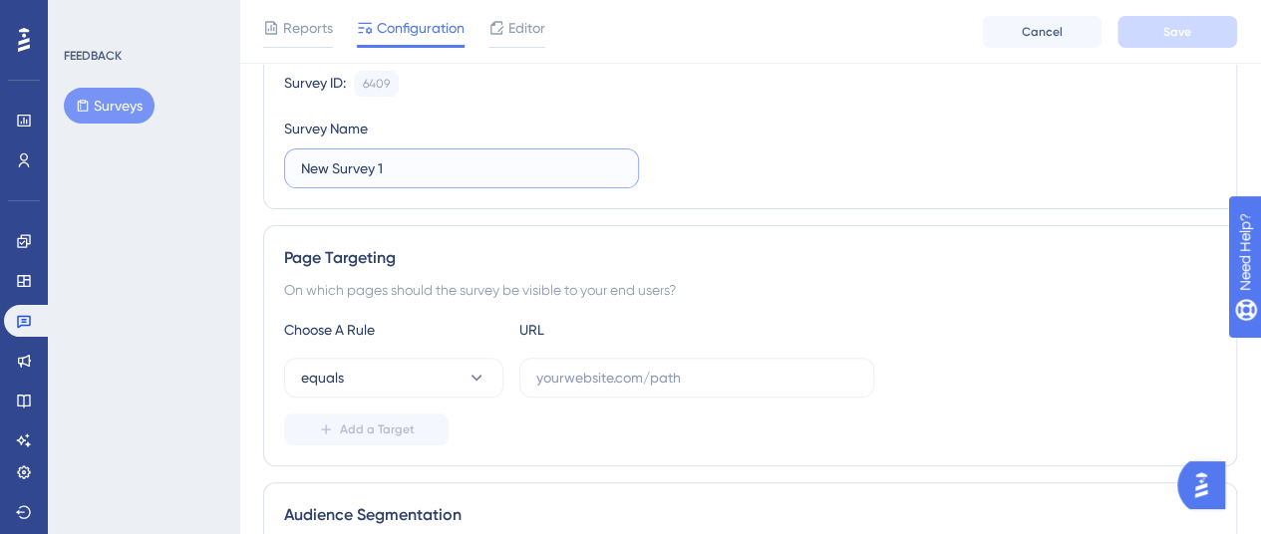
drag, startPoint x: 157, startPoint y: 178, endPoint x: 146, endPoint y: 180, distance: 11.1
type input "B"
type input "Pesquisa de Branding"
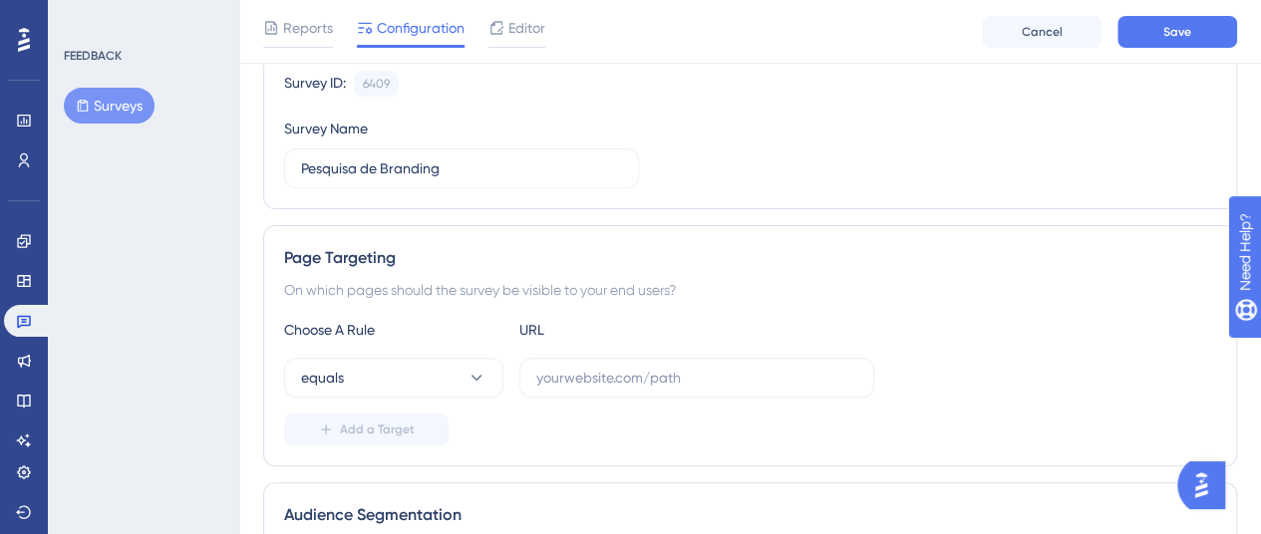
click at [736, 162] on div "Survey ID: 6409 Copy Survey Name Pesquisa de Branding" at bounding box center [750, 130] width 932 height 118
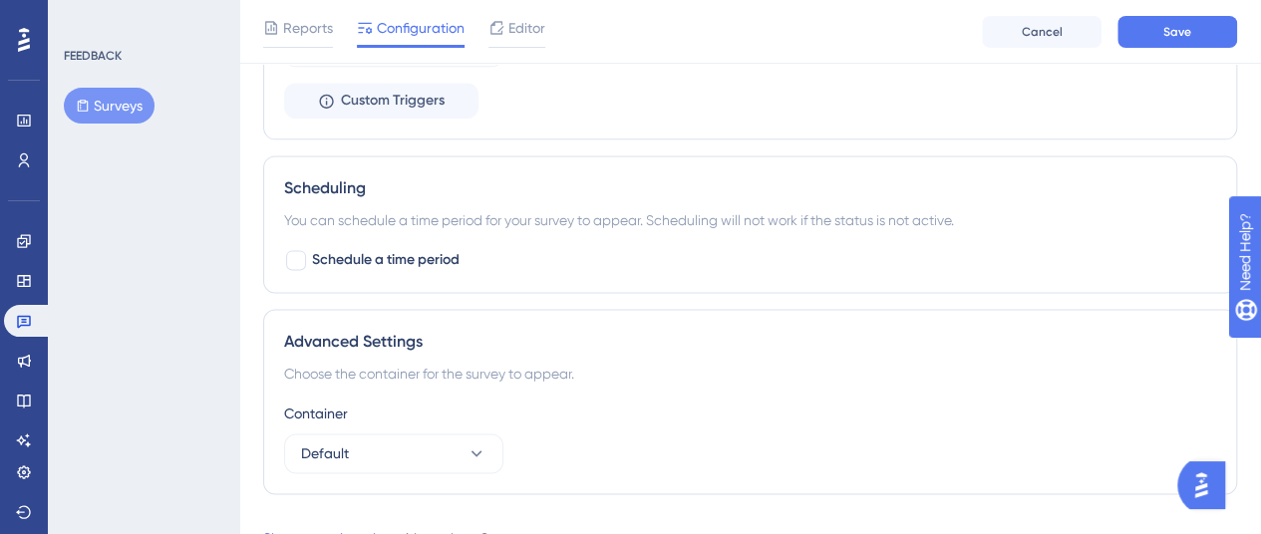
scroll to position [1338, 0]
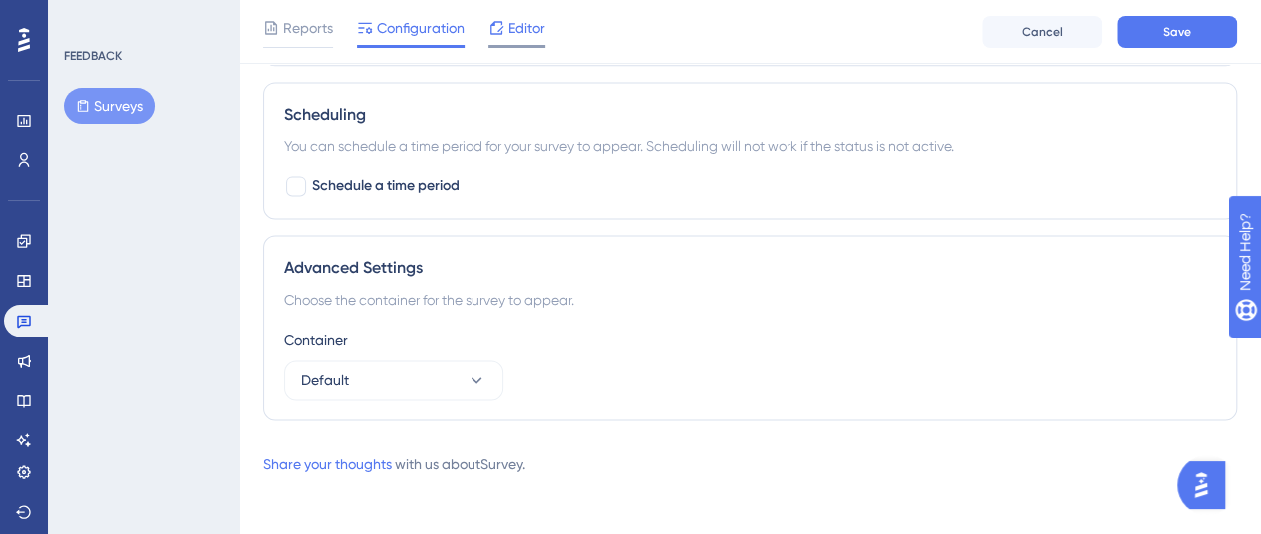
click at [506, 27] on div "Editor" at bounding box center [516, 28] width 57 height 24
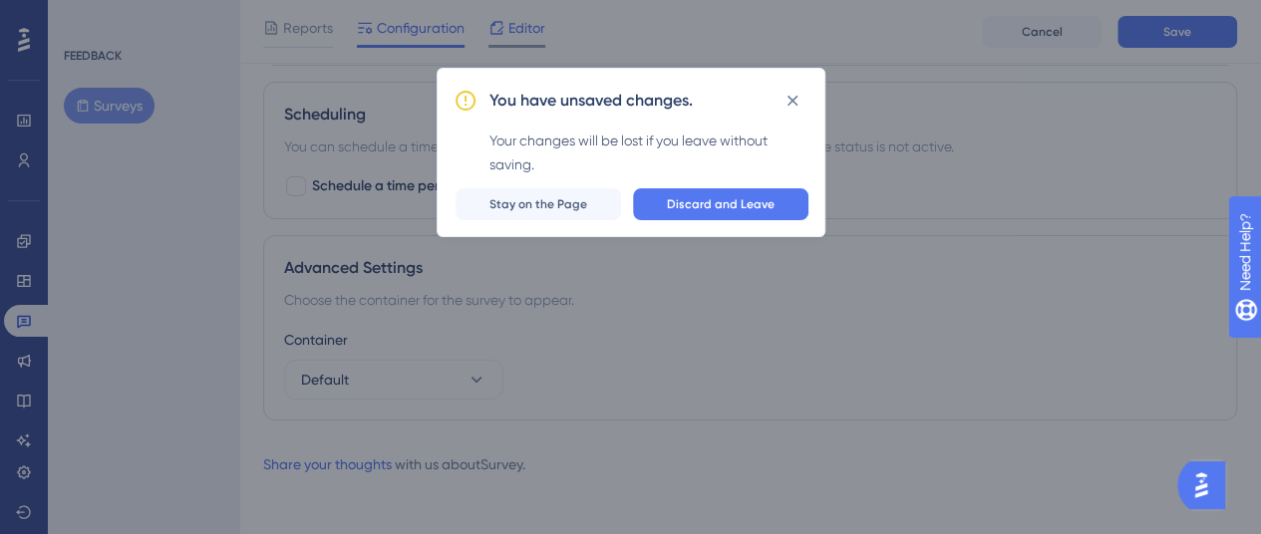
scroll to position [1322, 0]
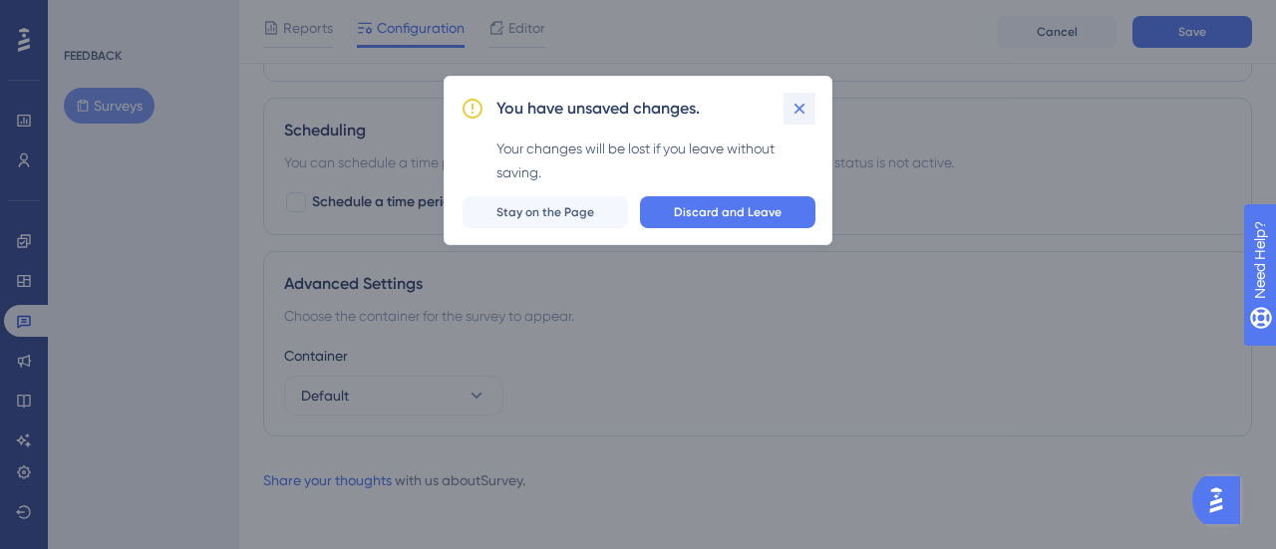
click at [798, 105] on icon at bounding box center [800, 108] width 11 height 11
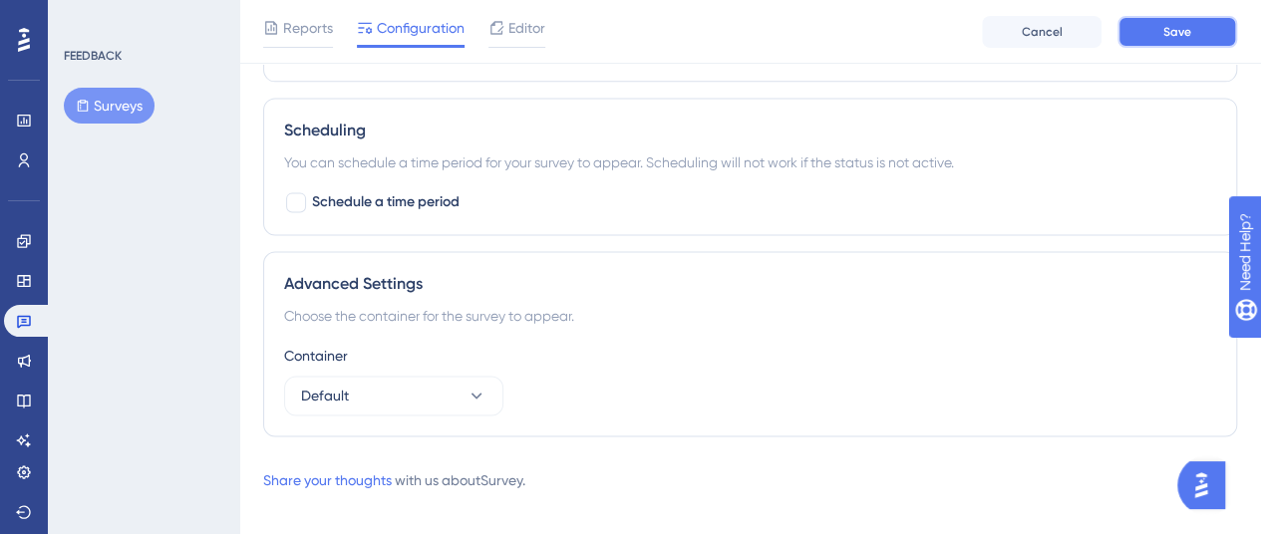
click at [1164, 33] on span "Save" at bounding box center [1177, 32] width 28 height 16
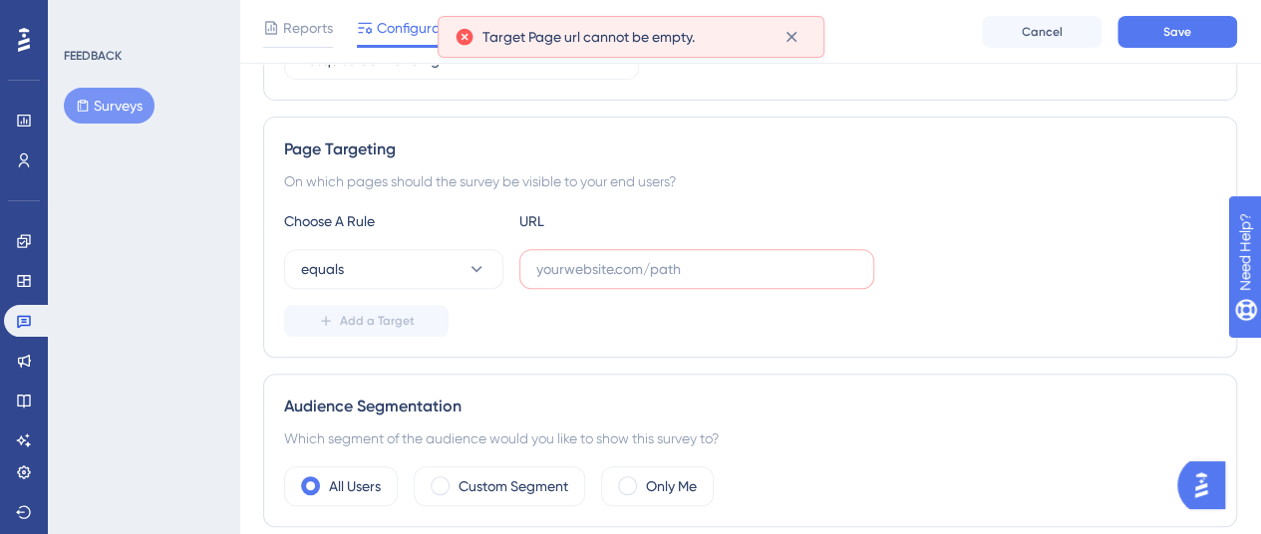
scroll to position [307, 0]
click at [791, 41] on icon at bounding box center [792, 37] width 20 height 20
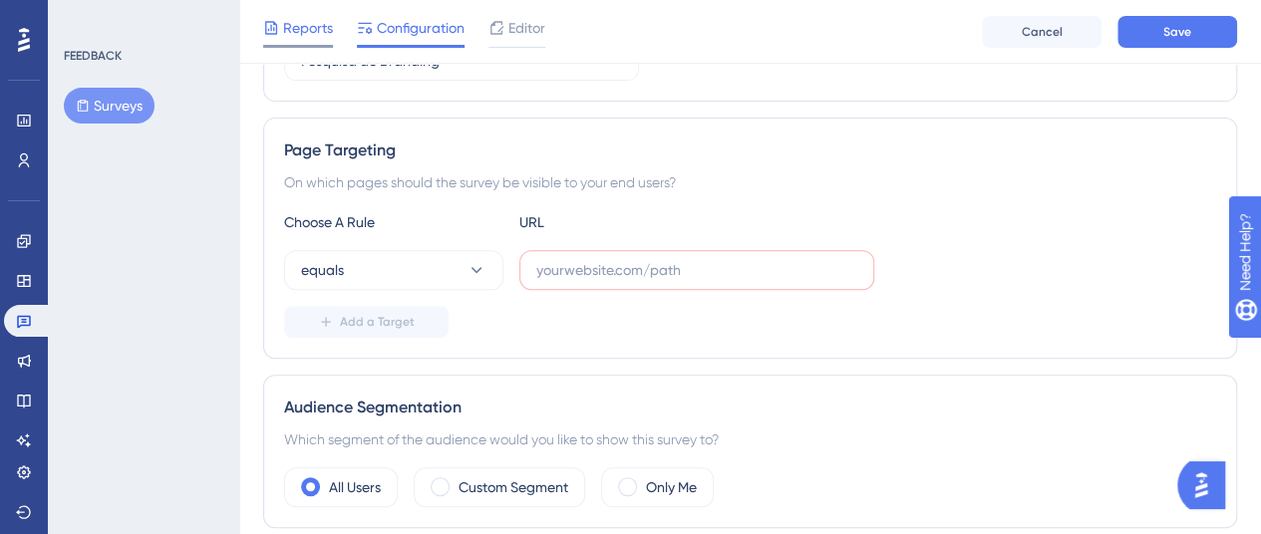
click at [306, 22] on span "Reports" at bounding box center [308, 28] width 50 height 24
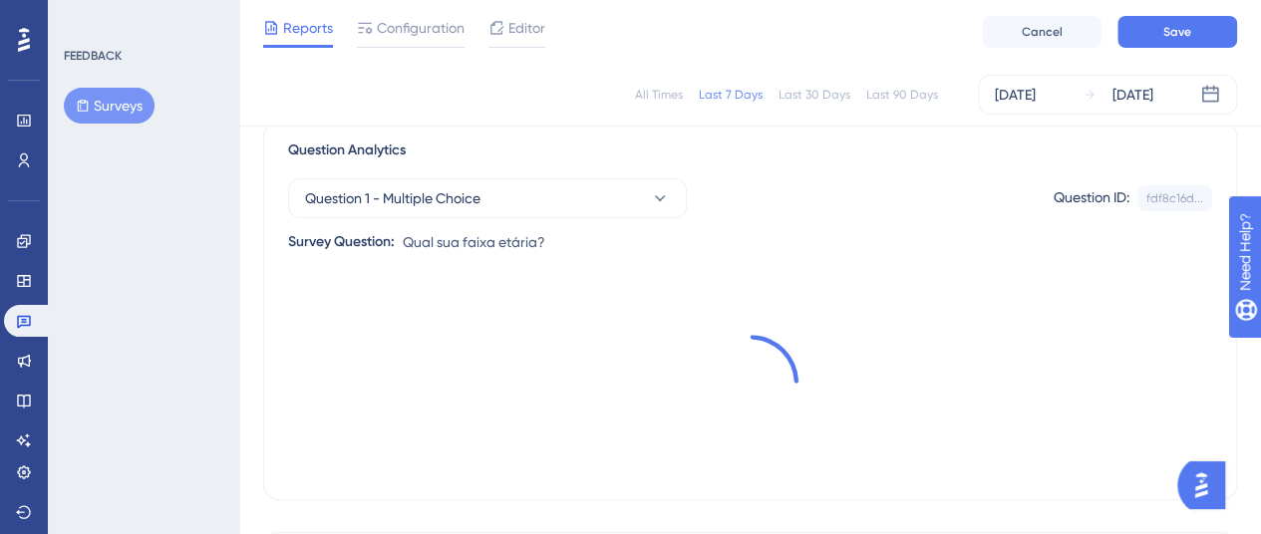
scroll to position [307, 0]
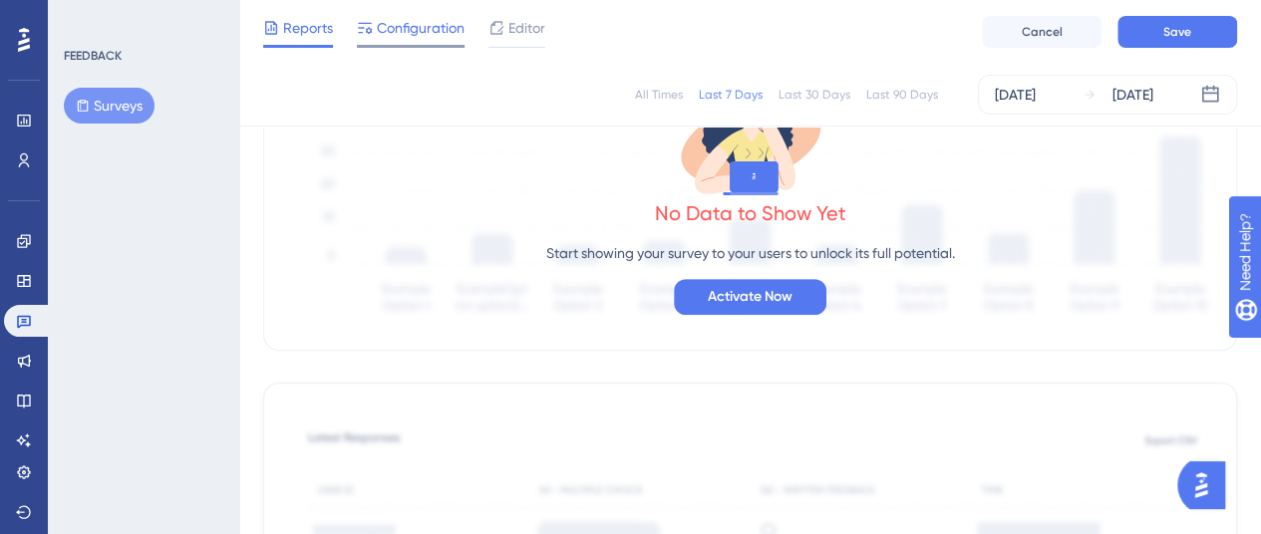
click at [375, 17] on div "Configuration" at bounding box center [411, 28] width 108 height 24
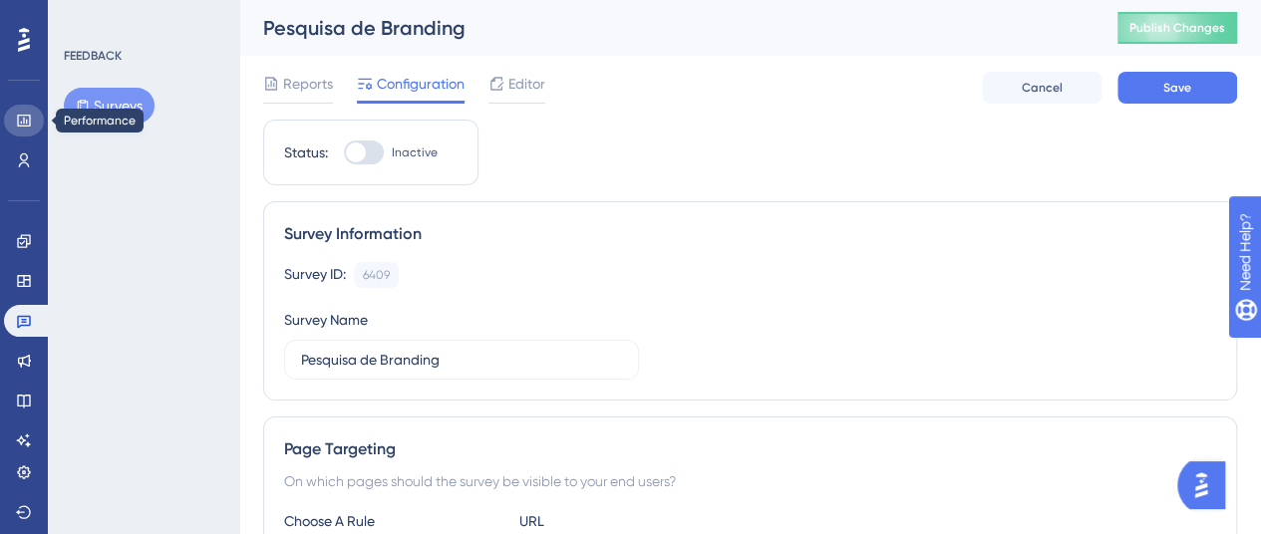
click at [18, 119] on icon at bounding box center [23, 121] width 13 height 12
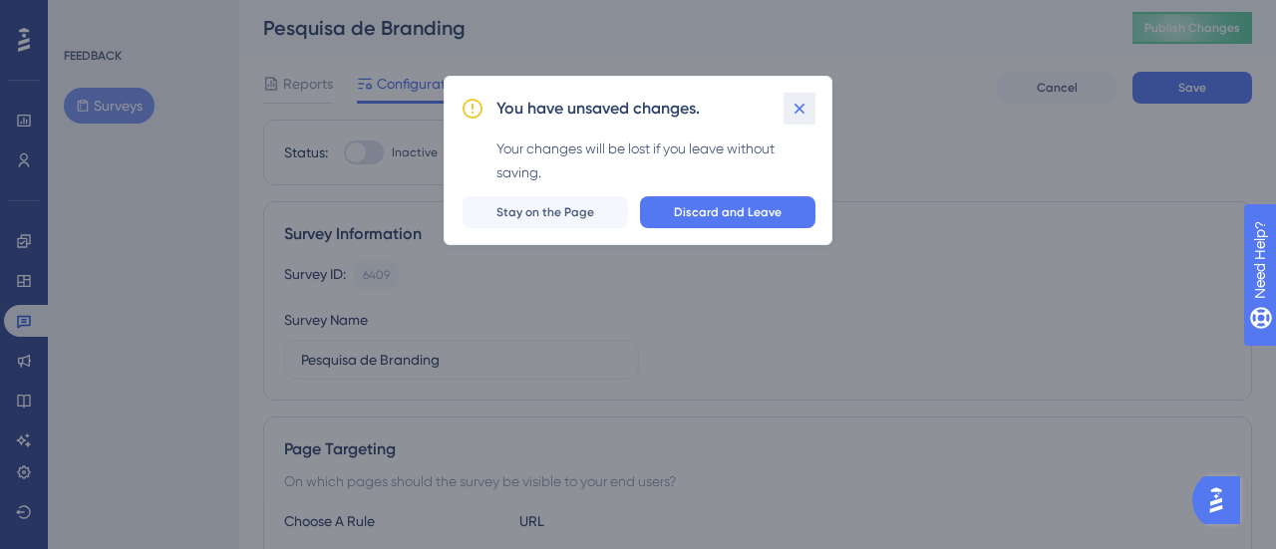
click at [802, 103] on icon at bounding box center [800, 109] width 20 height 20
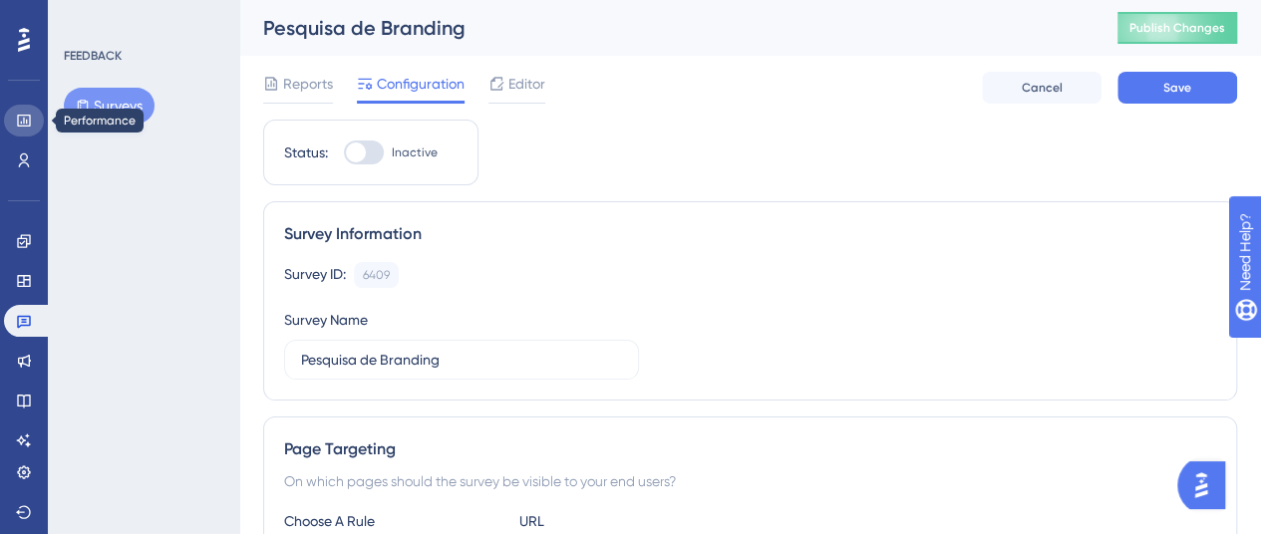
click at [40, 129] on link at bounding box center [24, 121] width 40 height 32
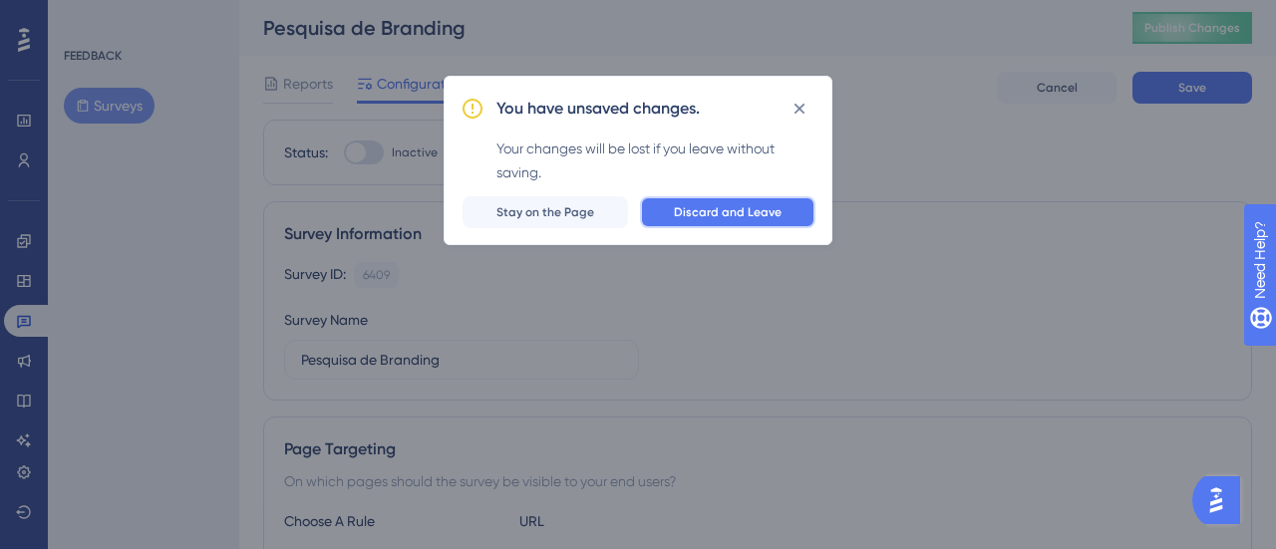
click at [680, 223] on button "Discard and Leave" at bounding box center [727, 212] width 175 height 32
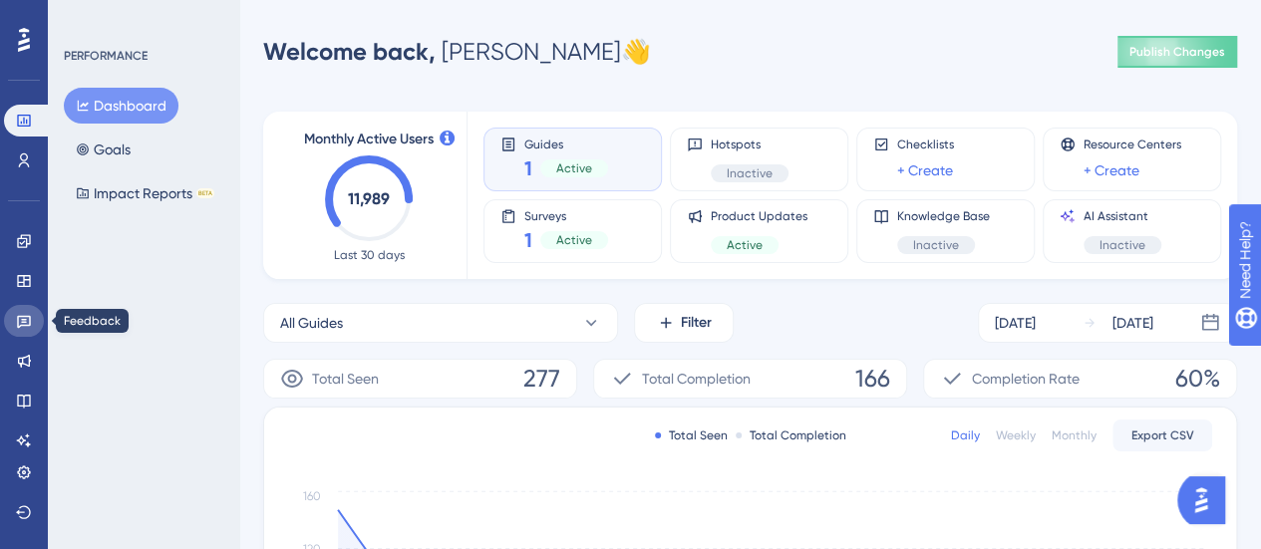
click at [22, 315] on icon at bounding box center [24, 321] width 16 height 16
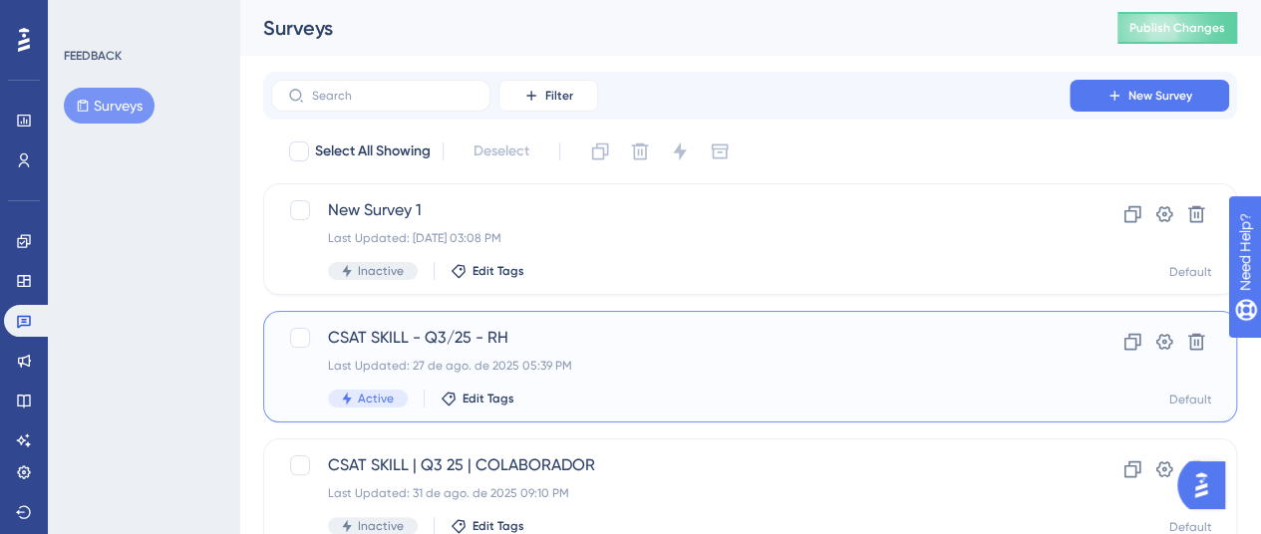
click at [680, 342] on span "CSAT SKILL - Q3/25 - RH" at bounding box center [670, 338] width 685 height 24
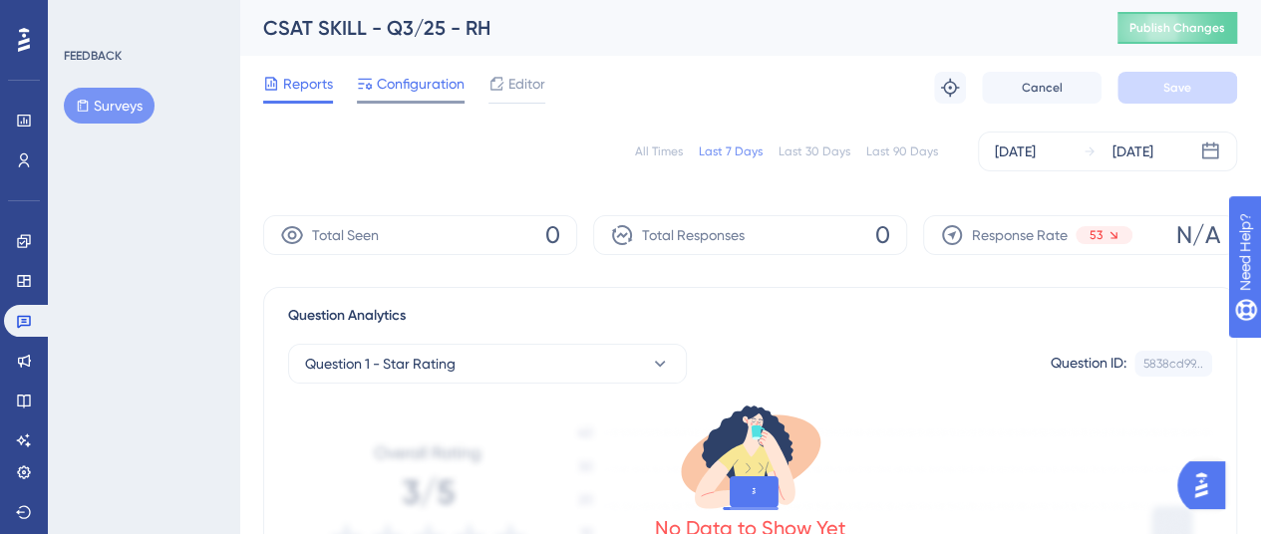
click at [452, 87] on span "Configuration" at bounding box center [421, 84] width 88 height 24
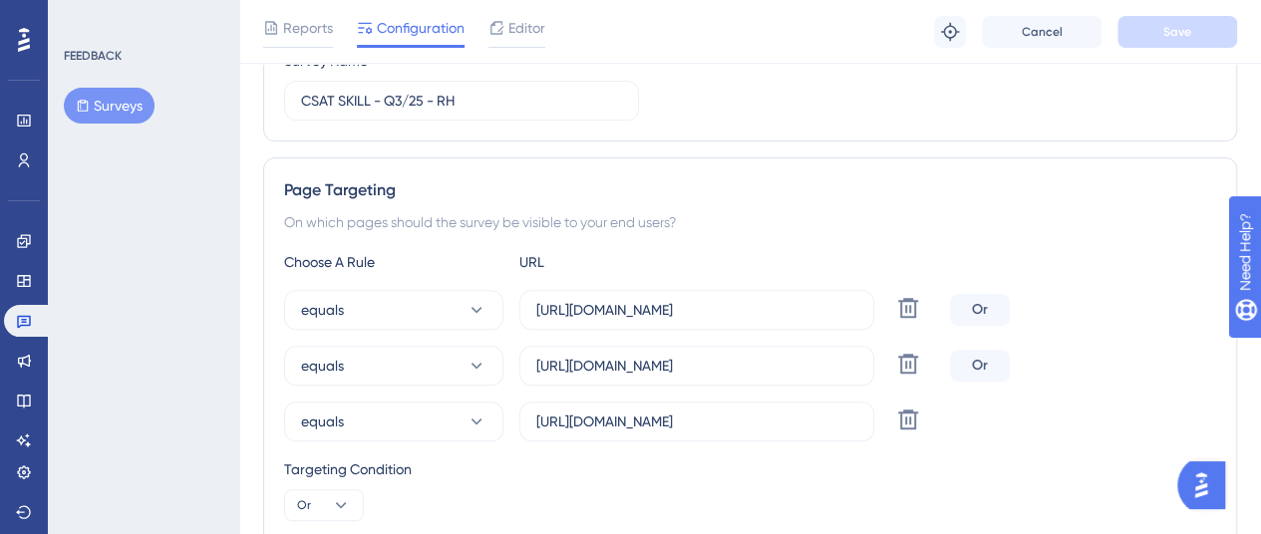
scroll to position [299, 0]
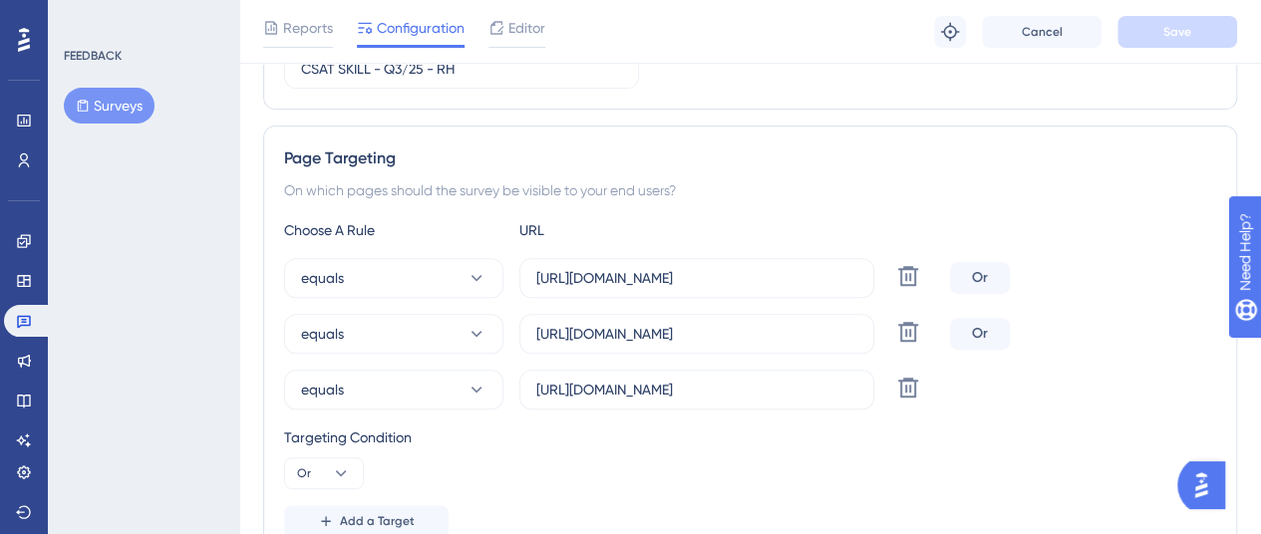
click at [93, 107] on button "Surveys" at bounding box center [109, 106] width 91 height 36
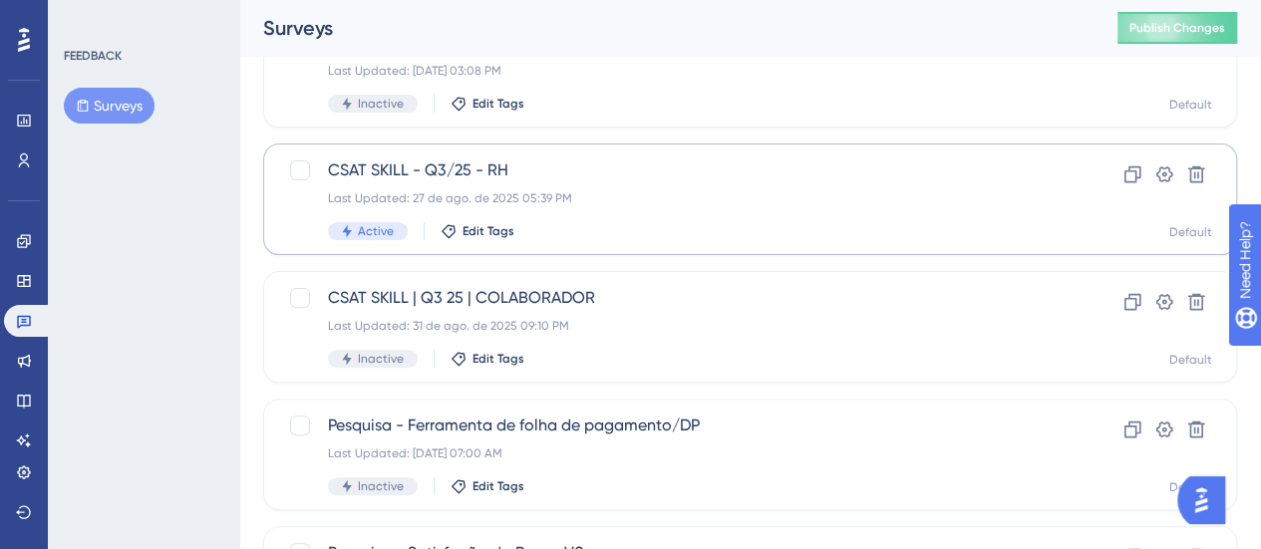
scroll to position [199, 0]
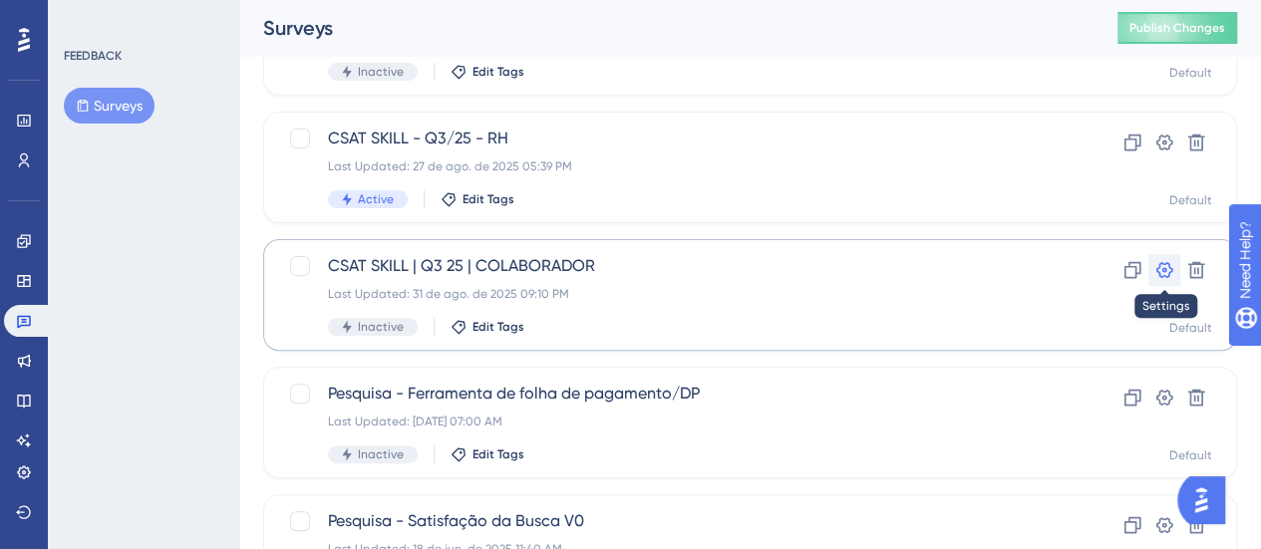
click at [1158, 268] on icon at bounding box center [1164, 270] width 17 height 16
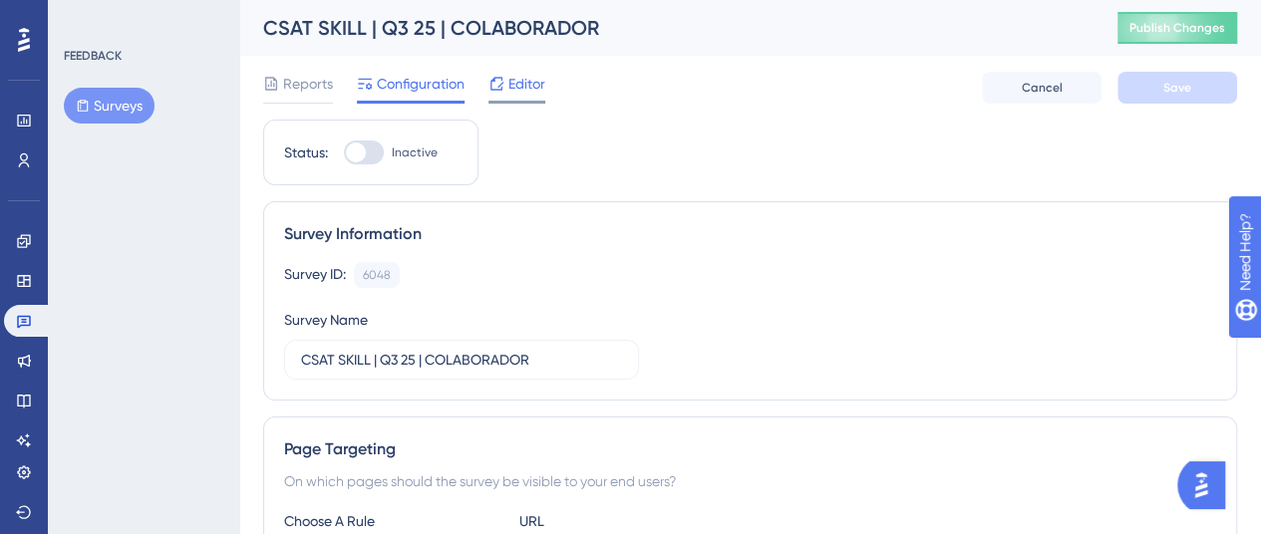
click at [534, 90] on span "Editor" at bounding box center [526, 84] width 37 height 24
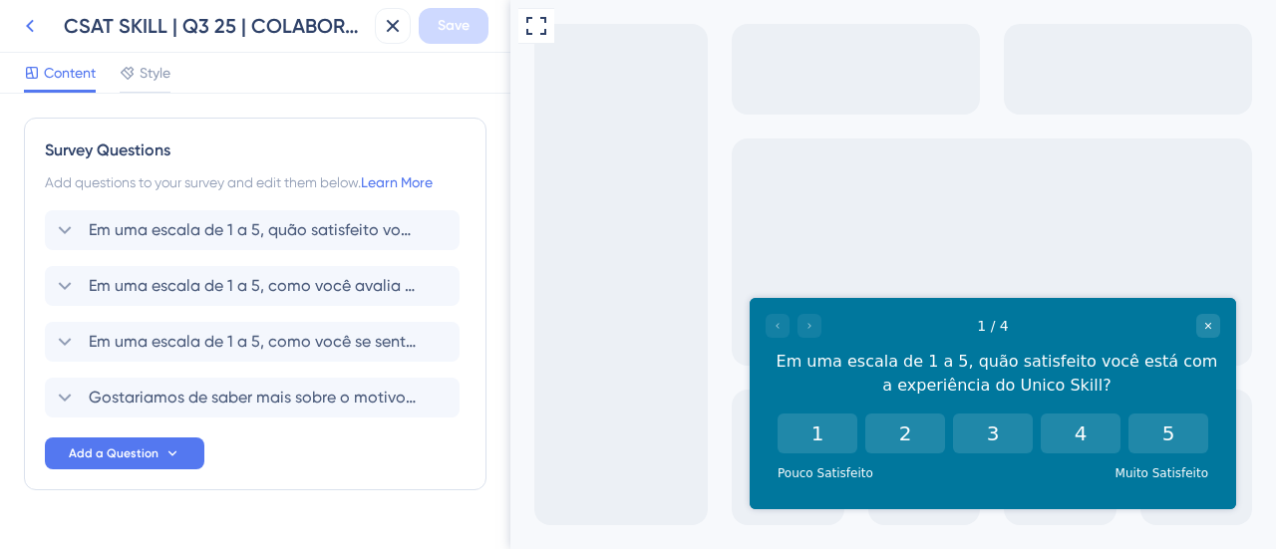
click at [22, 29] on icon at bounding box center [30, 26] width 24 height 24
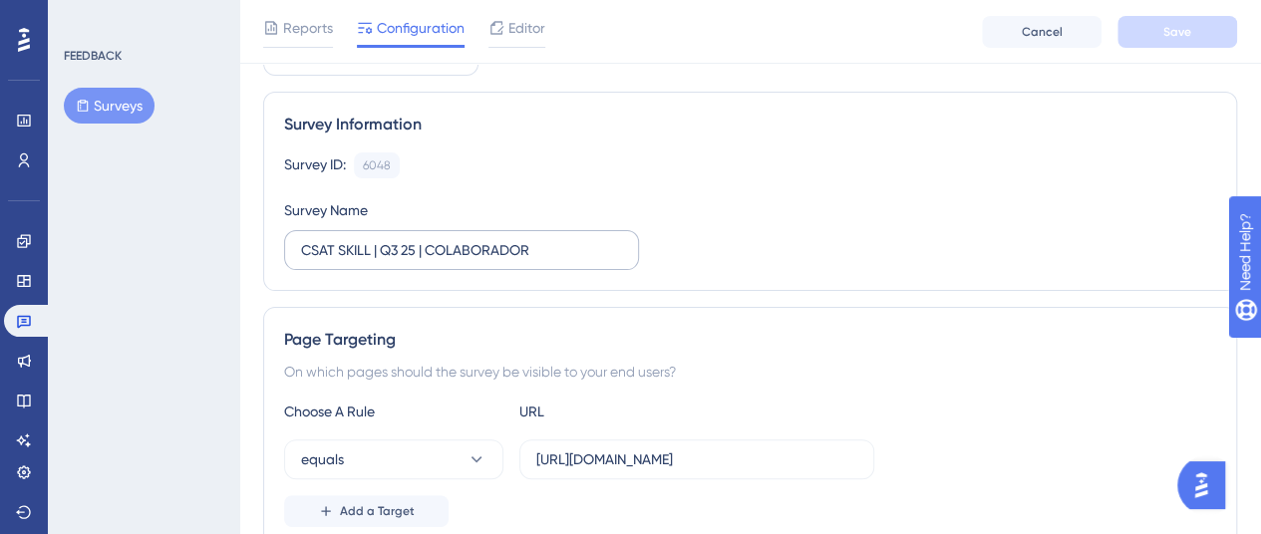
scroll to position [299, 0]
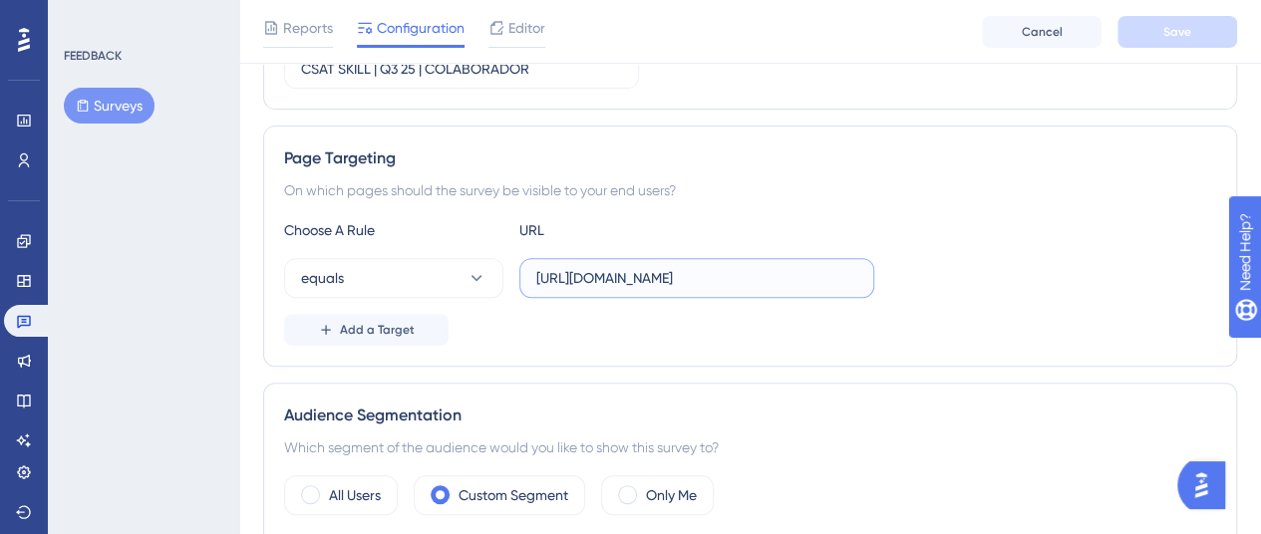
drag, startPoint x: 730, startPoint y: 280, endPoint x: 486, endPoint y: 311, distance: 245.2
click at [488, 312] on div "Choose A Rule URL equals [URL][DOMAIN_NAME] Add a Target" at bounding box center [750, 282] width 932 height 128
click at [120, 99] on button "Surveys" at bounding box center [109, 106] width 91 height 36
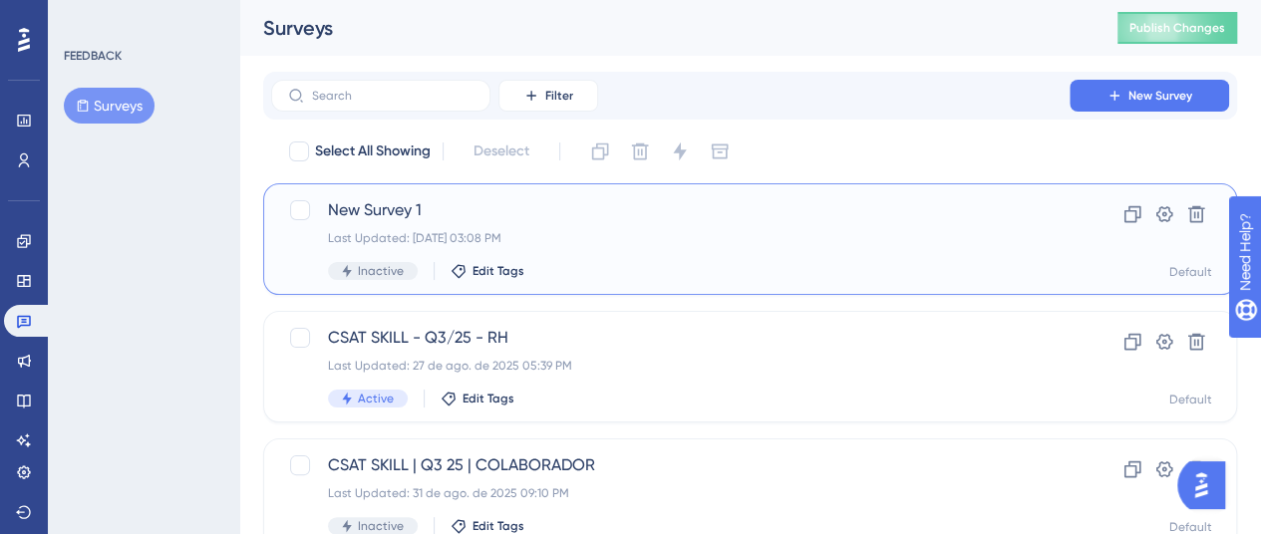
click at [517, 208] on span "New Survey 1" at bounding box center [670, 210] width 685 height 24
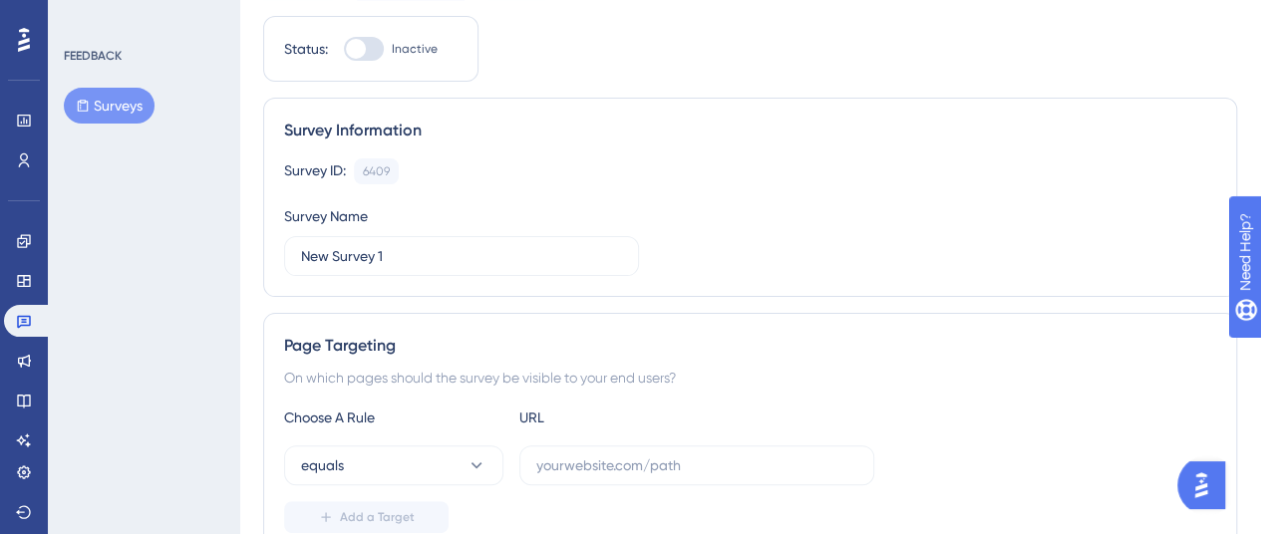
scroll to position [199, 0]
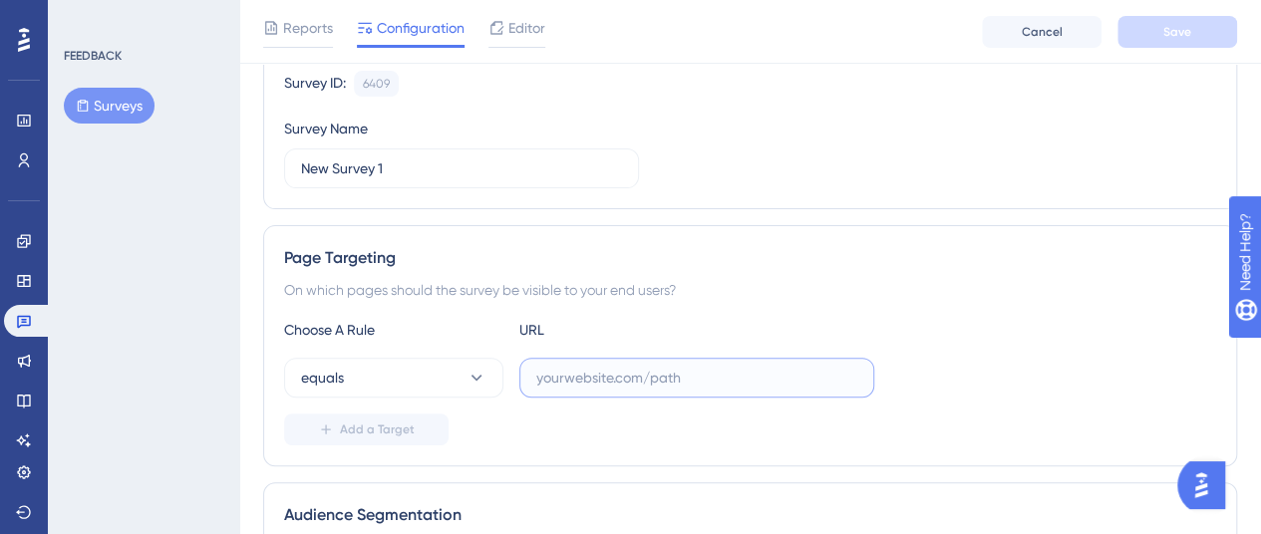
click at [714, 369] on input "text" at bounding box center [696, 378] width 321 height 22
paste input "[URL][DOMAIN_NAME]"
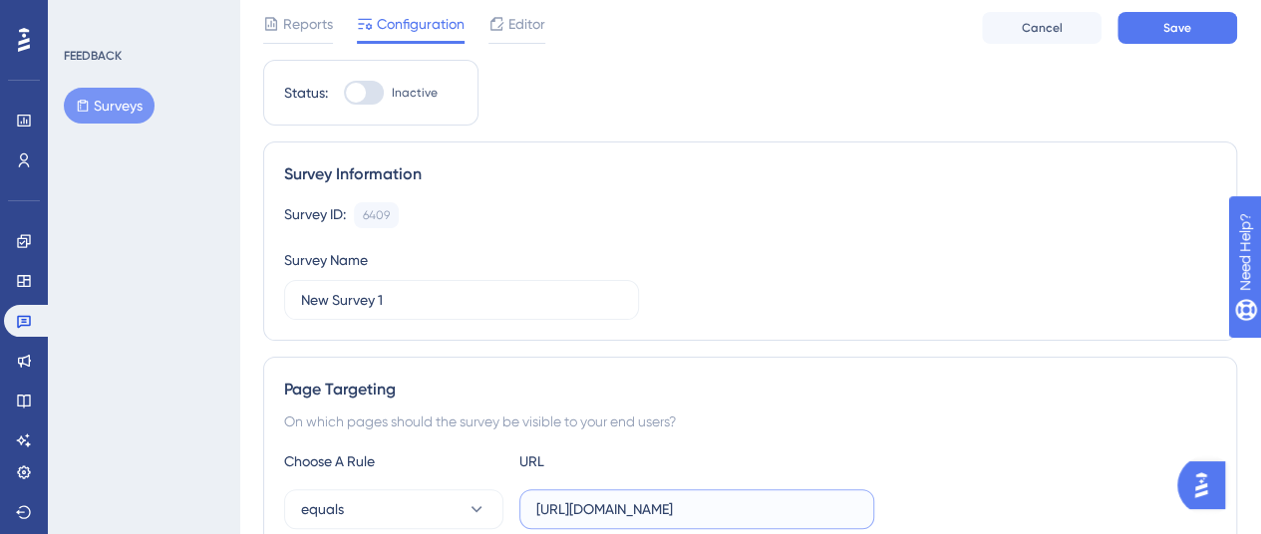
scroll to position [0, 0]
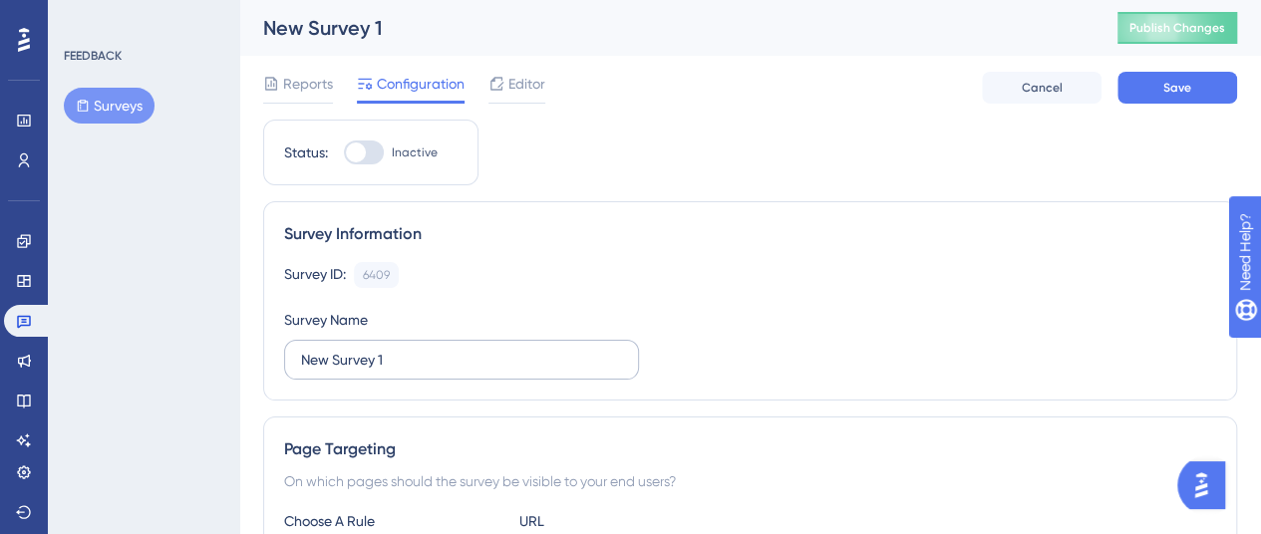
type input "[URL][DOMAIN_NAME]"
drag, startPoint x: 387, startPoint y: 361, endPoint x: 251, endPoint y: 379, distance: 136.8
type input "Pesquisa Branding"
click at [796, 301] on div "Survey ID: 6409 Copy Survey Name Pesquisa Branding" at bounding box center [750, 321] width 932 height 118
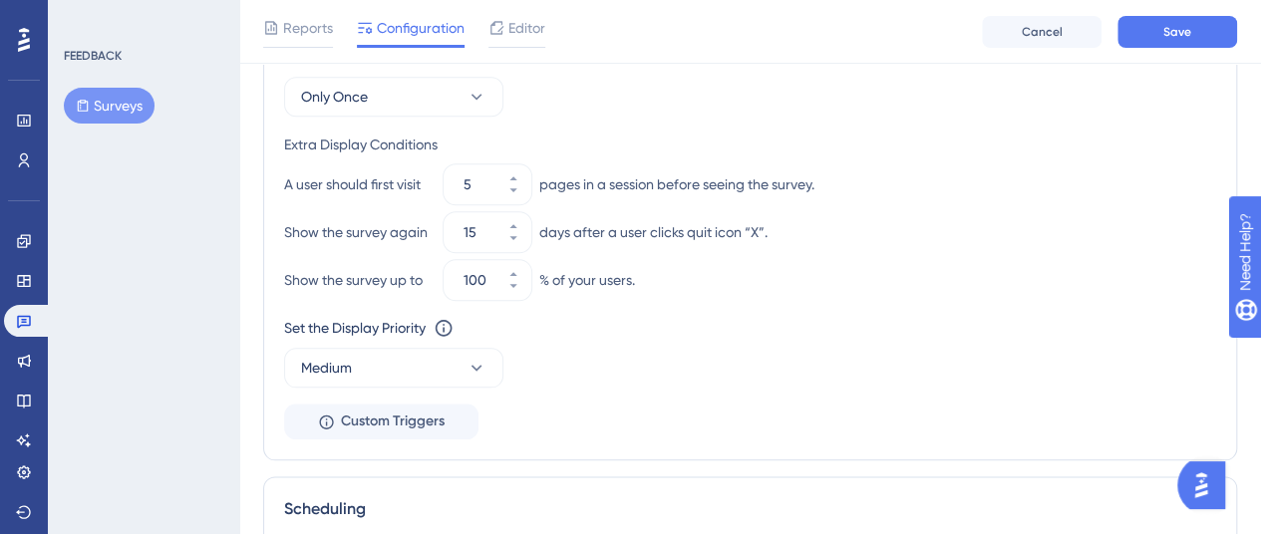
scroll to position [1097, 0]
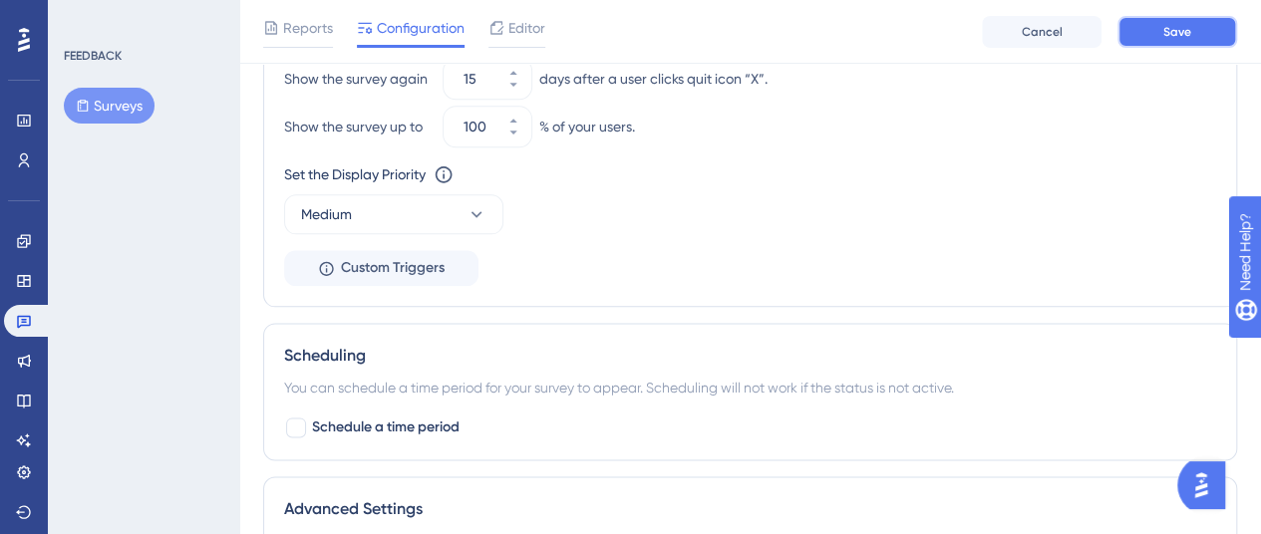
click at [1169, 34] on span "Save" at bounding box center [1177, 32] width 28 height 16
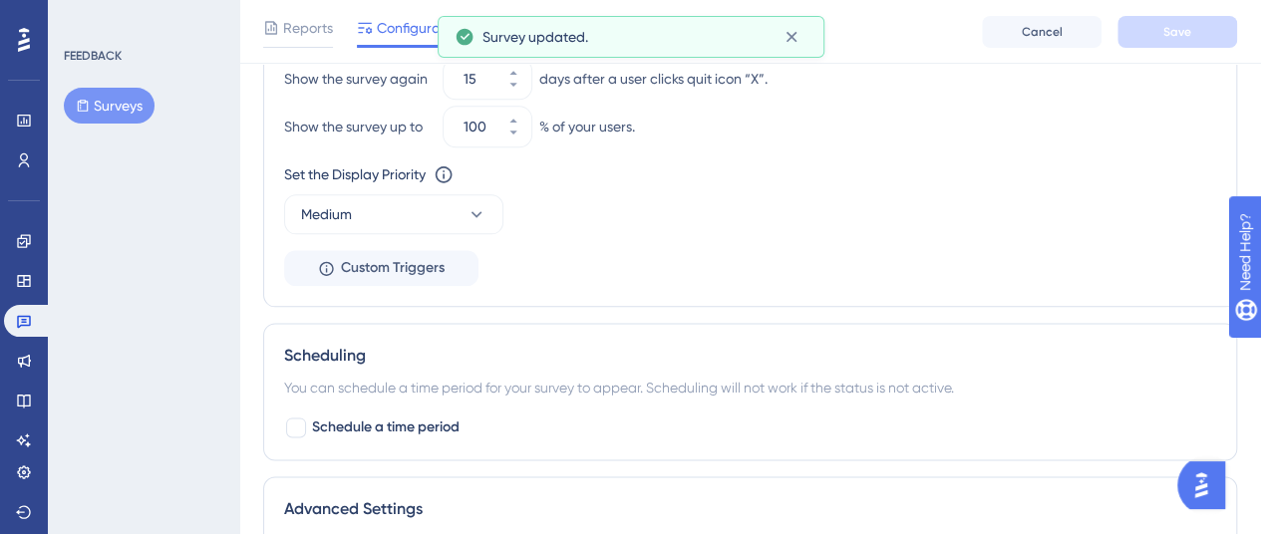
click at [120, 100] on button "Surveys" at bounding box center [109, 106] width 91 height 36
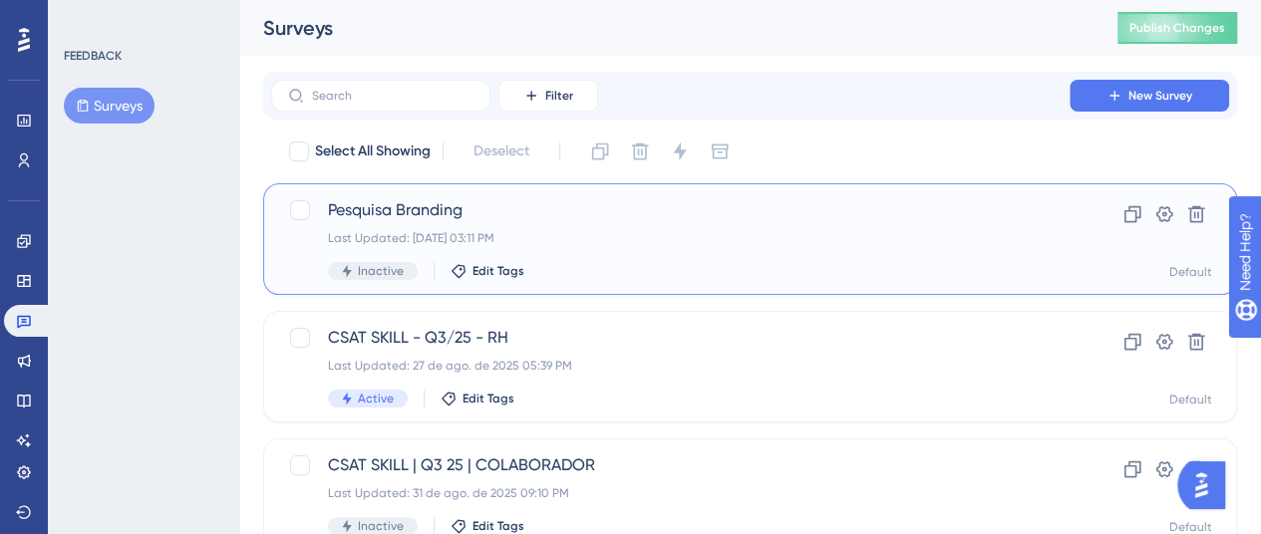
click at [452, 211] on span "Pesquisa Branding" at bounding box center [670, 210] width 685 height 24
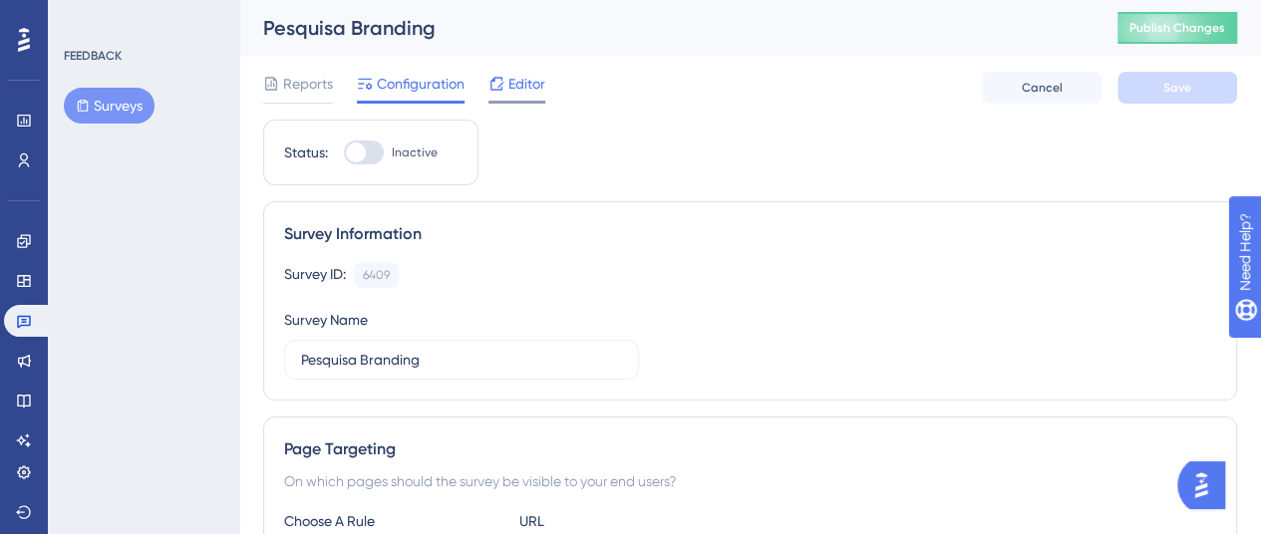
click at [531, 87] on span "Editor" at bounding box center [526, 84] width 37 height 24
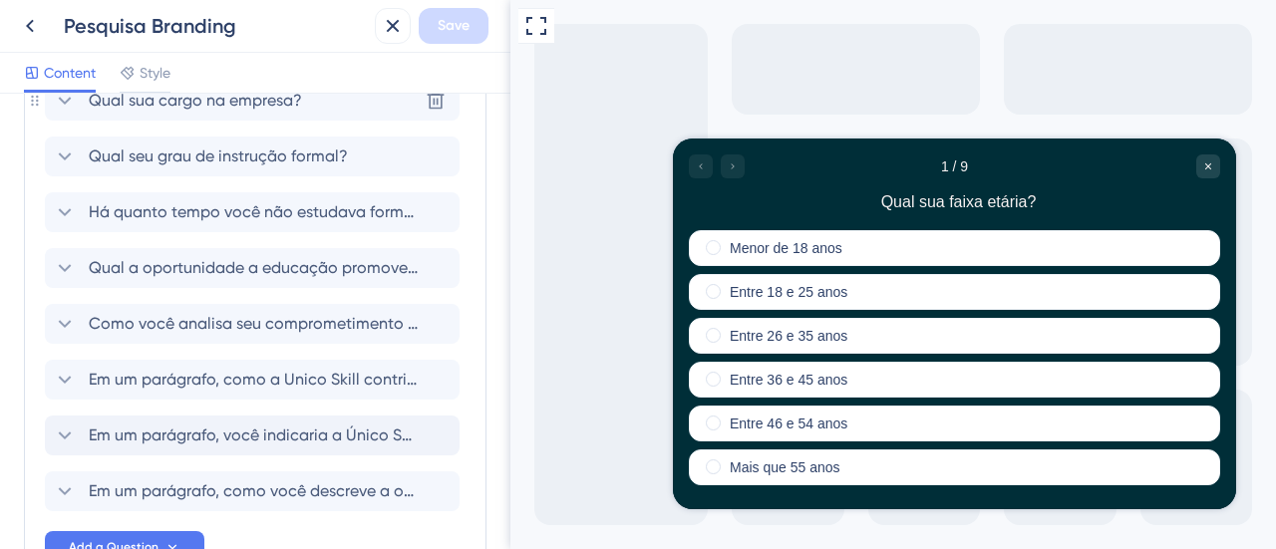
scroll to position [323, 0]
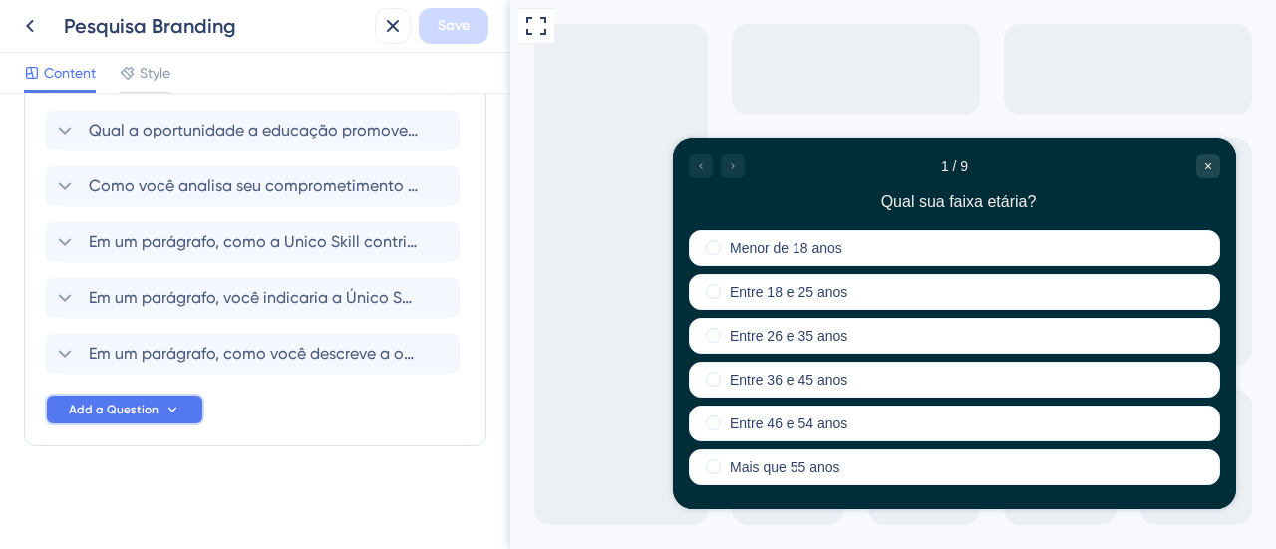
click at [131, 414] on span "Add a Question" at bounding box center [114, 410] width 90 height 16
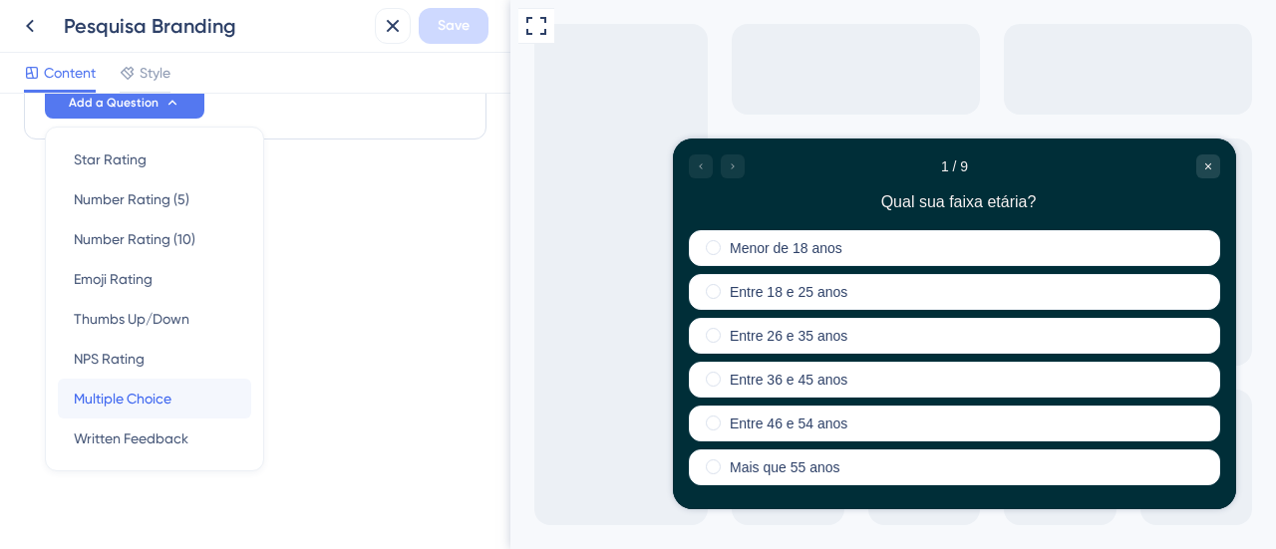
click at [139, 395] on span "Multiple Choice" at bounding box center [123, 399] width 98 height 24
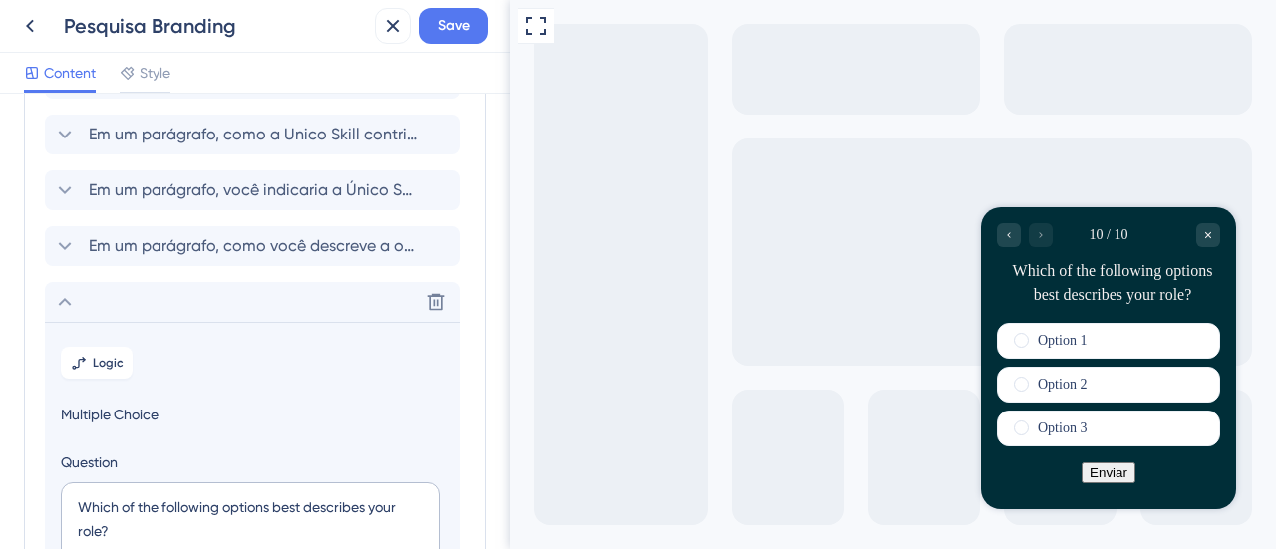
scroll to position [518, 0]
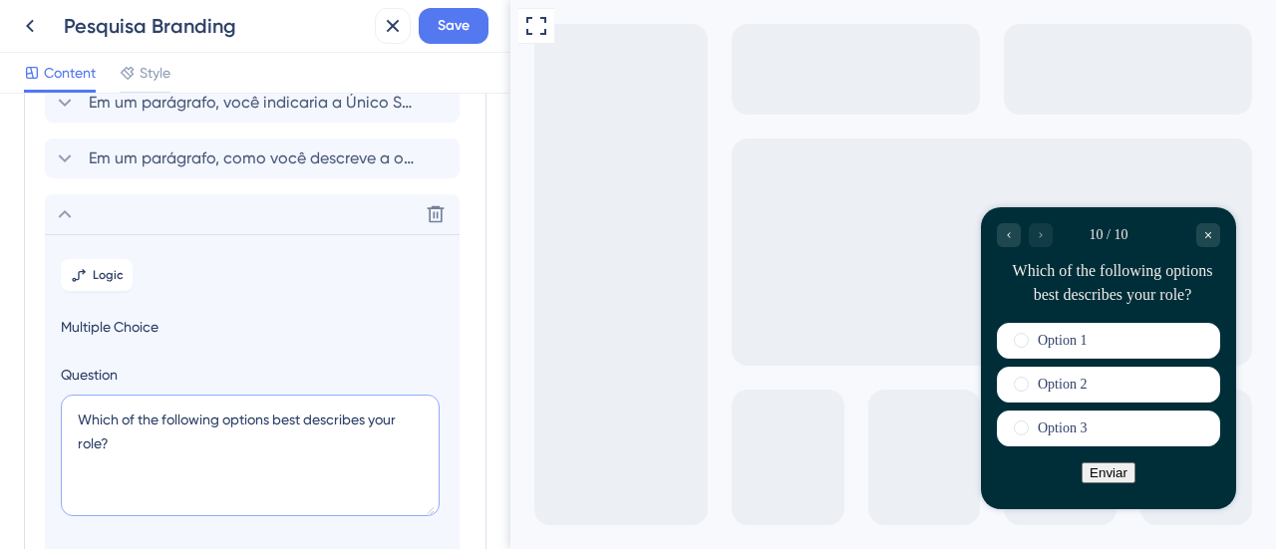
drag, startPoint x: 128, startPoint y: 446, endPoint x: 21, endPoint y: 414, distance: 111.3
click at [21, 414] on div "Survey Questions Add questions to your survey and edit them below. Learn More Q…" at bounding box center [255, 322] width 510 height 456
paste textarea "5 - Qual foi seu principal interesse quando recebeu o benefício da Único Skill"
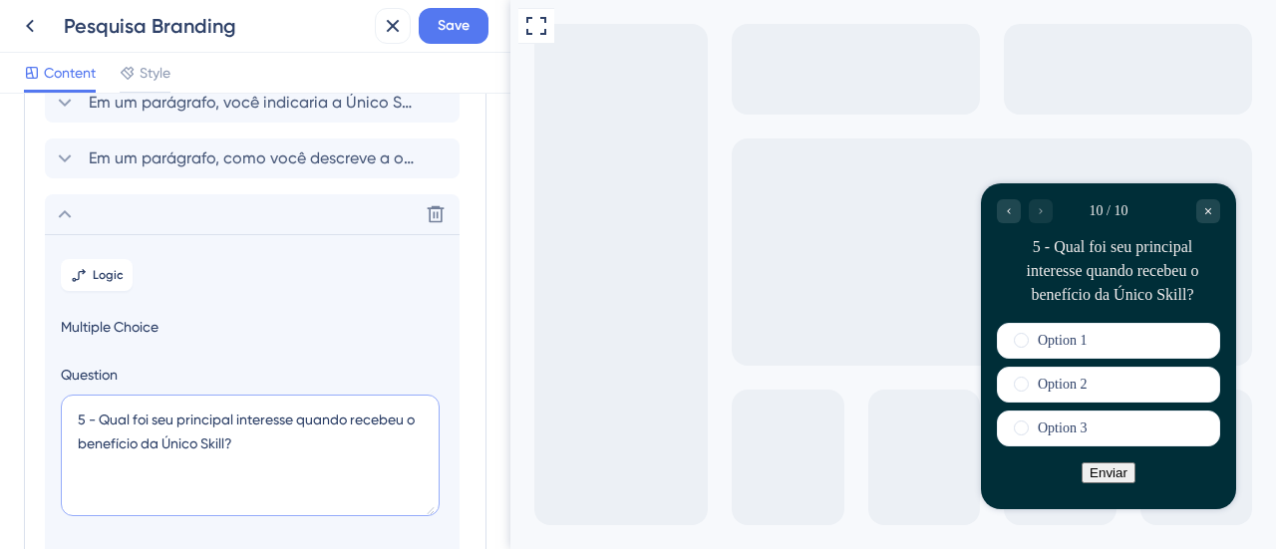
click at [102, 414] on textarea "5 - Qual foi seu principal interesse quando recebeu o benefício da Único Skill?" at bounding box center [250, 456] width 379 height 122
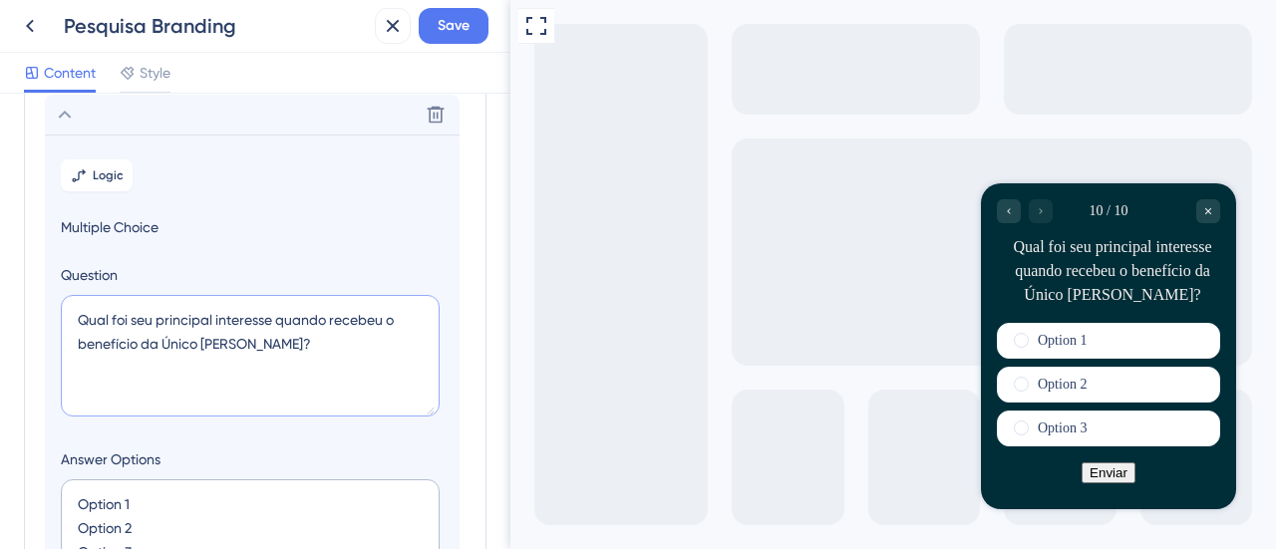
scroll to position [718, 0]
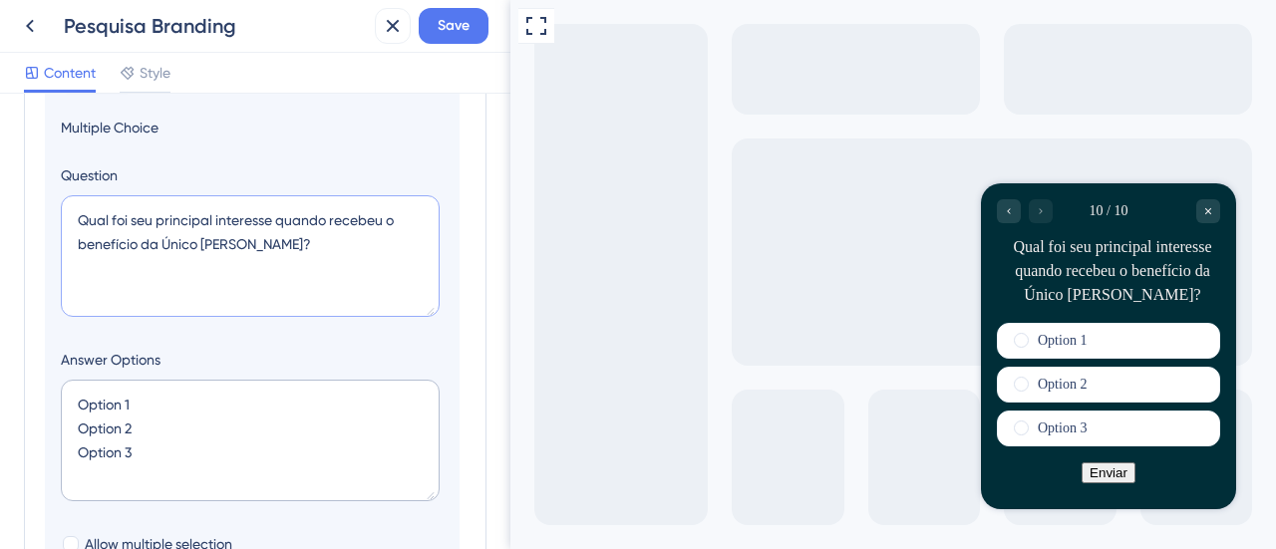
type textarea "Qual foi seu principal interesse quando recebeu o benefício da Único [PERSON_NA…"
drag, startPoint x: 126, startPoint y: 461, endPoint x: 81, endPoint y: 378, distance: 94.1
click at [81, 380] on textarea "Option 1 Option 2 Option 3" at bounding box center [250, 441] width 379 height 122
drag, startPoint x: 141, startPoint y: 444, endPoint x: 49, endPoint y: 401, distance: 101.2
click at [50, 402] on section "Logic Multiple Choice Question Qual foi seu principal interesse quando recebeu …" at bounding box center [252, 399] width 415 height 729
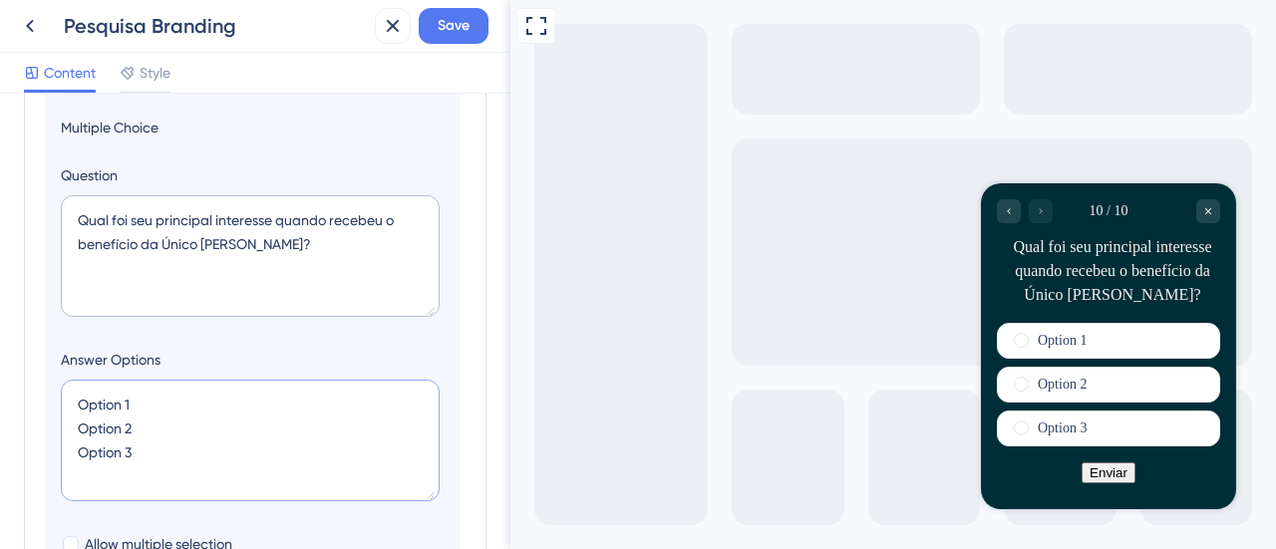
paste textarea "Educação para mim Educação para algum dependente."
type textarea "Educação para mim Educação para algum dependente."
type input "84"
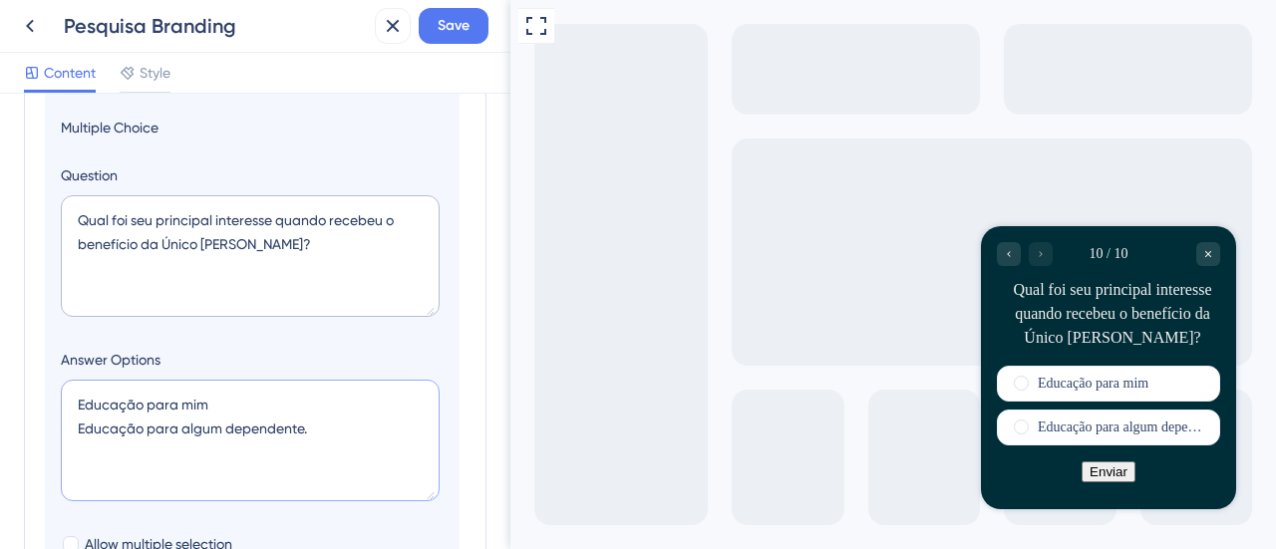
paste textarea "Minha empresa não permite o cadastro de dependentes na Unico Skill"
type textarea "Educação para mim Educação para algum dependente. Minha empresa não permite o c…"
type input "128"
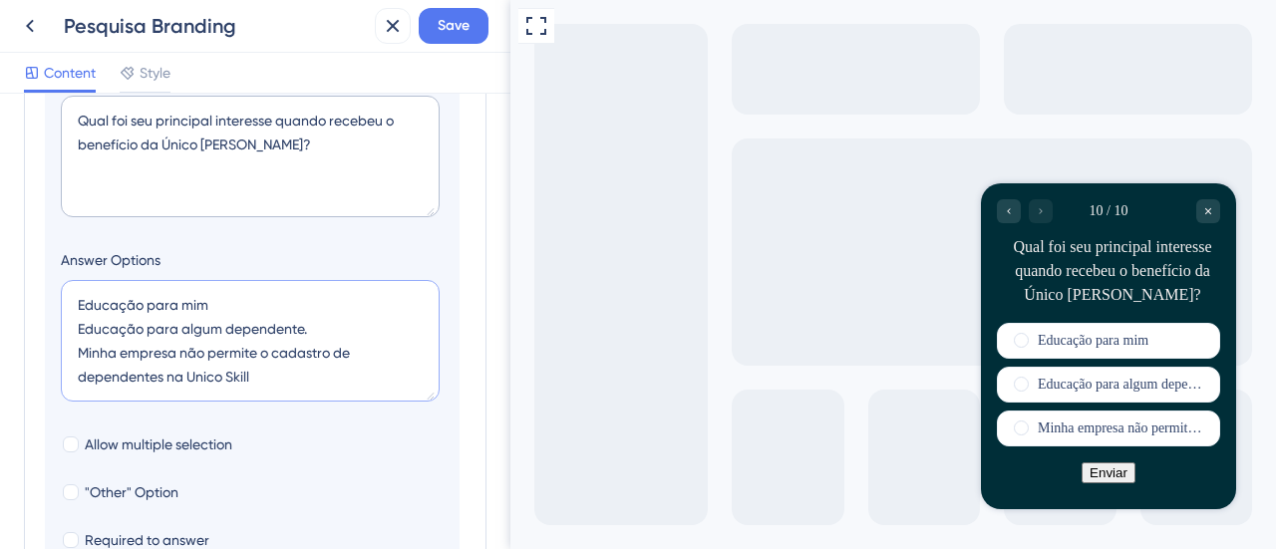
scroll to position [917, 0]
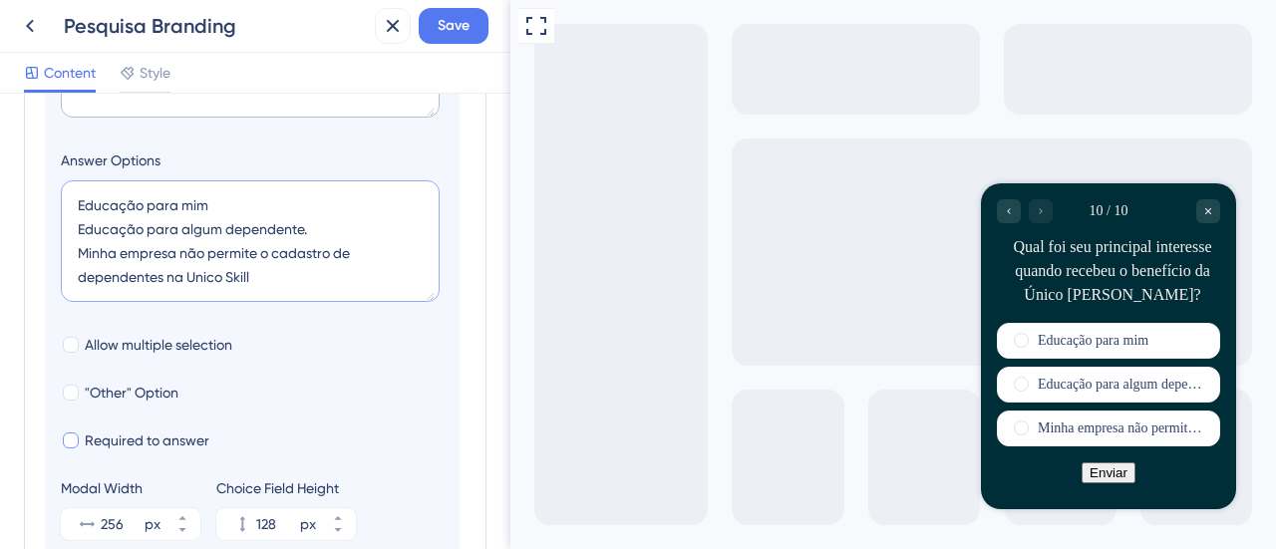
type textarea "Educação para mim Educação para algum dependente. Minha empresa não permite o c…"
click at [70, 437] on div at bounding box center [71, 441] width 16 height 16
checkbox input "true"
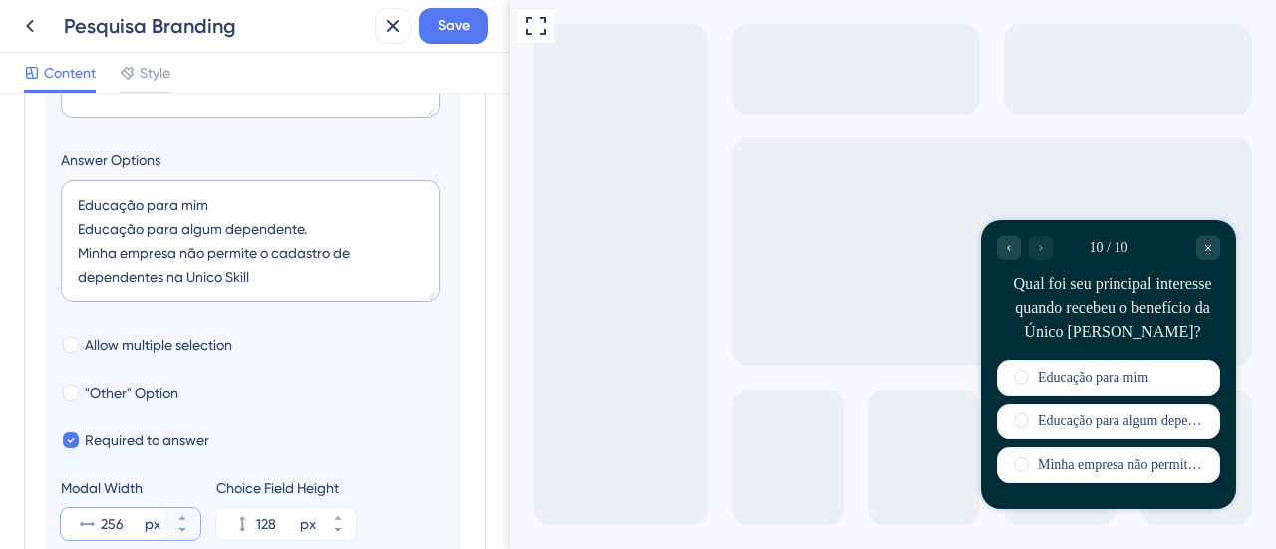
click at [128, 513] on input "256" at bounding box center [121, 524] width 40 height 24
click at [101, 529] on input "256" at bounding box center [121, 524] width 40 height 24
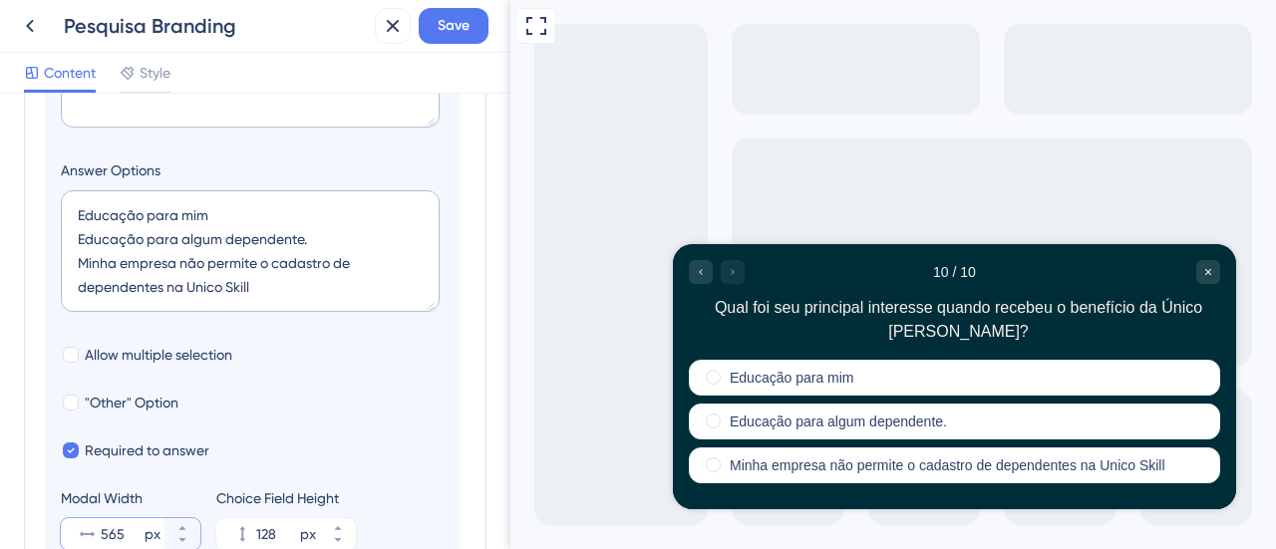
scroll to position [1107, 0]
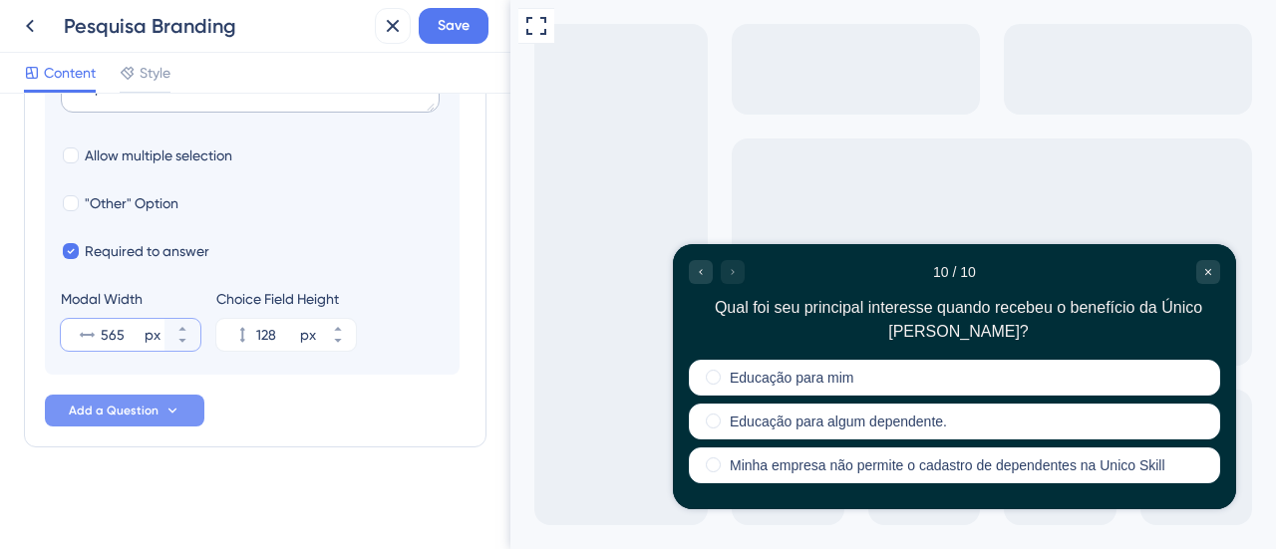
type input "565"
click at [179, 409] on button "Add a Question" at bounding box center [125, 411] width 160 height 32
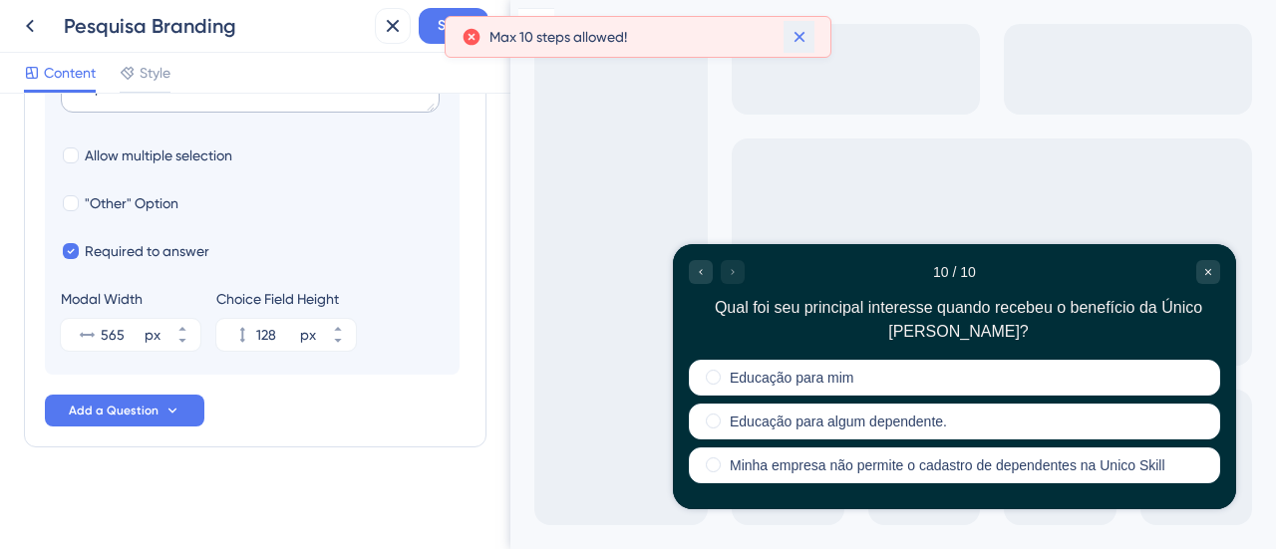
click at [802, 36] on icon at bounding box center [800, 37] width 20 height 20
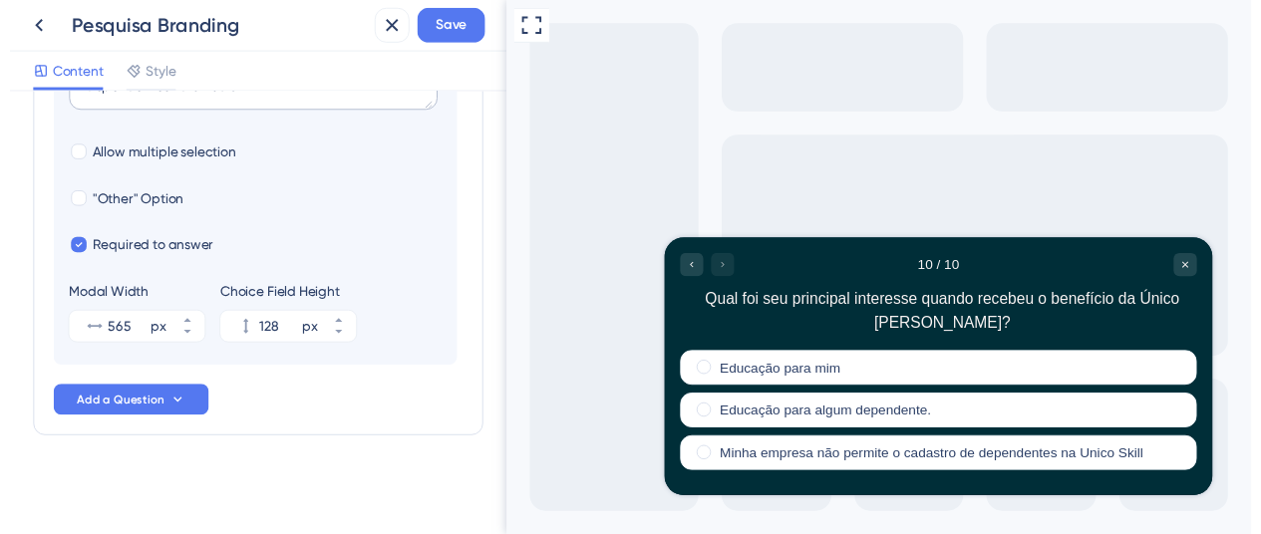
scroll to position [708, 0]
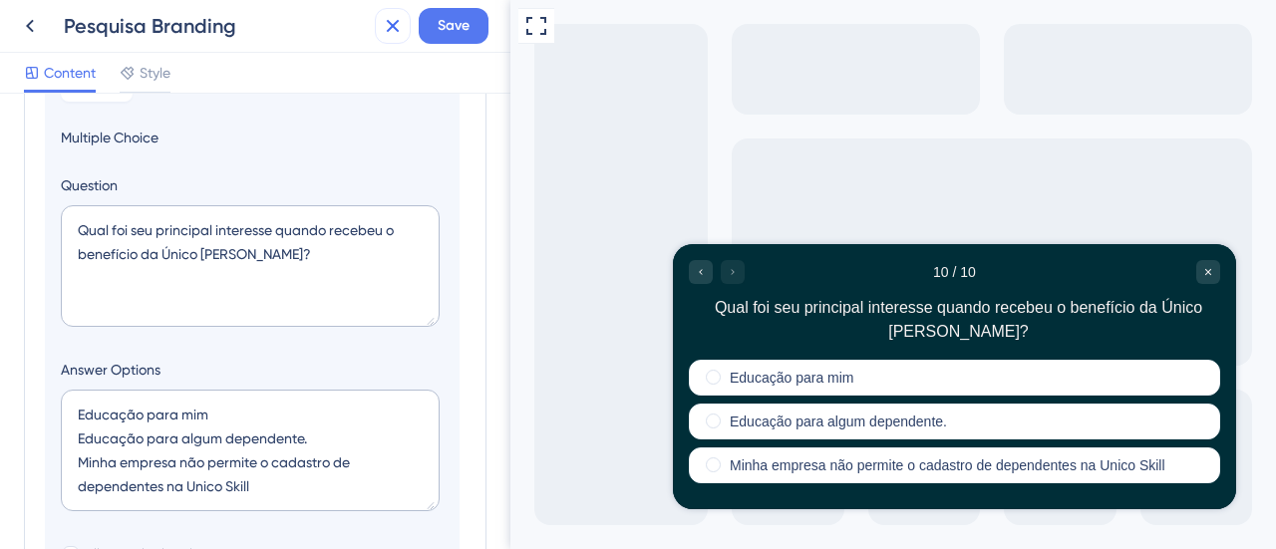
click at [397, 22] on icon at bounding box center [393, 26] width 13 height 13
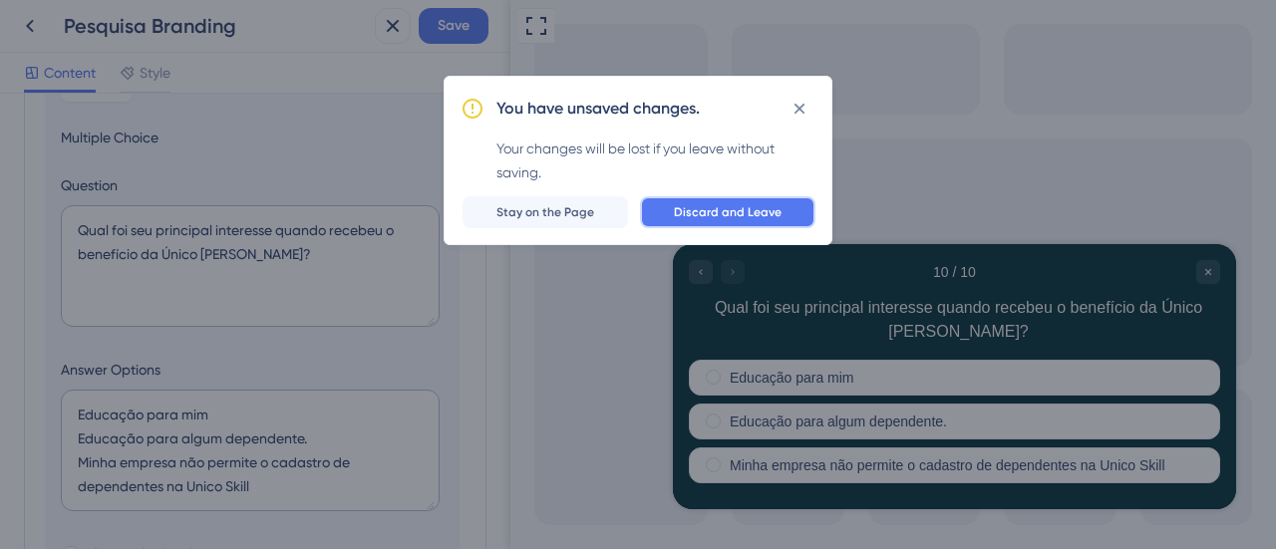
click at [729, 214] on span "Discard and Leave" at bounding box center [728, 212] width 108 height 16
